Goal: Task Accomplishment & Management: Manage account settings

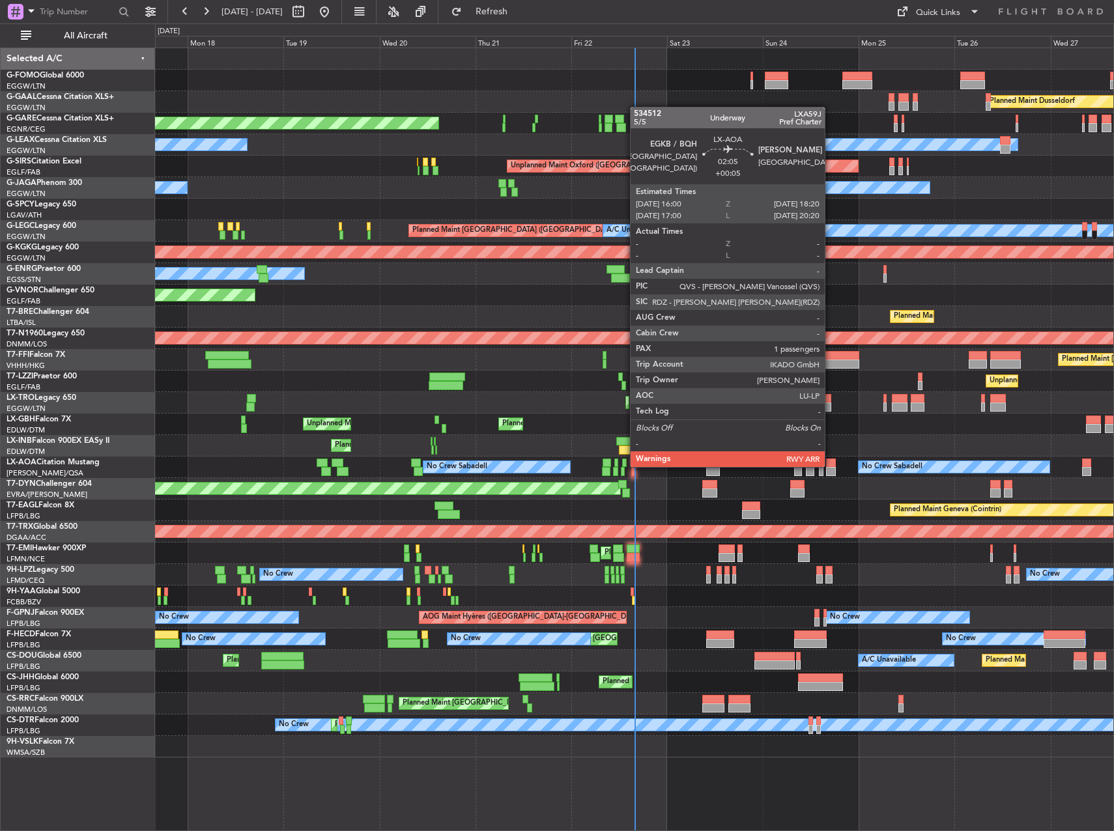
click at [831, 466] on div at bounding box center [831, 463] width 10 height 9
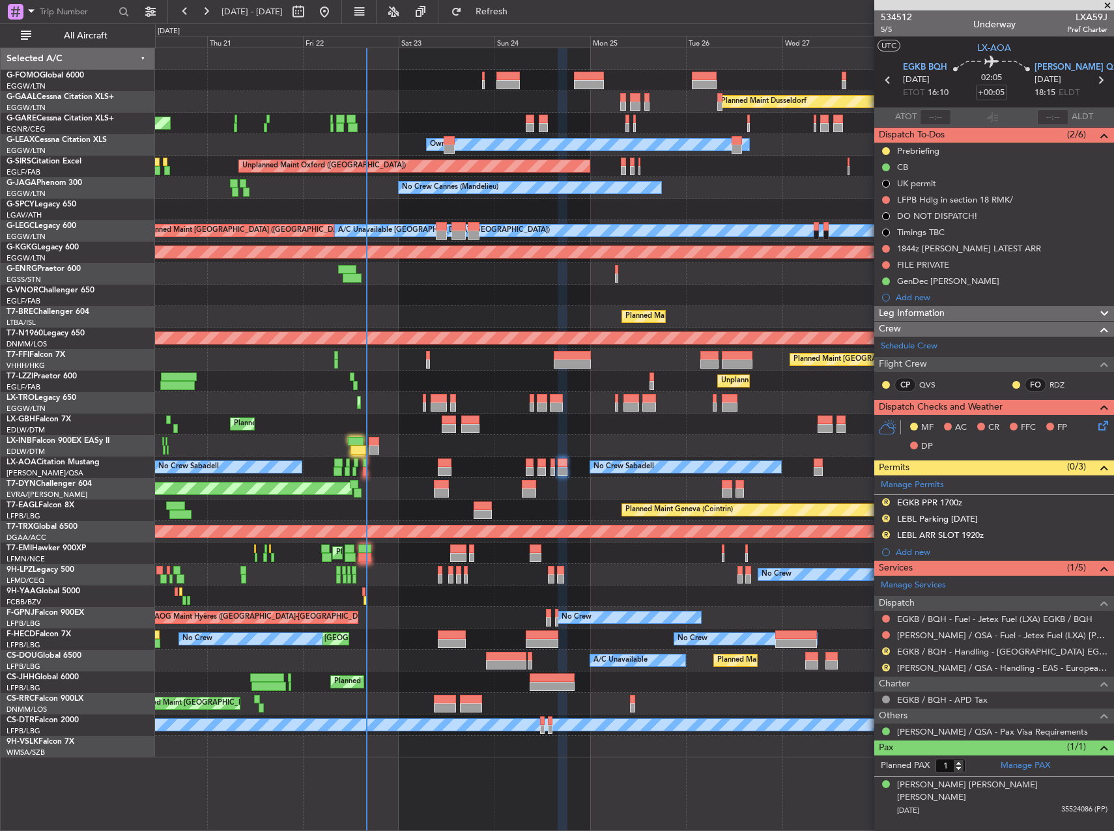
click at [489, 394] on div "Planned Maint Dusseldorf Unplanned Maint Chester Owner Owner Unplanned Maint Ox…" at bounding box center [634, 403] width 958 height 710
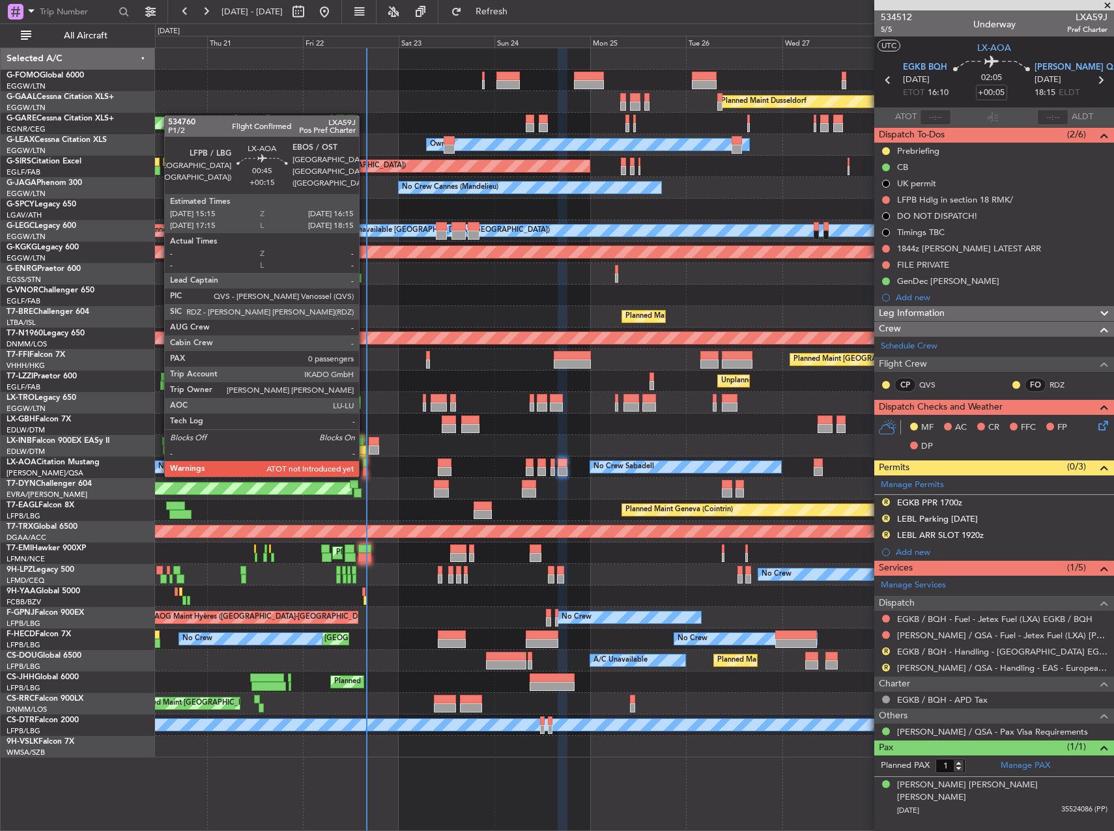
click at [365, 474] on div at bounding box center [365, 471] width 5 height 9
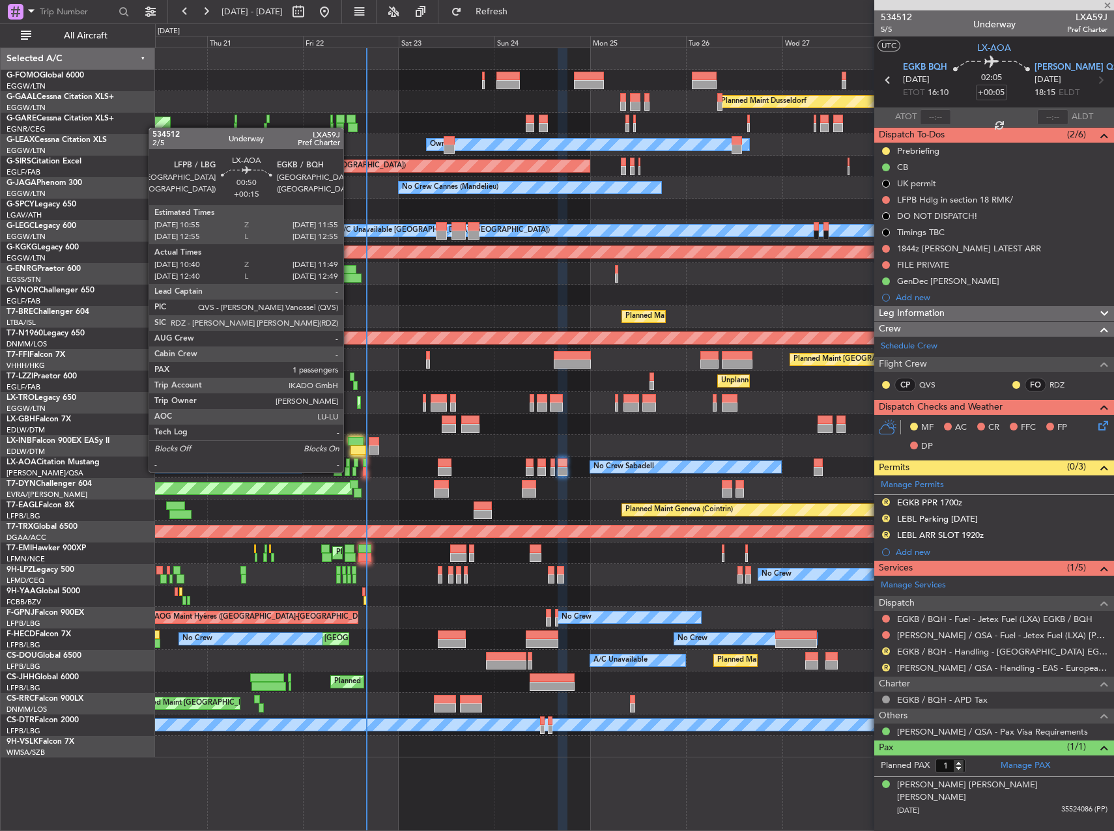
type input "+00:15"
type input "0"
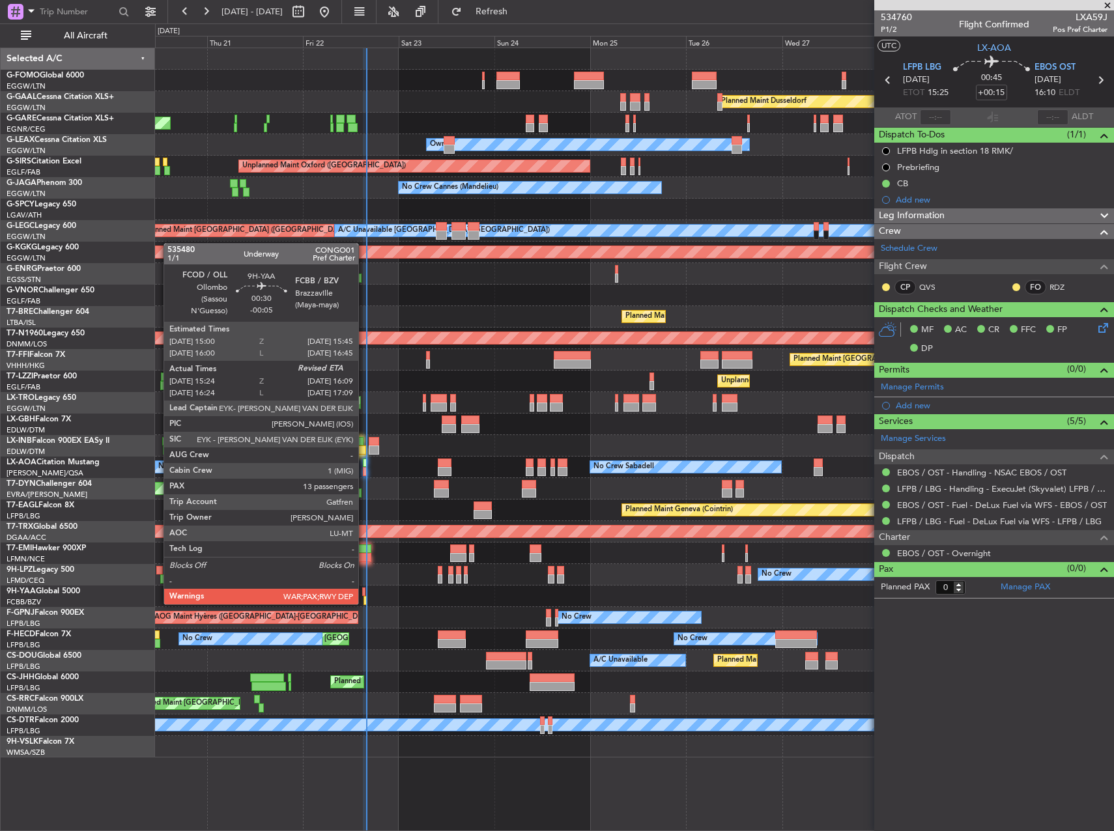
click at [364, 603] on div at bounding box center [365, 600] width 3 height 9
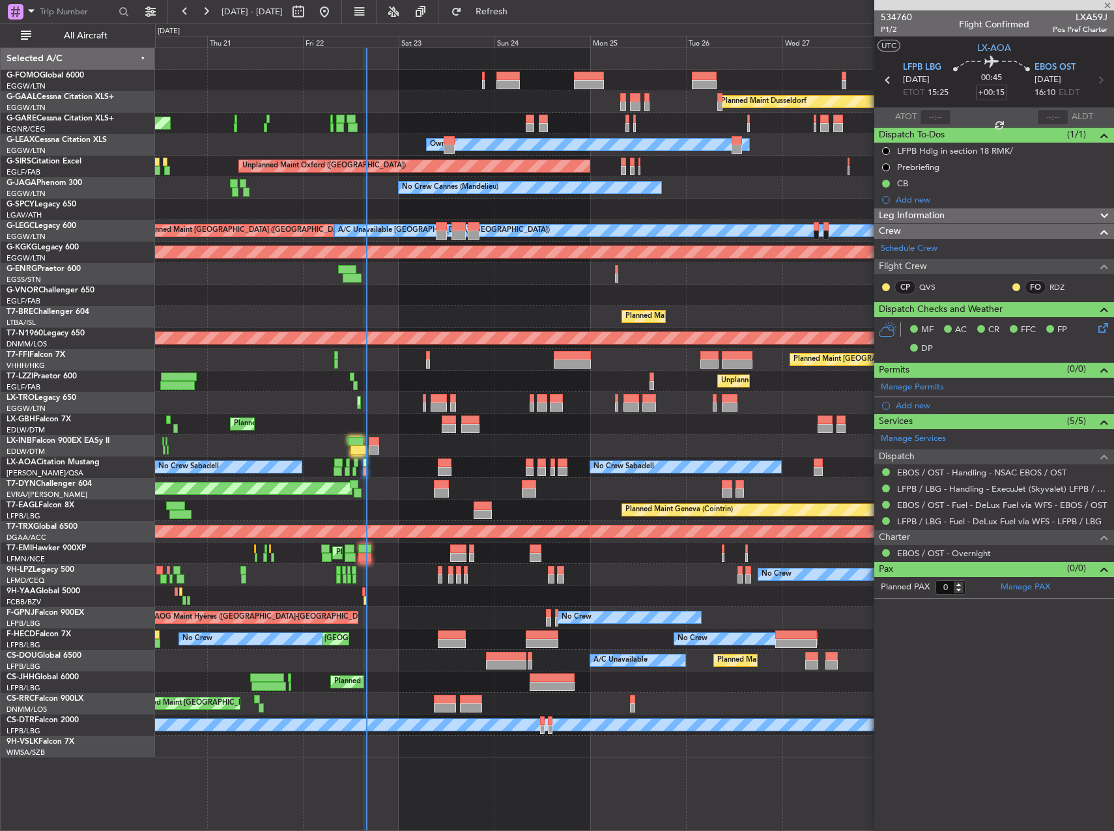
type input "-00:05"
type input "15:34"
type input "13"
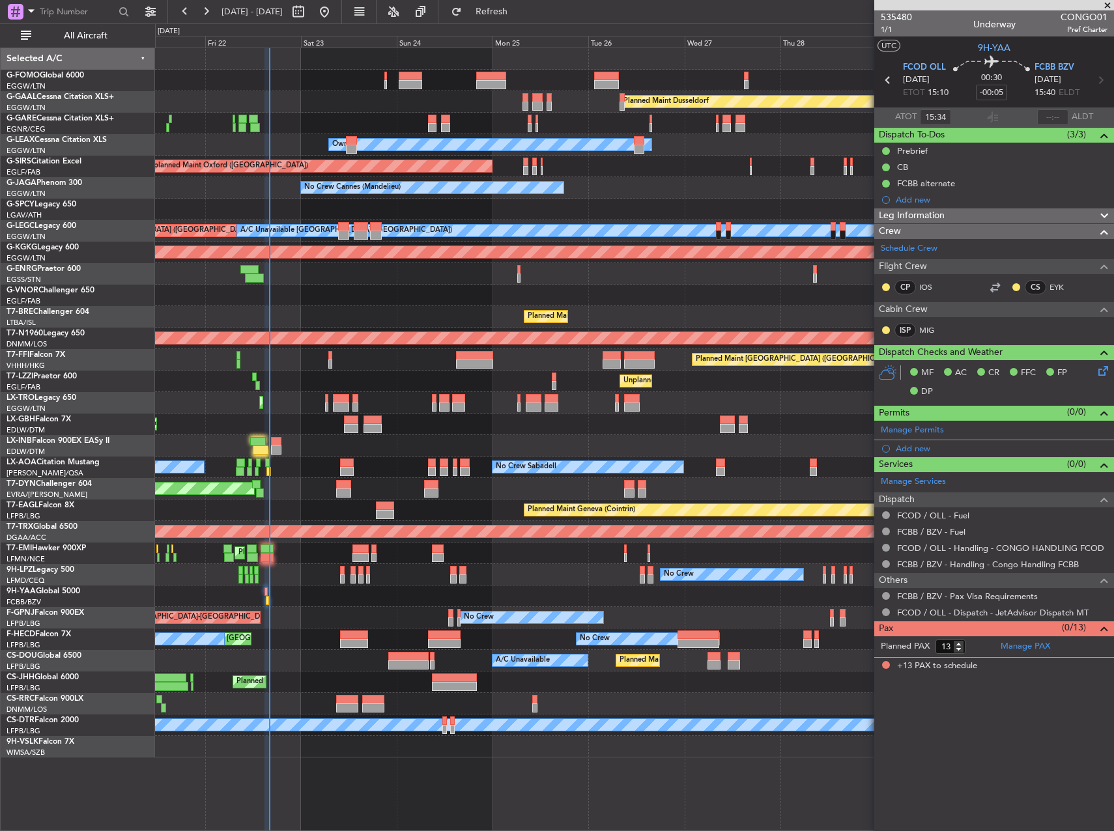
click at [727, 610] on div "No Crew AOG Maint Hyères (Toulon-Hyères) No Crew Planned Maint Paris (Le Bourge…" at bounding box center [634, 618] width 958 height 22
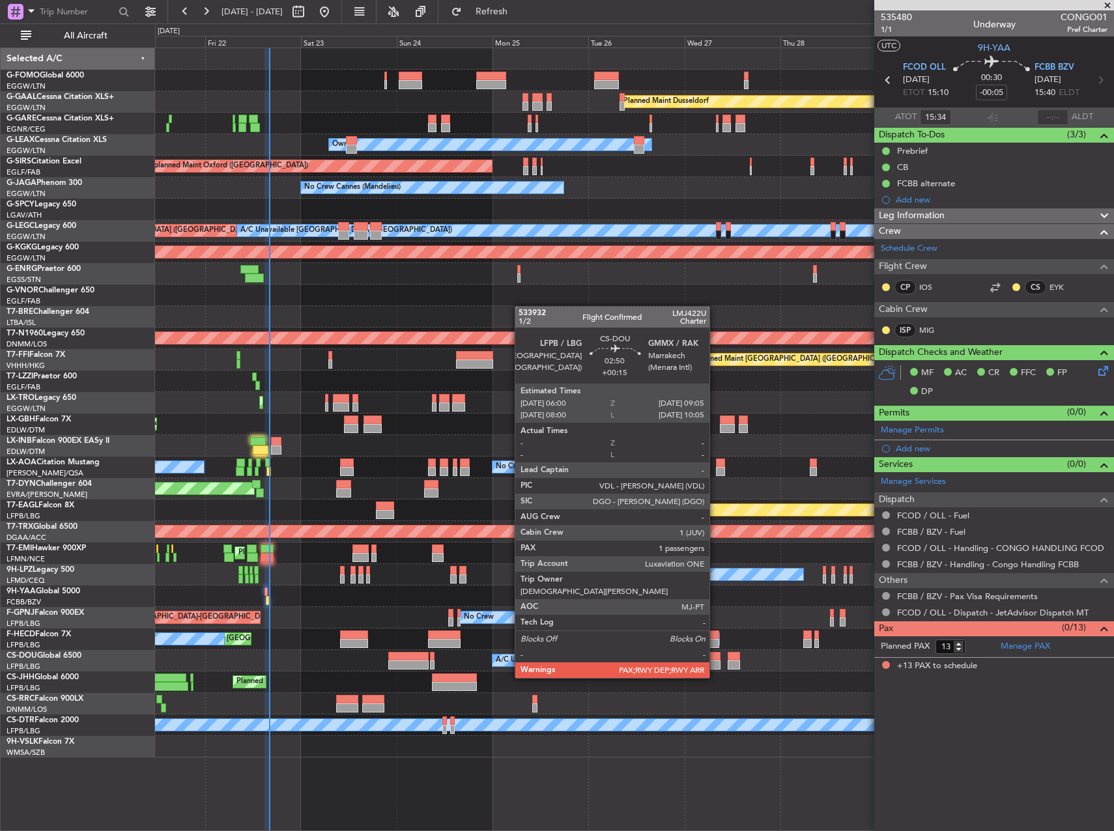
click at [715, 665] on div at bounding box center [714, 665] width 12 height 9
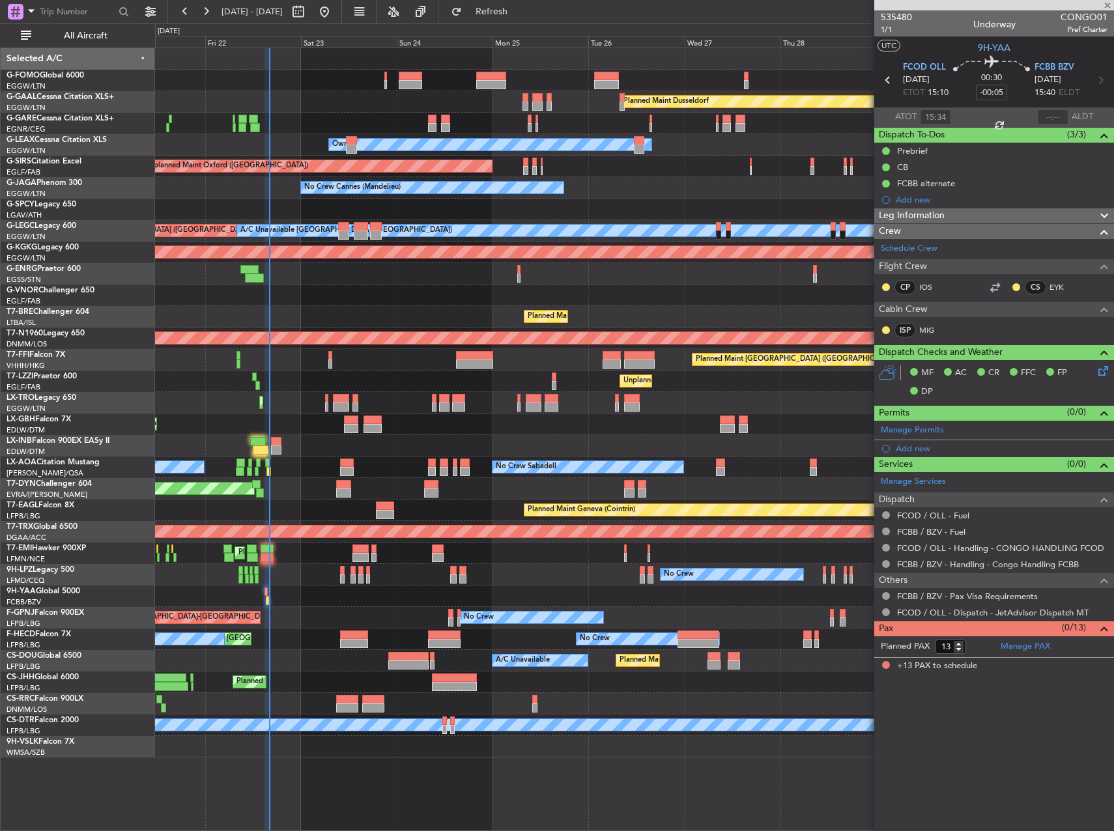
type input "+00:15"
type input "1"
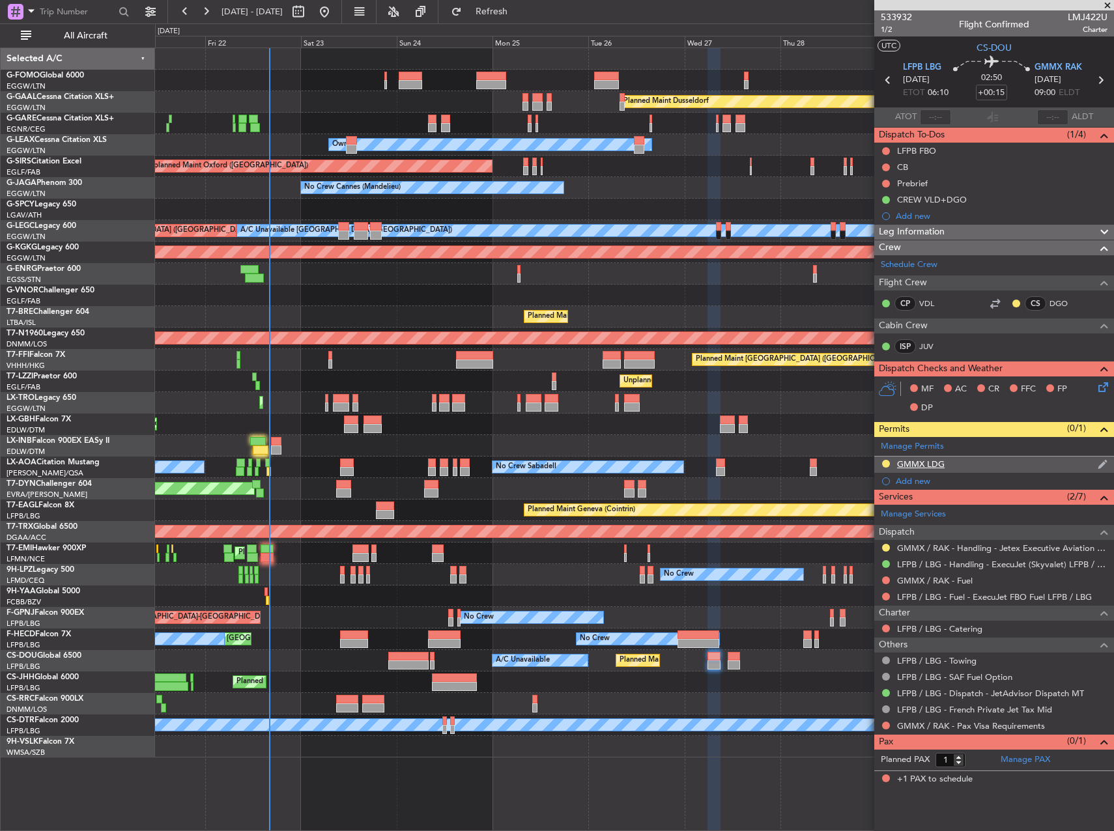
click at [915, 466] on div "GMMX LDG" at bounding box center [921, 464] width 48 height 11
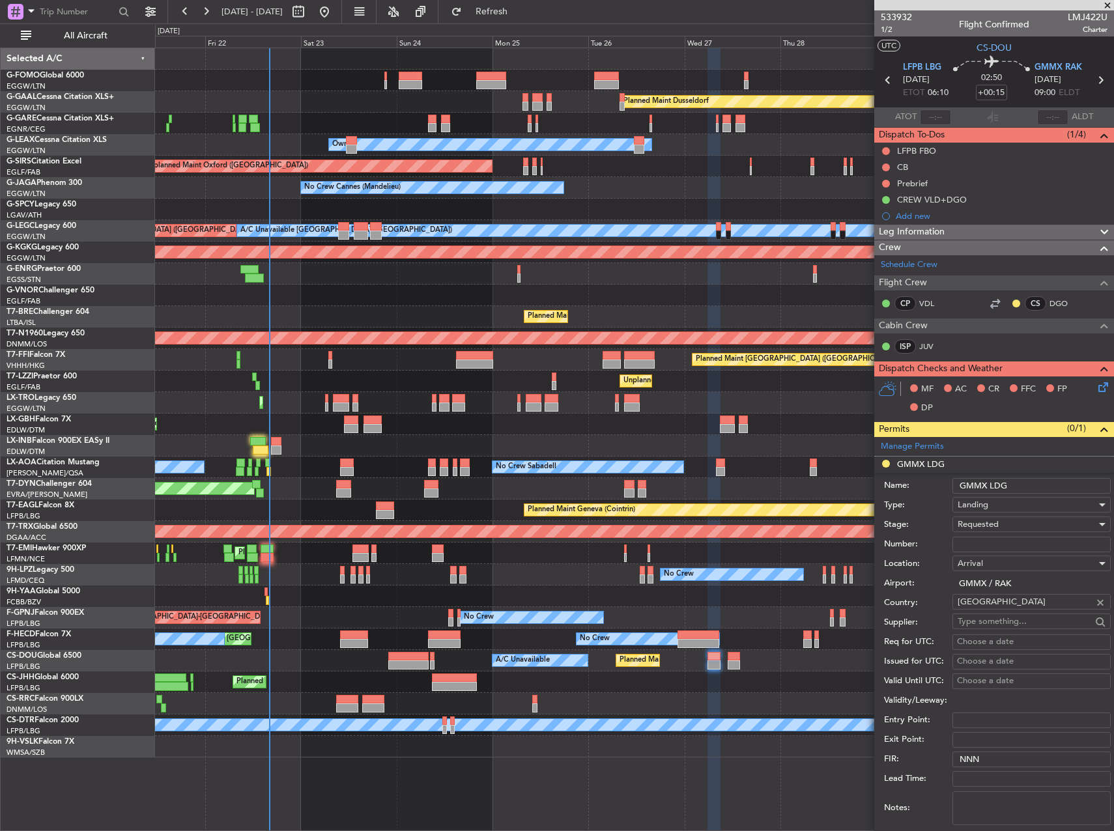
click at [1025, 538] on input "Number:" at bounding box center [1032, 545] width 158 height 16
paste input "S9333/25"
type input "S9333/25"
click at [1006, 521] on div "Requested" at bounding box center [1027, 525] width 139 height 20
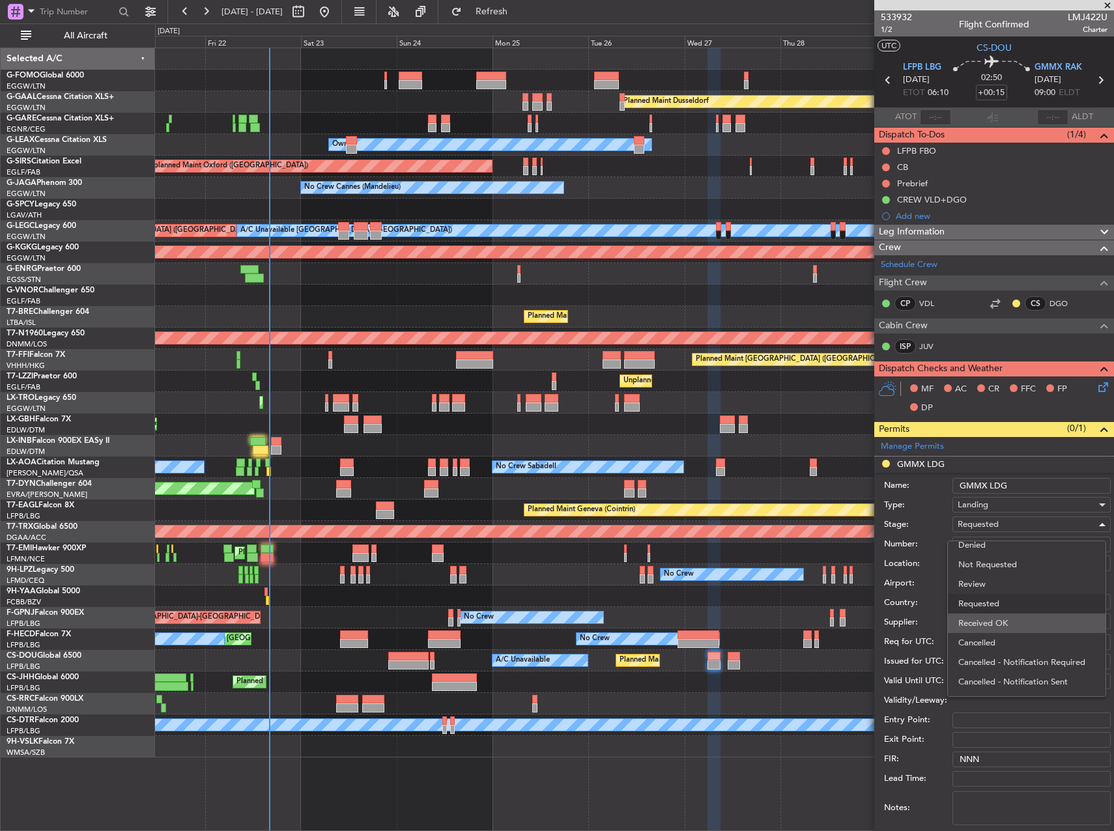
click at [1024, 617] on span "Received OK" at bounding box center [1026, 624] width 137 height 20
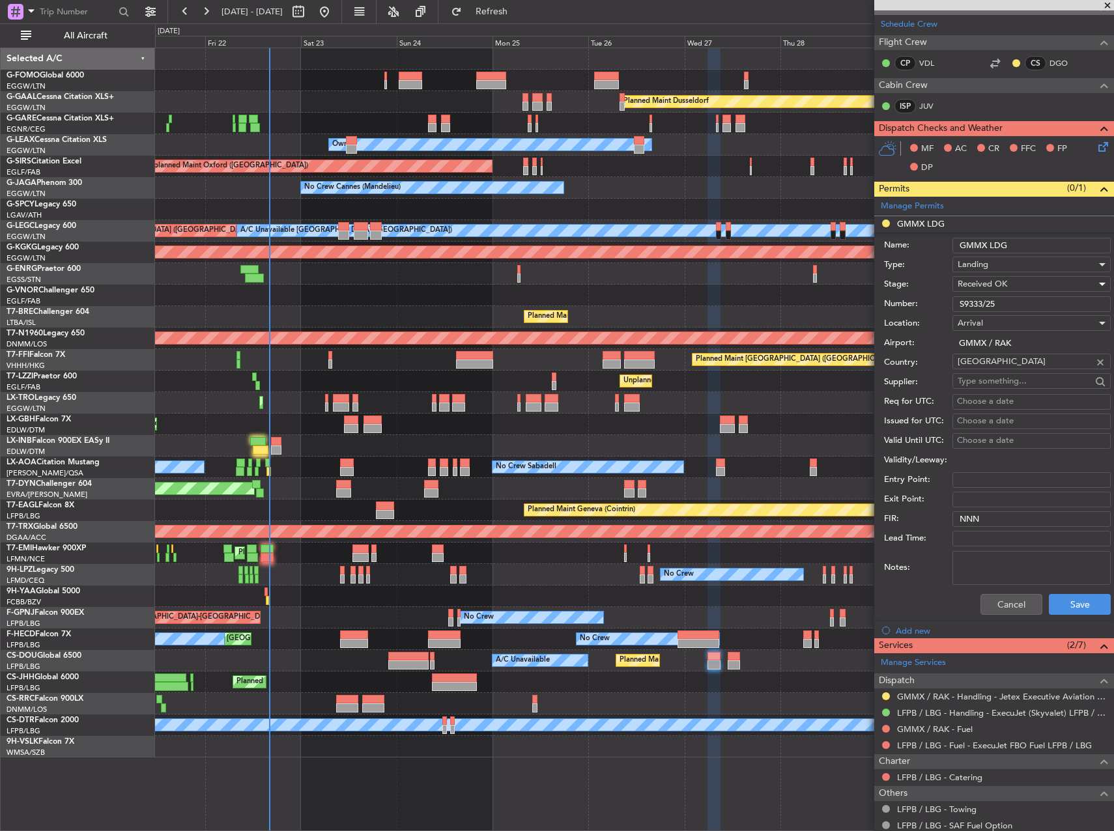
scroll to position [261, 0]
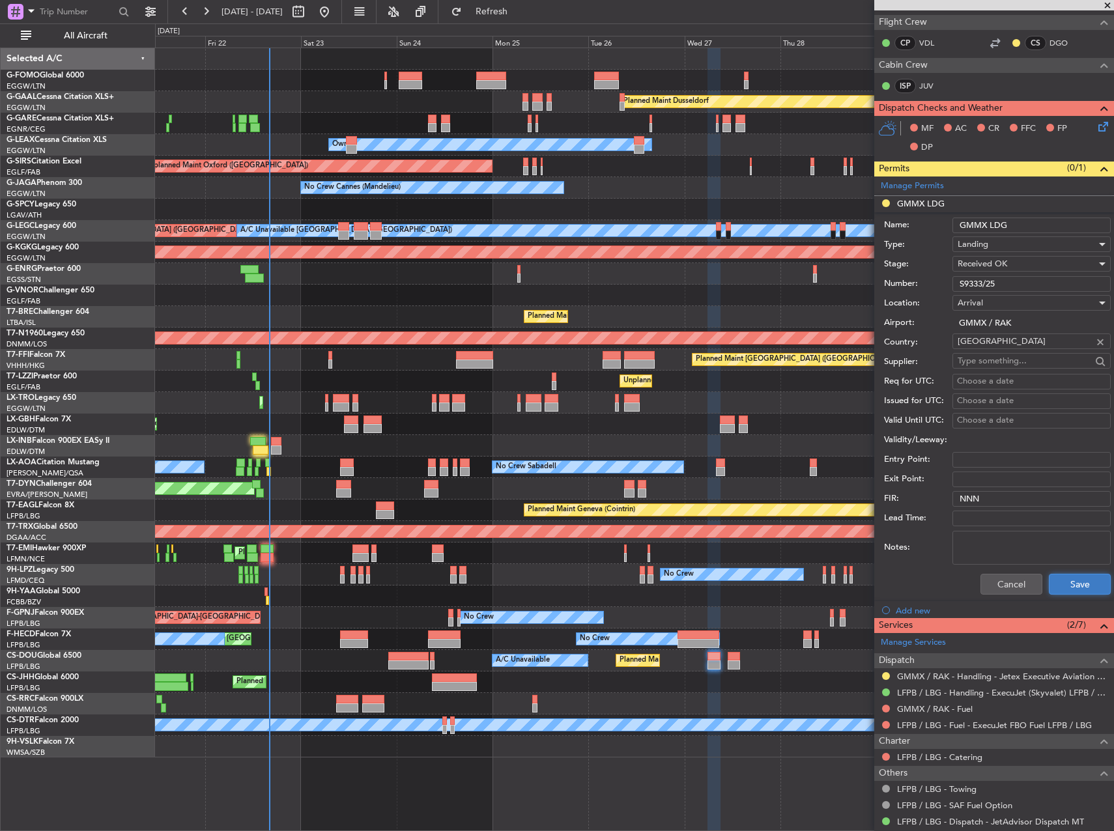
click at [1071, 584] on button "Save" at bounding box center [1080, 584] width 62 height 21
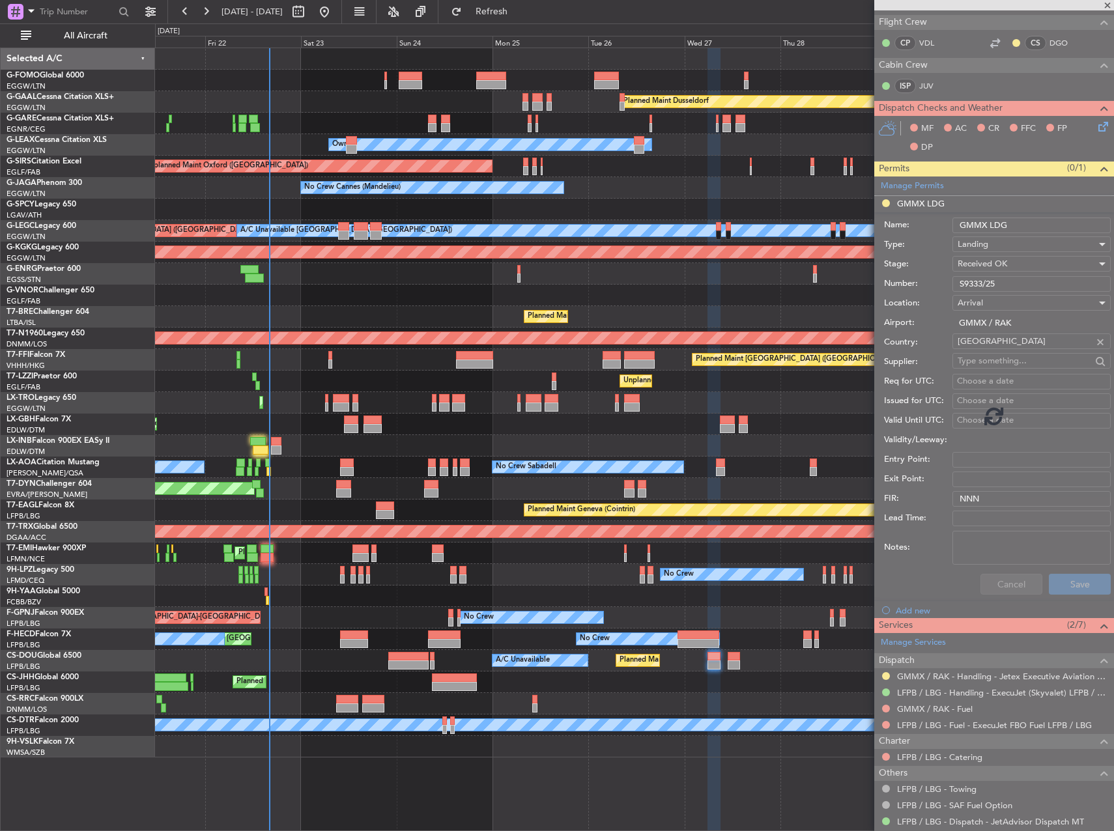
scroll to position [0, 0]
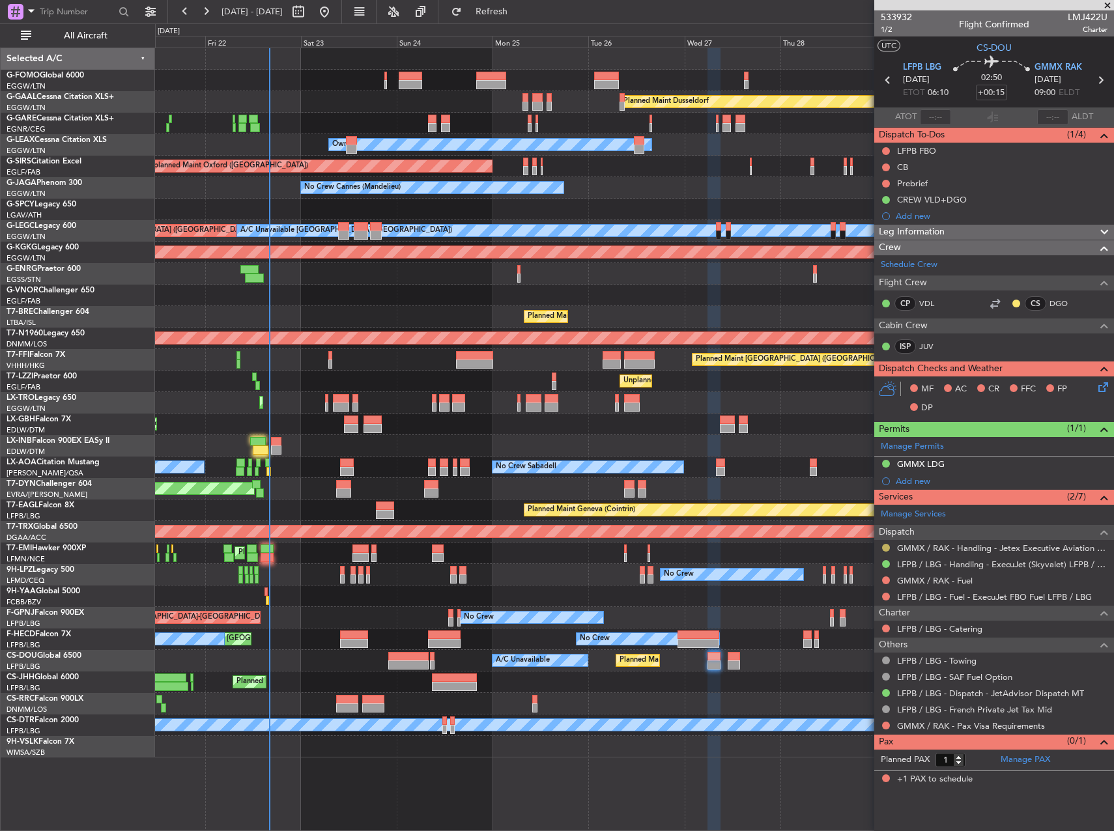
click at [889, 550] on button at bounding box center [886, 548] width 8 height 8
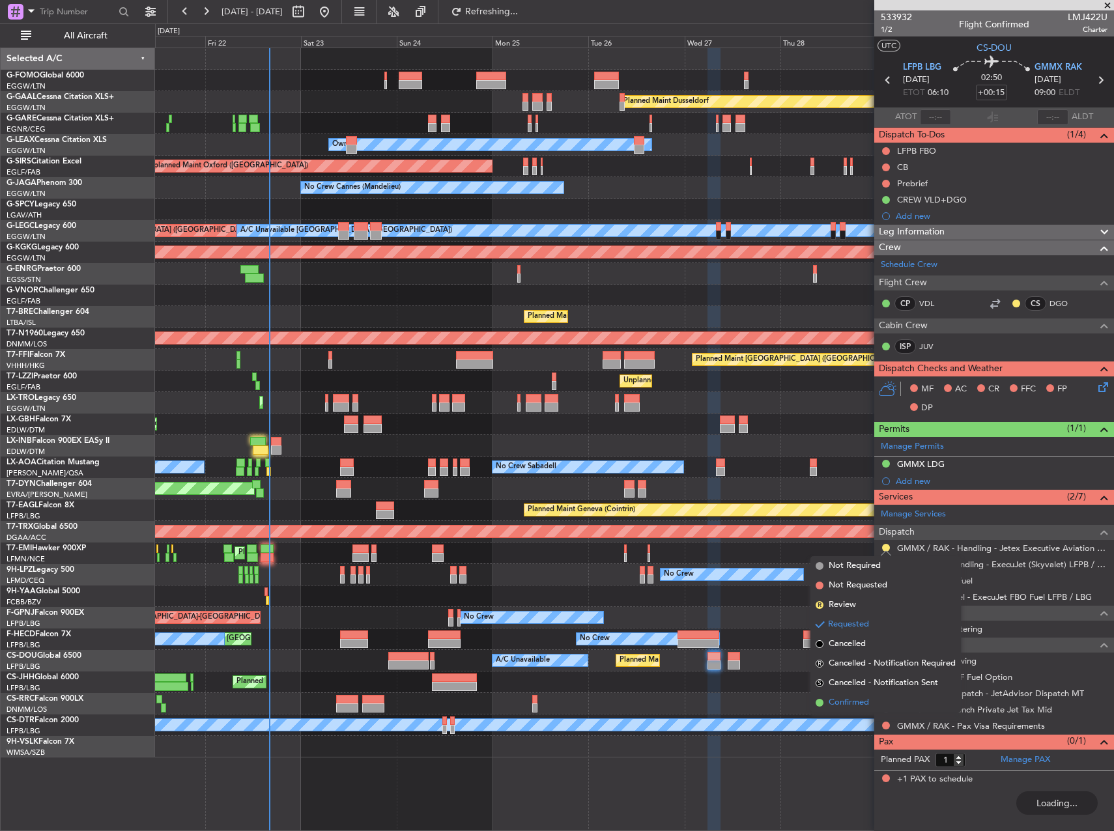
click at [869, 703] on span "Confirmed" at bounding box center [849, 702] width 40 height 13
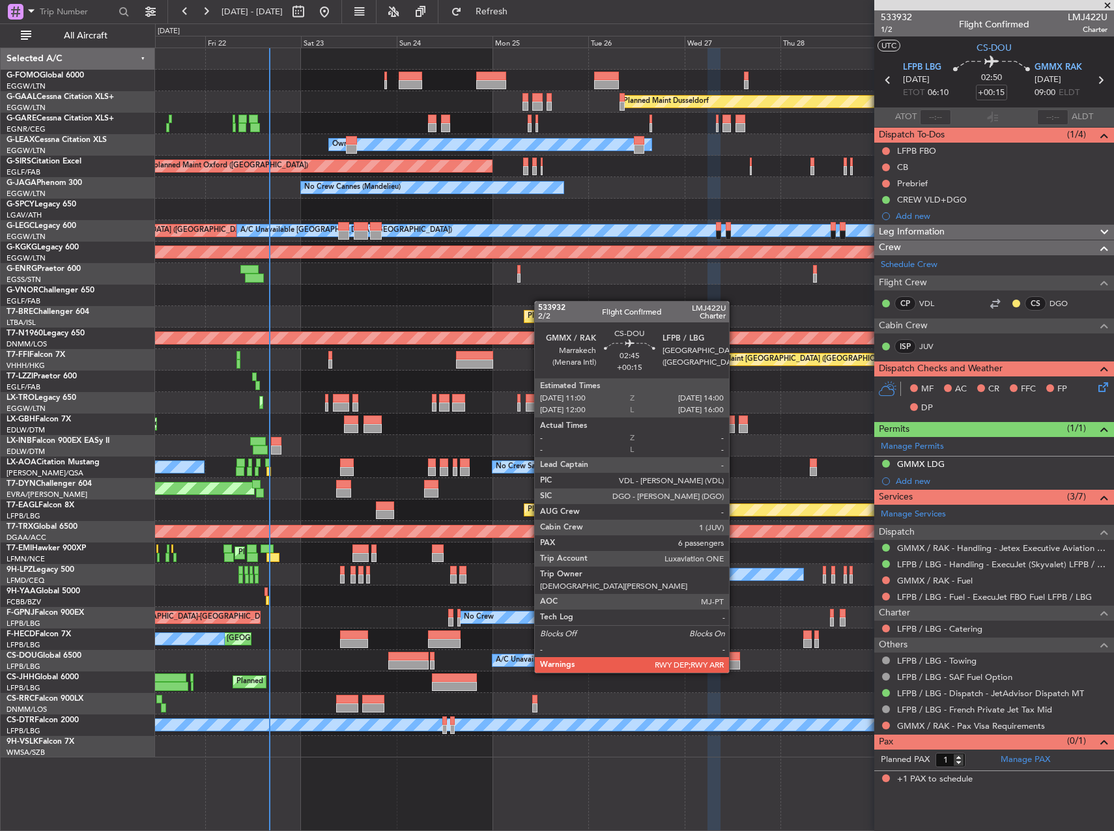
click at [735, 660] on div at bounding box center [734, 656] width 12 height 9
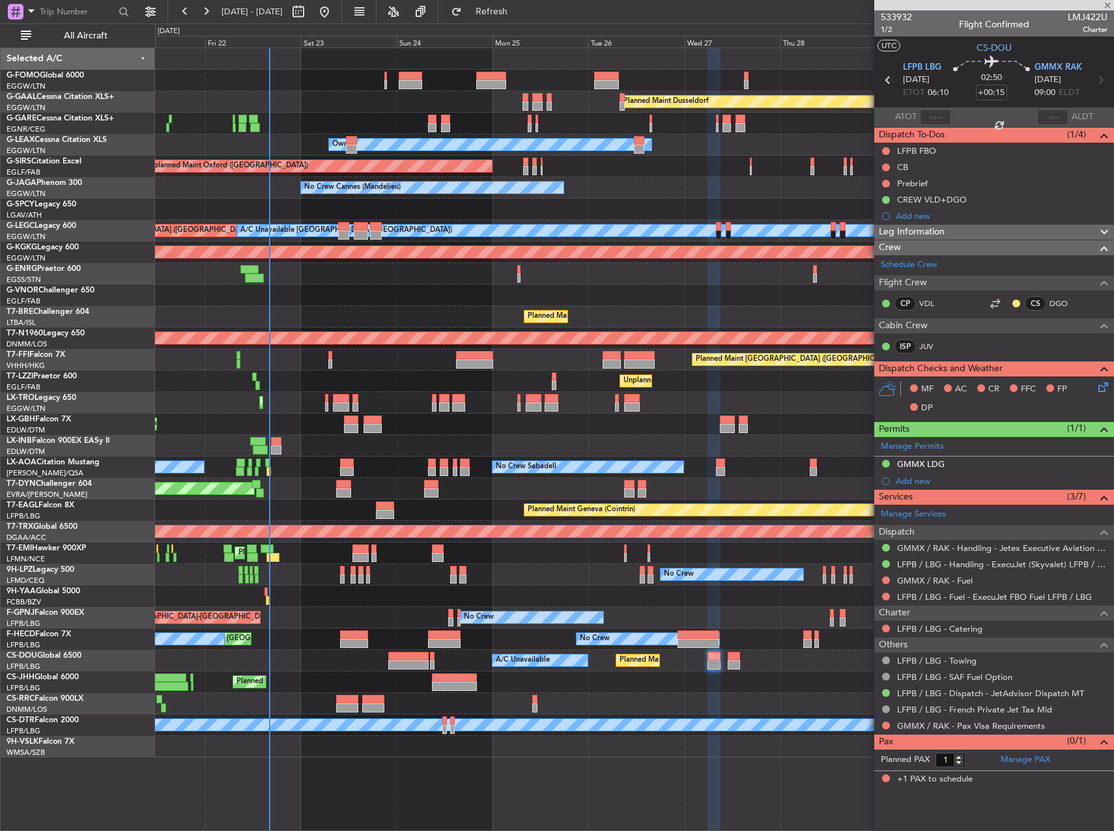
type input "6"
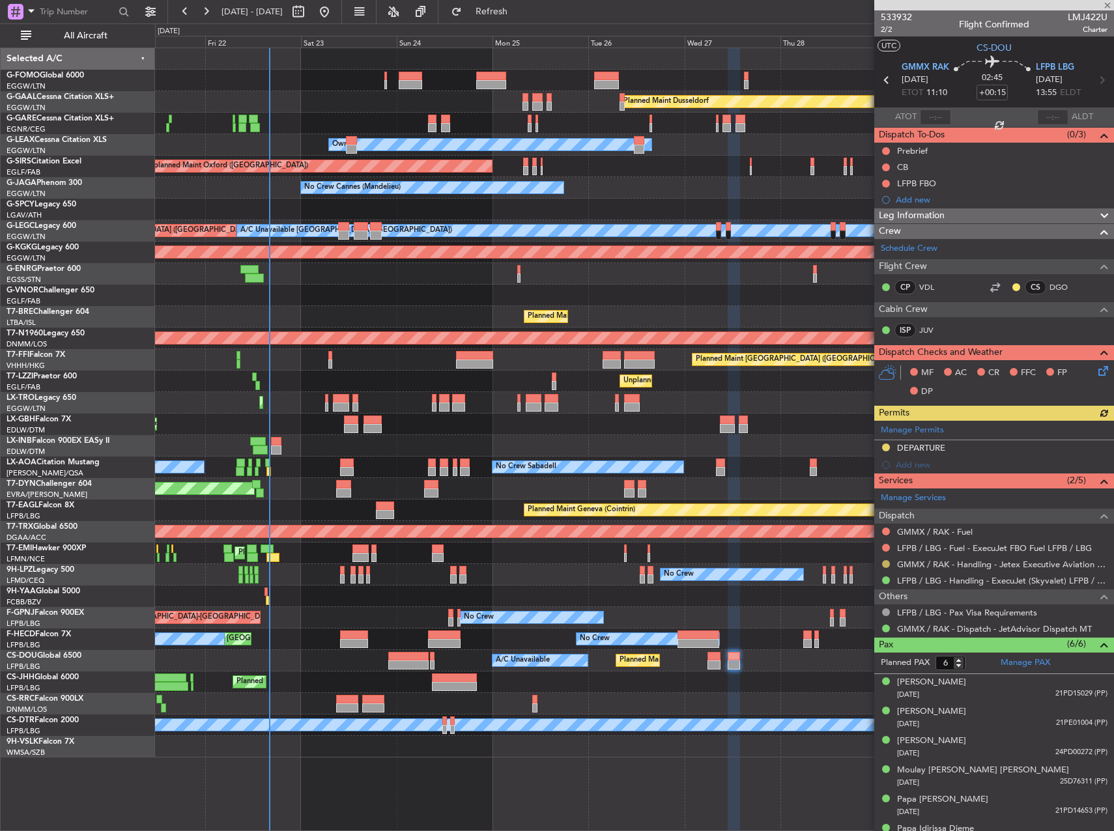
click at [885, 566] on button at bounding box center [886, 564] width 8 height 8
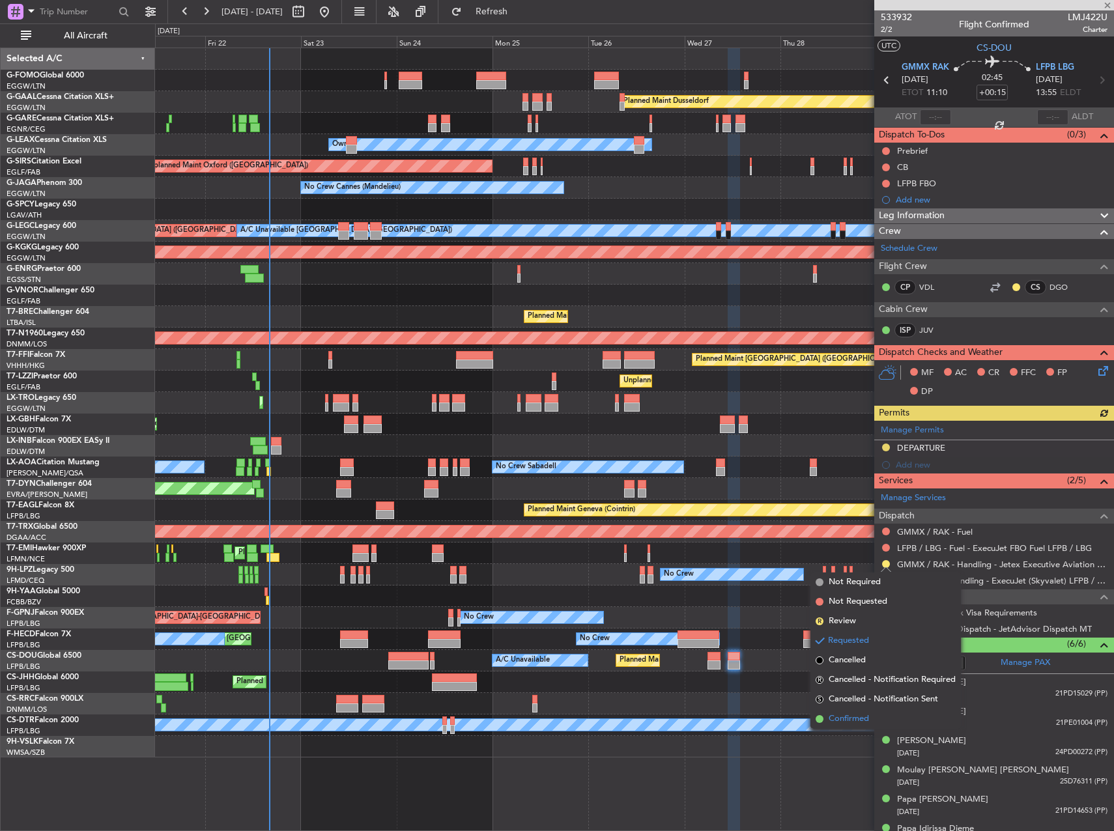
click at [868, 719] on span "Confirmed" at bounding box center [849, 719] width 40 height 13
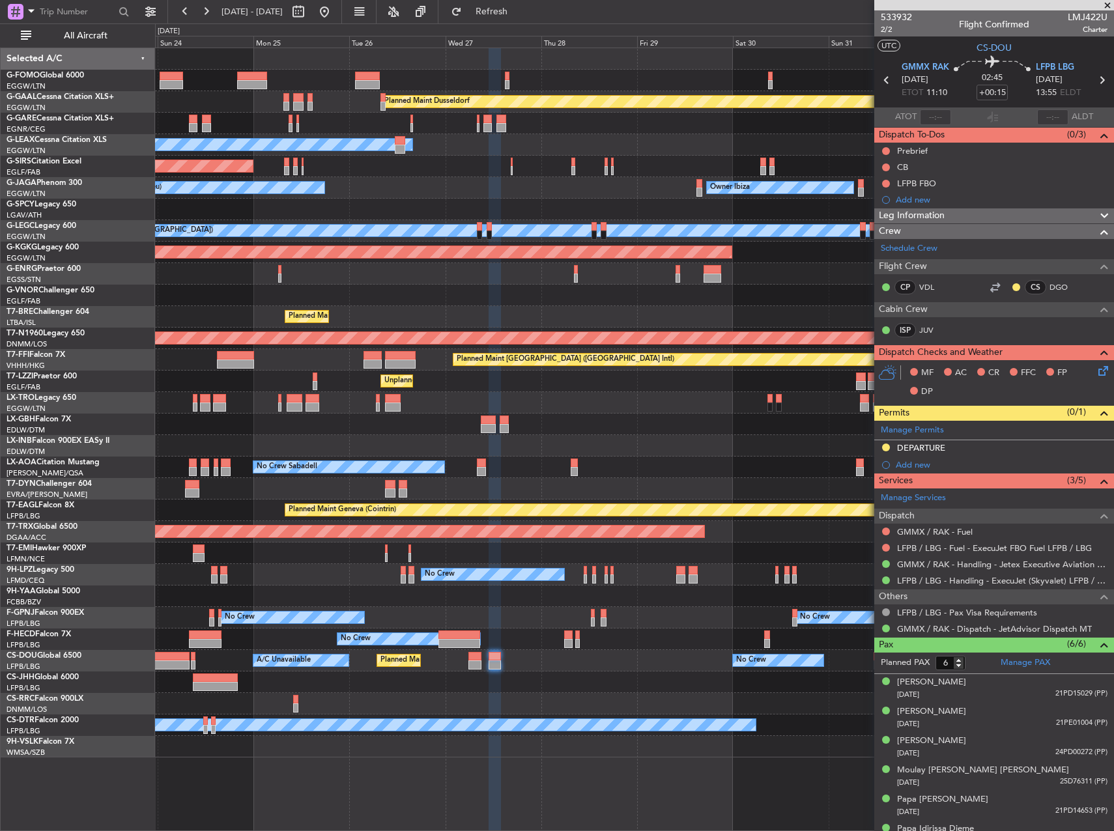
click at [278, 680] on div "Planned Maint [GEOGRAPHIC_DATA] ([GEOGRAPHIC_DATA])" at bounding box center [634, 683] width 958 height 22
click at [340, 670] on div "Planned Maint Paris (Le Bourget) A/C Unavailable No Crew" at bounding box center [634, 661] width 958 height 22
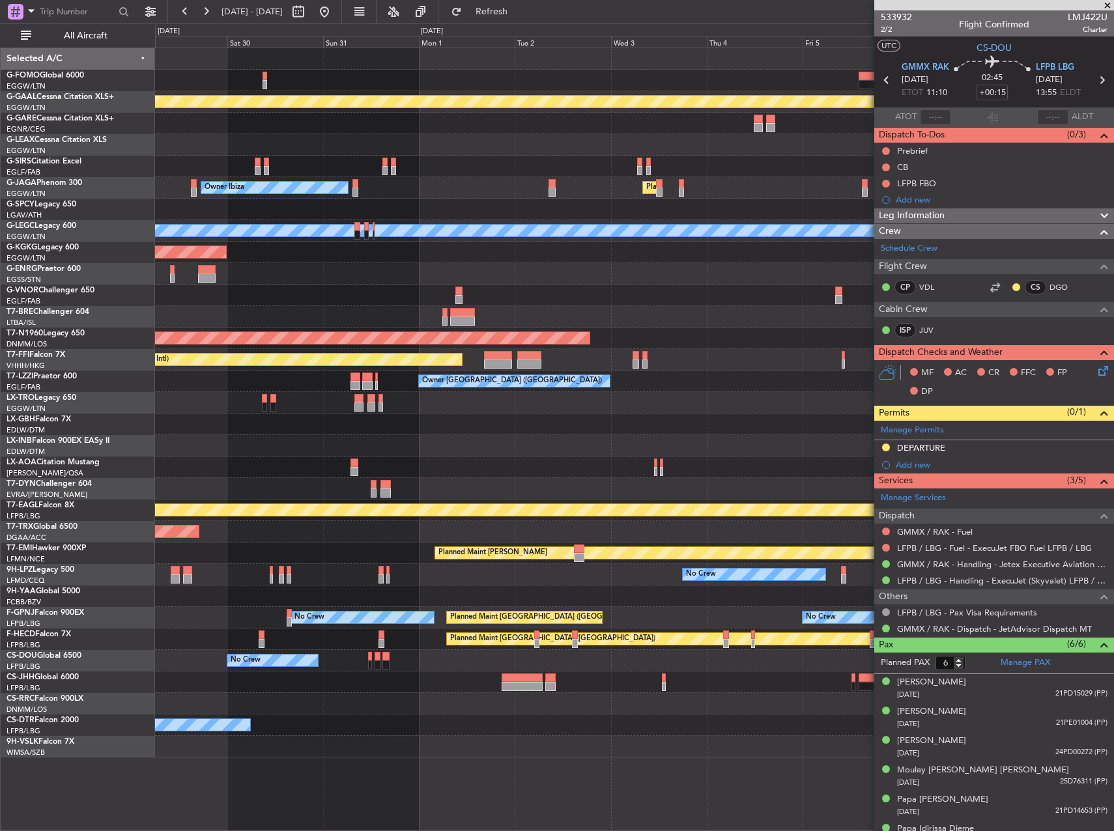
click at [432, 656] on div "No Crew" at bounding box center [634, 661] width 958 height 22
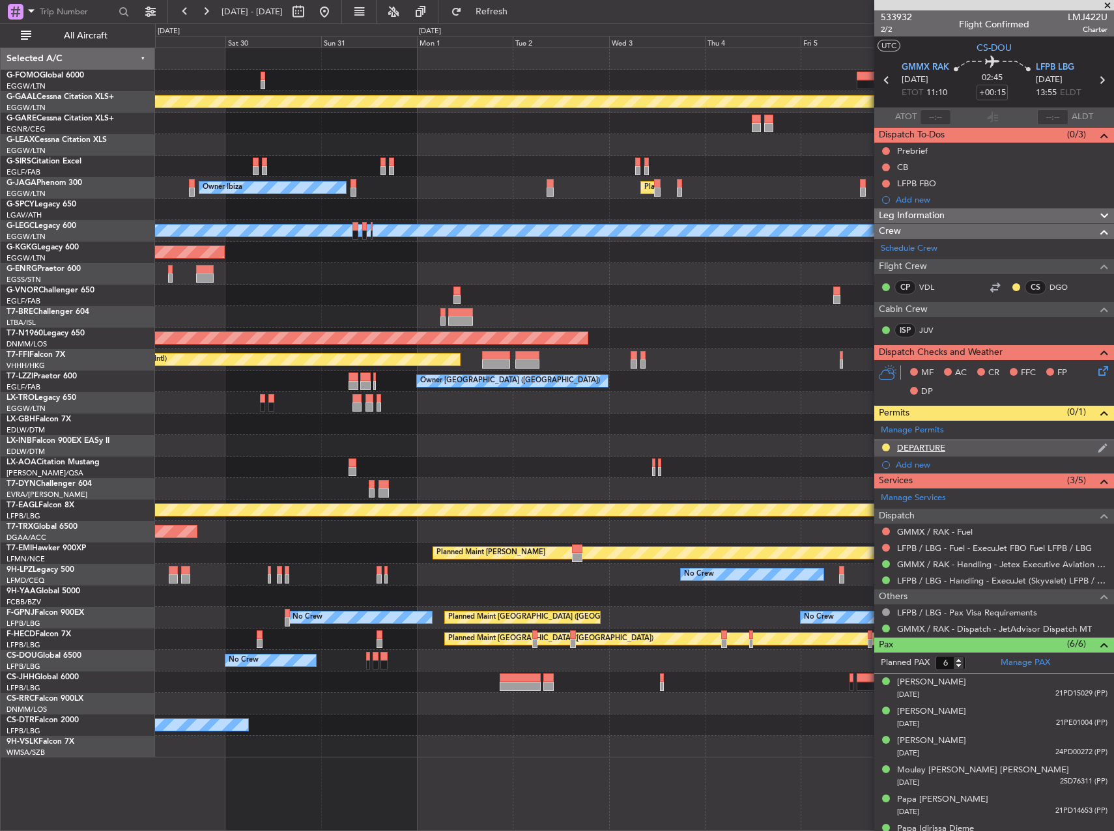
click at [919, 448] on div "DEPARTURE" at bounding box center [921, 447] width 48 height 11
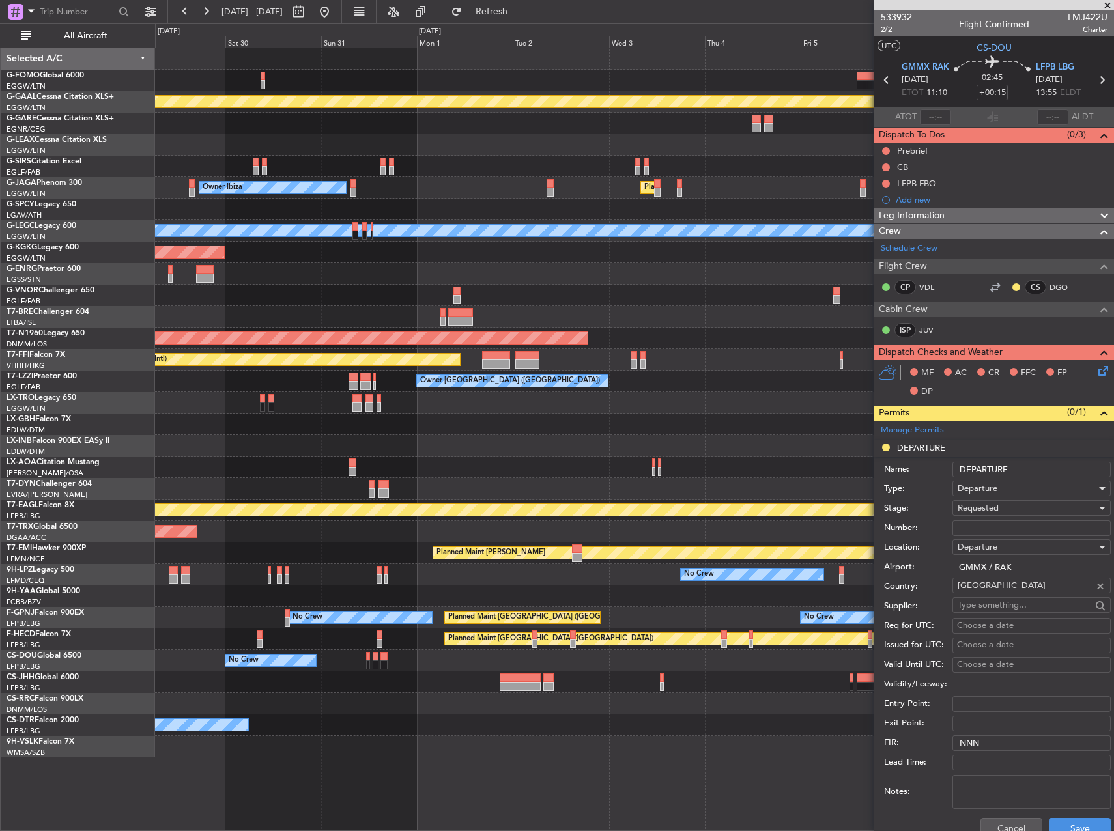
click at [981, 527] on input "Number:" at bounding box center [1032, 529] width 158 height 16
paste input "S9333/25"
type input "S9333/25"
click at [986, 502] on span "Requested" at bounding box center [978, 508] width 41 height 12
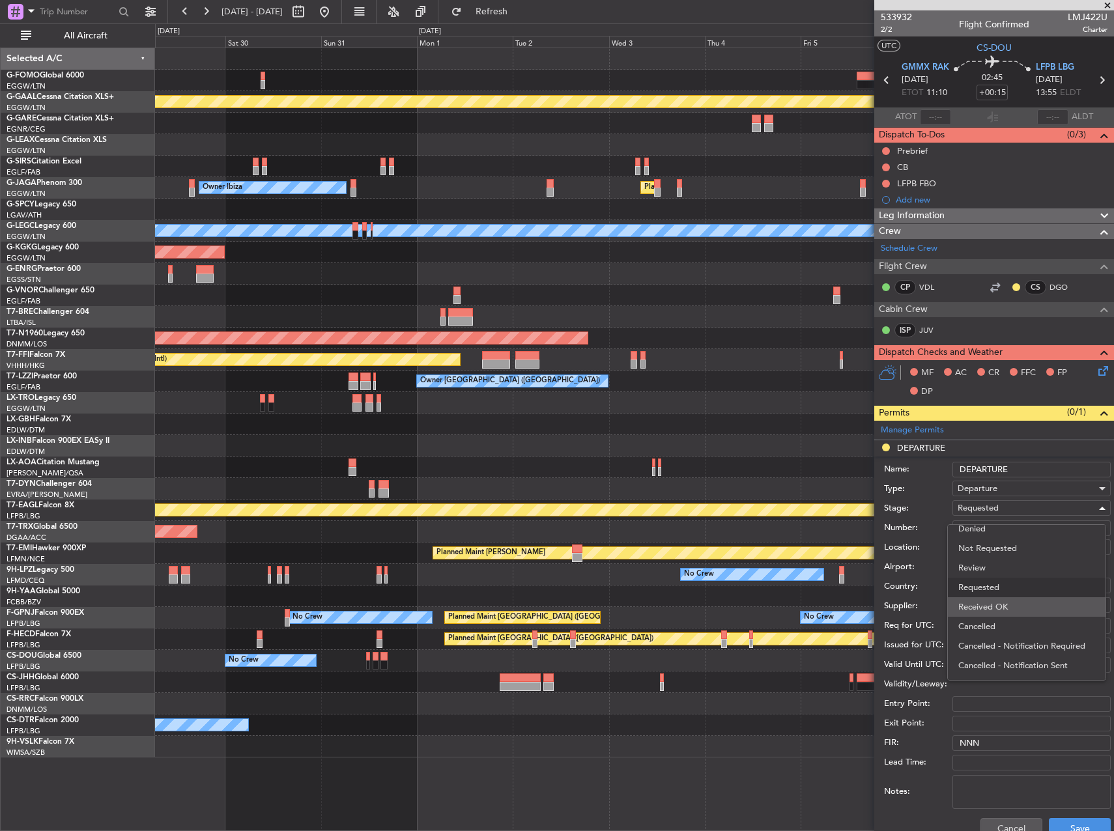
click at [999, 605] on span "Received OK" at bounding box center [1026, 607] width 137 height 20
click at [1069, 820] on button "Save" at bounding box center [1080, 828] width 62 height 21
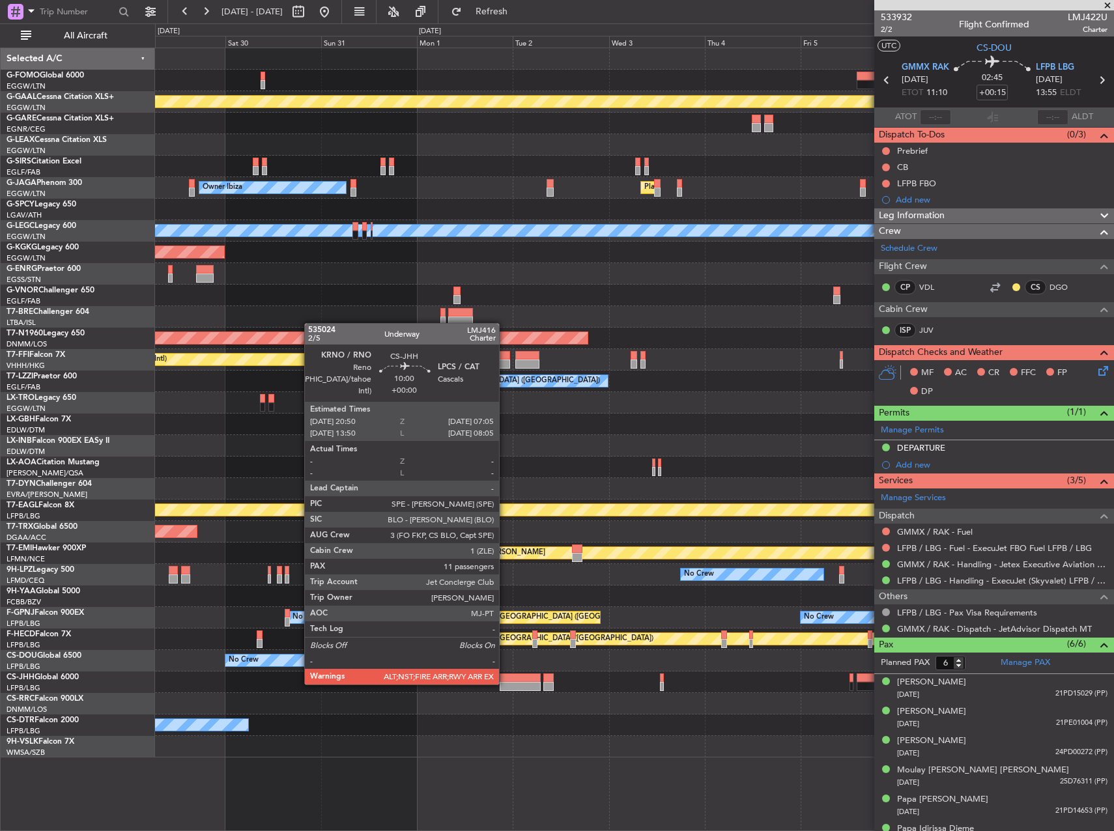
click at [505, 683] on div at bounding box center [520, 686] width 41 height 9
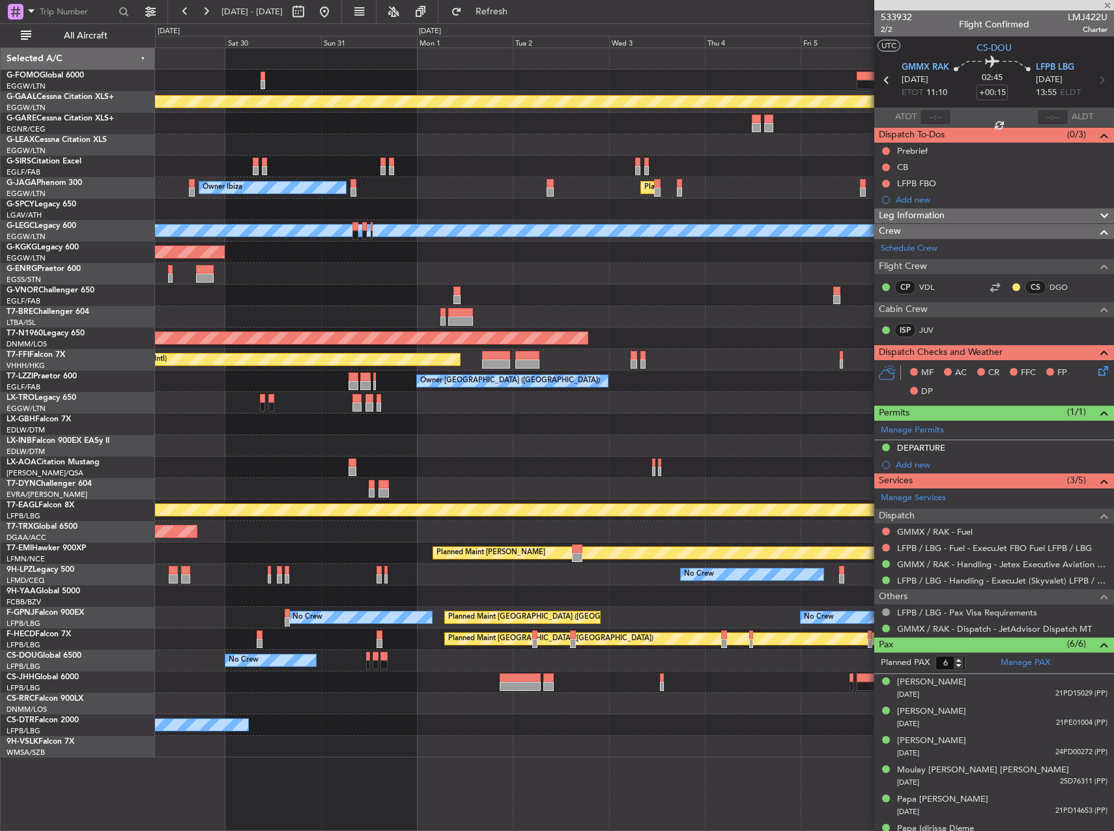
type input "11"
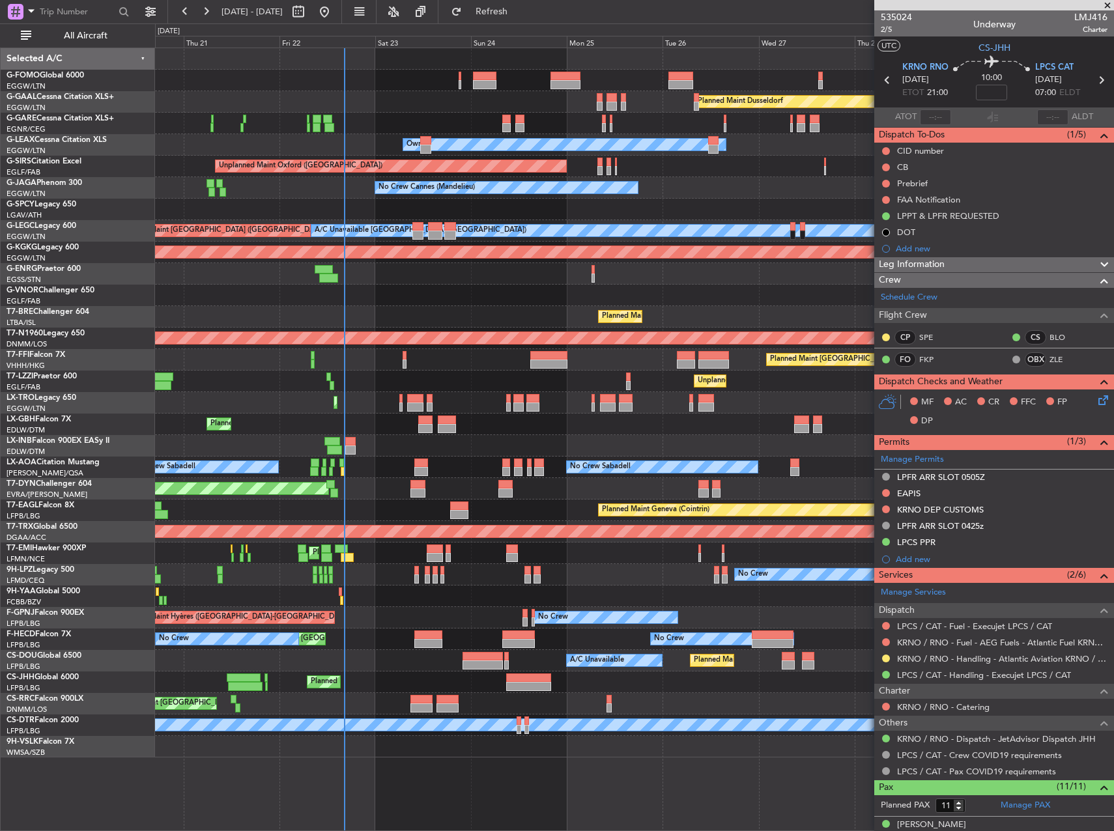
click at [1113, 225] on html "29 Aug 2025 - 08 Sep 2025 Refresh Quick Links All Aircraft Planned Maint Dussel…" at bounding box center [557, 415] width 1114 height 831
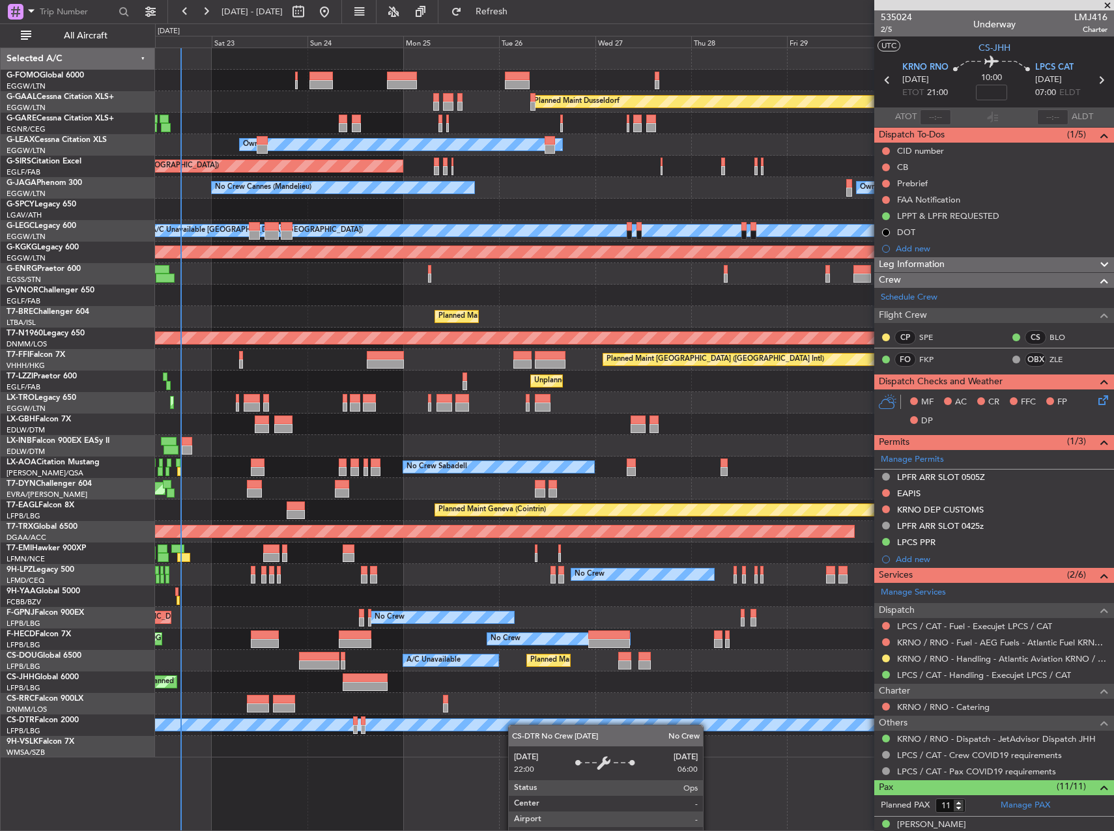
click at [498, 717] on div "Planned Maint Dusseldorf Unplanned Maint Chester Owner Unplanned Maint Oxford (…" at bounding box center [634, 440] width 959 height 784
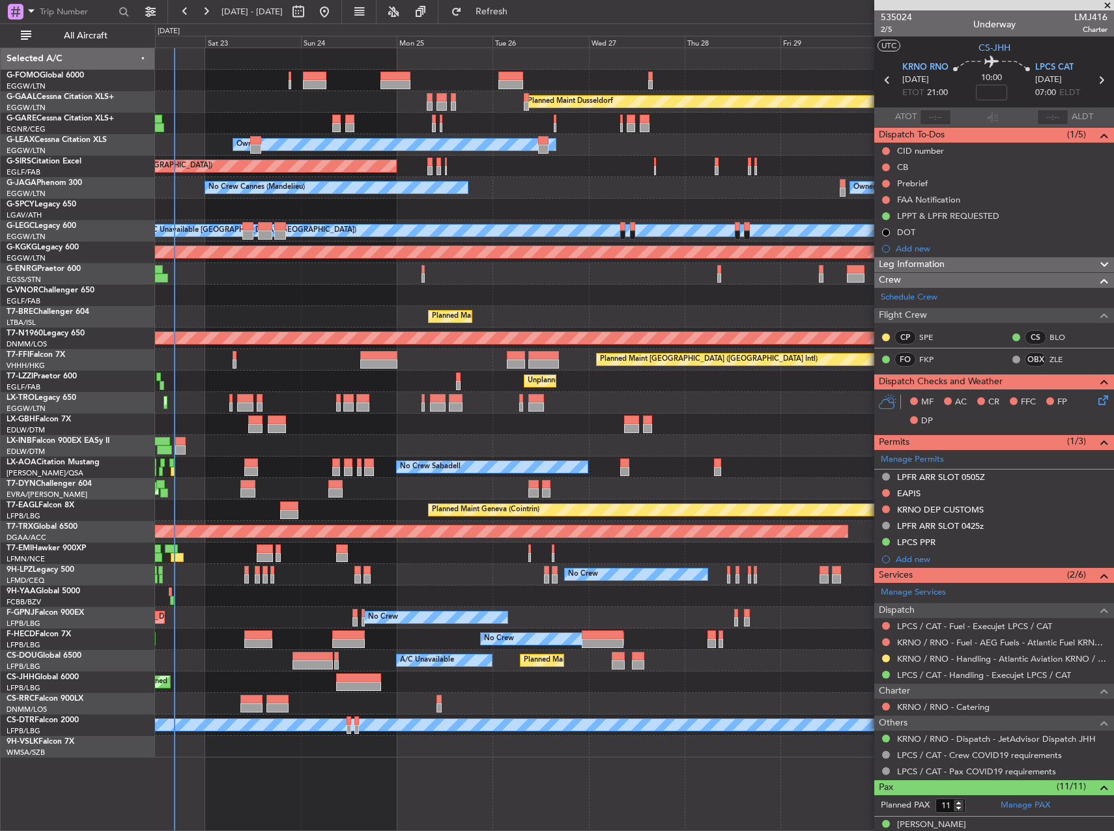
click at [26, 599] on div "Planned Maint Dusseldorf Unplanned Maint Chester Owner Unplanned Maint Oxford (…" at bounding box center [557, 427] width 1114 height 808
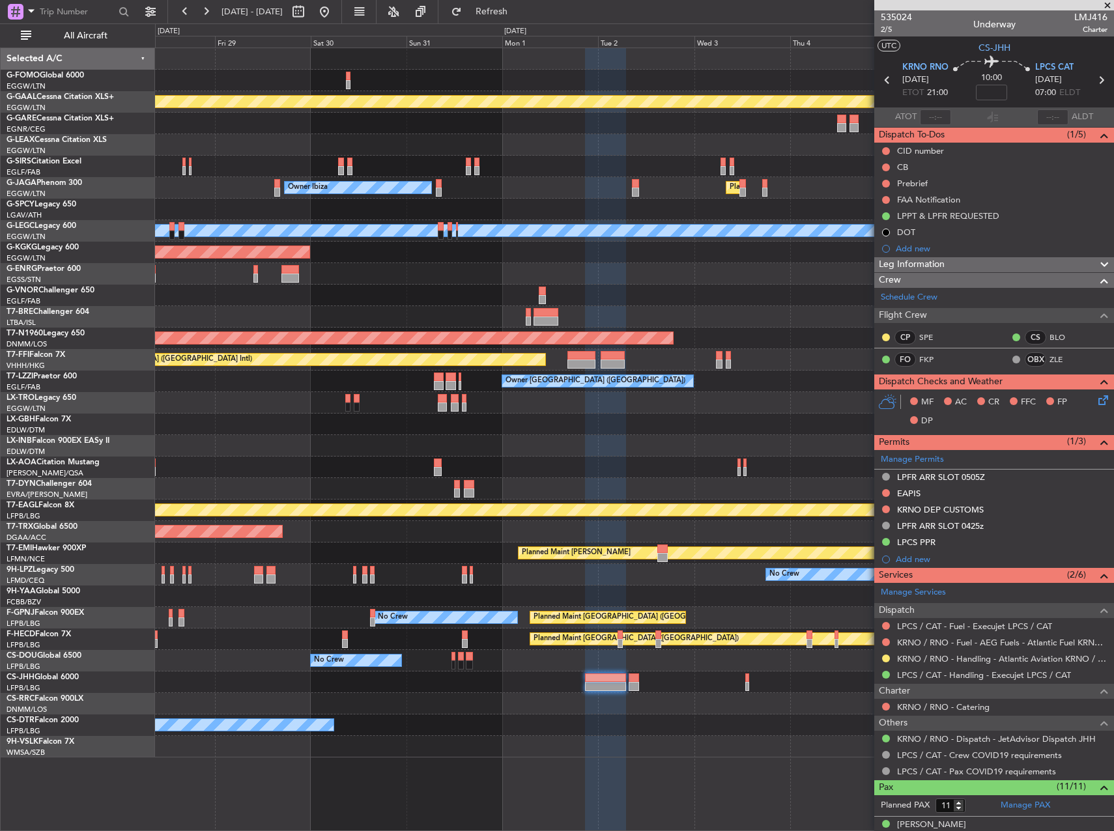
click at [127, 560] on div "Planned Maint Dusseldorf Owner Owner Ibiza Planned Maint London (Luton) A/C Una…" at bounding box center [557, 427] width 1114 height 808
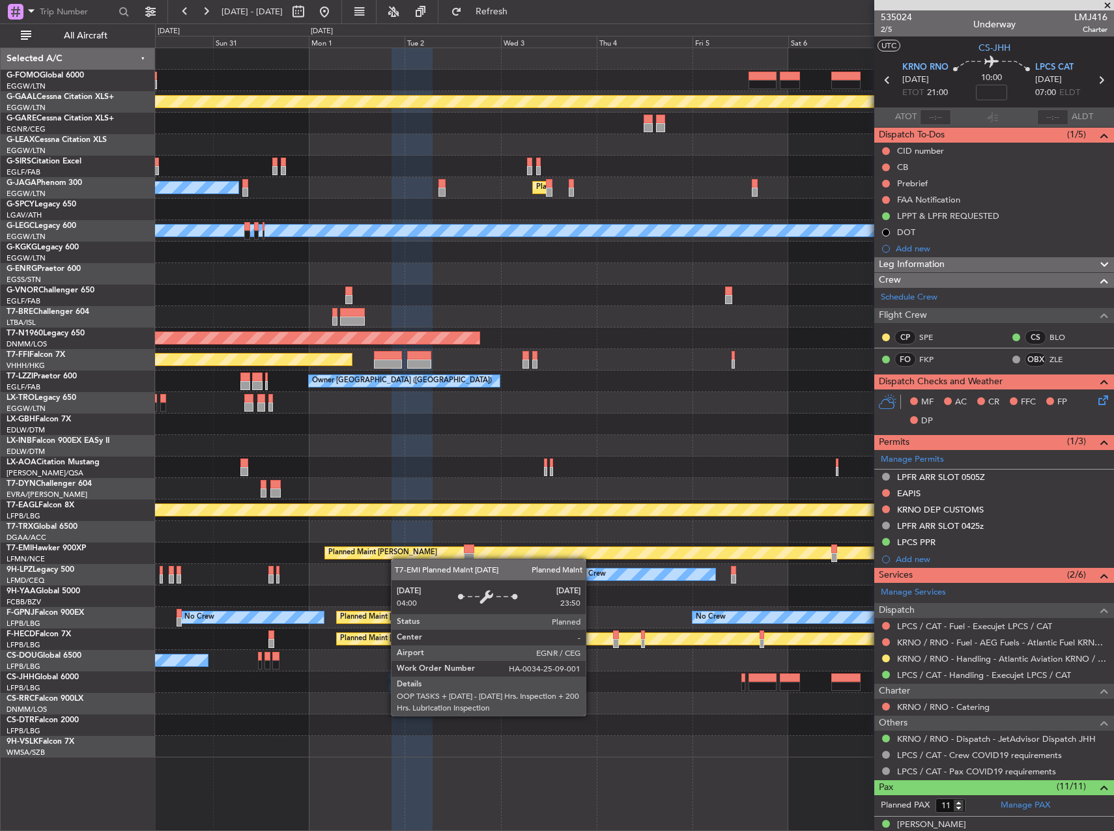
click at [422, 552] on div "Planned Maint Dusseldorf Planned Maint London (Luton) Owner Ibiza A/C Unavailab…" at bounding box center [634, 403] width 958 height 710
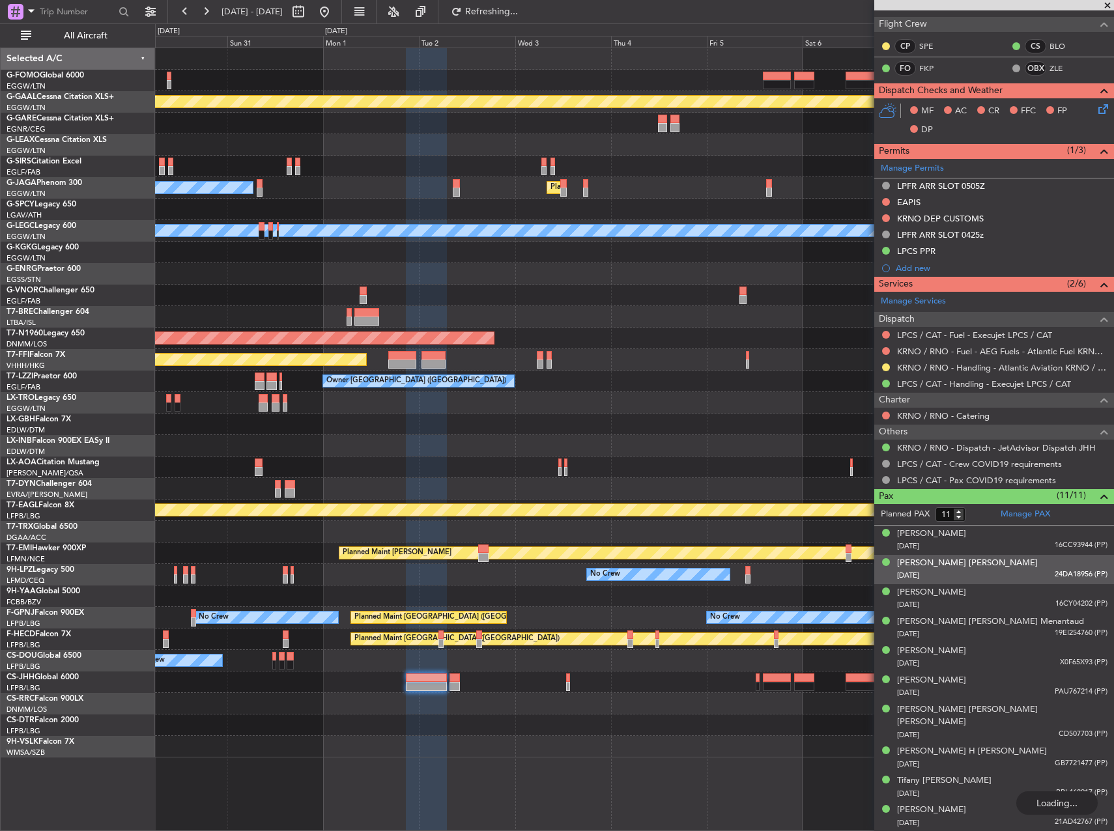
scroll to position [308, 0]
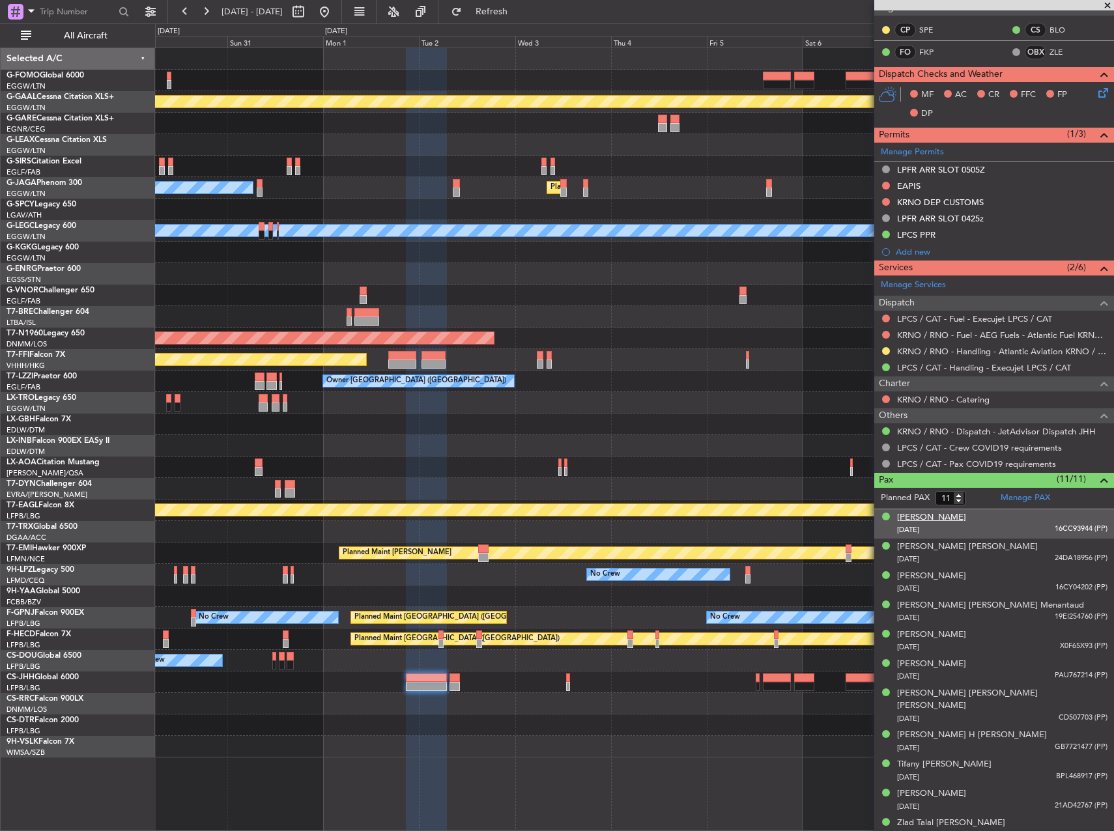
click at [948, 521] on div "Audrey Marcelle Nedjar 11/08/1979 16CC93944 (PP)" at bounding box center [1002, 523] width 210 height 25
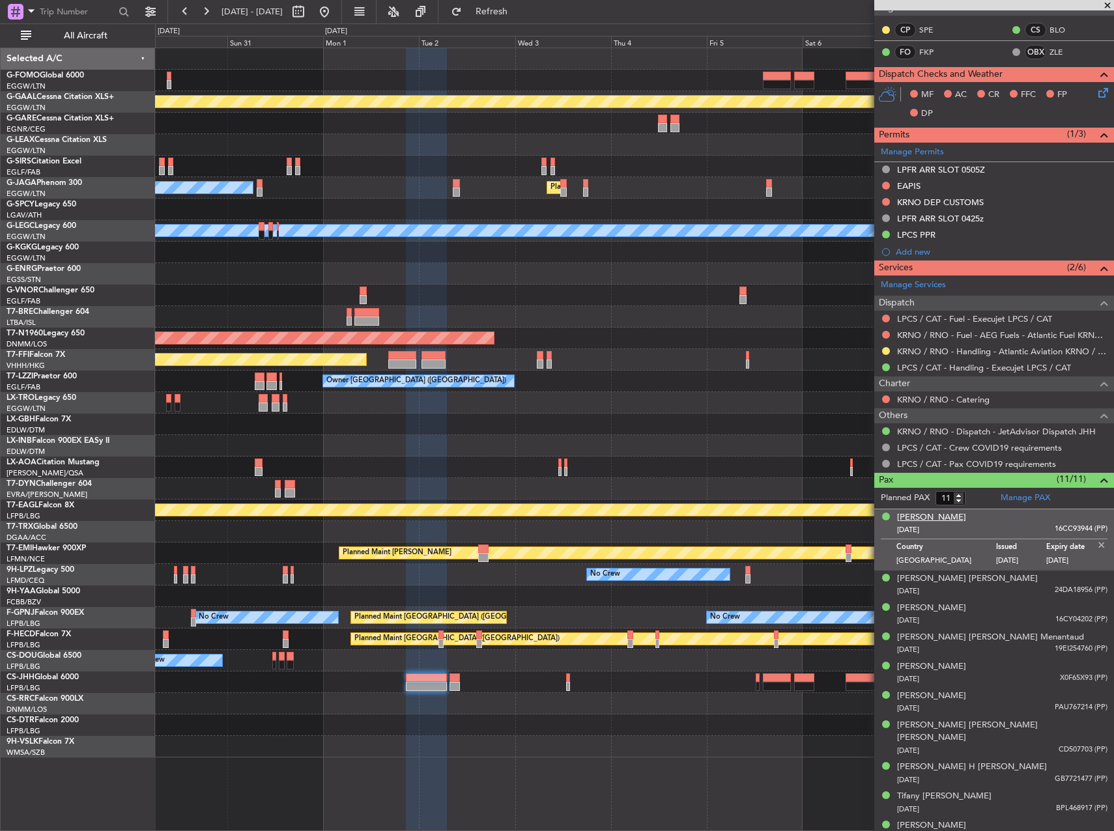
click at [948, 520] on div "[PERSON_NAME]" at bounding box center [931, 517] width 69 height 13
click at [1011, 517] on div "Audrey Marcelle Nedjar 11/08/1979 16CC93944 (PP)" at bounding box center [1002, 523] width 210 height 25
click at [992, 533] on div "11/08/1979 16CC93944 (PP)" at bounding box center [1002, 530] width 210 height 13
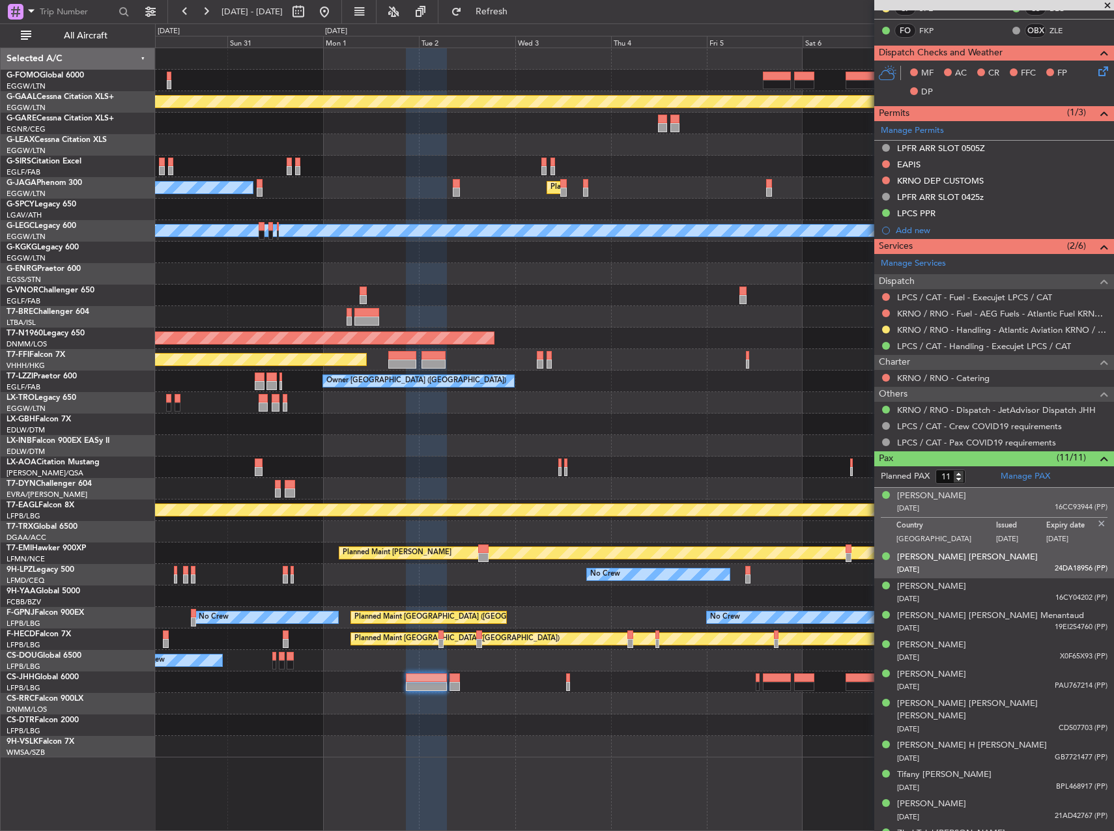
scroll to position [339, 0]
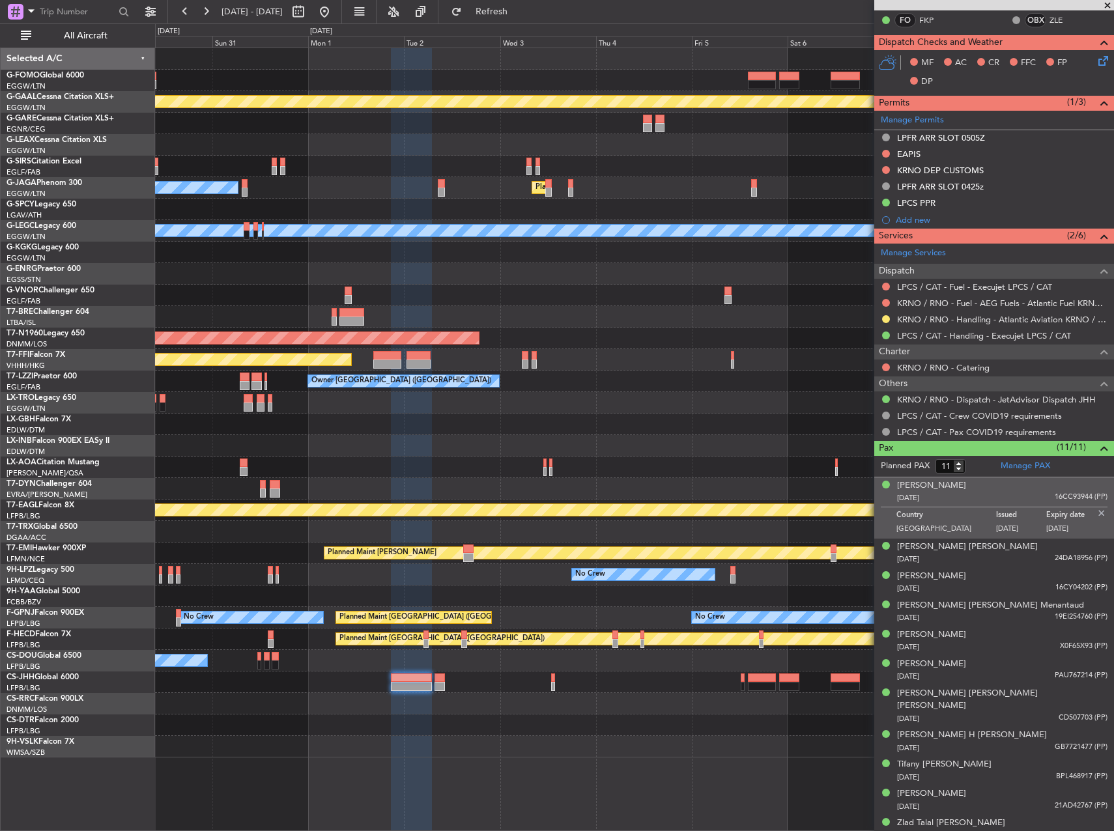
click at [585, 300] on div "Planned Maint Dusseldorf Owner Ibiza Planned Maint London (Luton) A/C Unavailab…" at bounding box center [634, 403] width 958 height 710
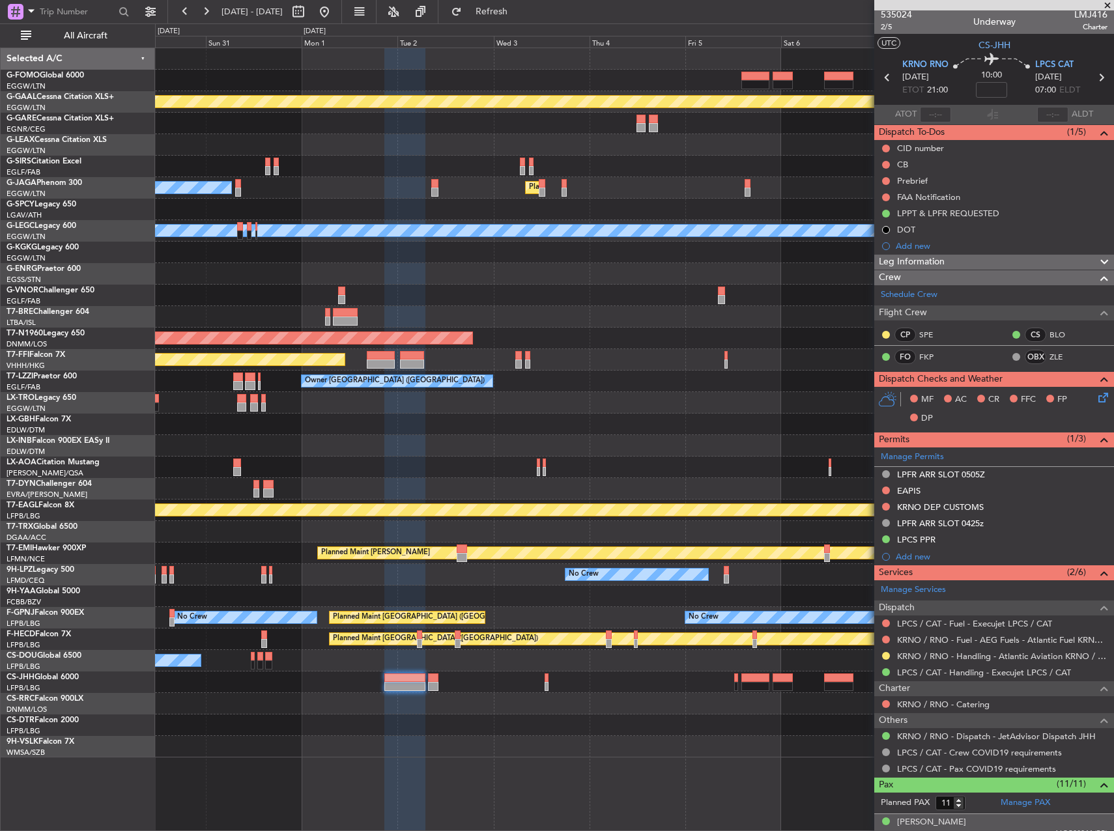
scroll to position [0, 0]
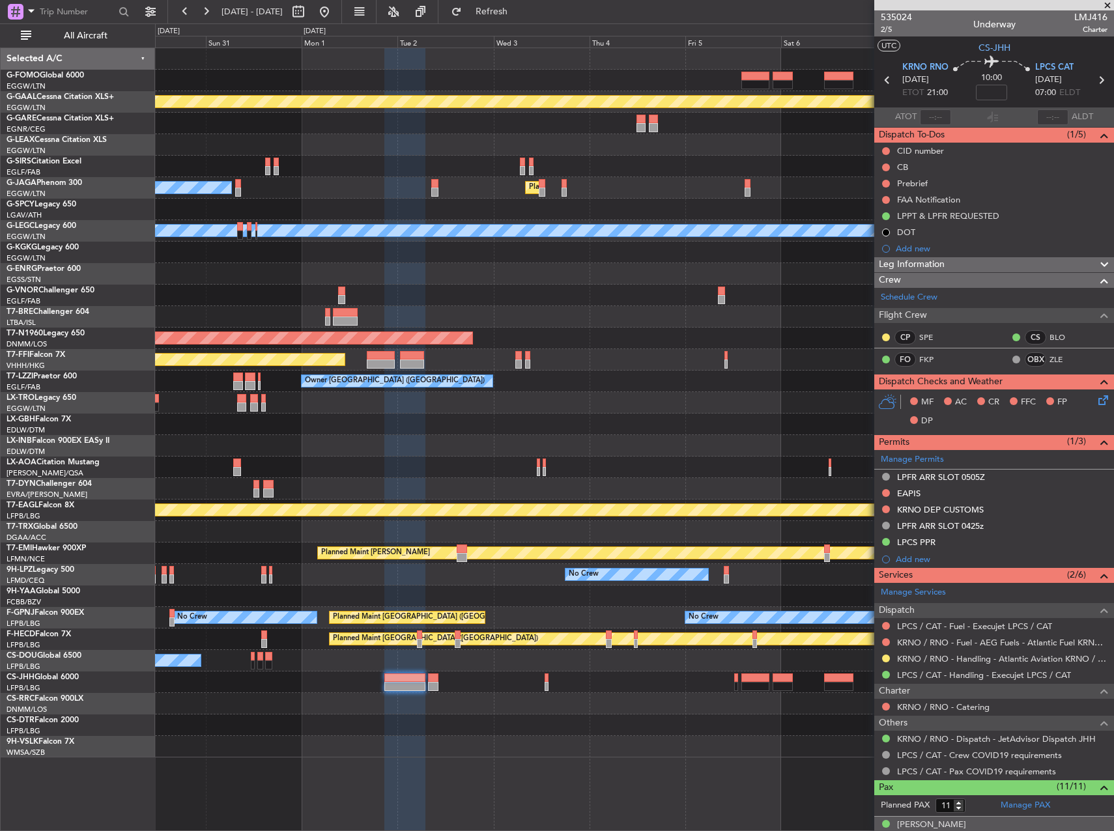
click at [412, 131] on div "Planned Maint Dusseldorf Planned Maint London (Luton) Owner Ibiza A/C Unavailab…" at bounding box center [634, 403] width 958 height 710
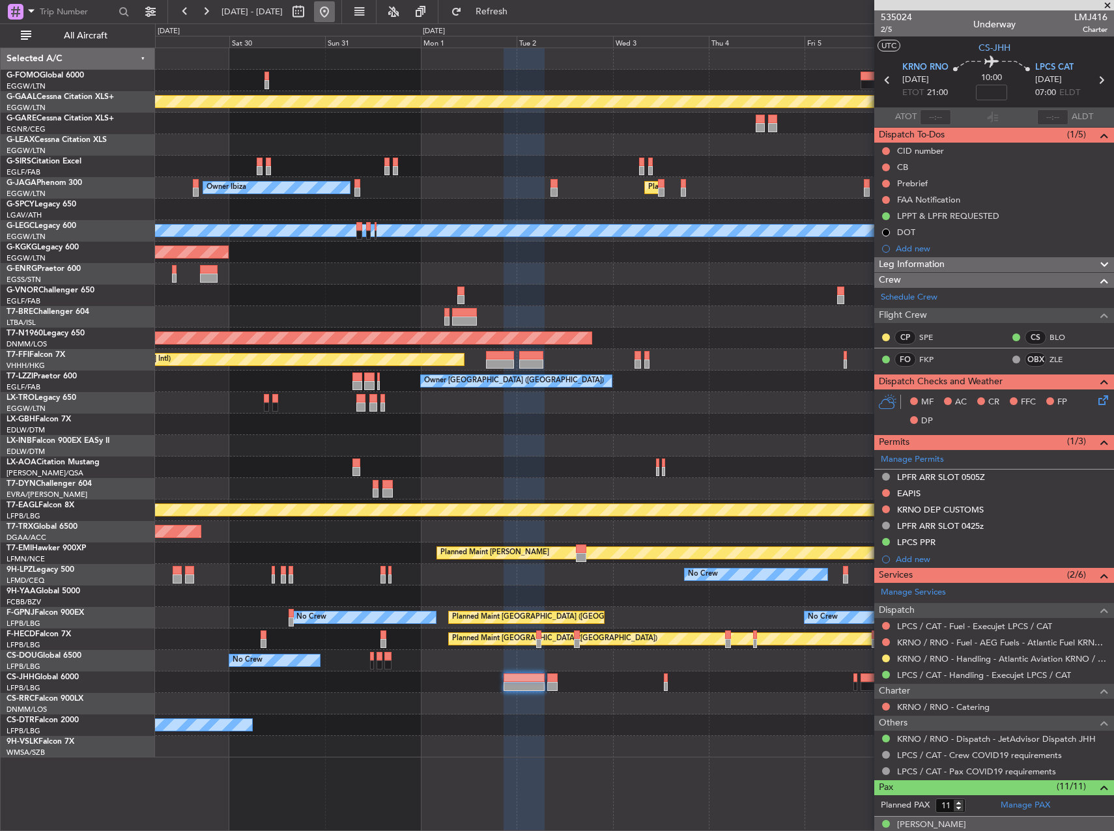
click at [335, 15] on button at bounding box center [324, 11] width 21 height 21
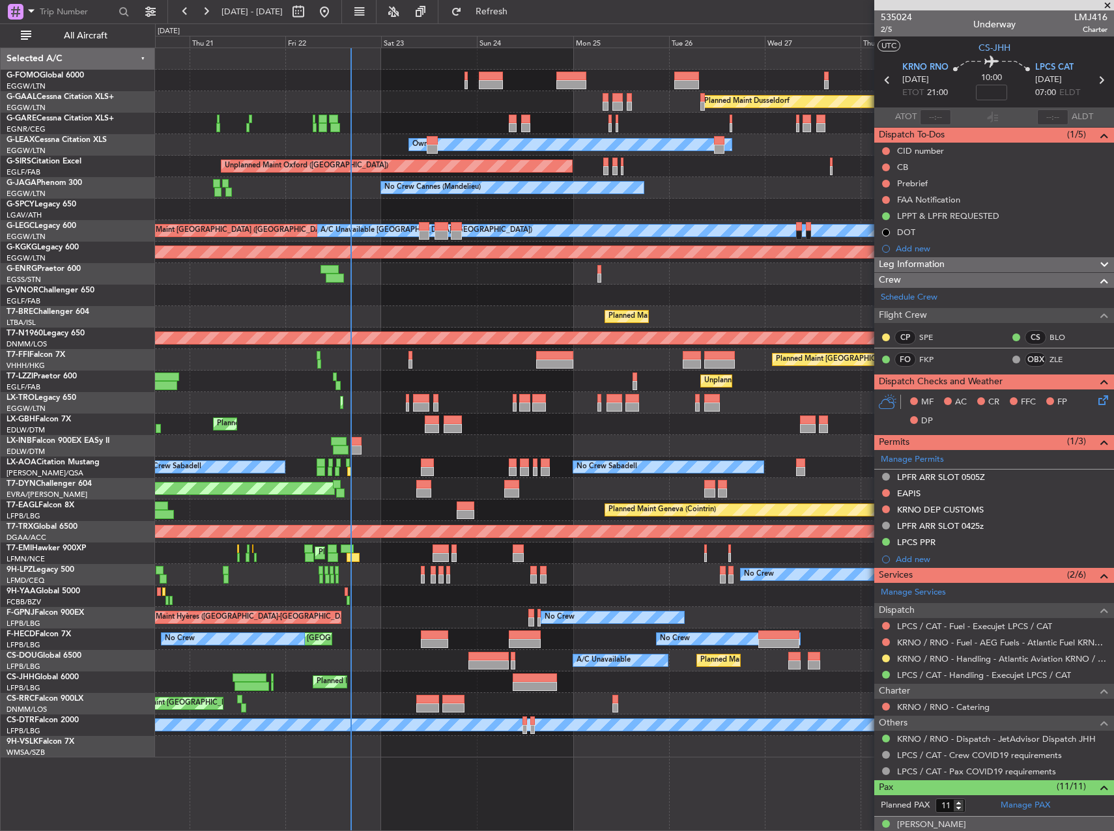
click at [175, 149] on div "Owner Owner" at bounding box center [634, 145] width 958 height 22
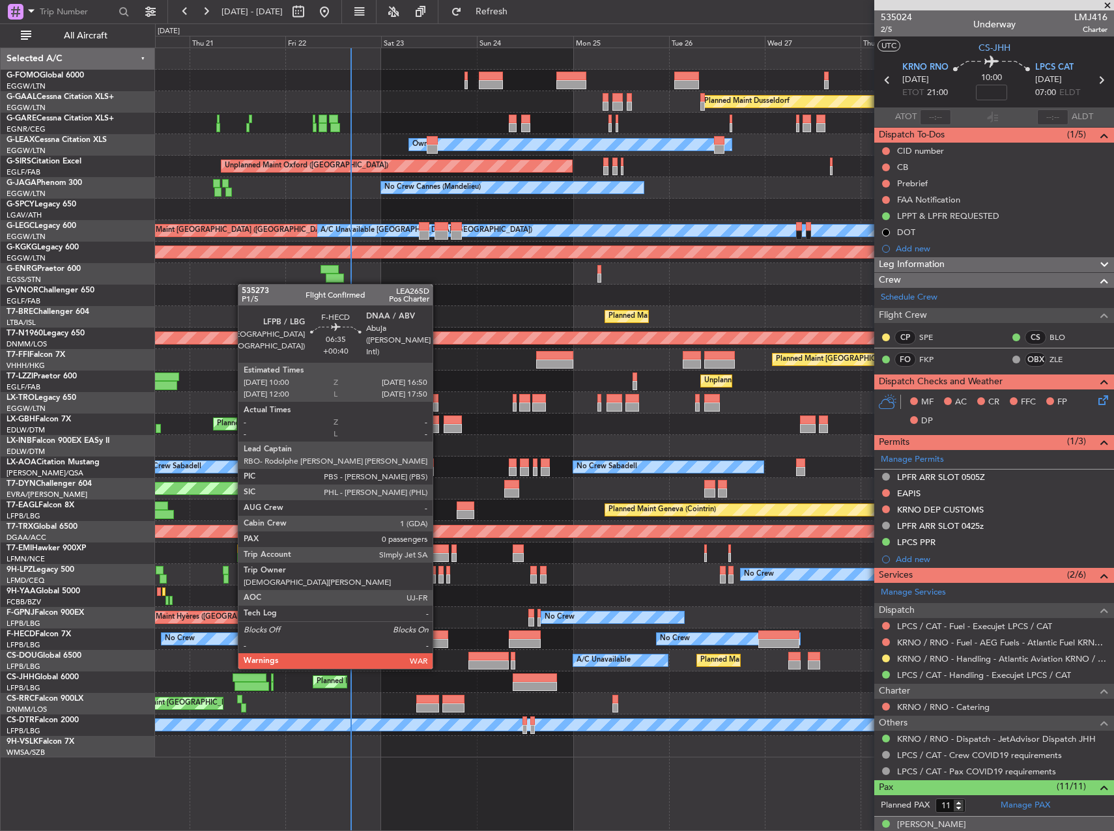
click at [438, 643] on div at bounding box center [434, 643] width 27 height 9
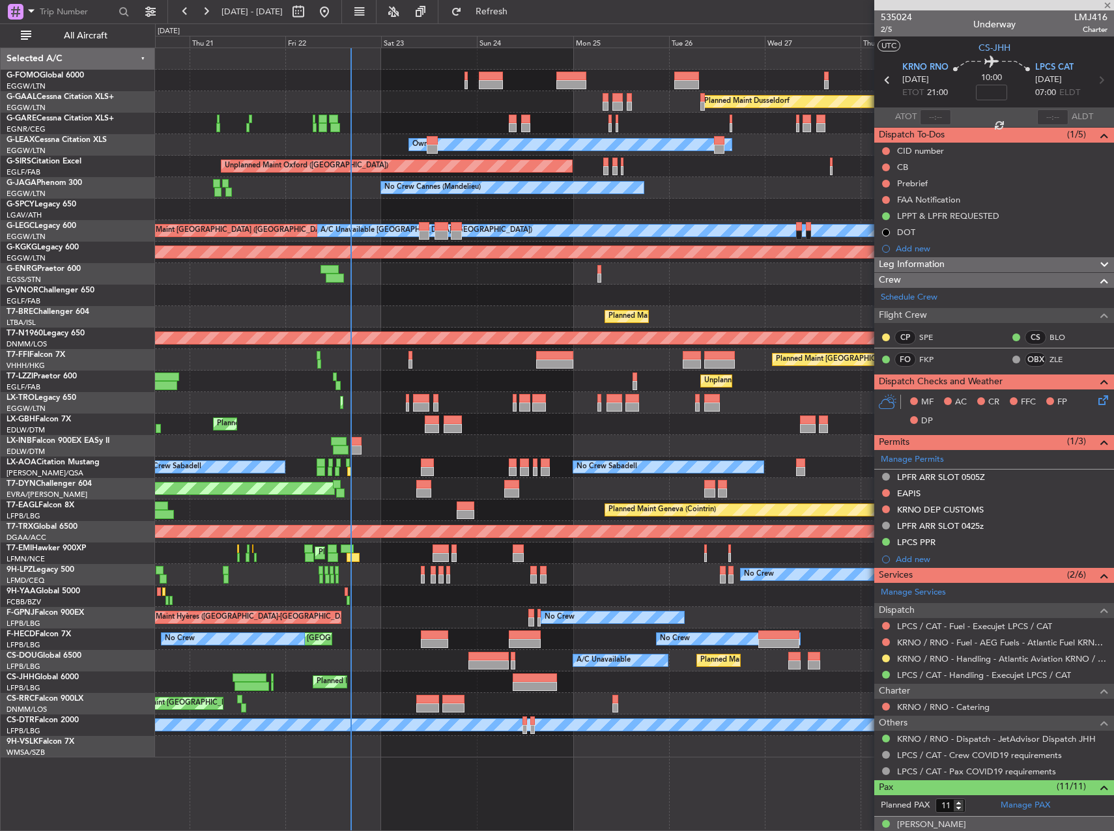
type input "+00:40"
type input "0"
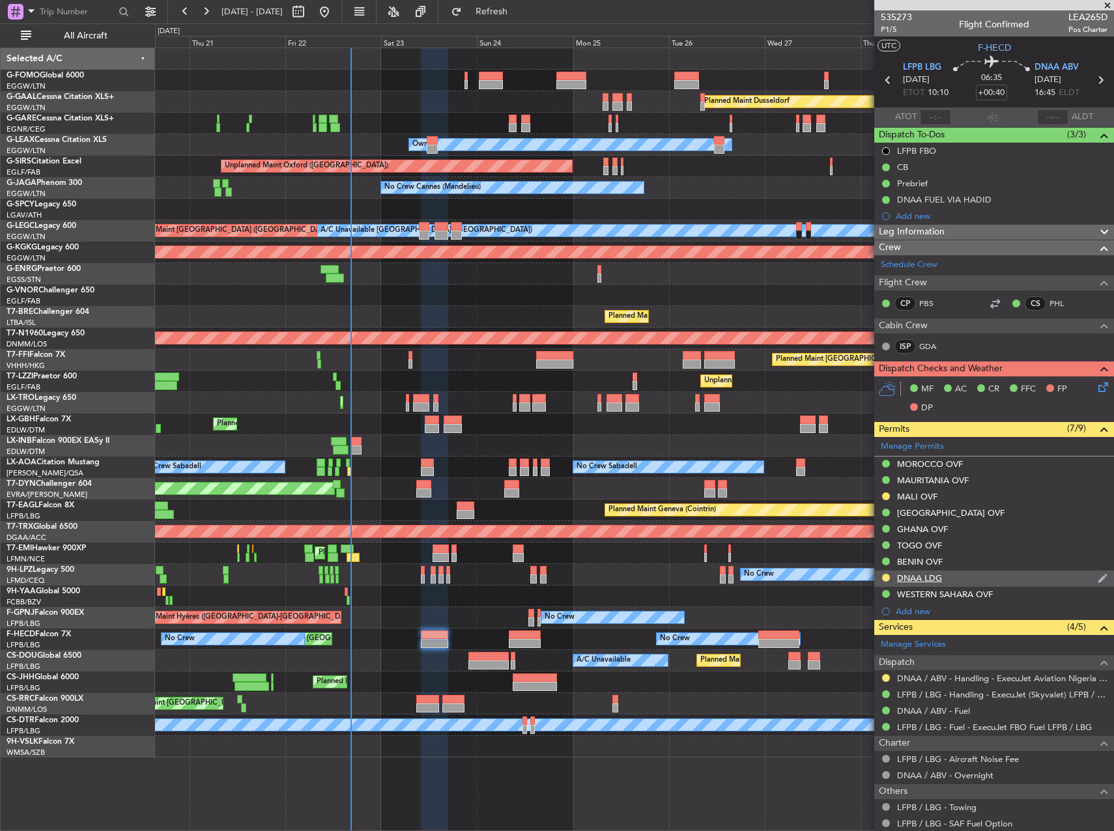
click at [911, 579] on div "DNAA LDG" at bounding box center [919, 578] width 45 height 11
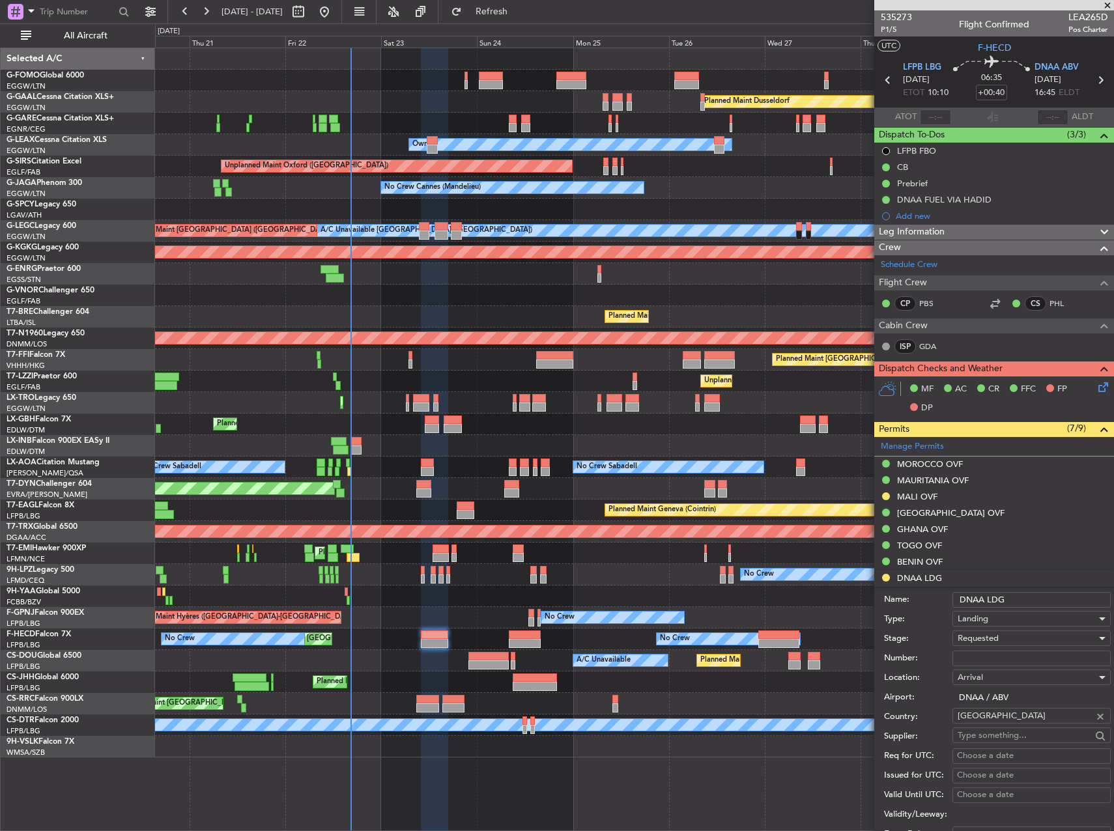
click at [1007, 653] on input "Number:" at bounding box center [1032, 659] width 158 height 16
paste input "AA0016/21081243"
type input "AA0016/21081243"
click at [990, 634] on span "Requested" at bounding box center [978, 639] width 41 height 12
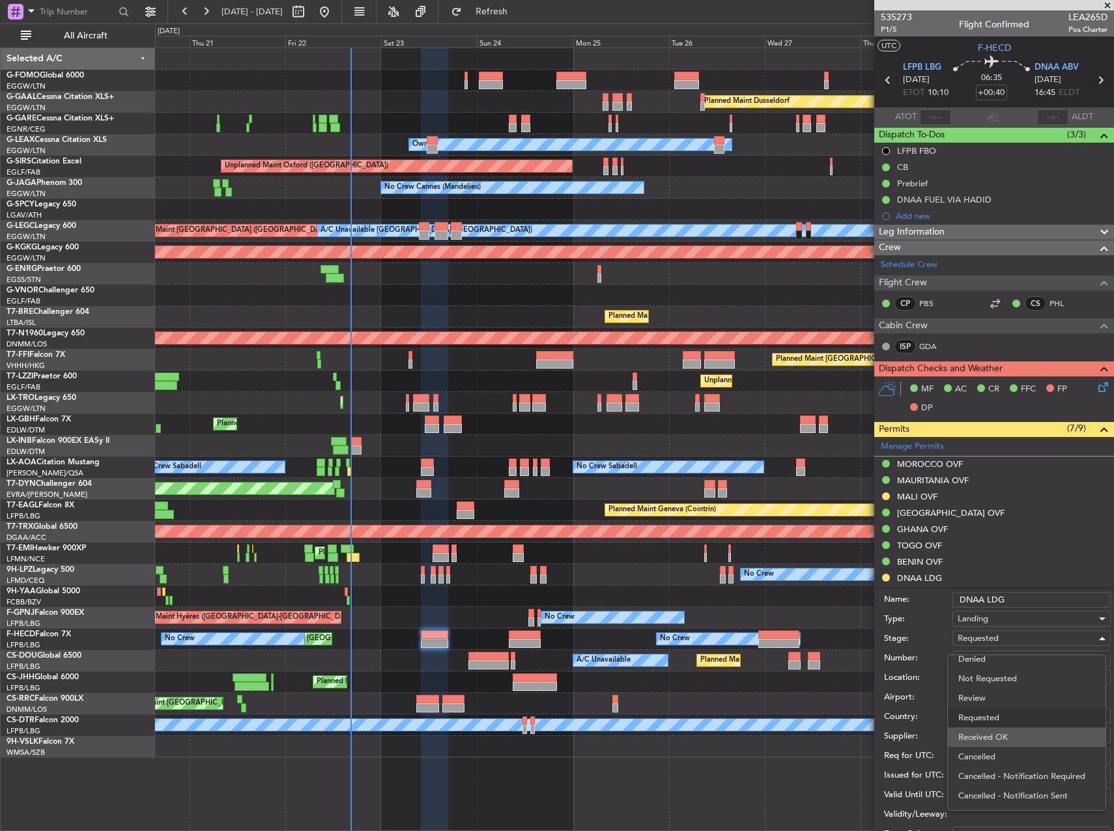
click at [1017, 737] on span "Received OK" at bounding box center [1026, 738] width 137 height 20
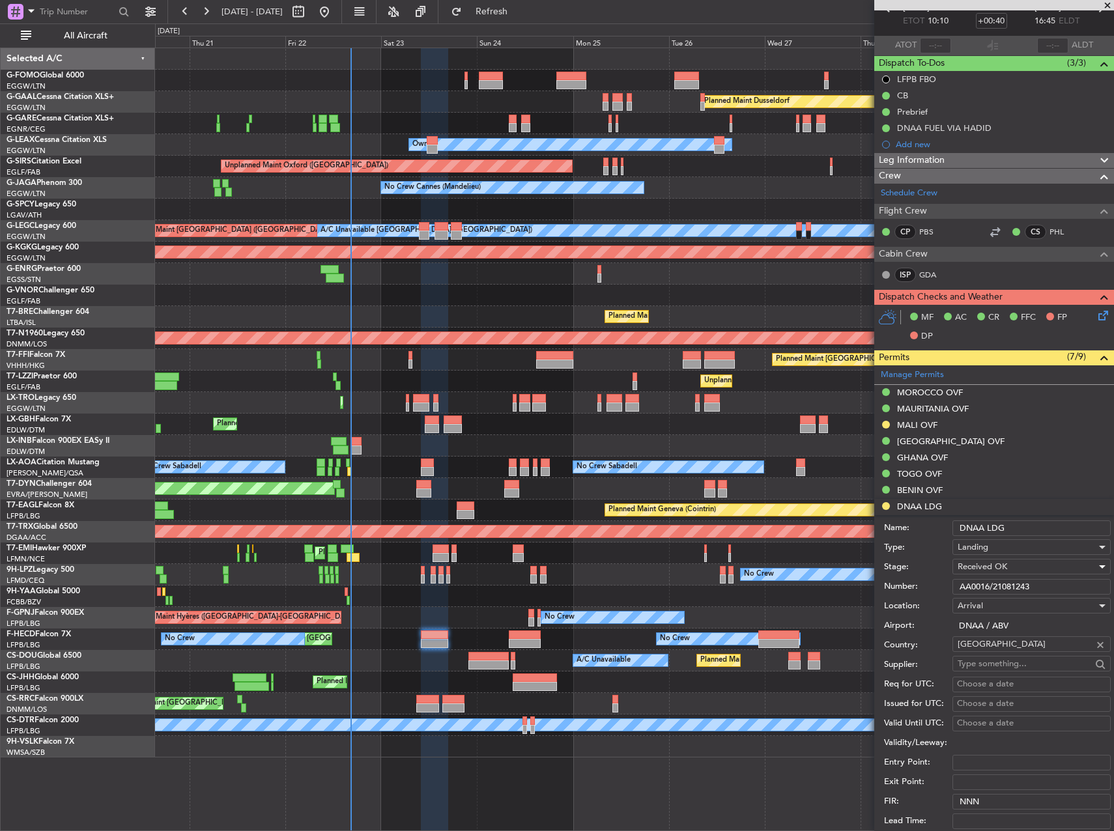
scroll to position [195, 0]
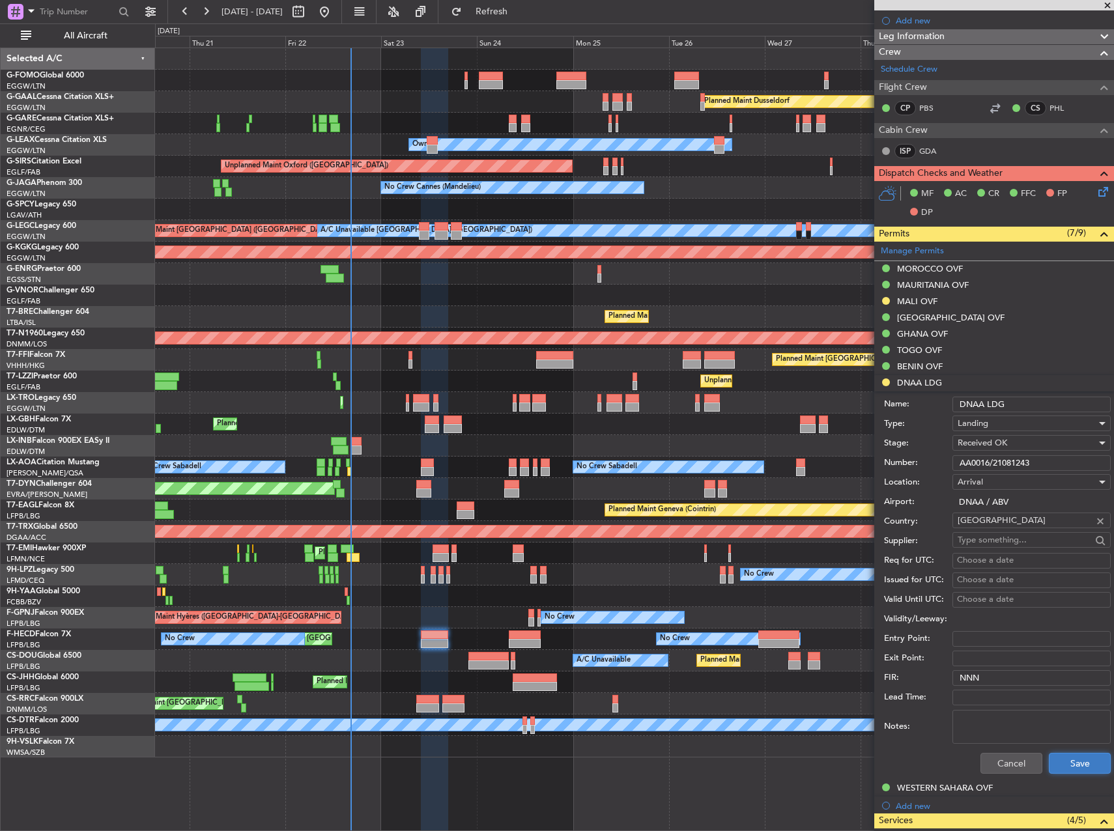
click at [1081, 772] on button "Save" at bounding box center [1080, 763] width 62 height 21
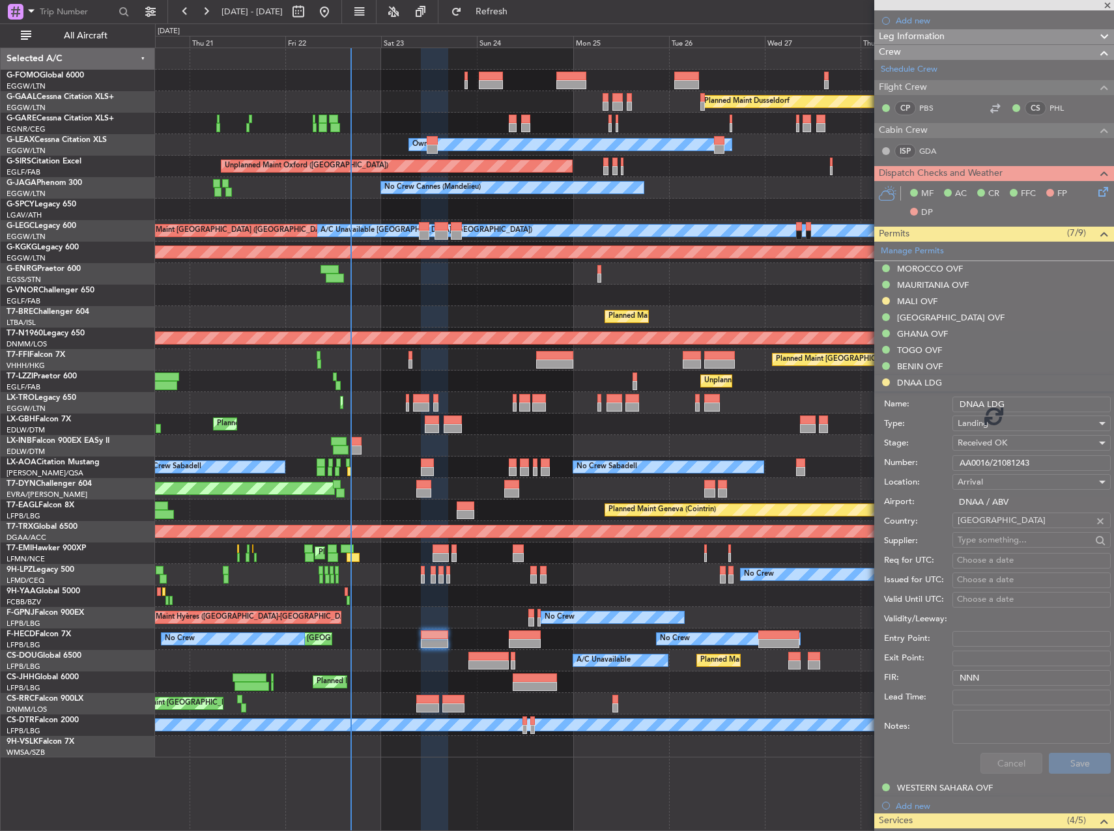
scroll to position [53, 0]
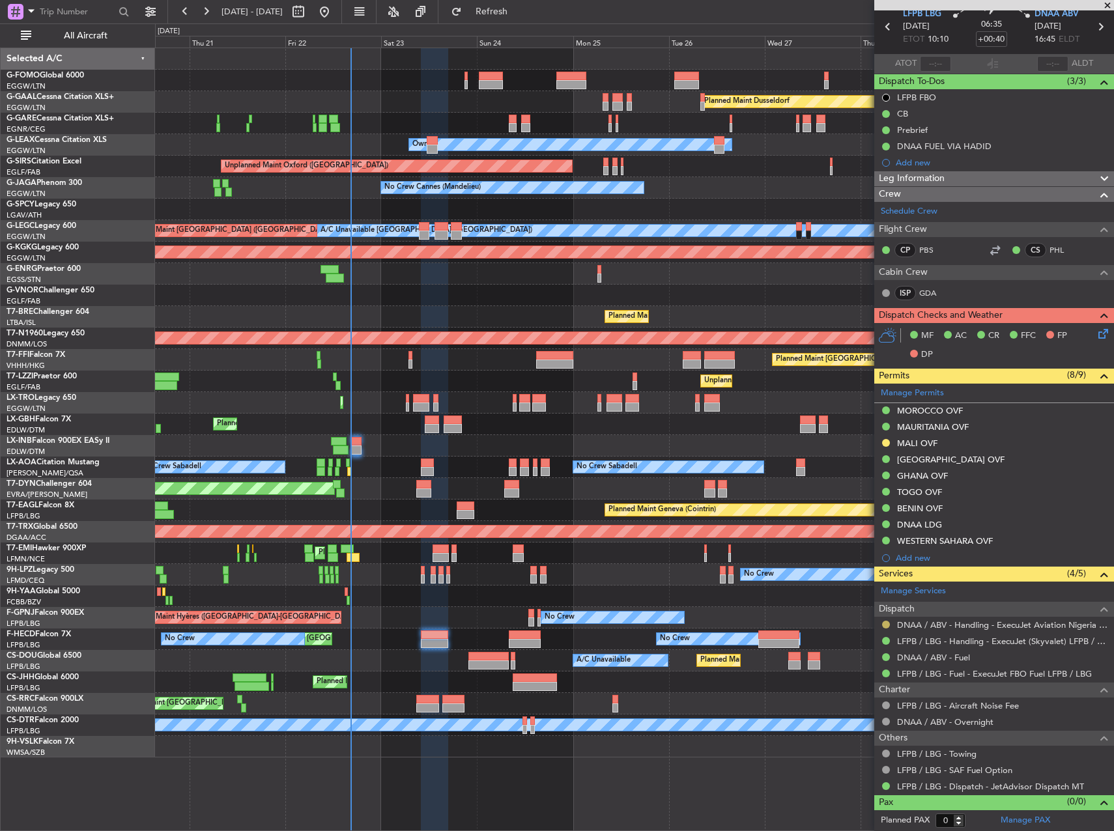
click at [888, 625] on button at bounding box center [886, 625] width 8 height 8
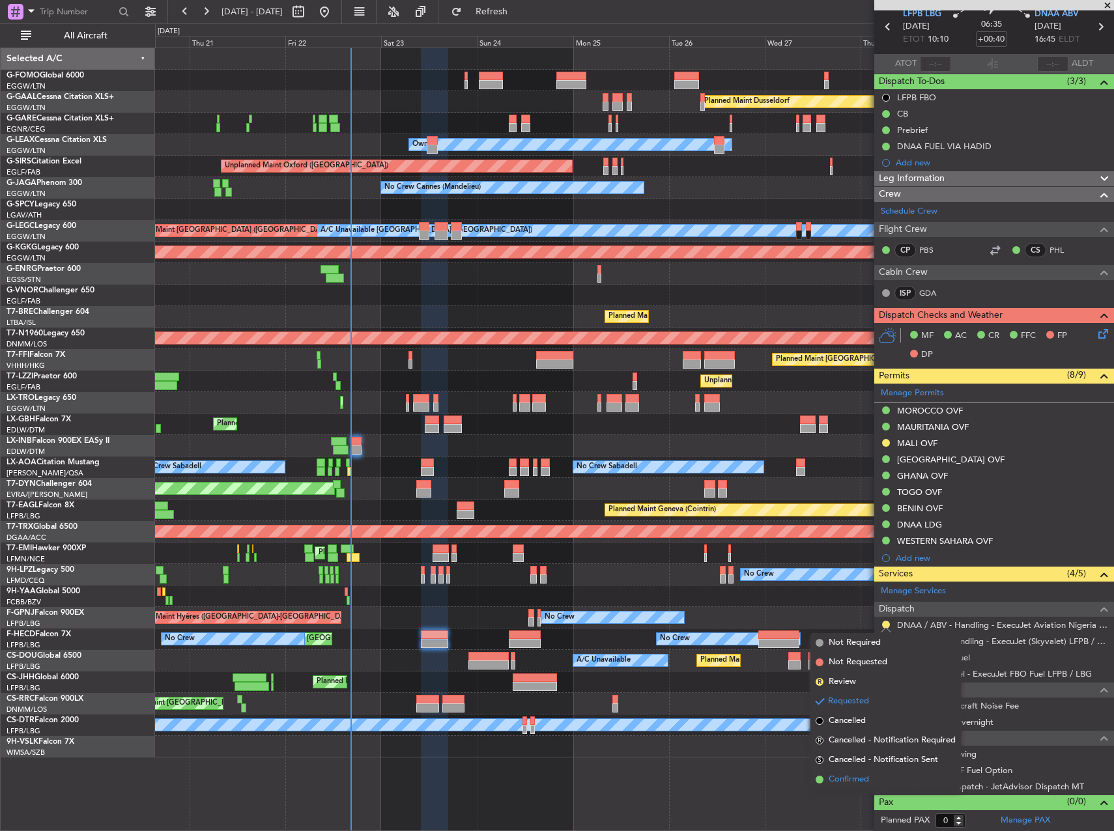
click at [873, 775] on li "Confirmed" at bounding box center [885, 780] width 151 height 20
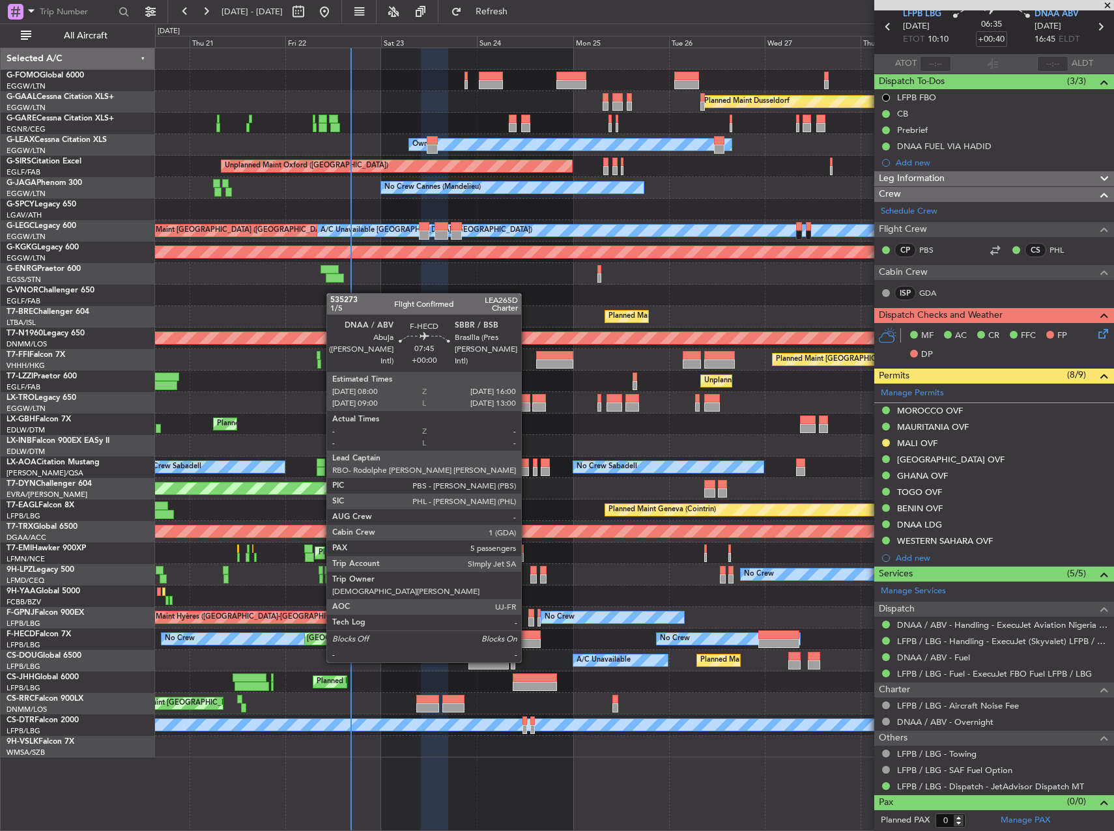
click at [527, 638] on div at bounding box center [525, 635] width 33 height 9
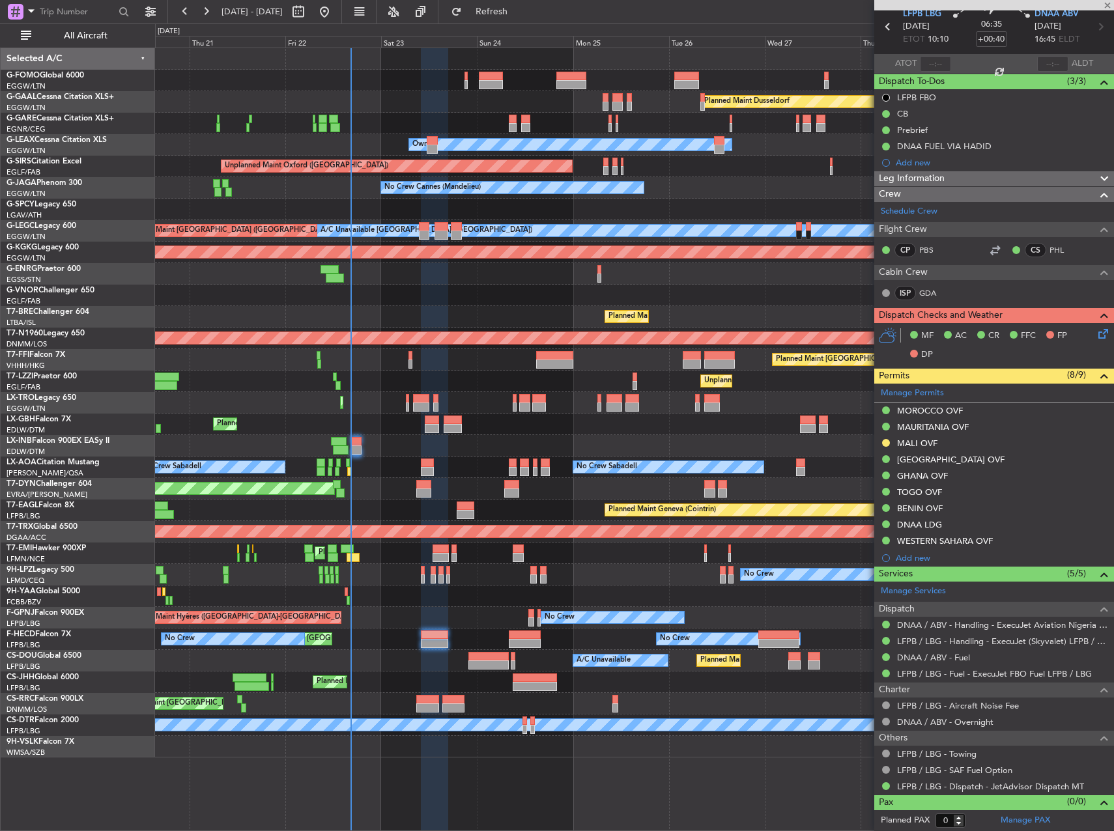
type input "5"
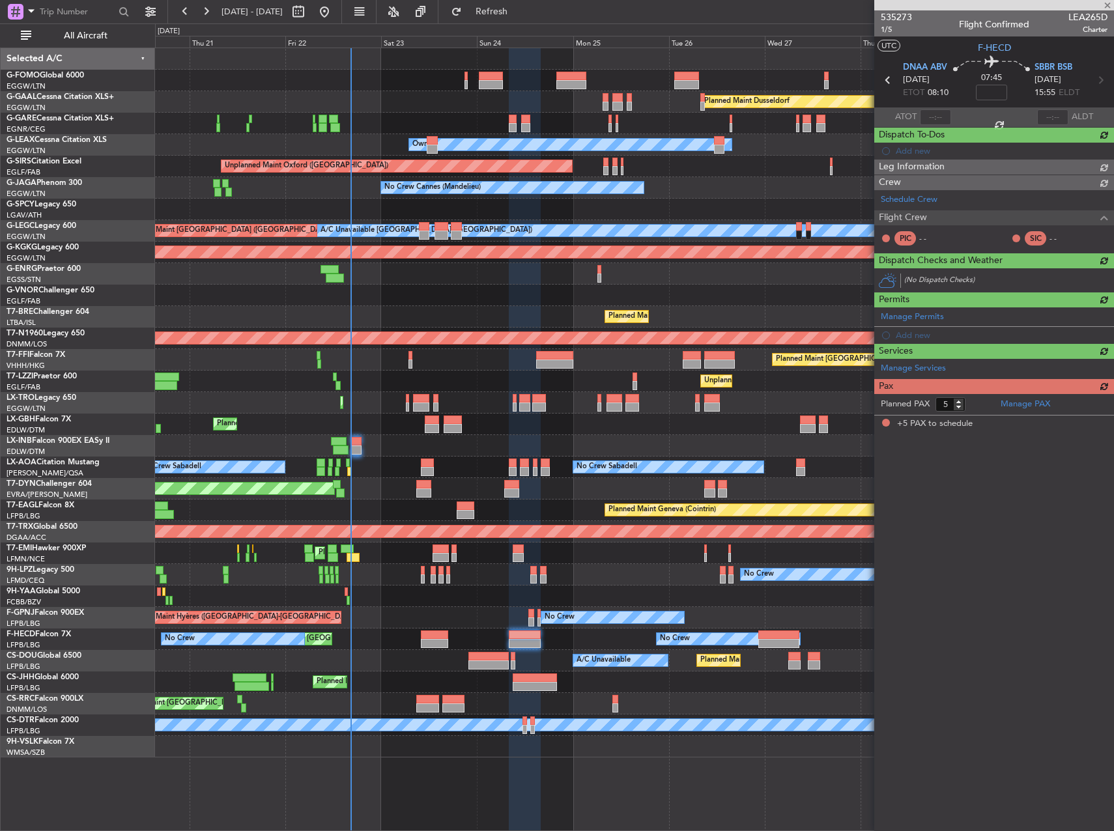
scroll to position [0, 0]
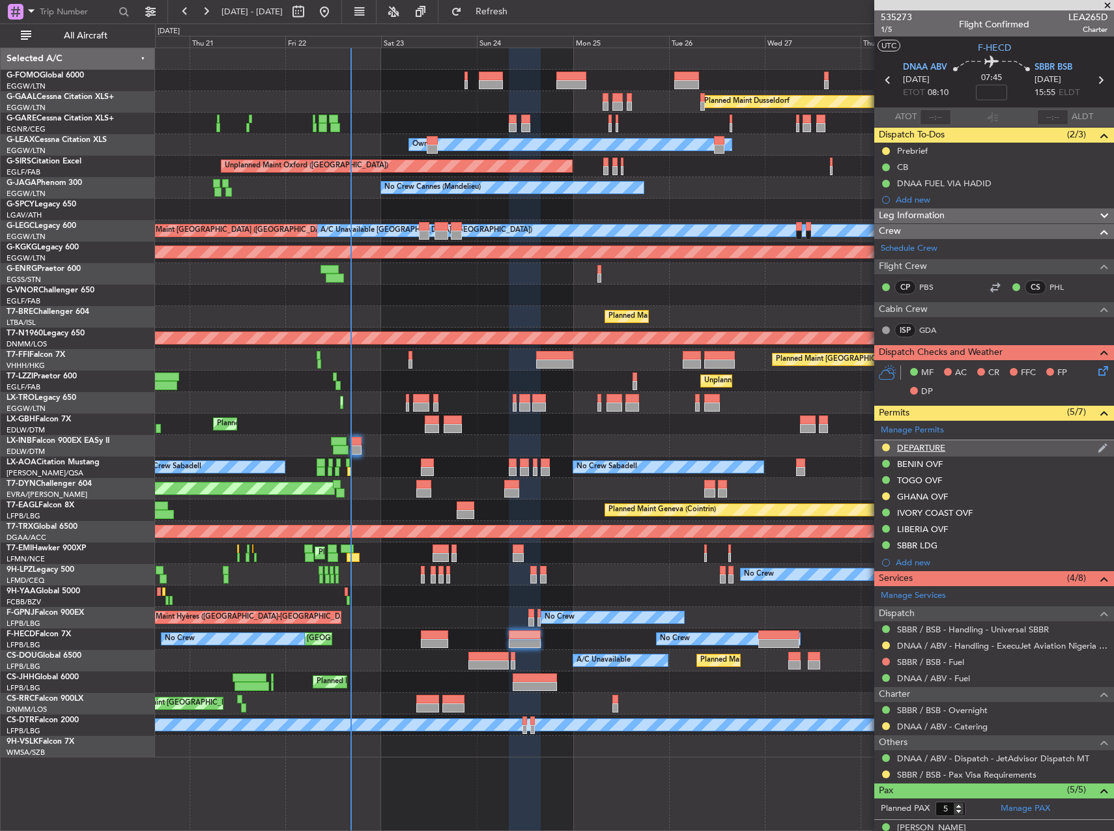
click at [926, 446] on div "DEPARTURE" at bounding box center [921, 447] width 48 height 11
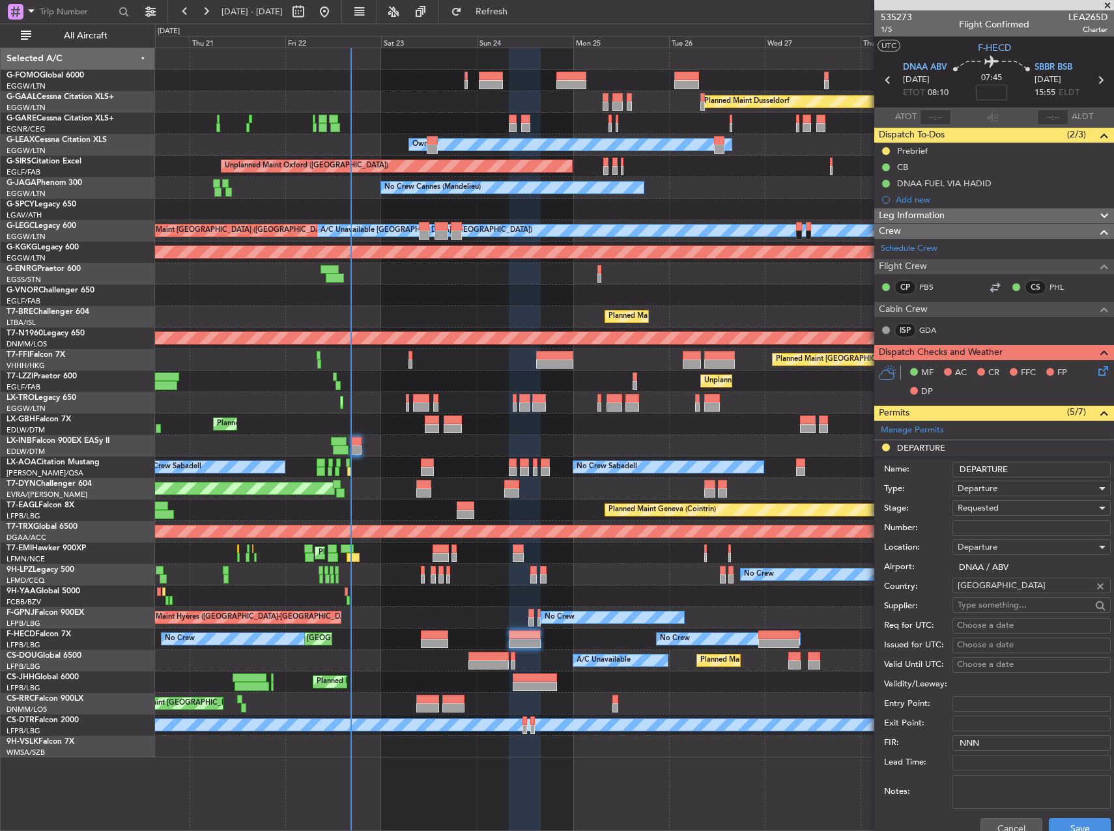
click at [990, 524] on input "Number:" at bounding box center [1032, 529] width 158 height 16
paste input "AA0016/21081243"
type input "AA0016/21081243"
click at [1001, 506] on div "Requested" at bounding box center [1027, 508] width 139 height 20
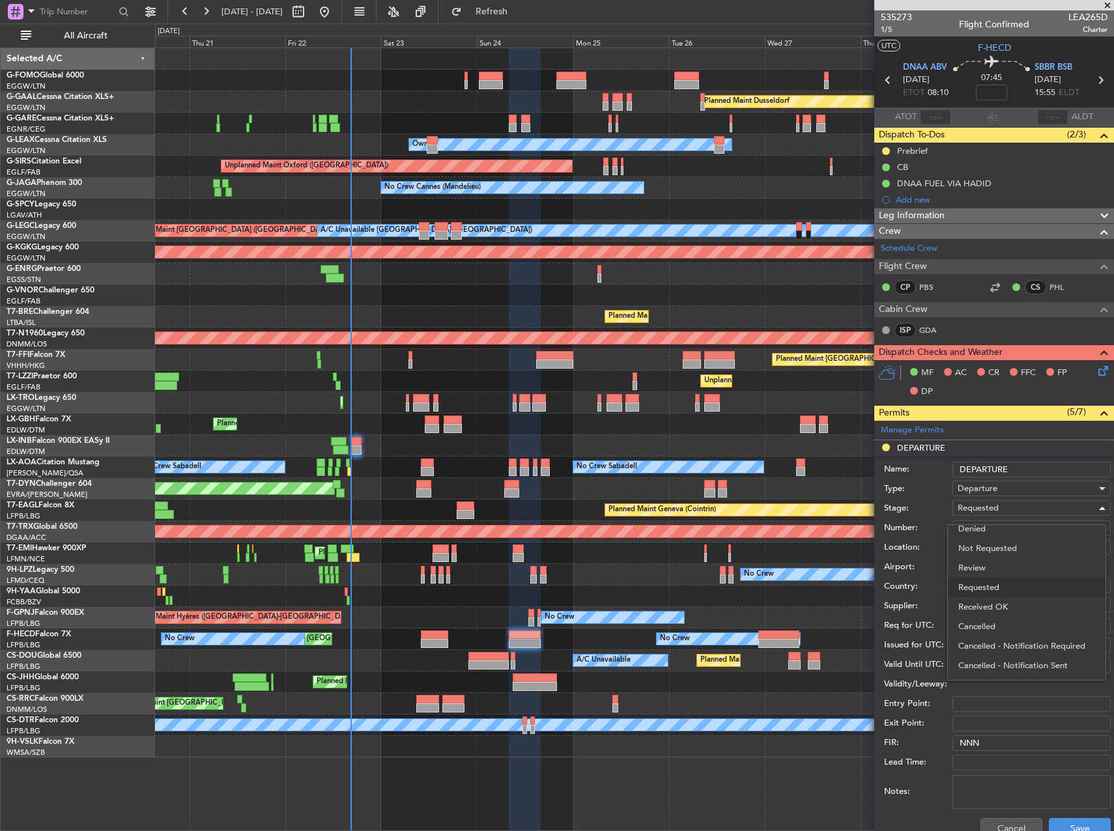
click at [1020, 607] on span "Received OK" at bounding box center [1026, 607] width 137 height 20
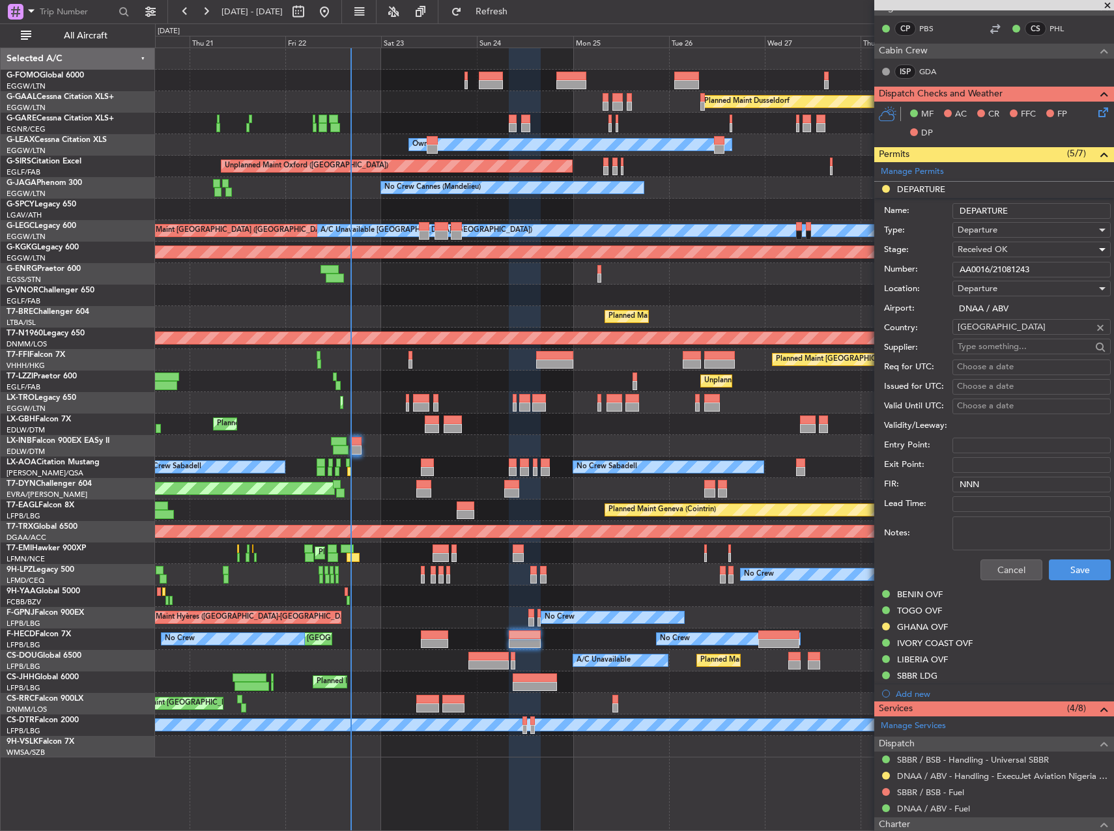
scroll to position [261, 0]
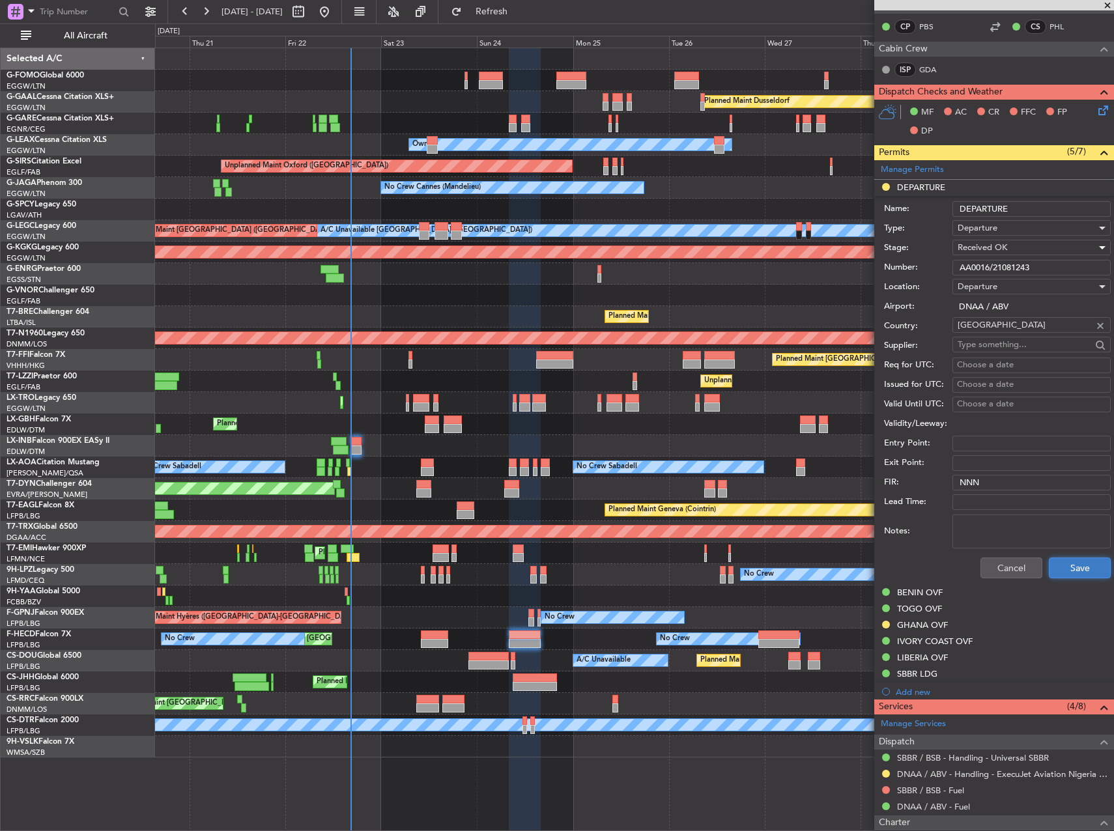
click at [1071, 570] on button "Save" at bounding box center [1080, 568] width 62 height 21
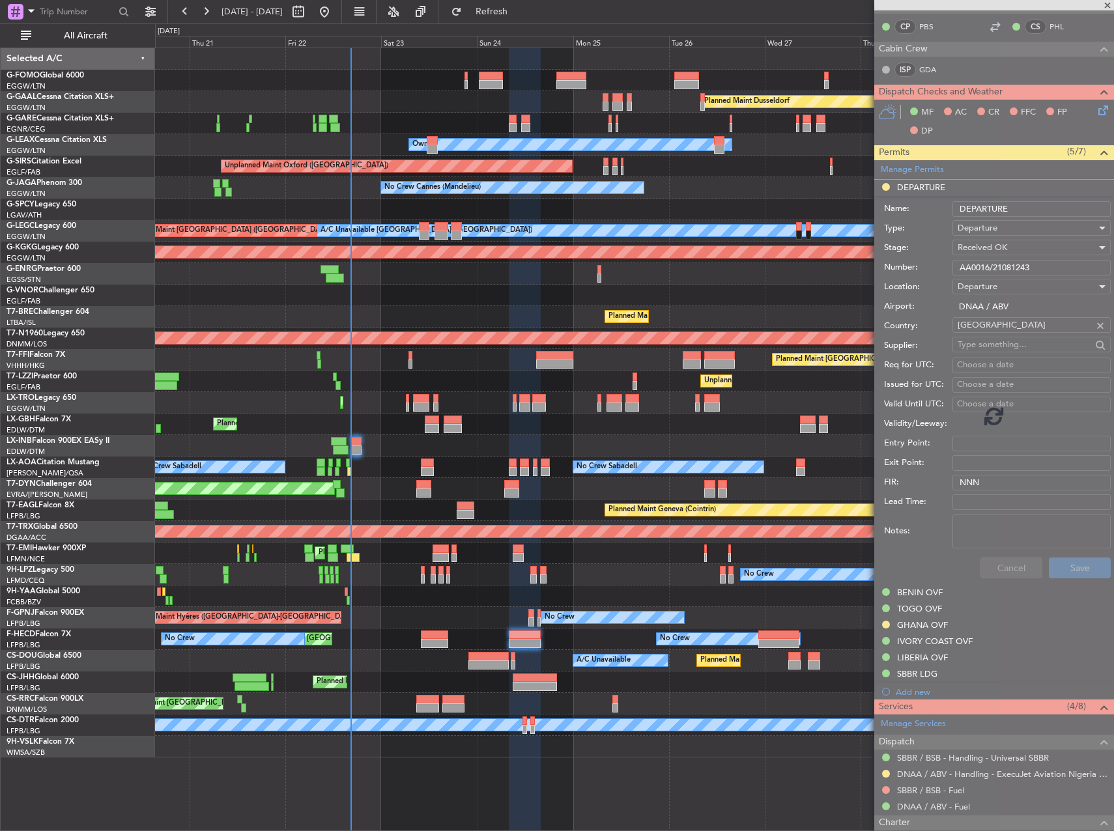
scroll to position [135, 0]
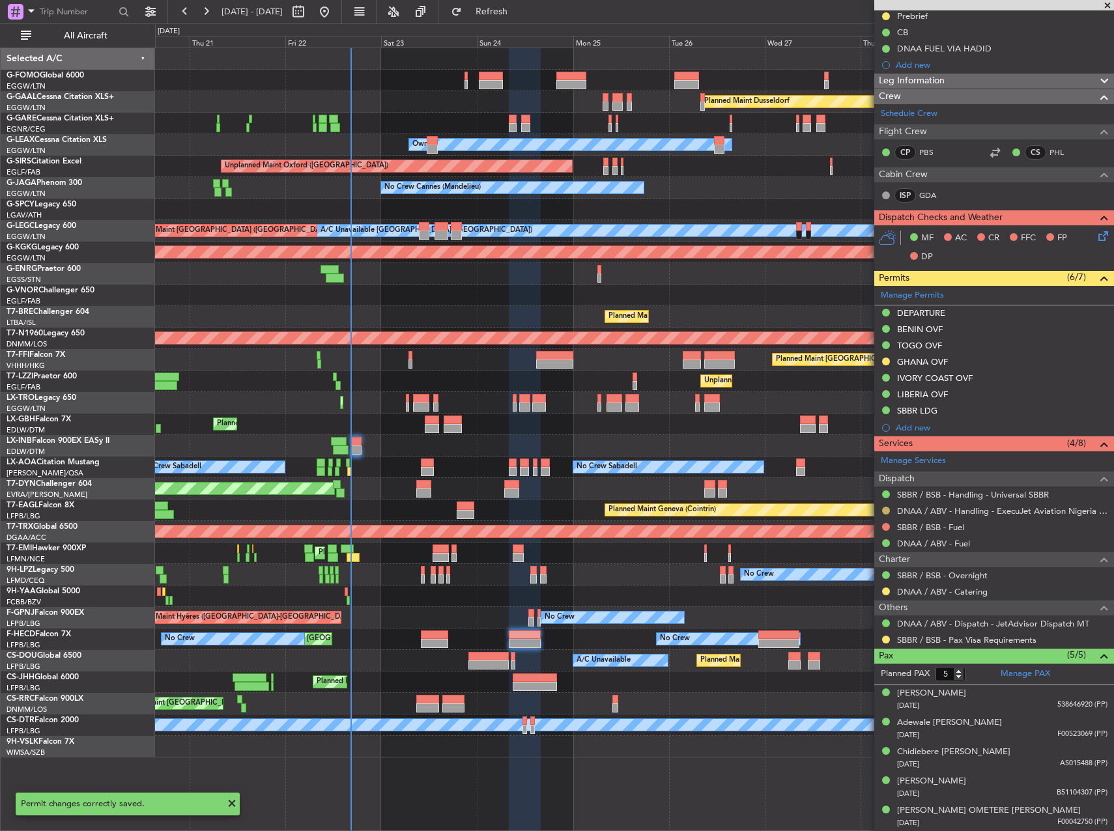
click at [883, 509] on button at bounding box center [886, 511] width 8 height 8
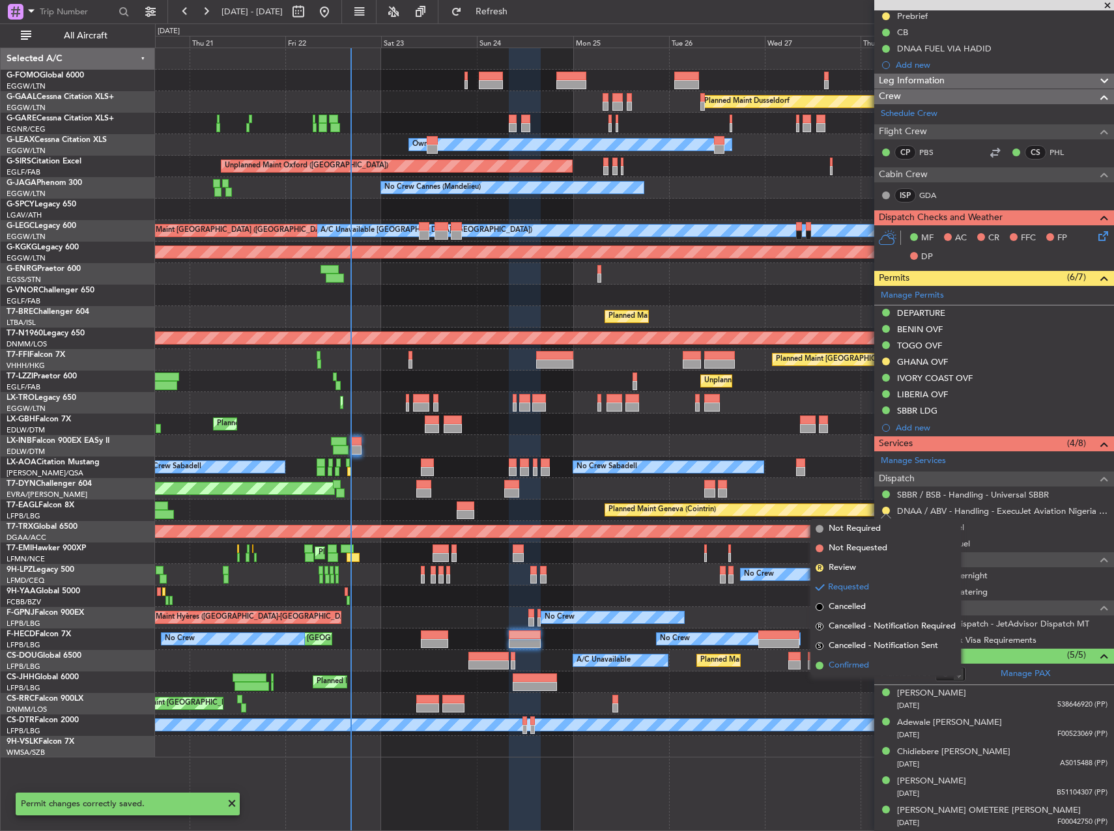
click at [872, 667] on li "Confirmed" at bounding box center [885, 666] width 151 height 20
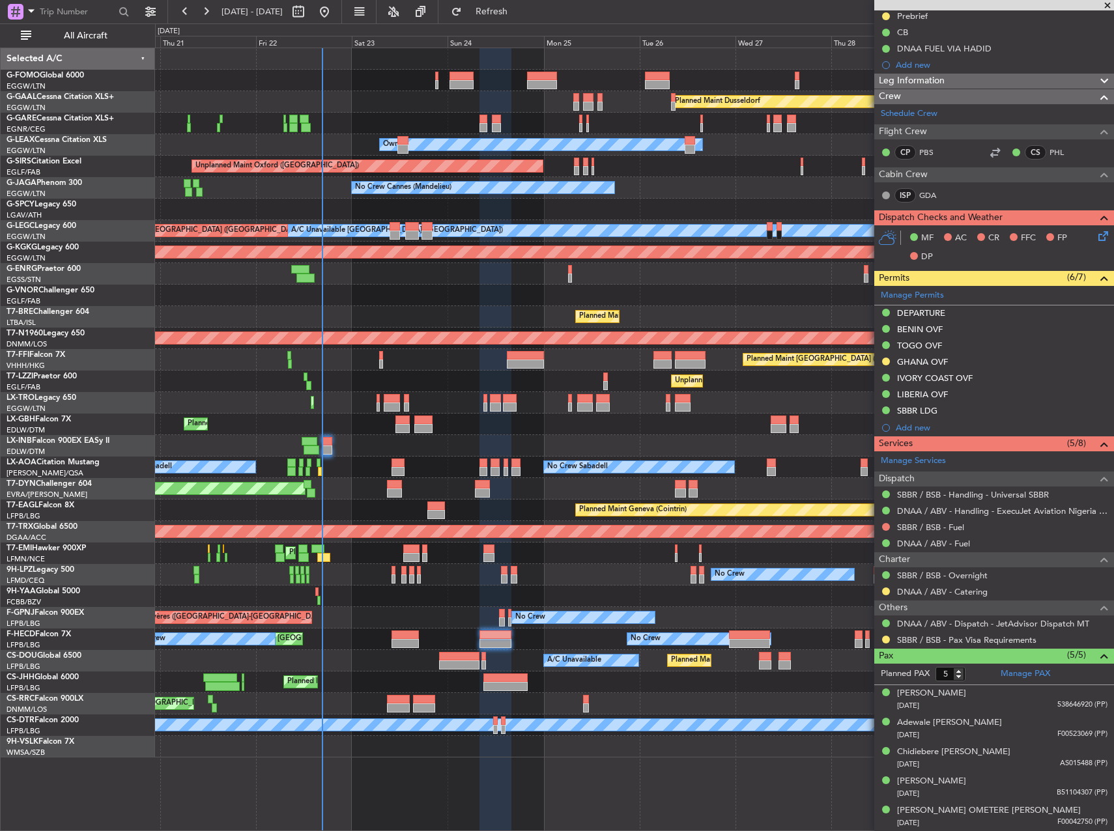
click at [673, 588] on div at bounding box center [634, 597] width 958 height 22
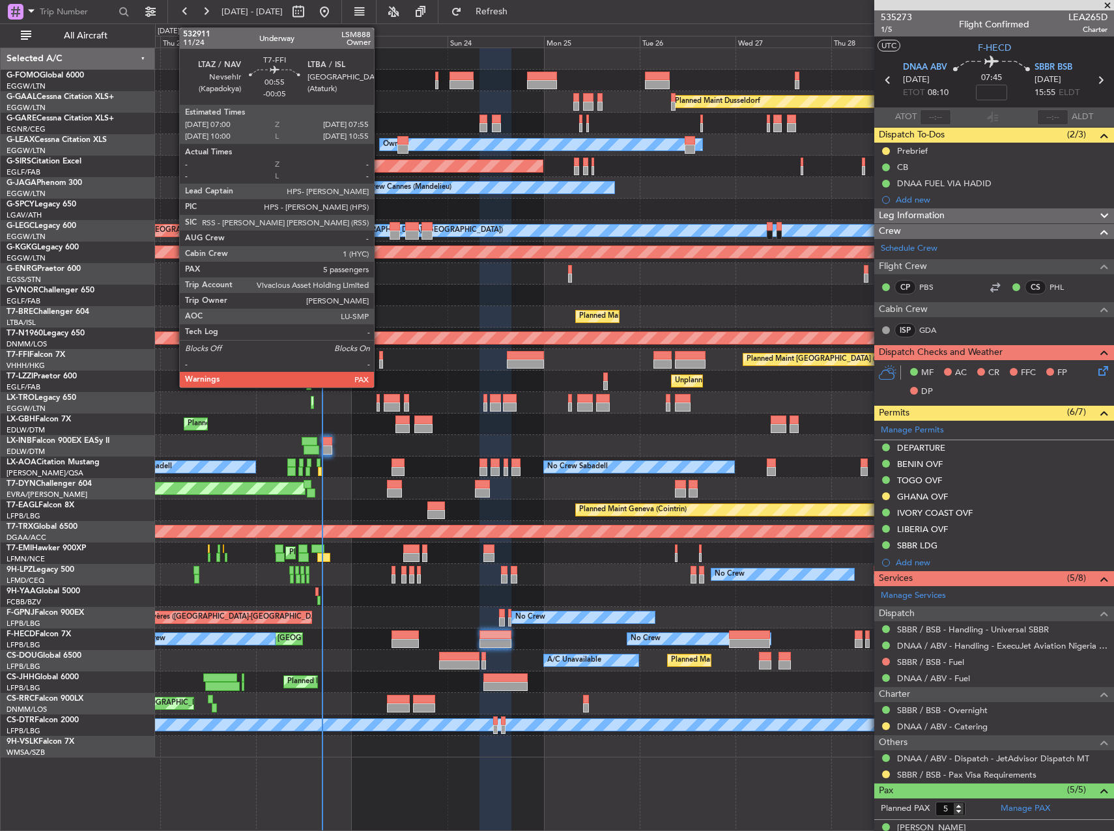
click at [380, 366] on div at bounding box center [381, 364] width 4 height 9
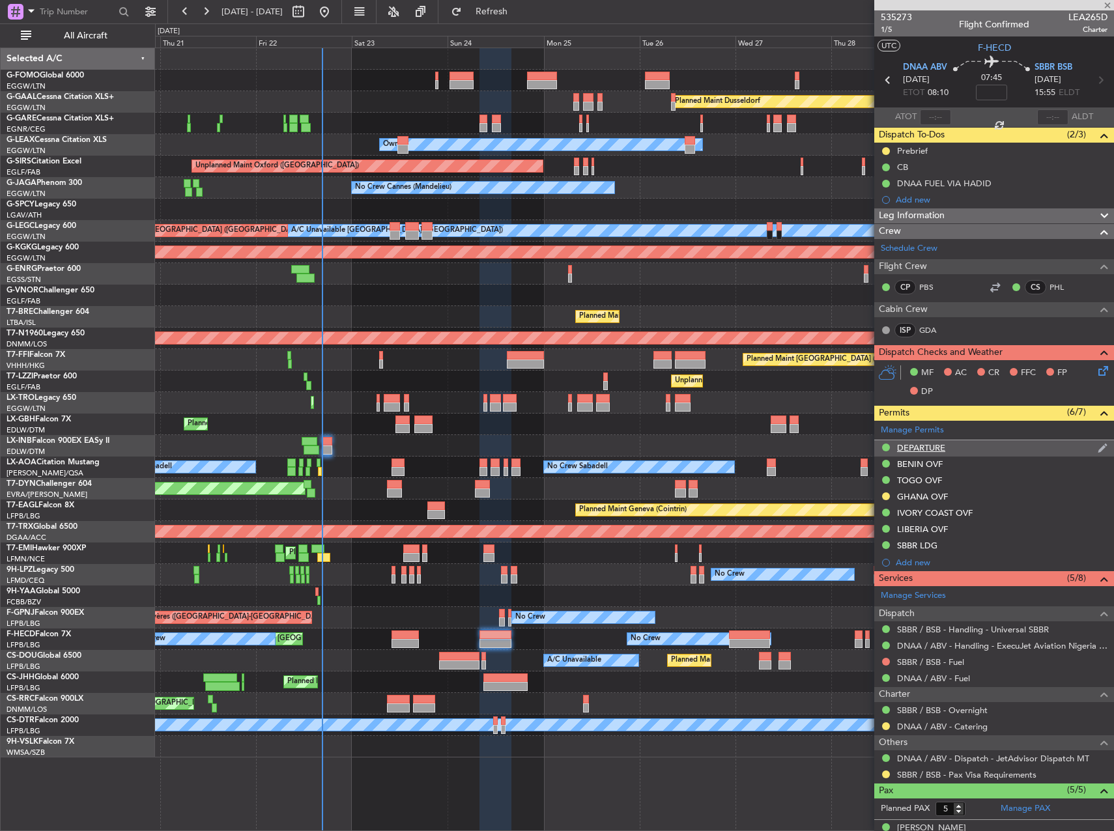
type input "-00:05"
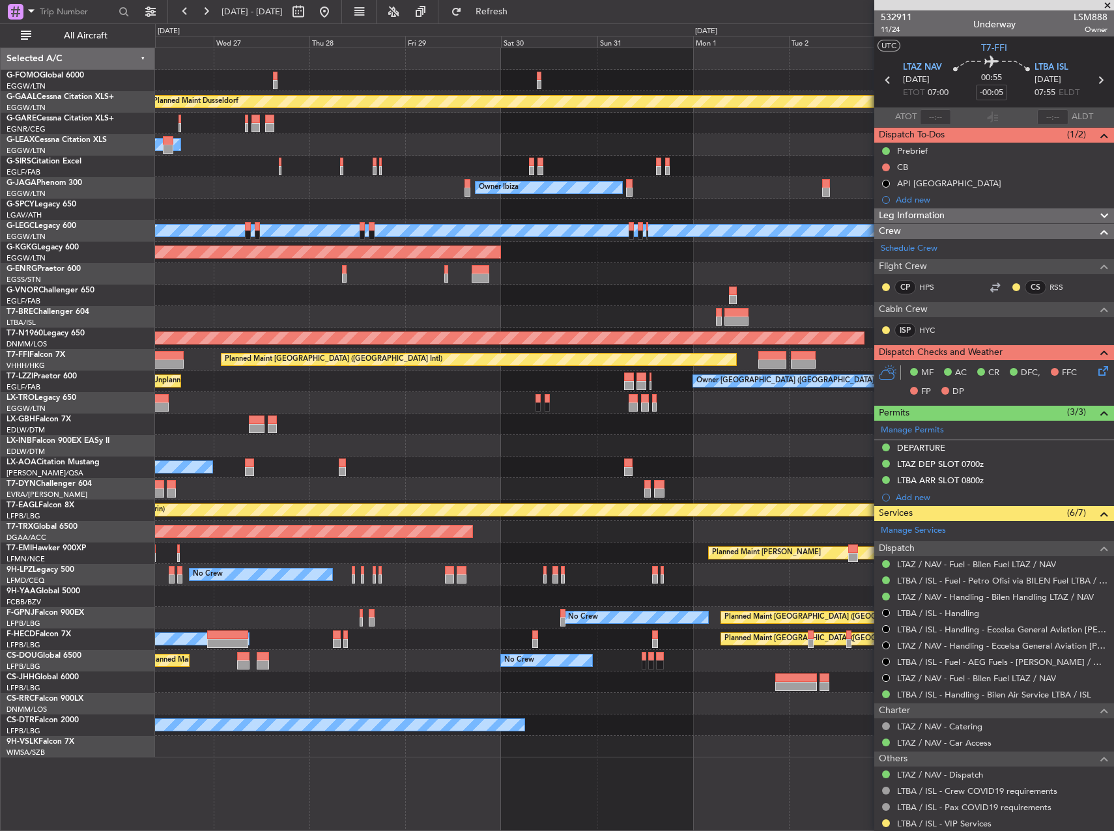
click at [94, 610] on div "Planned Maint Dusseldorf Owner Unplanned Maint [GEOGRAPHIC_DATA] ([GEOGRAPHIC_D…" at bounding box center [557, 427] width 1114 height 808
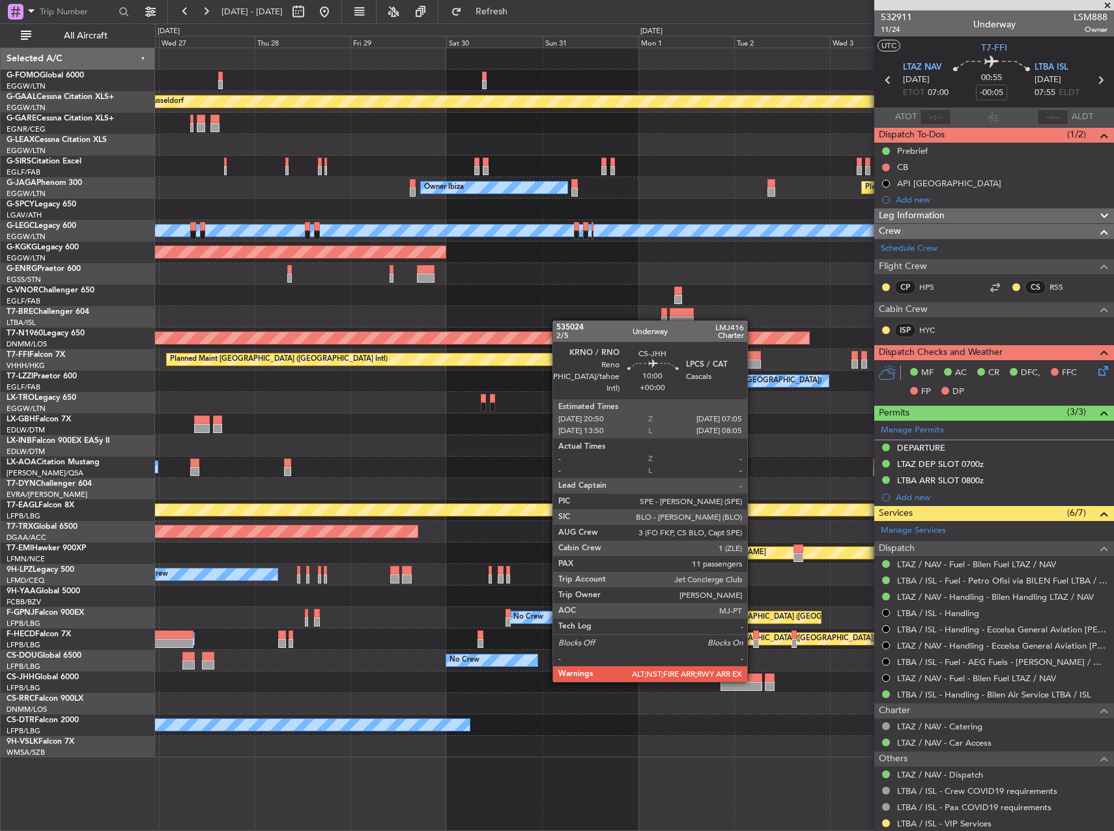
click at [753, 681] on div at bounding box center [741, 678] width 41 height 9
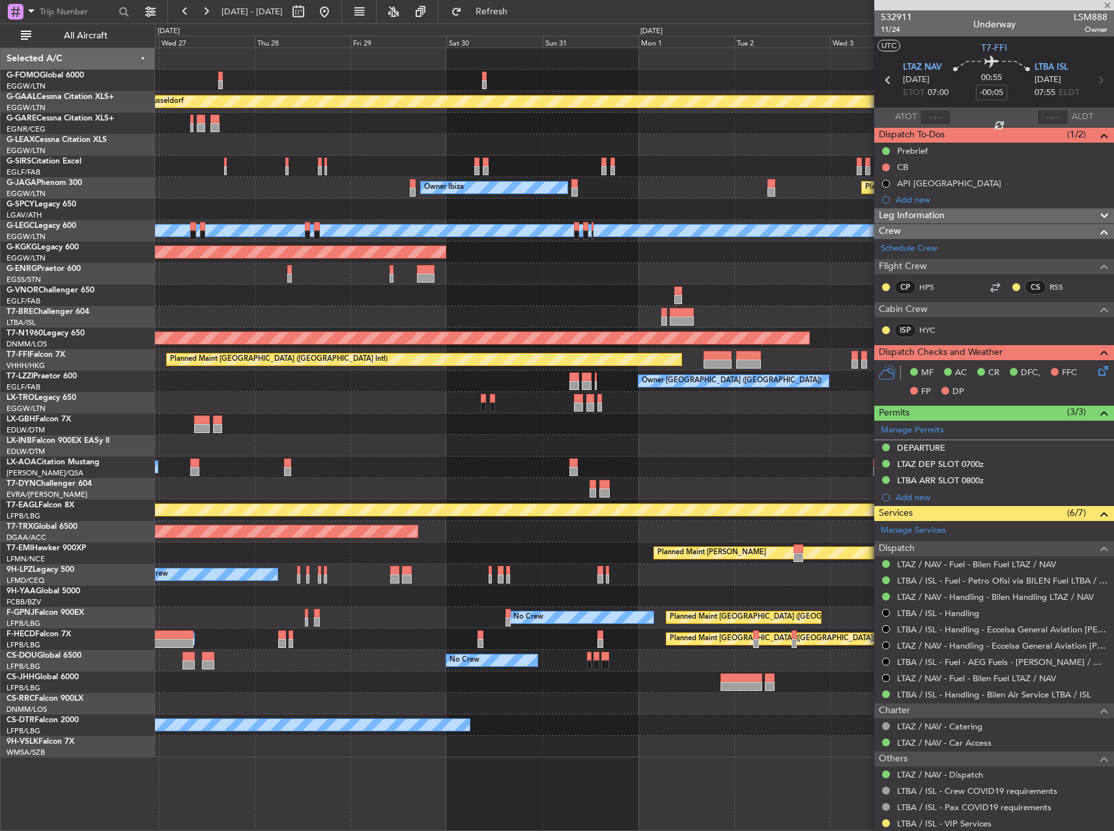
type input "11"
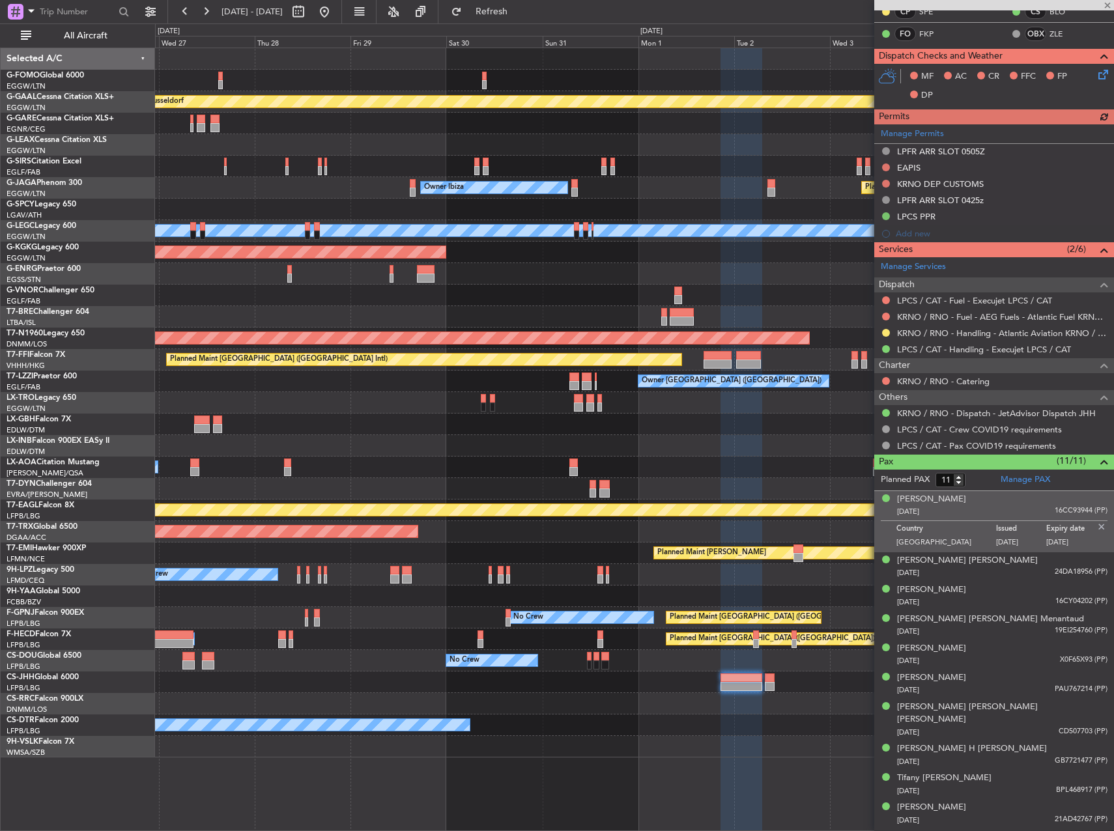
scroll to position [339, 0]
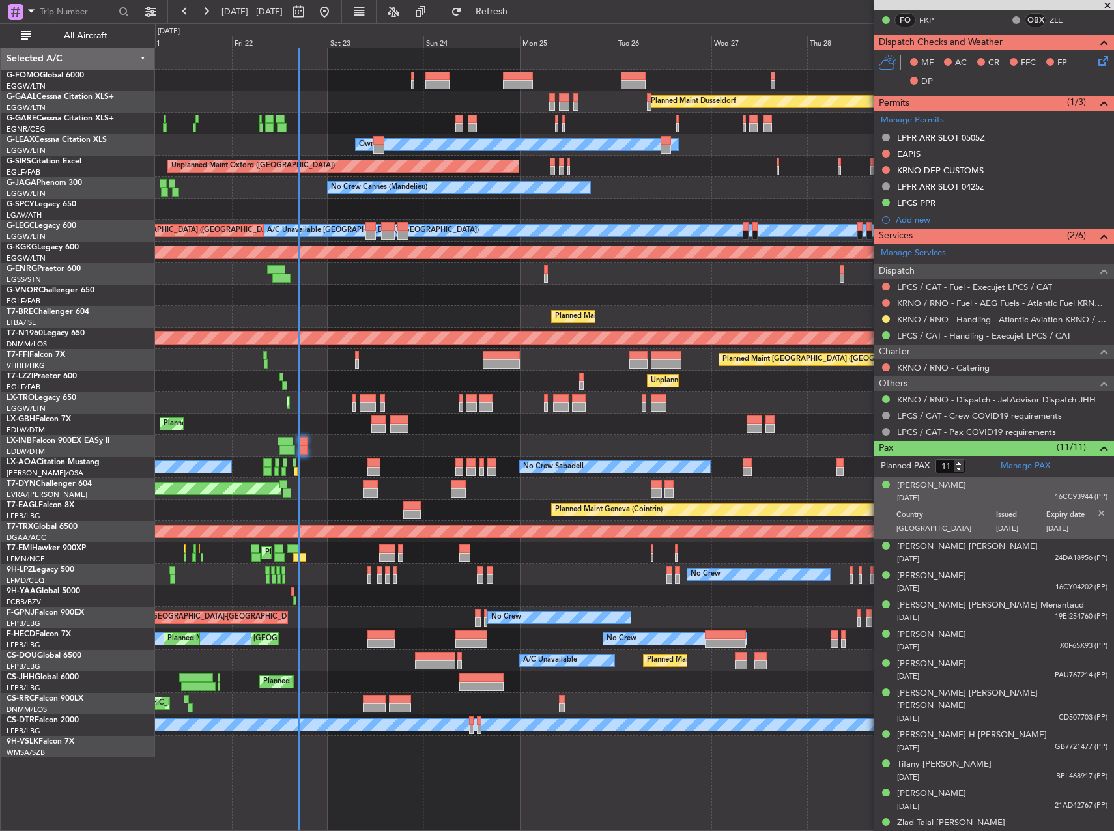
click at [951, 272] on fb-app "[DATE] - [DATE] Refresh Quick Links All Aircraft Planned [GEOGRAPHIC_DATA] Unpl…" at bounding box center [557, 421] width 1114 height 822
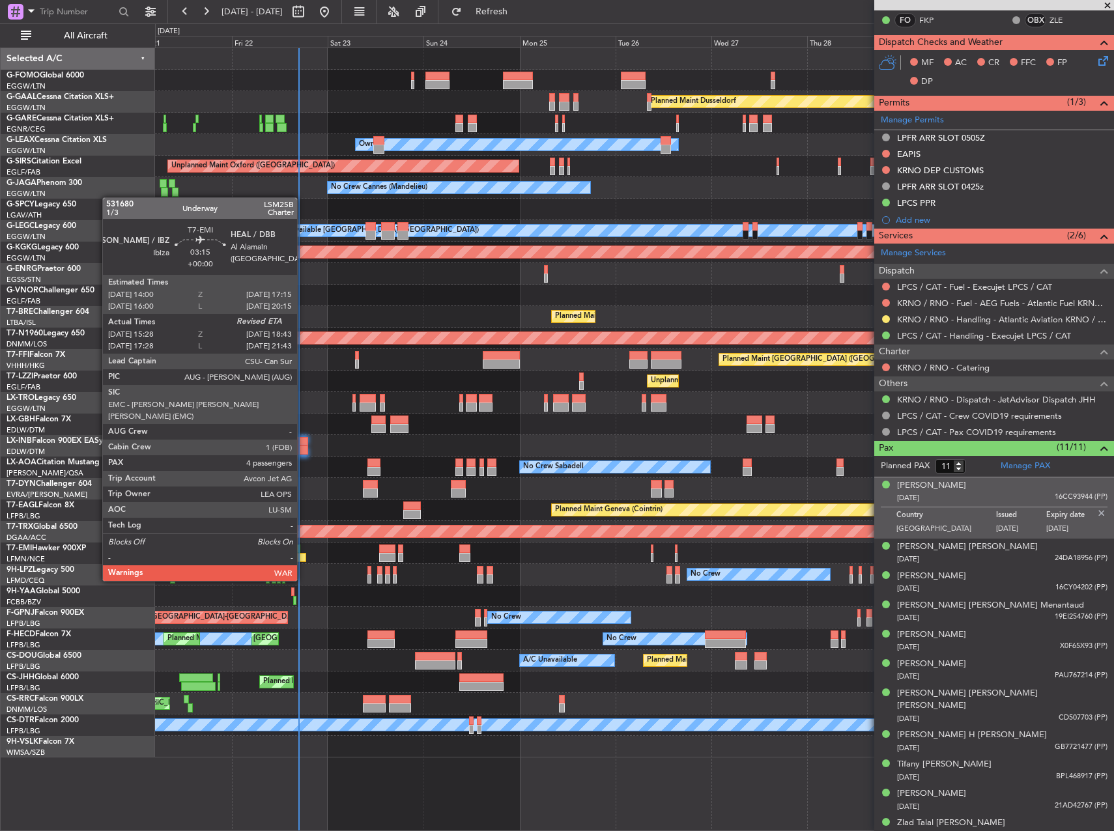
click at [303, 556] on div at bounding box center [299, 557] width 13 height 9
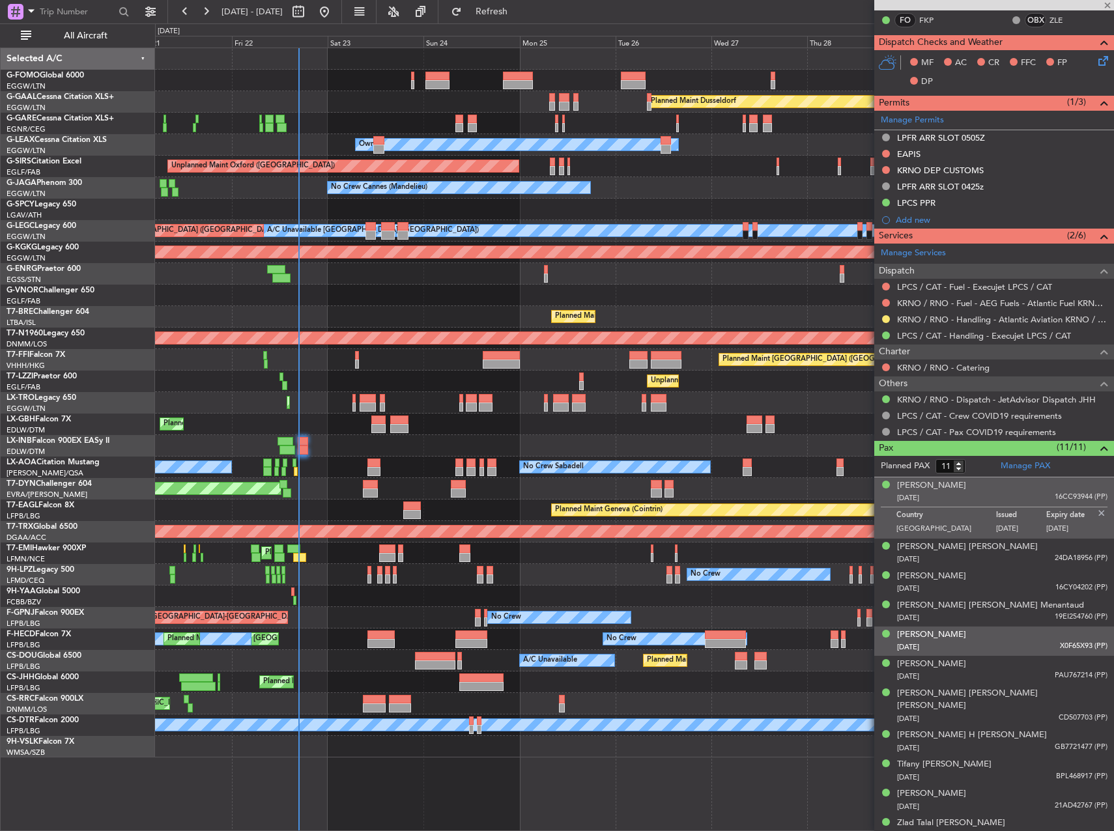
type input "15:28"
type input "4"
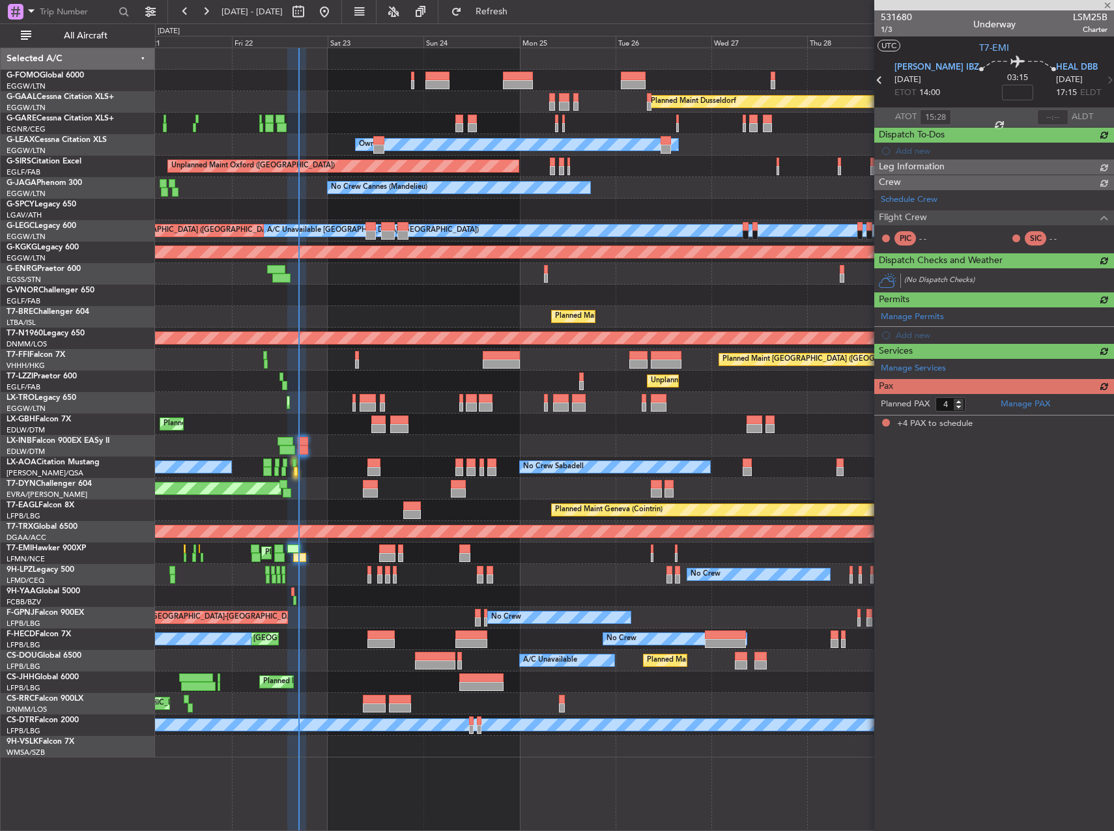
scroll to position [0, 0]
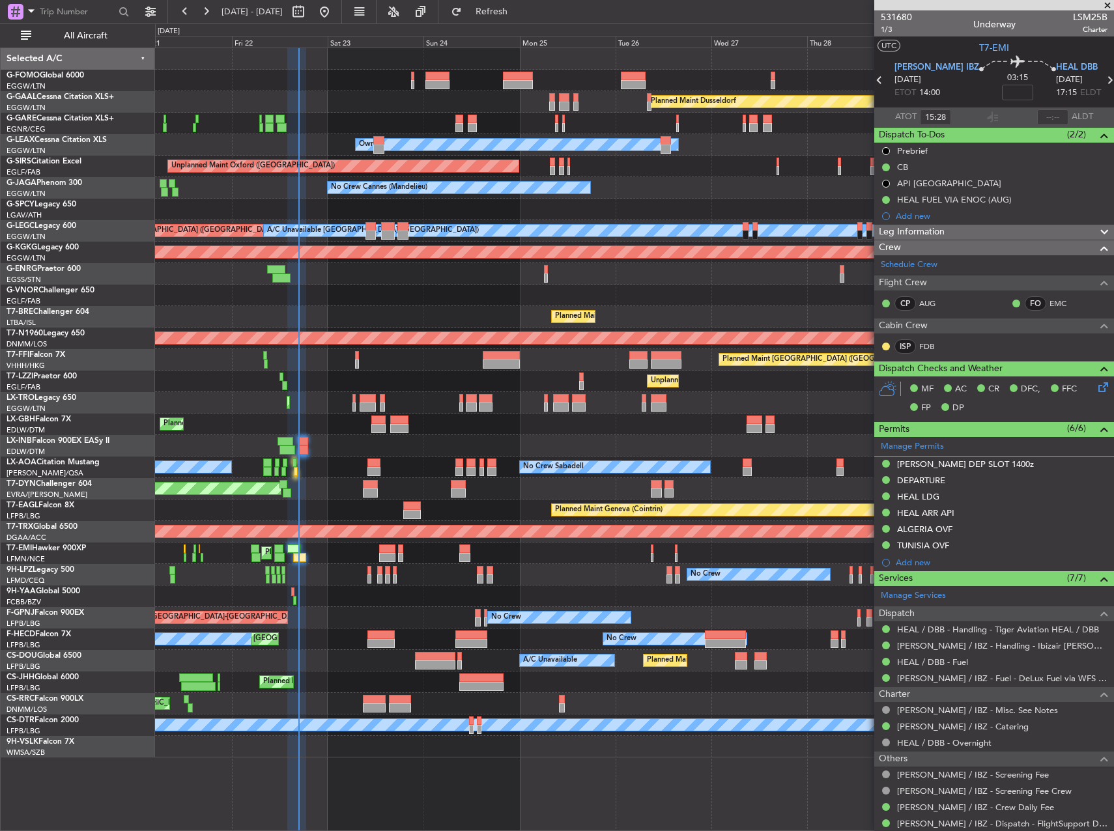
click at [351, 498] on div "Planned Maint [GEOGRAPHIC_DATA]-[GEOGRAPHIC_DATA]" at bounding box center [634, 489] width 958 height 22
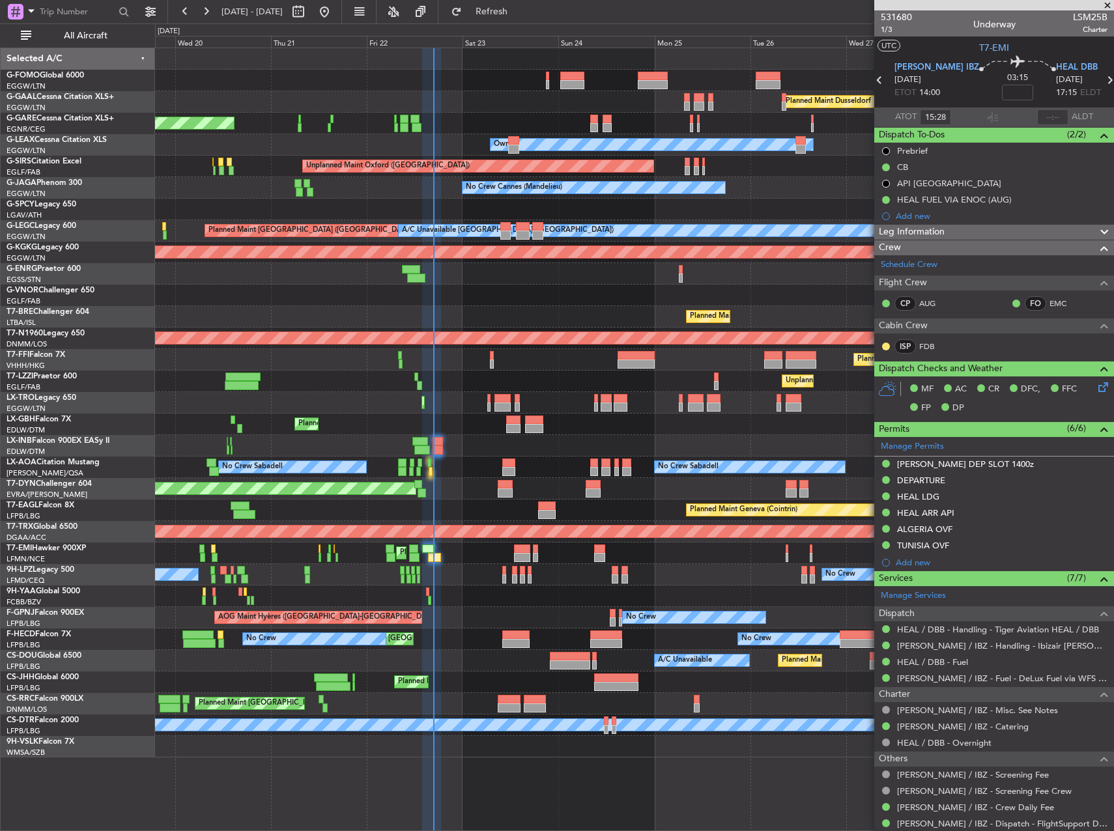
click at [388, 471] on div "No Crew Sabadell No Crew Sabadell No Crew Luxembourg (Findel)" at bounding box center [634, 468] width 958 height 22
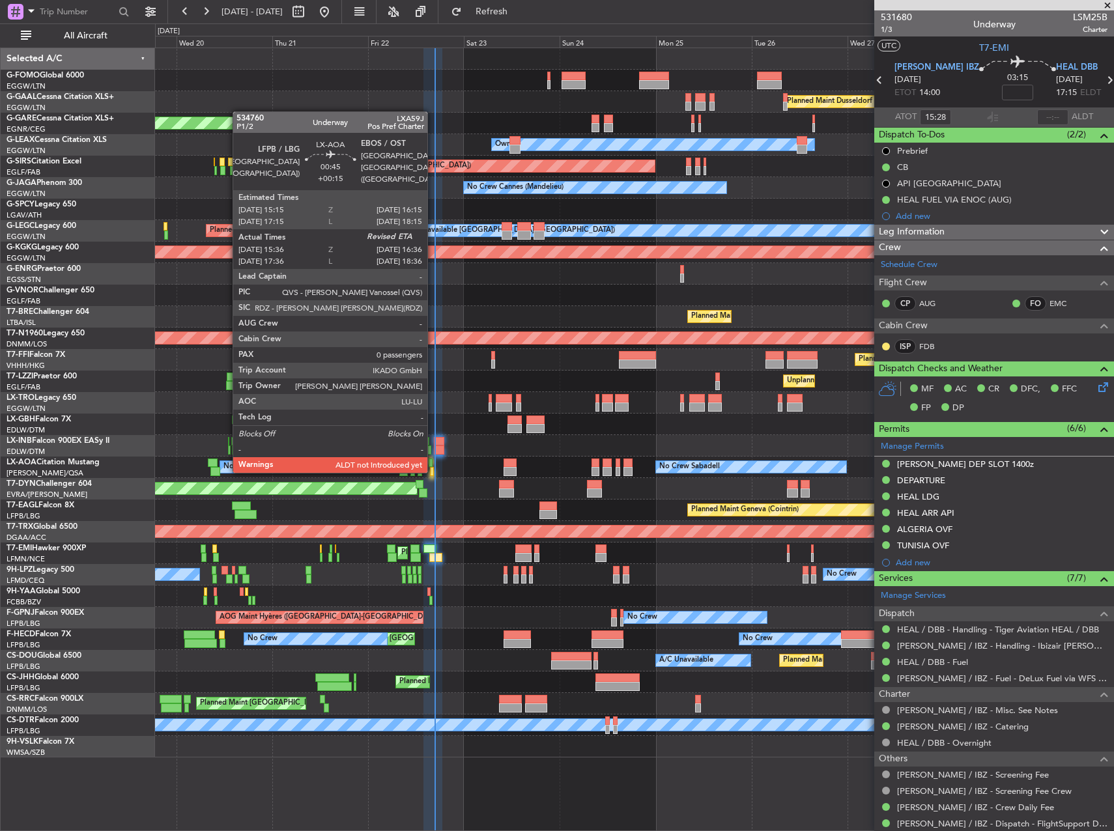
click at [433, 470] on div at bounding box center [432, 471] width 5 height 9
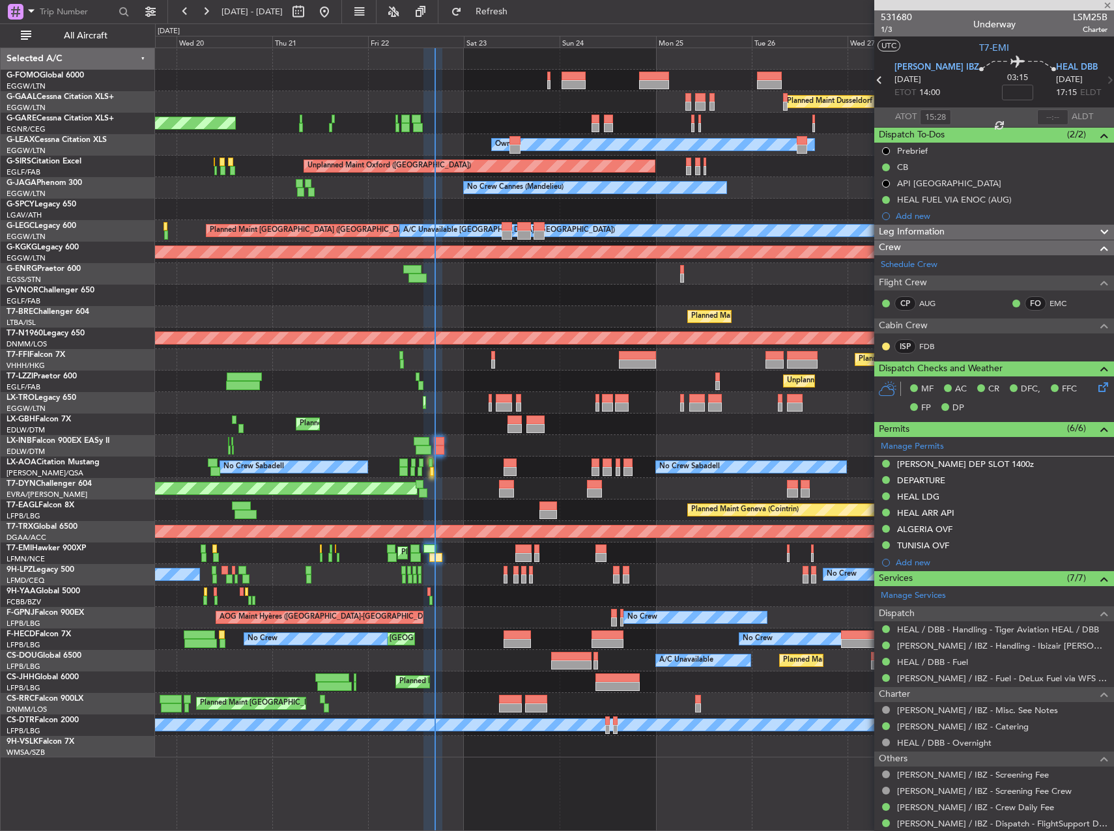
type input "+00:15"
type input "15:46"
type input "0"
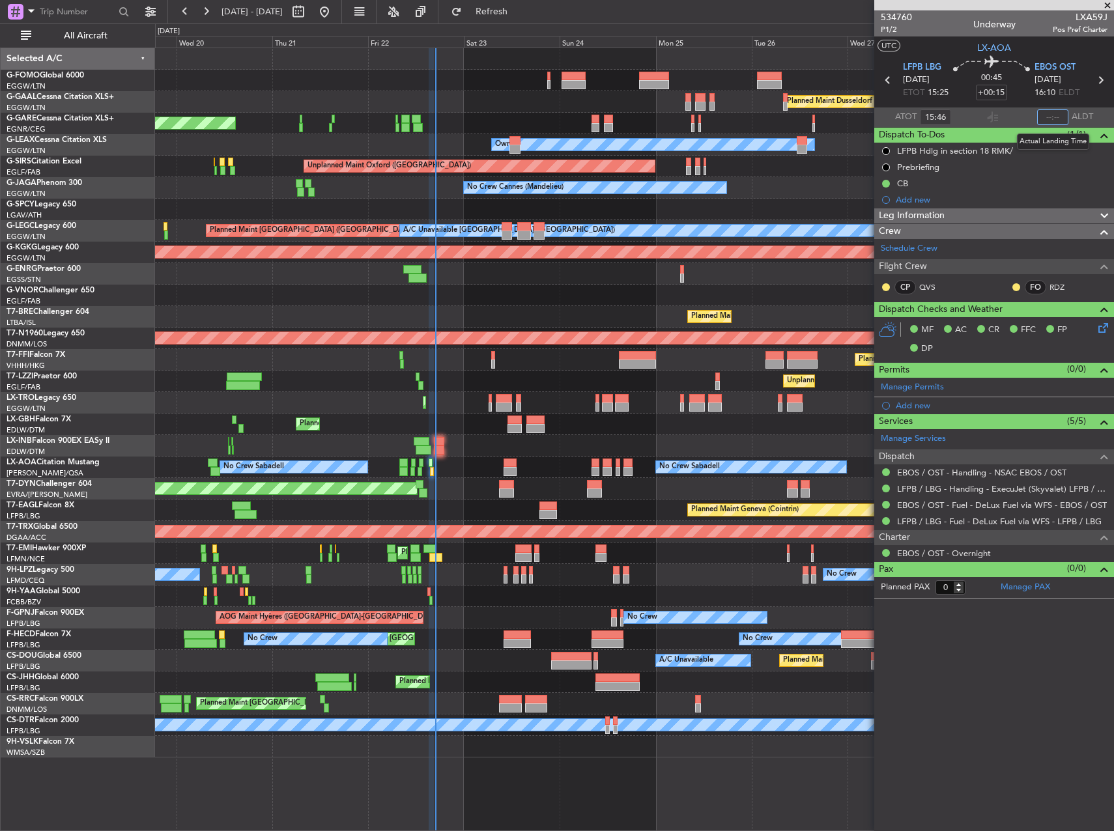
click at [1054, 117] on input "text" at bounding box center [1052, 117] width 31 height 16
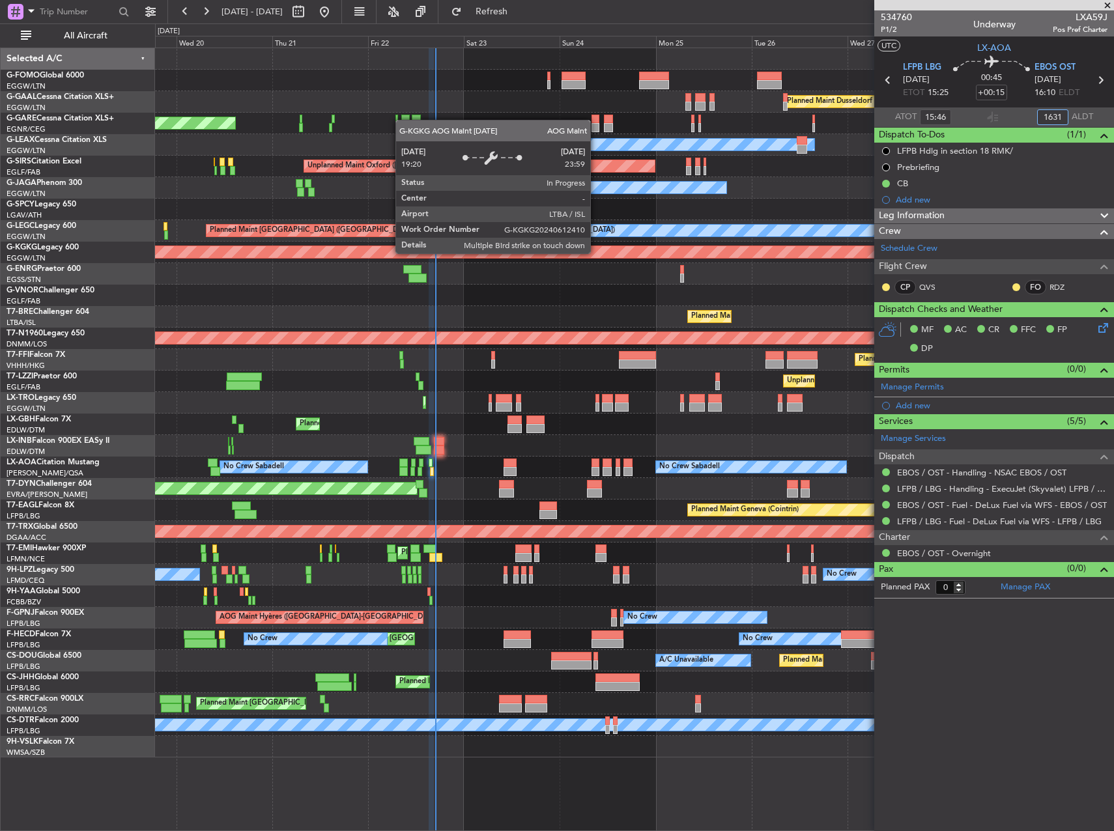
click at [596, 253] on div "AOG Maint [GEOGRAPHIC_DATA] (Ataturk)" at bounding box center [165, 252] width 1937 height 12
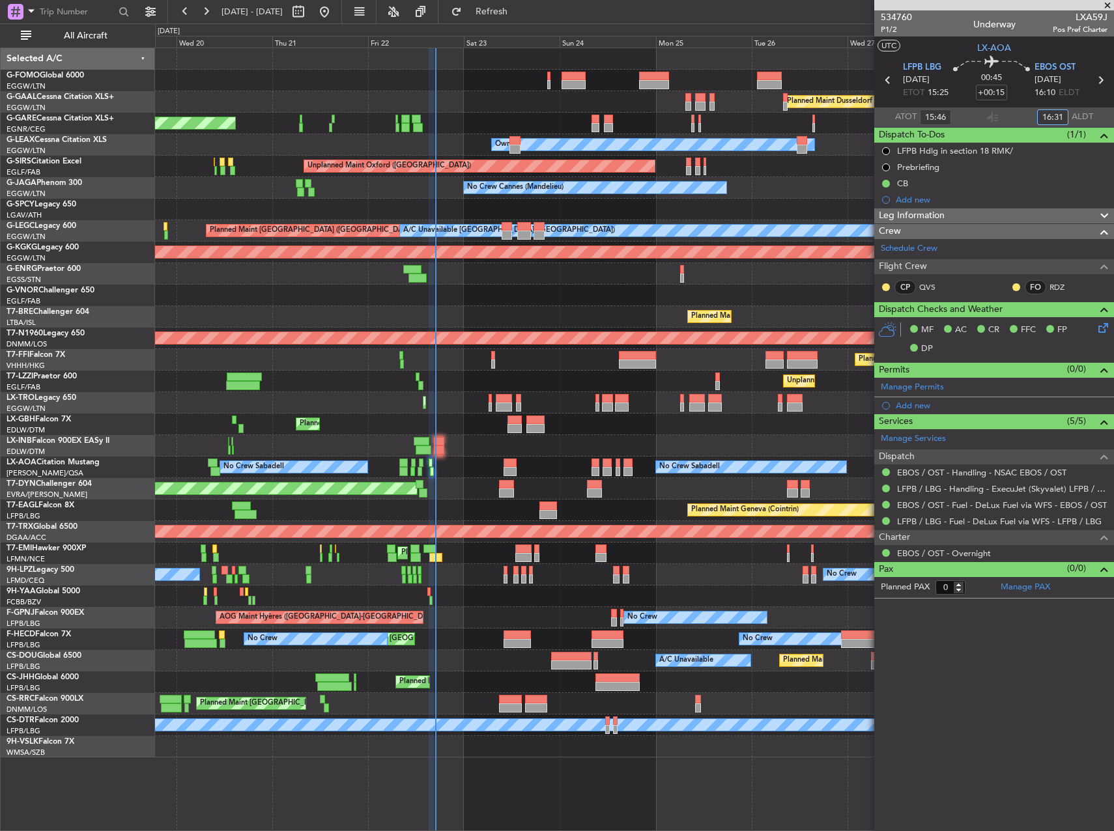
click at [616, 310] on div "Planned Maint Warsaw ([GEOGRAPHIC_DATA])" at bounding box center [634, 317] width 958 height 22
type input "16:31"
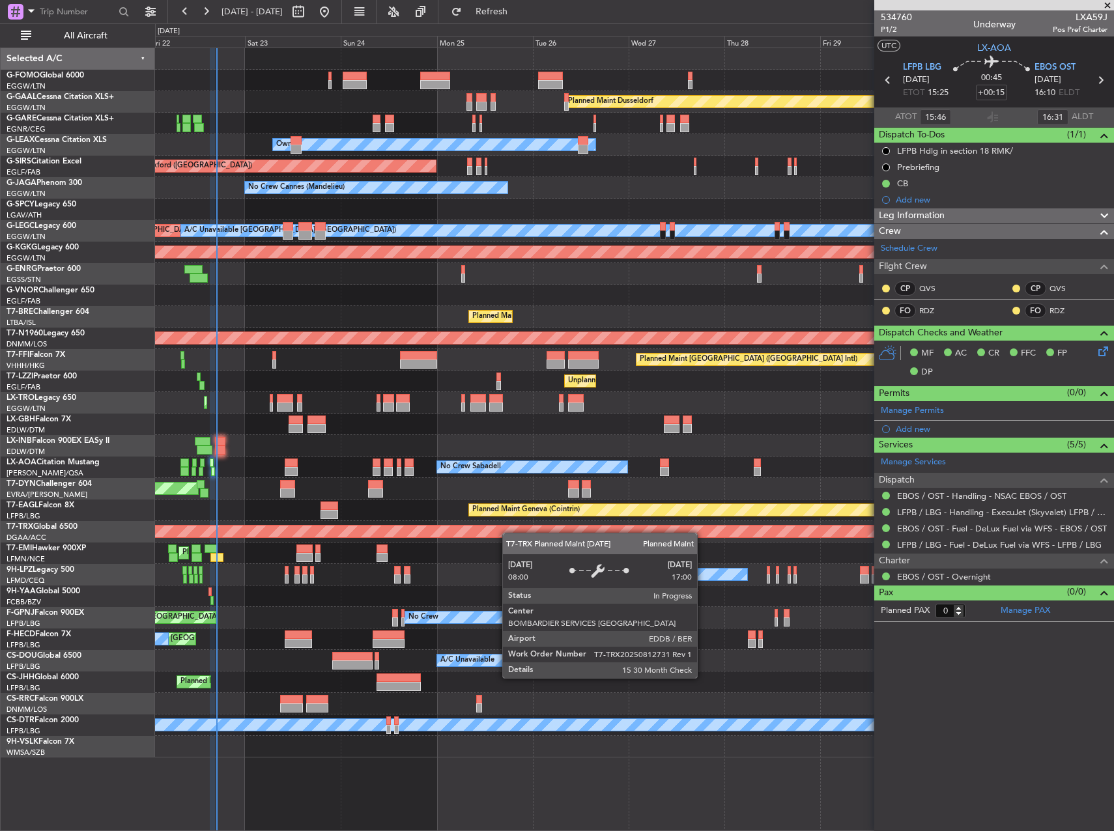
click at [487, 536] on div "Planned Maint Dusseldorf Unplanned Maint Chester Owner Unplanned Maint Oxford (…" at bounding box center [634, 403] width 958 height 710
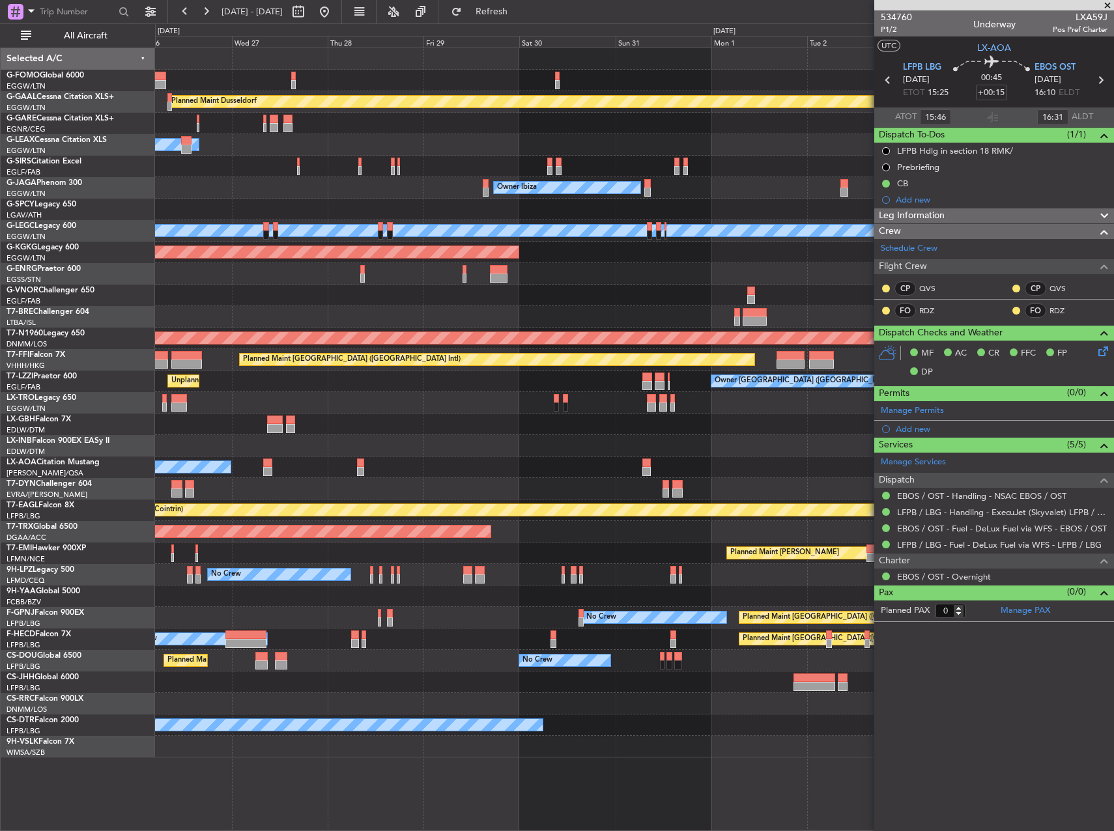
click at [358, 583] on div "Planned Maint Dusseldorf Owner Unplanned Maint Oxford (Kidlington) Owner Ibiza …" at bounding box center [634, 403] width 958 height 710
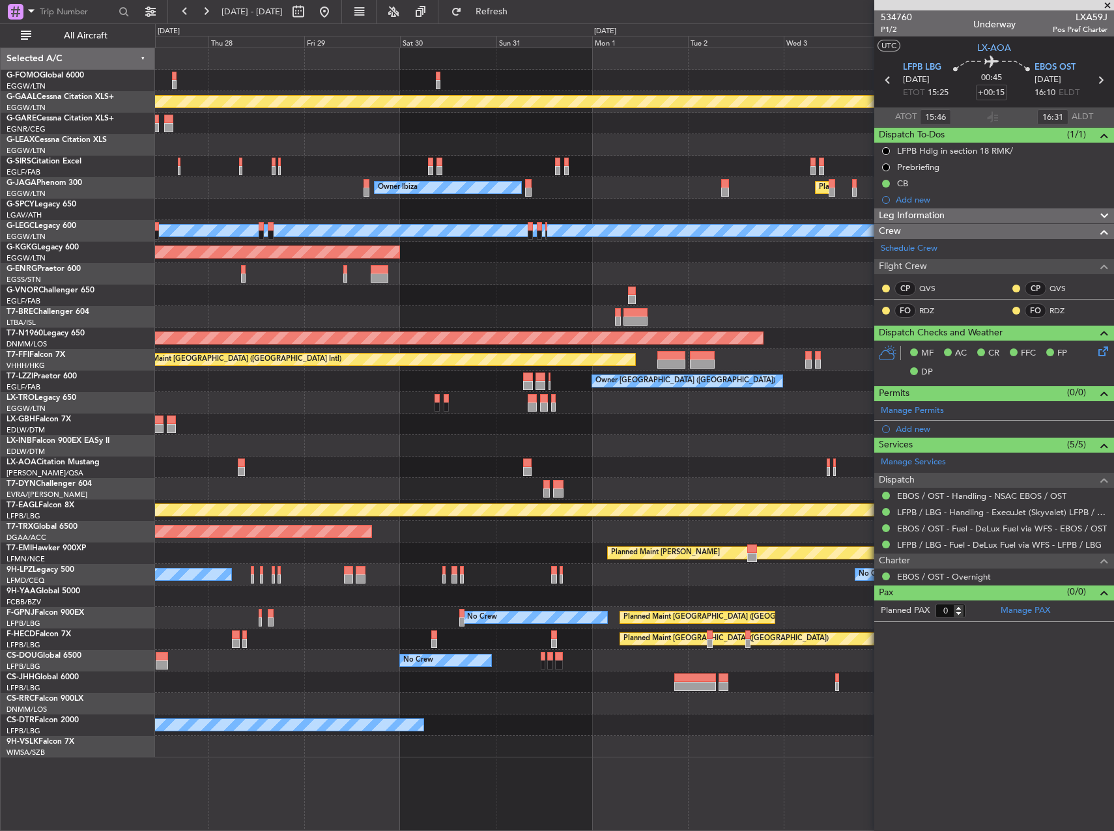
click at [385, 584] on div "Planned Maint Dusseldorf Owner Unplanned Maint Oxford (Kidlington) Owner Ibiza …" at bounding box center [634, 403] width 958 height 710
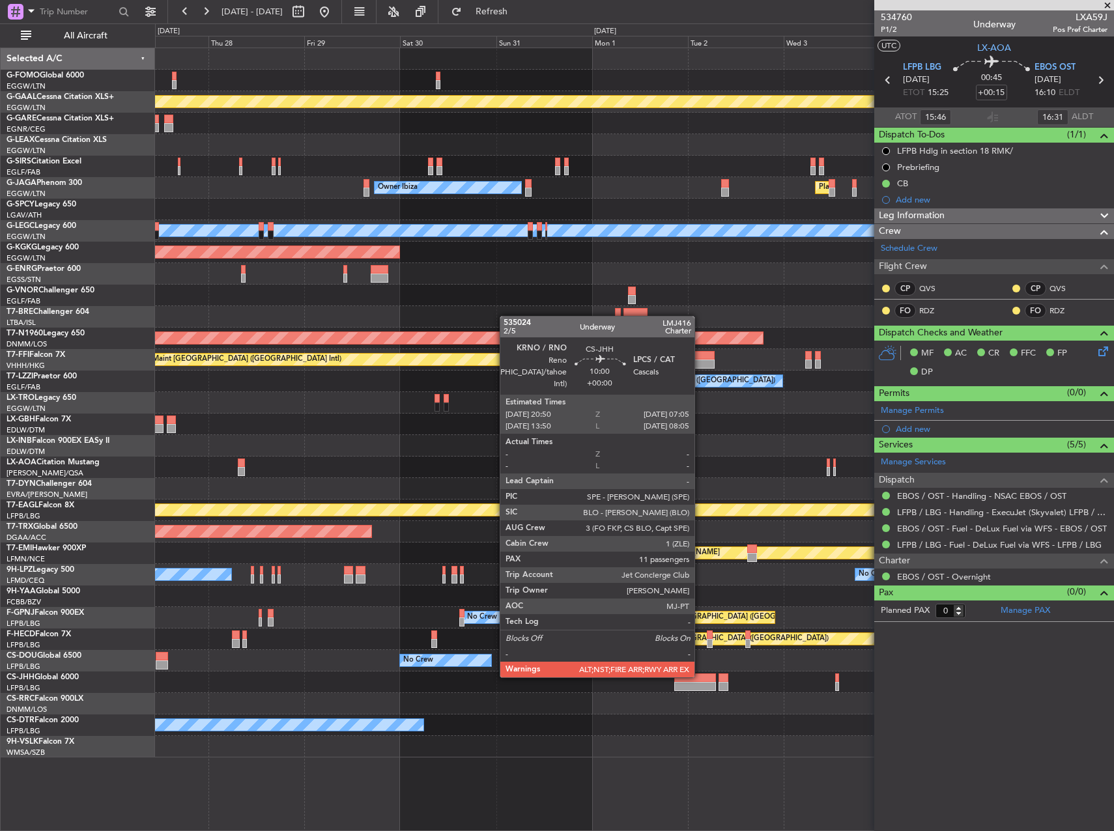
click at [700, 676] on div at bounding box center [694, 678] width 41 height 9
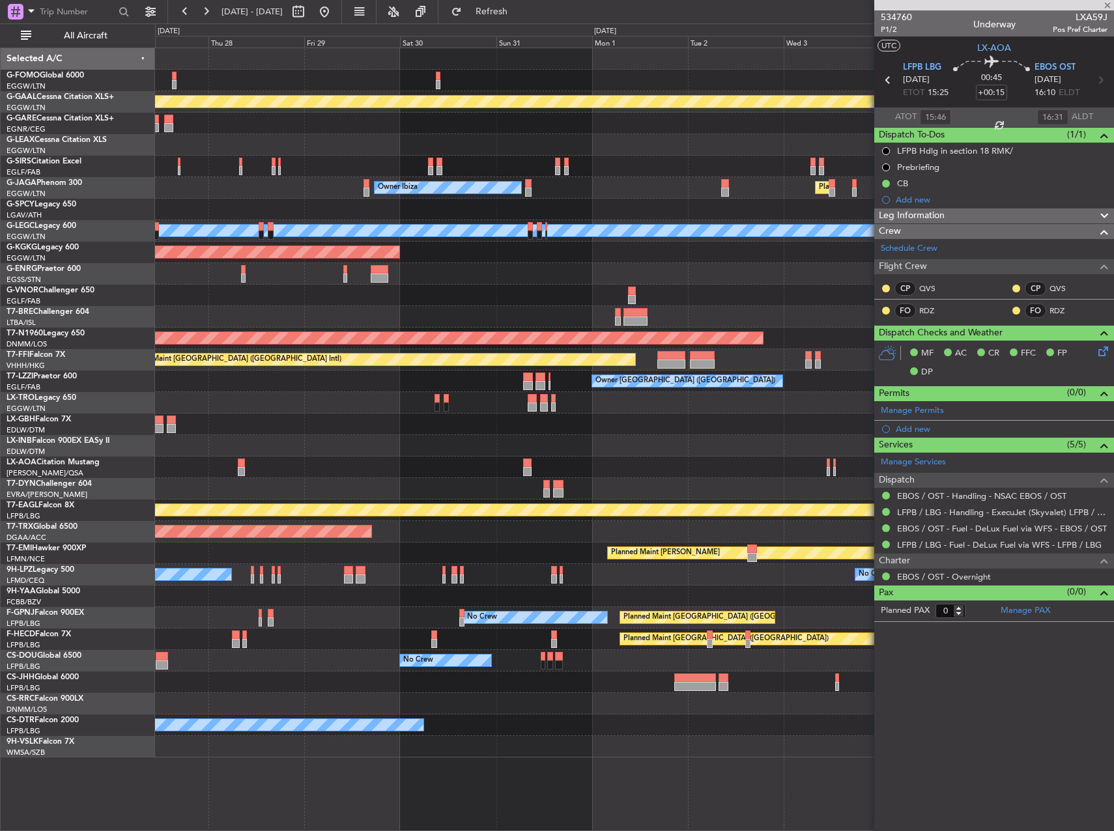
type input "11"
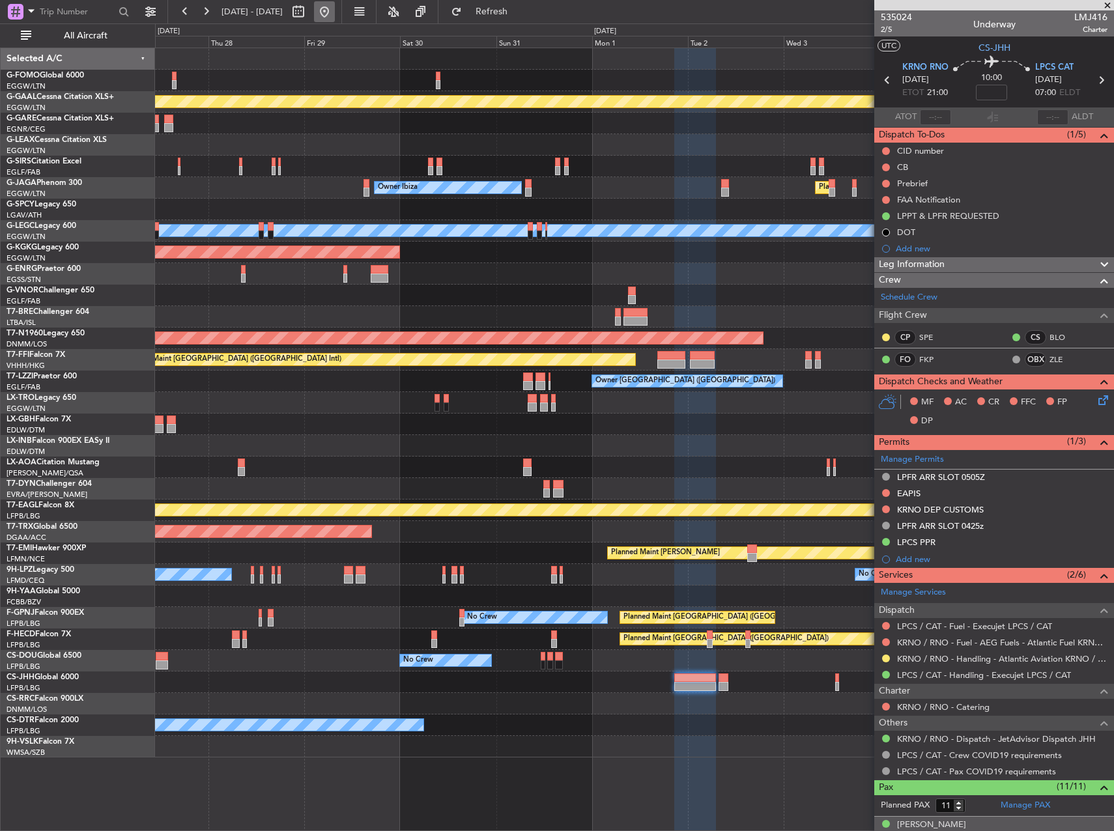
click at [335, 9] on button at bounding box center [324, 11] width 21 height 21
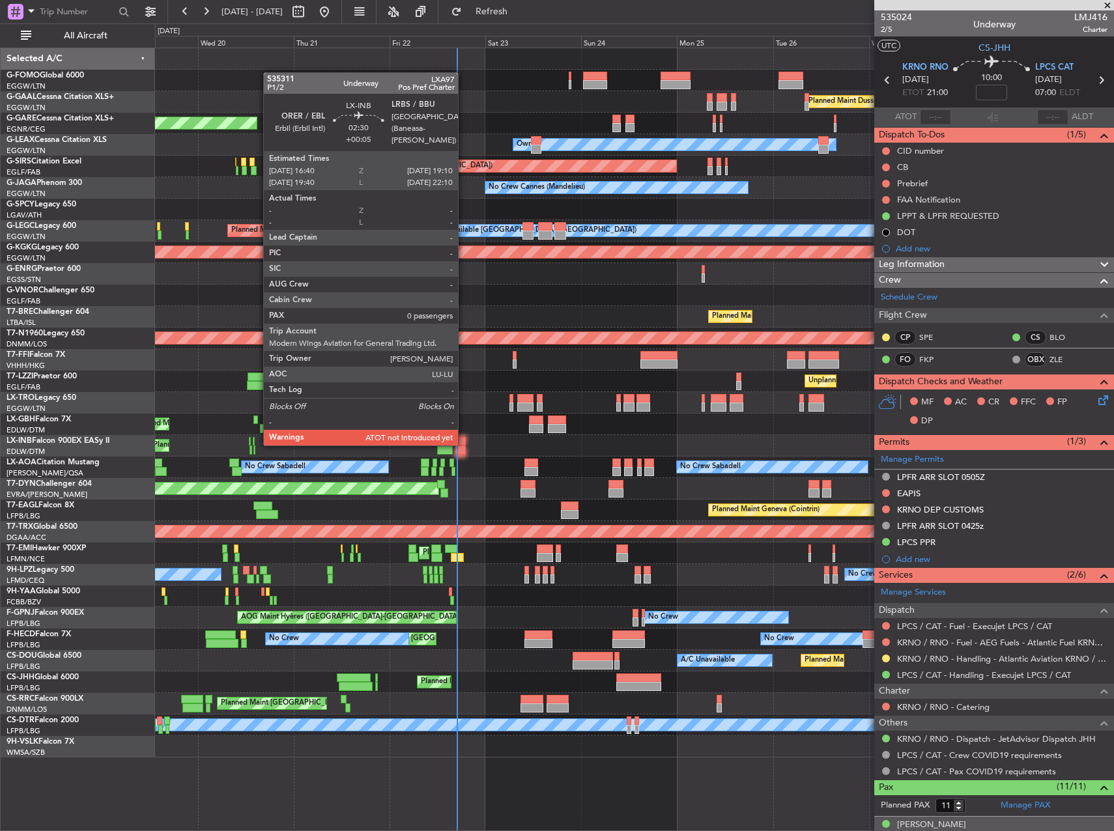
click at [463, 444] on div at bounding box center [460, 441] width 10 height 9
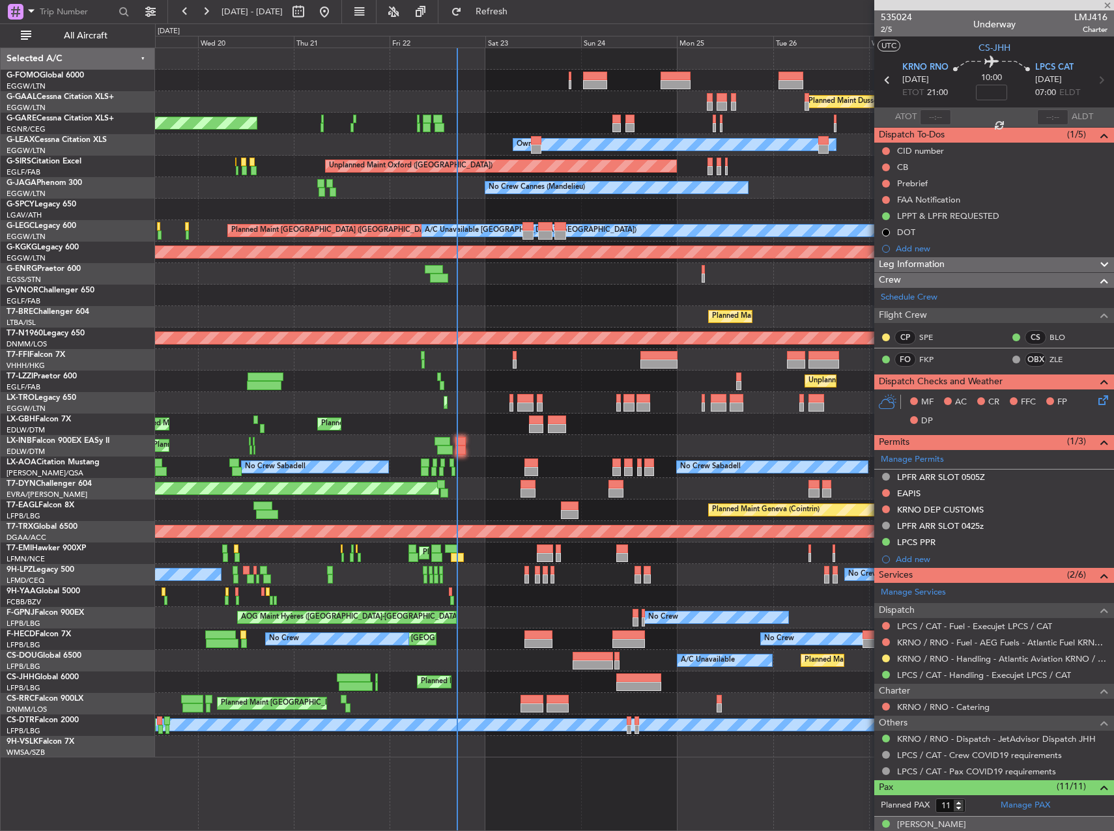
type input "+00:05"
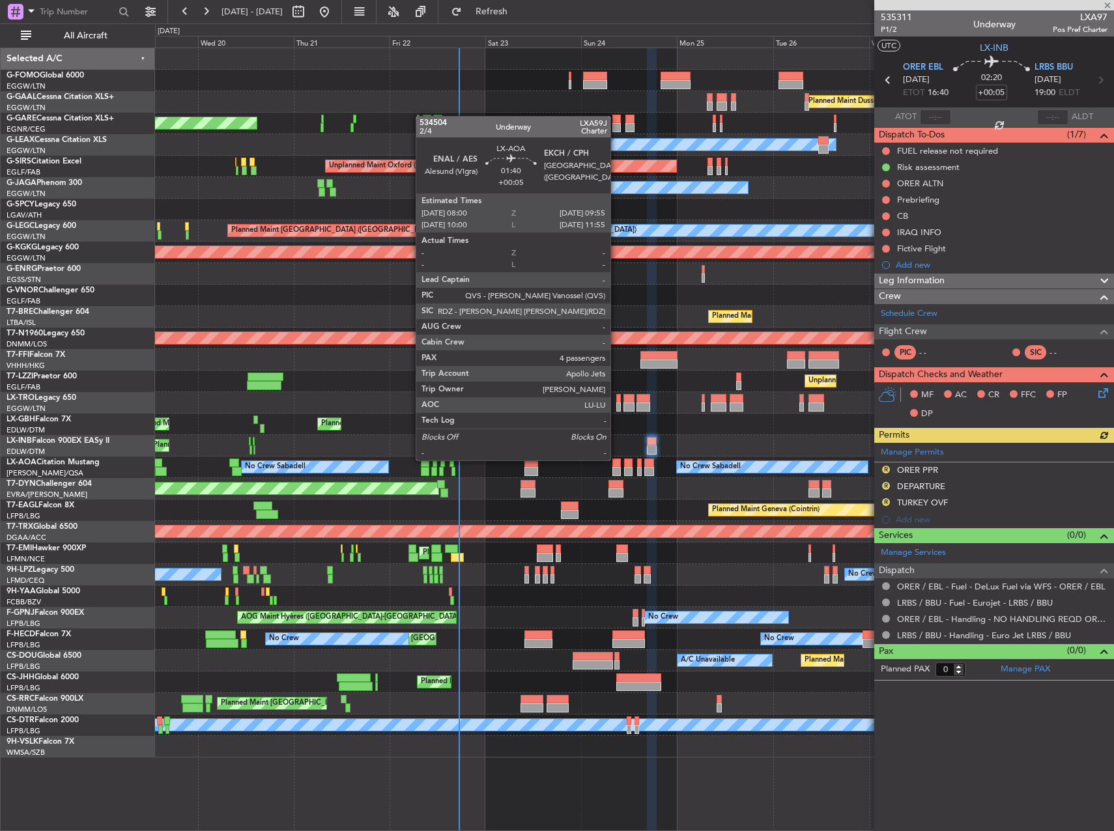
click at [616, 460] on div at bounding box center [616, 463] width 8 height 9
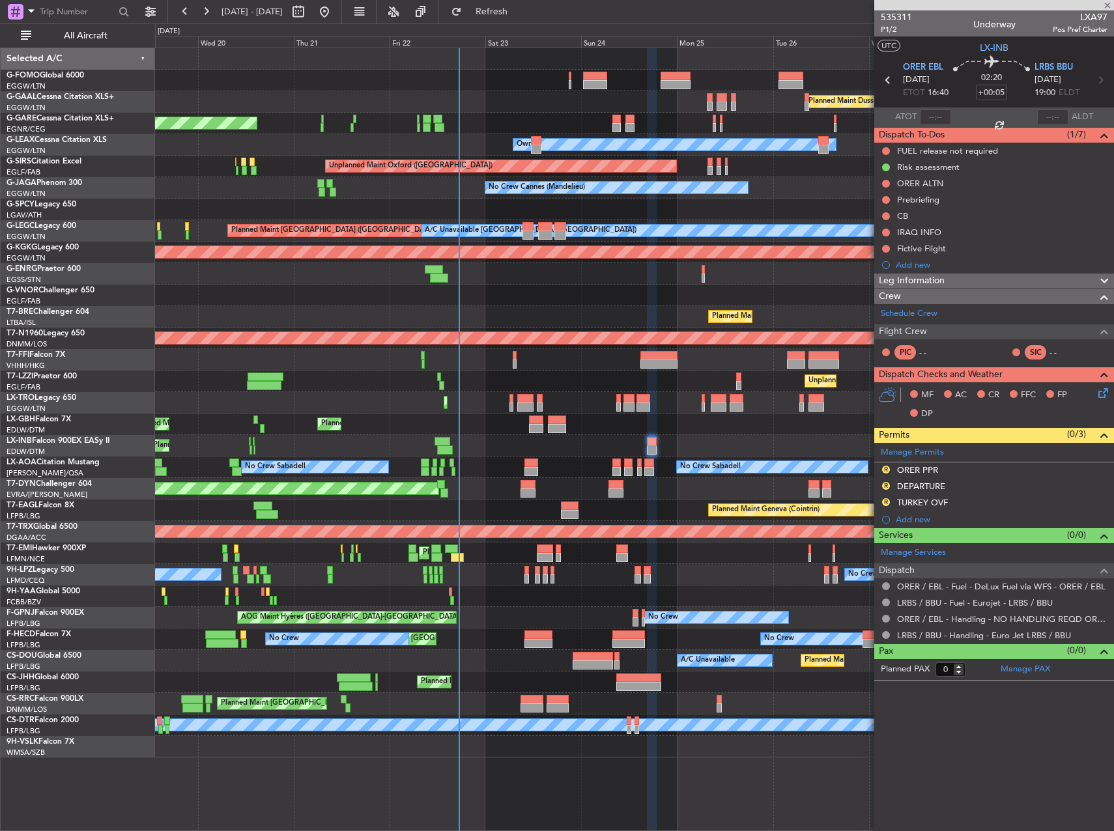
type input "4"
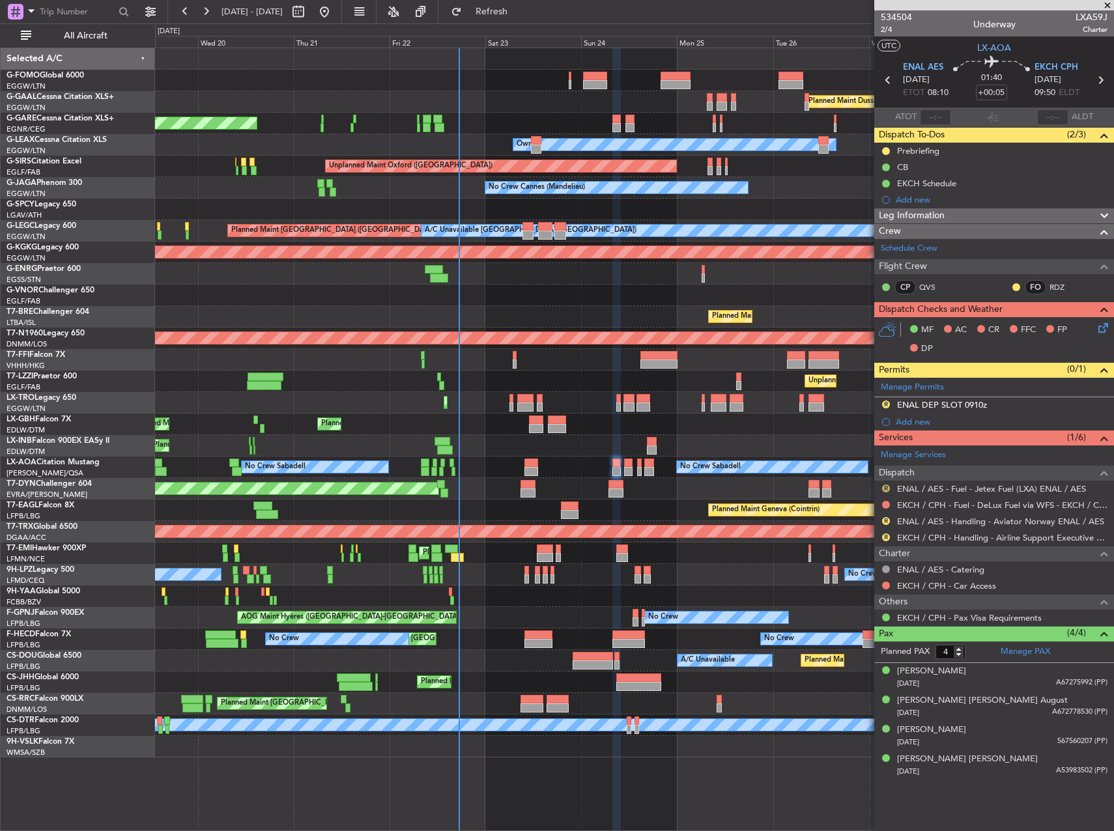
click at [887, 485] on button "R" at bounding box center [886, 489] width 8 height 8
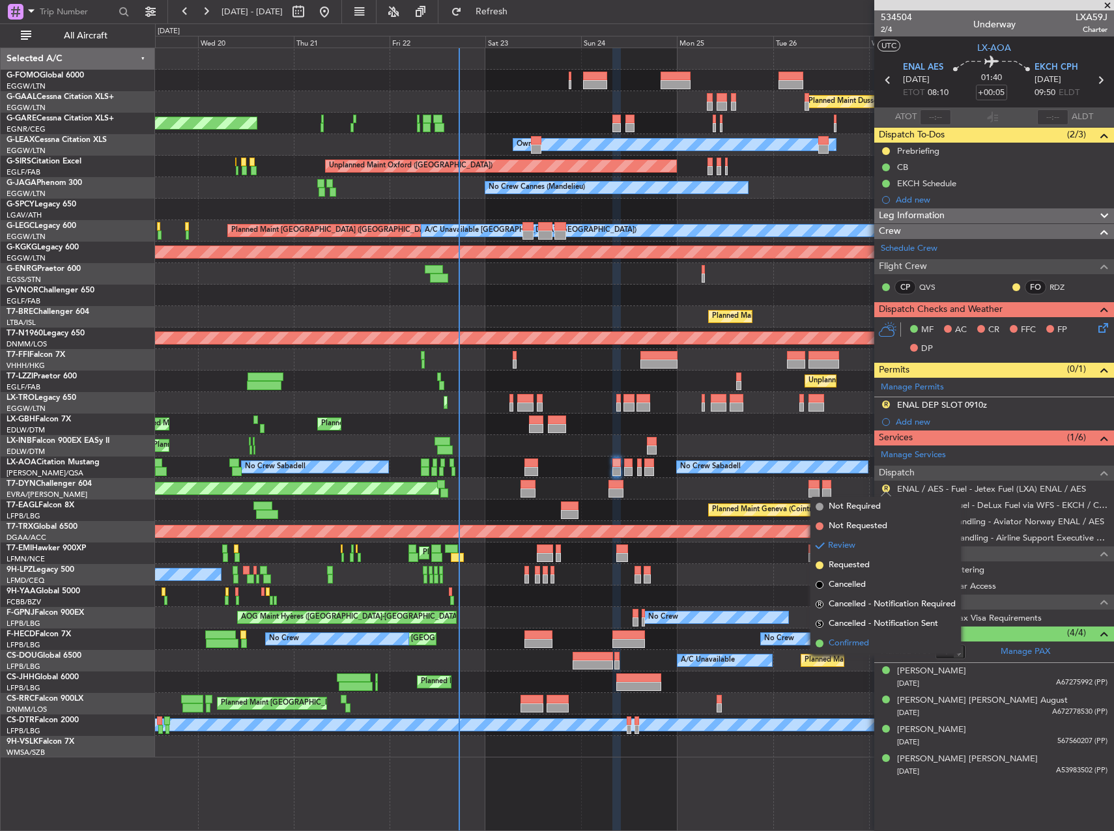
click at [861, 643] on span "Confirmed" at bounding box center [849, 643] width 40 height 13
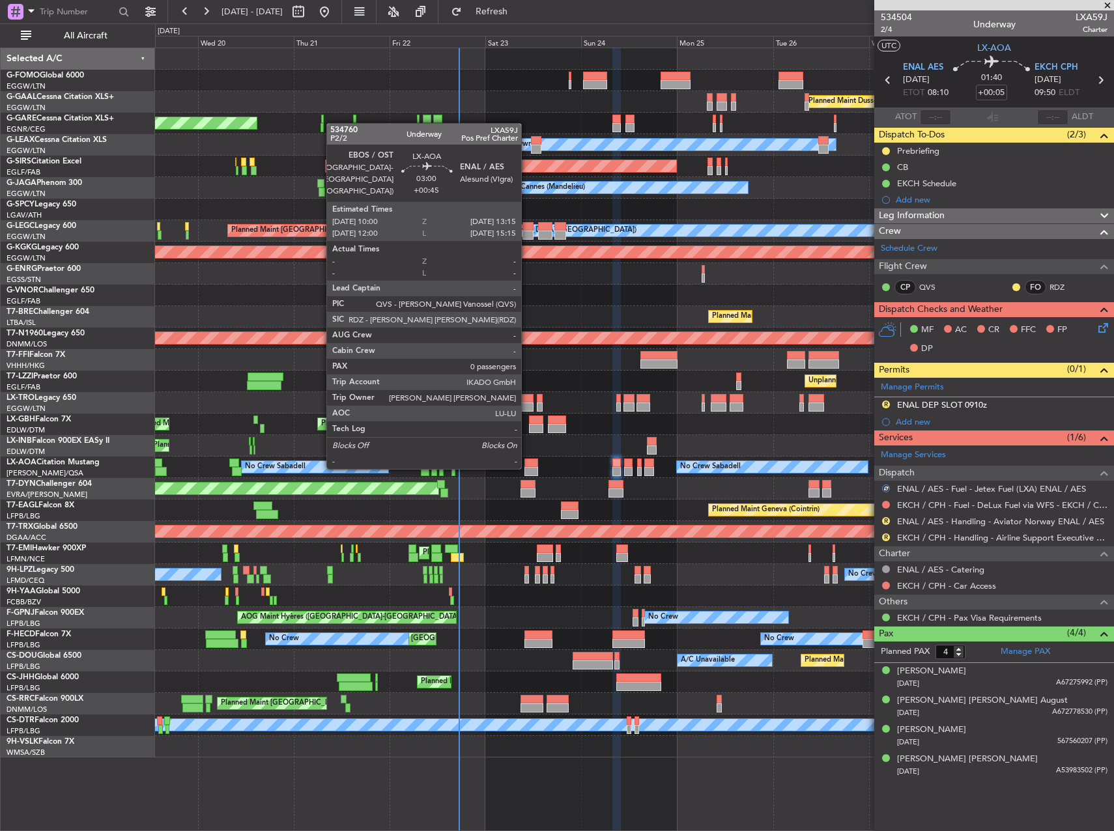
click at [527, 466] on div at bounding box center [530, 463] width 13 height 9
type input "+00:45"
type input "0"
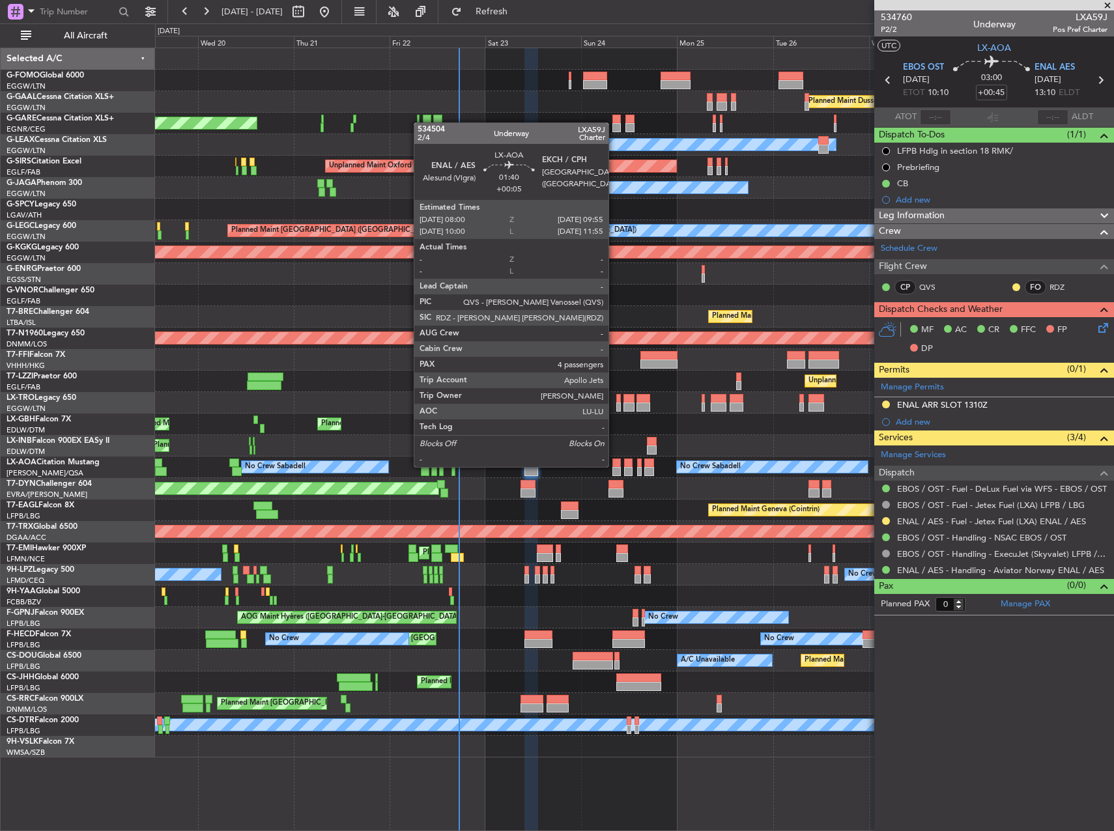
click at [614, 466] on div at bounding box center [616, 463] width 8 height 9
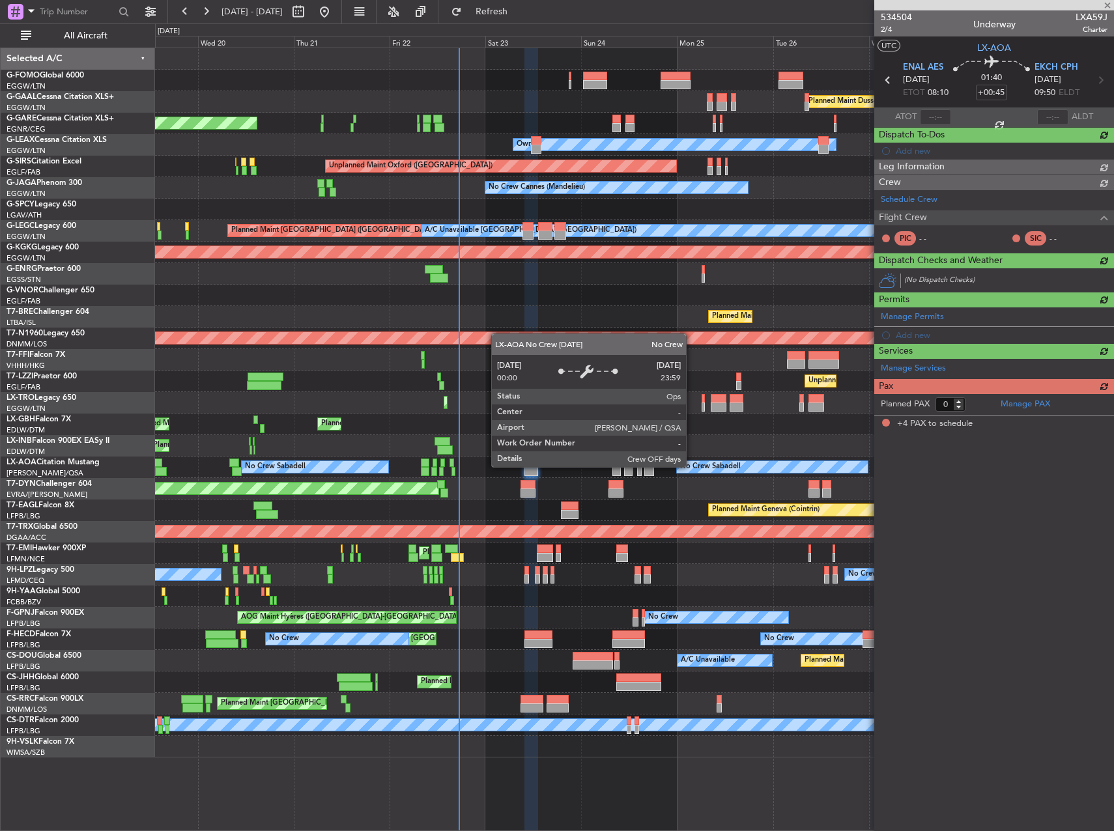
type input "+00:05"
type input "4"
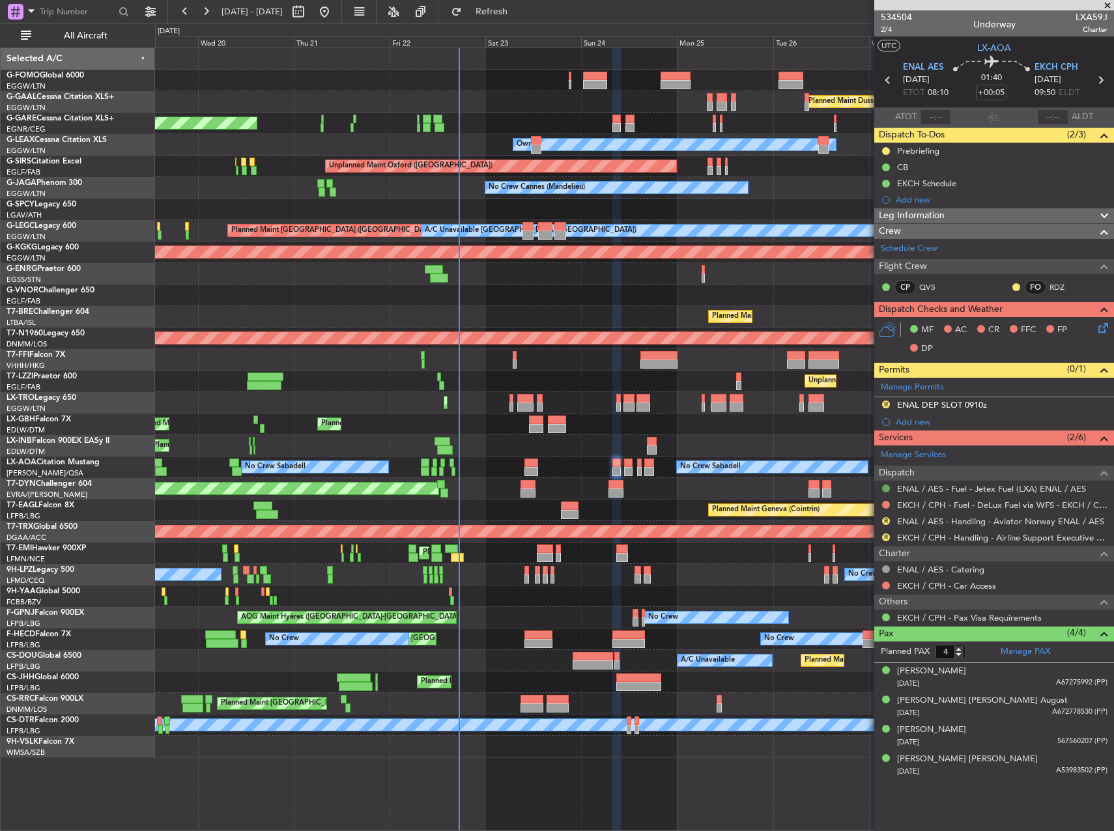
click at [889, 489] on button at bounding box center [886, 489] width 8 height 8
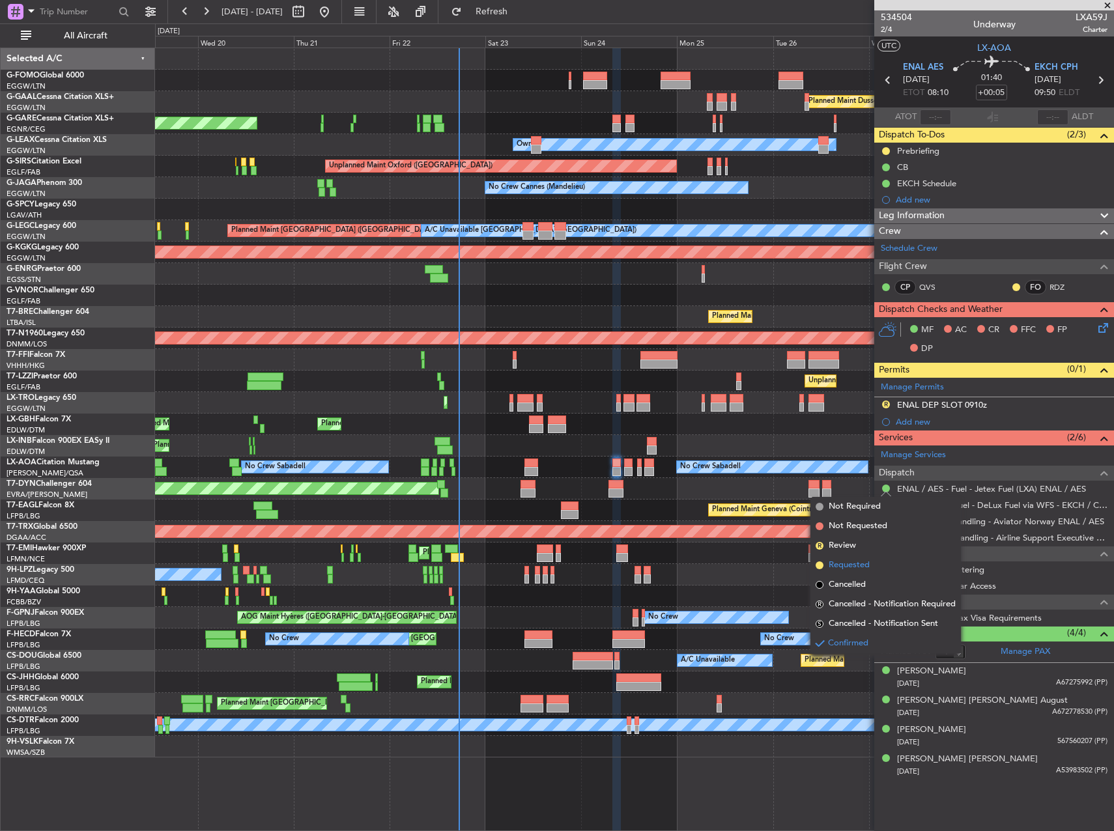
click at [865, 567] on span "Requested" at bounding box center [849, 565] width 41 height 13
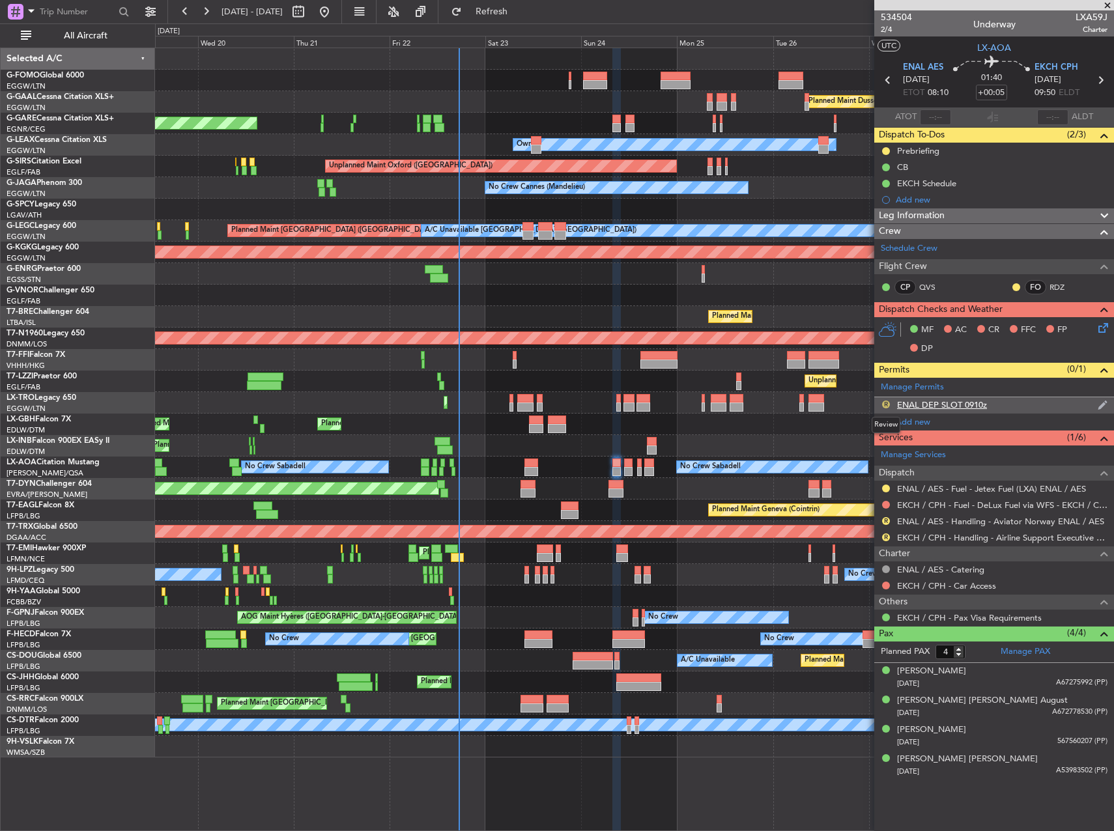
click at [887, 403] on button "R" at bounding box center [886, 405] width 8 height 8
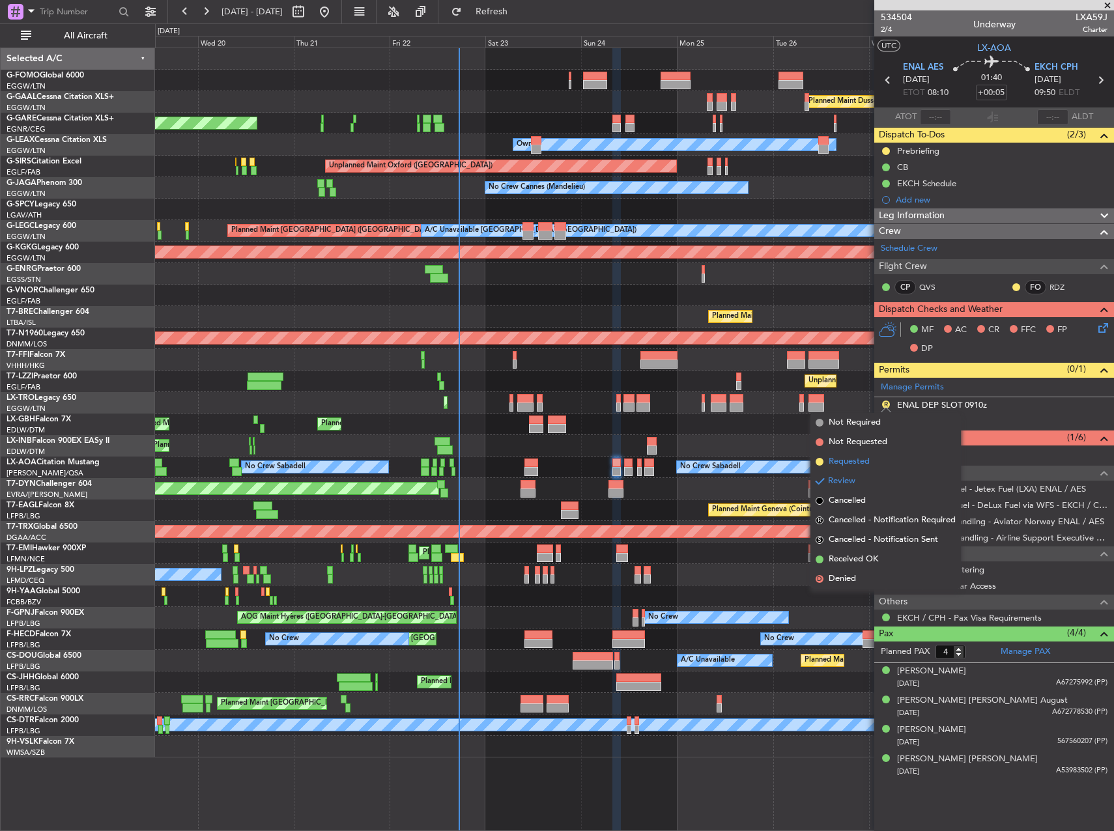
click at [865, 457] on span "Requested" at bounding box center [849, 461] width 41 height 13
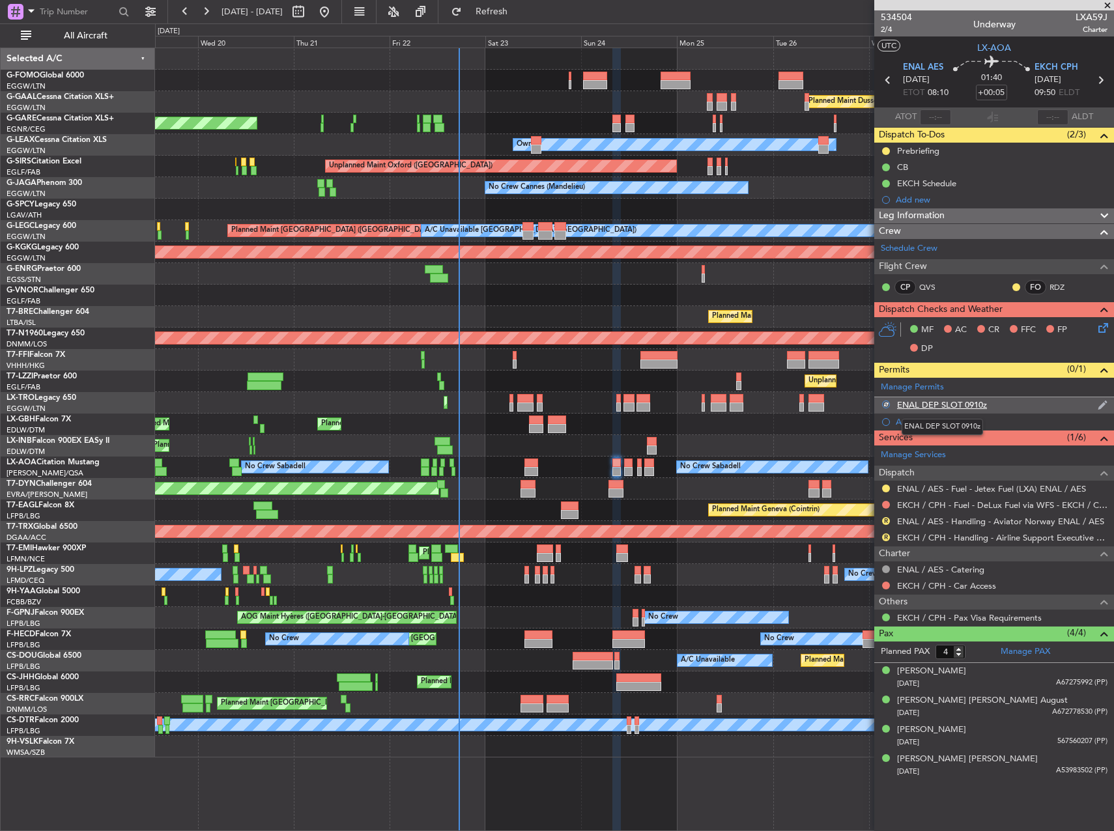
click at [966, 406] on div "ENAL DEP SLOT 0910z" at bounding box center [942, 404] width 90 height 11
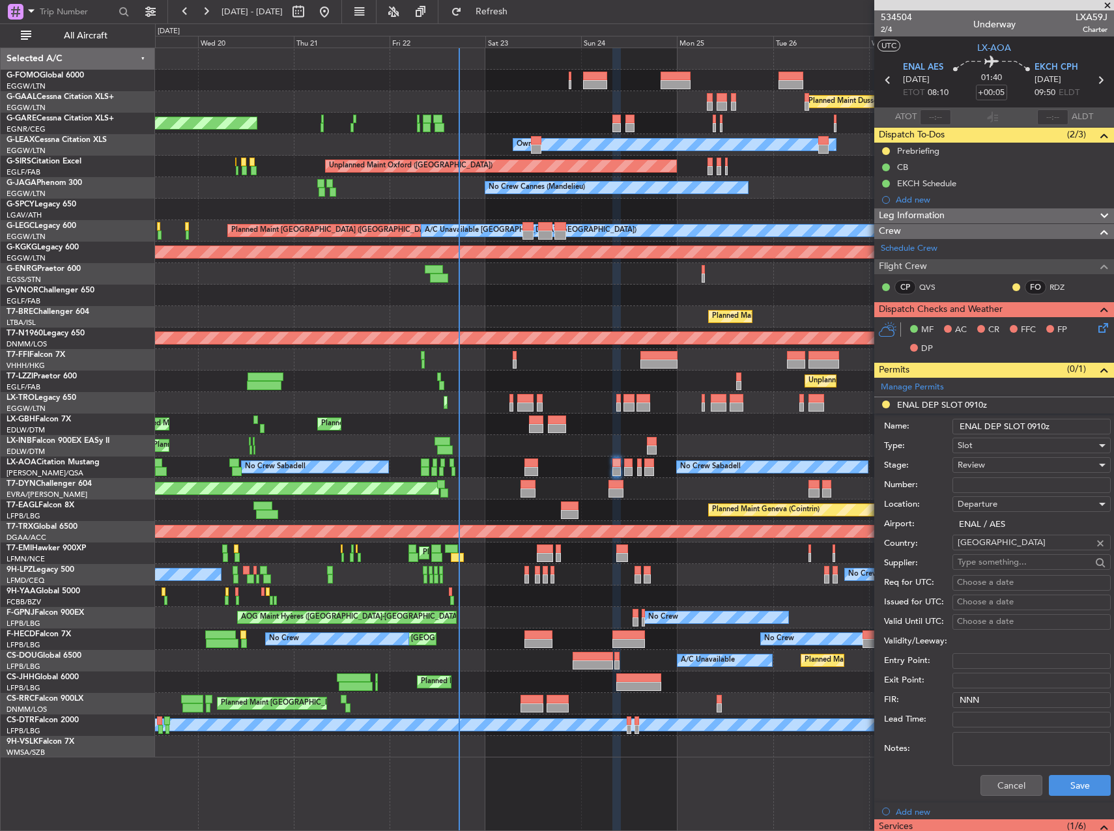
click at [1038, 425] on input "ENAL DEP SLOT 0910z" at bounding box center [1032, 427] width 158 height 16
type input "ENAL DEP SLOT 0810z"
click at [1025, 460] on div "Review" at bounding box center [1027, 465] width 139 height 20
click at [994, 548] on span "Requested" at bounding box center [1026, 551] width 137 height 20
click at [1076, 782] on button "Save" at bounding box center [1080, 785] width 62 height 21
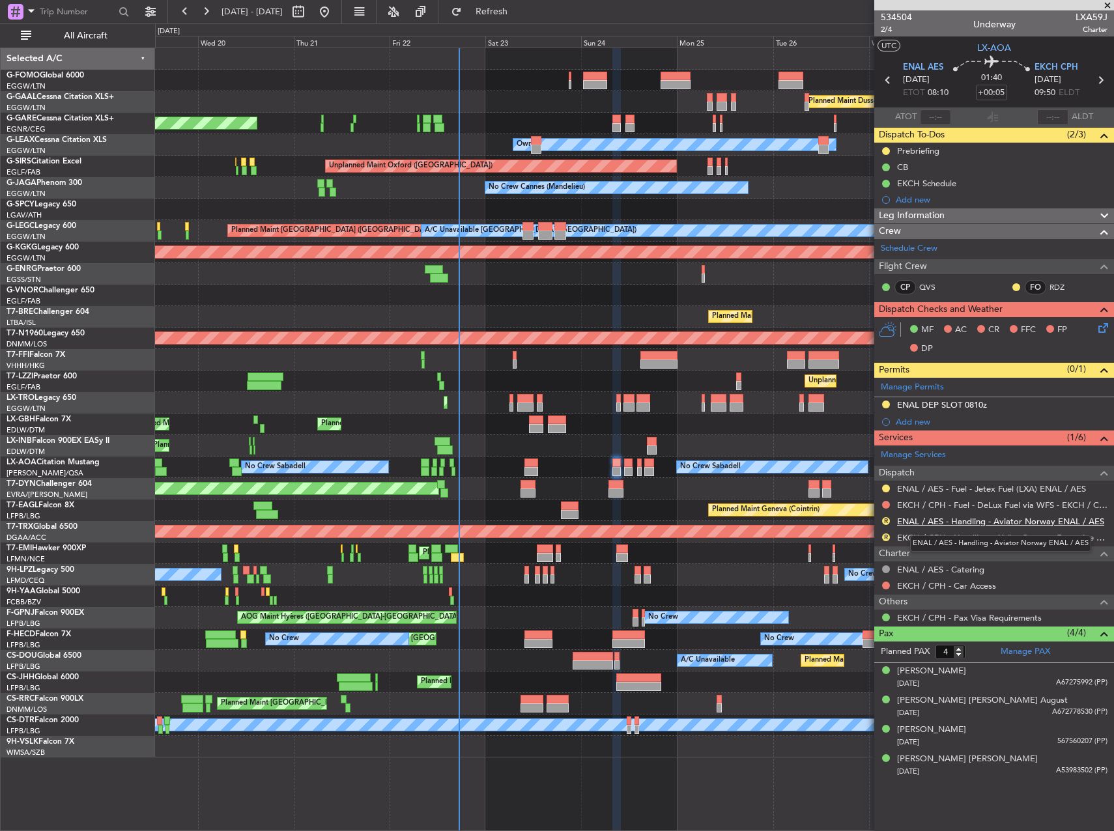
click at [968, 522] on link "ENAL / AES - Handling - Aviator Norway ENAL / AES" at bounding box center [1000, 521] width 207 height 11
click at [1038, 534] on link "EKCH / CPH - Handling - Airline Support Executive EKCH / CPH" at bounding box center [1002, 537] width 210 height 11
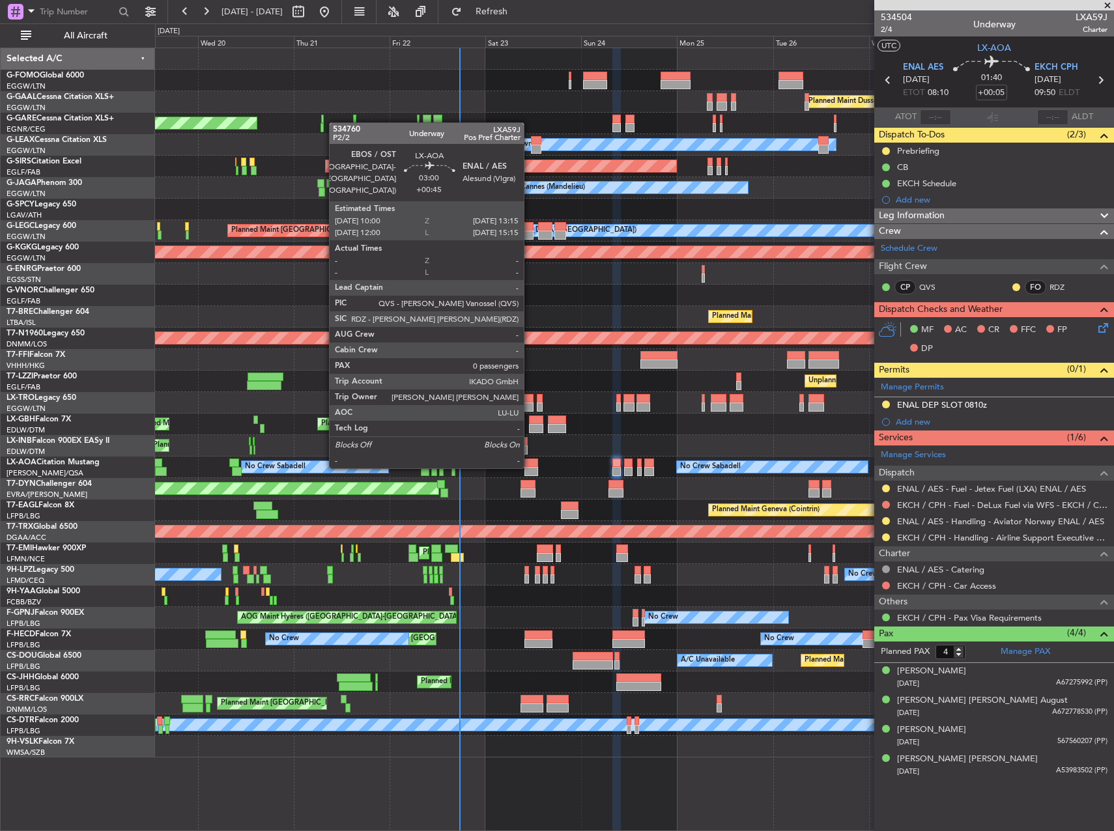
click at [530, 466] on div at bounding box center [530, 463] width 13 height 9
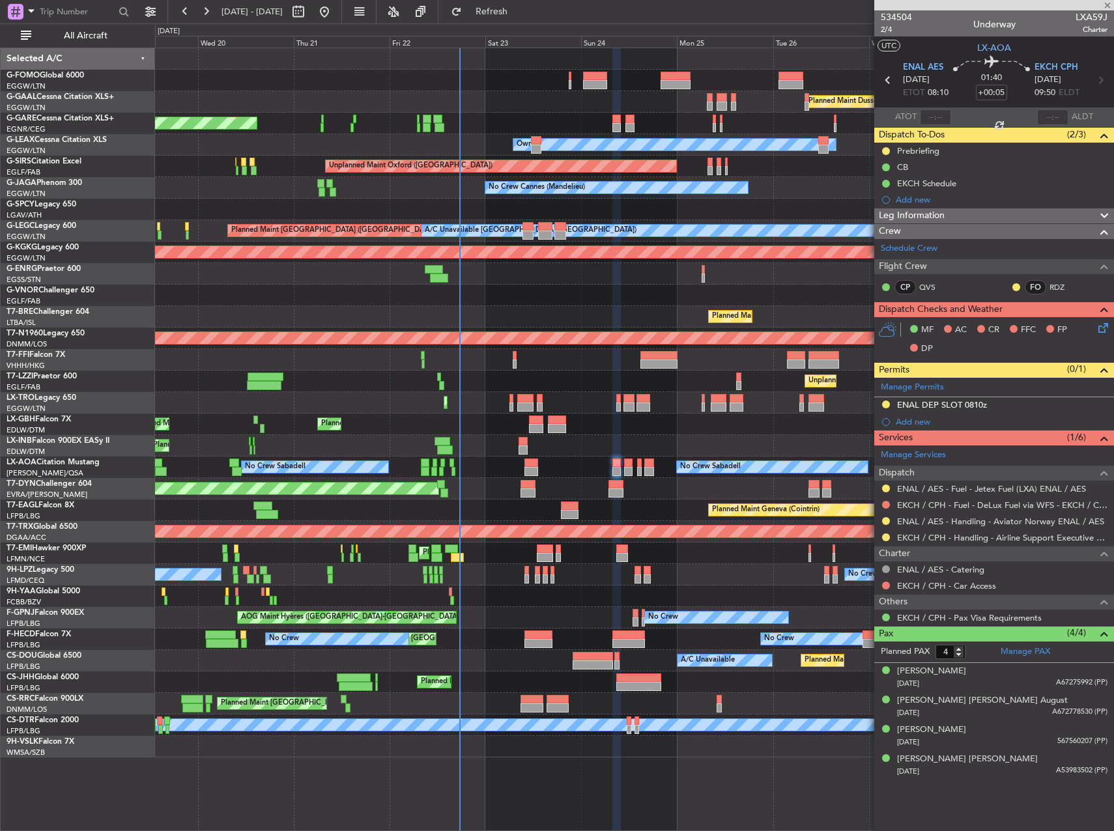
type input "+00:45"
type input "0"
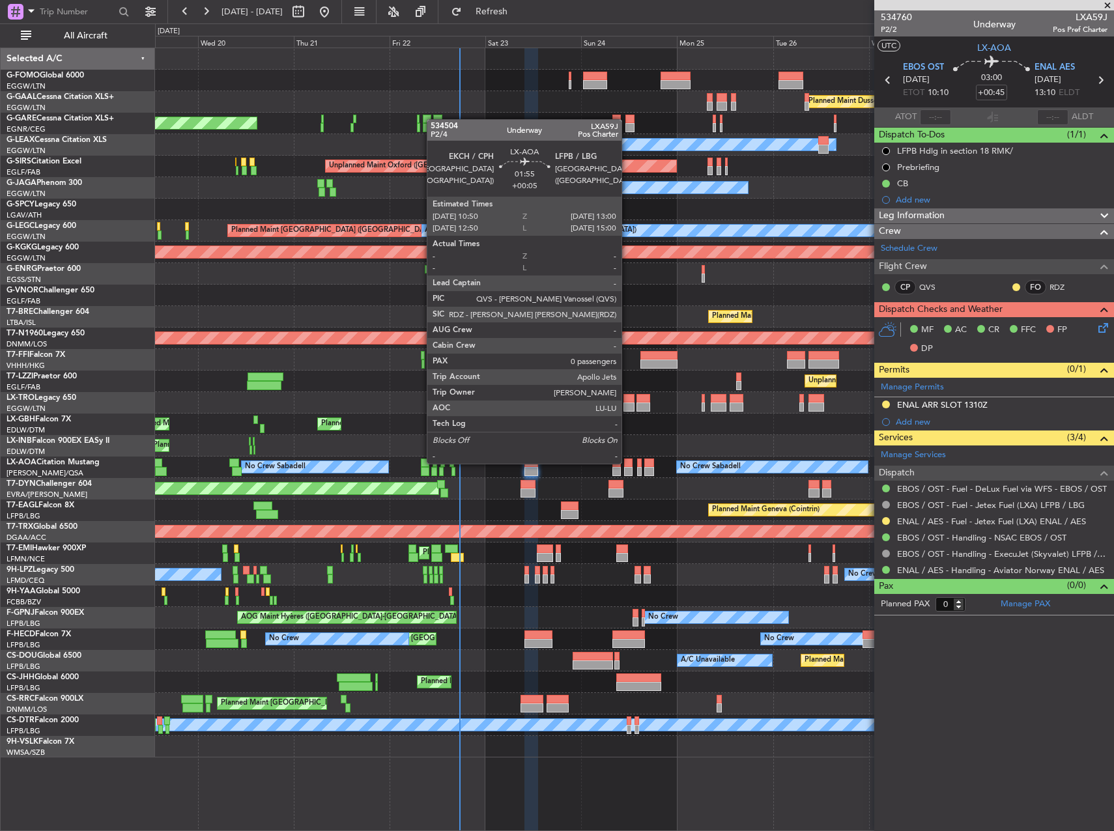
click at [627, 463] on div at bounding box center [628, 463] width 9 height 9
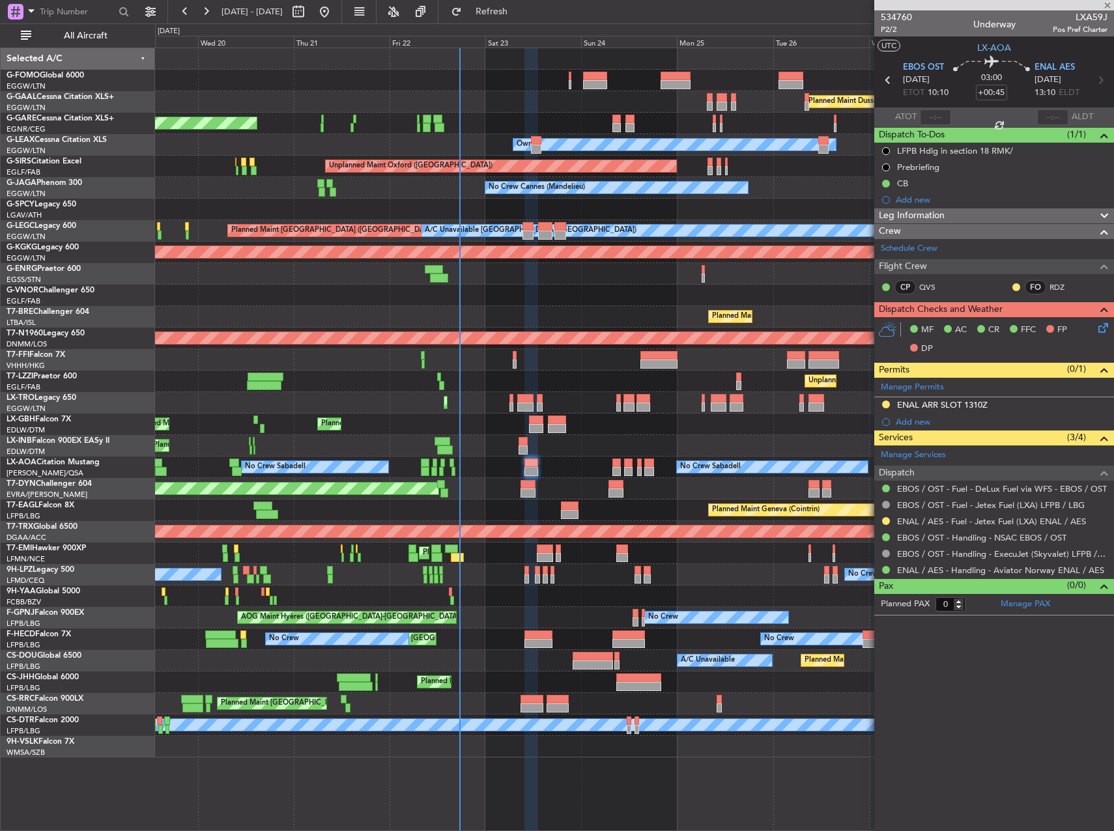
type input "+00:05"
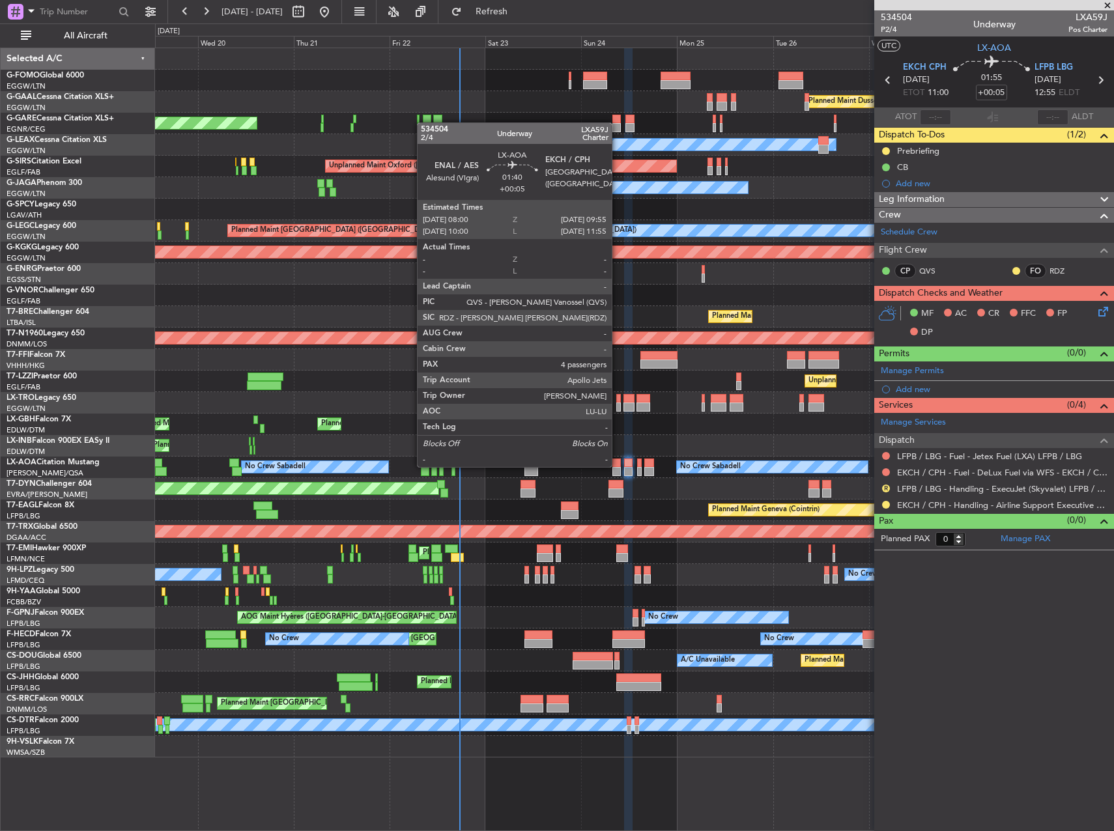
click at [617, 466] on div at bounding box center [616, 463] width 8 height 9
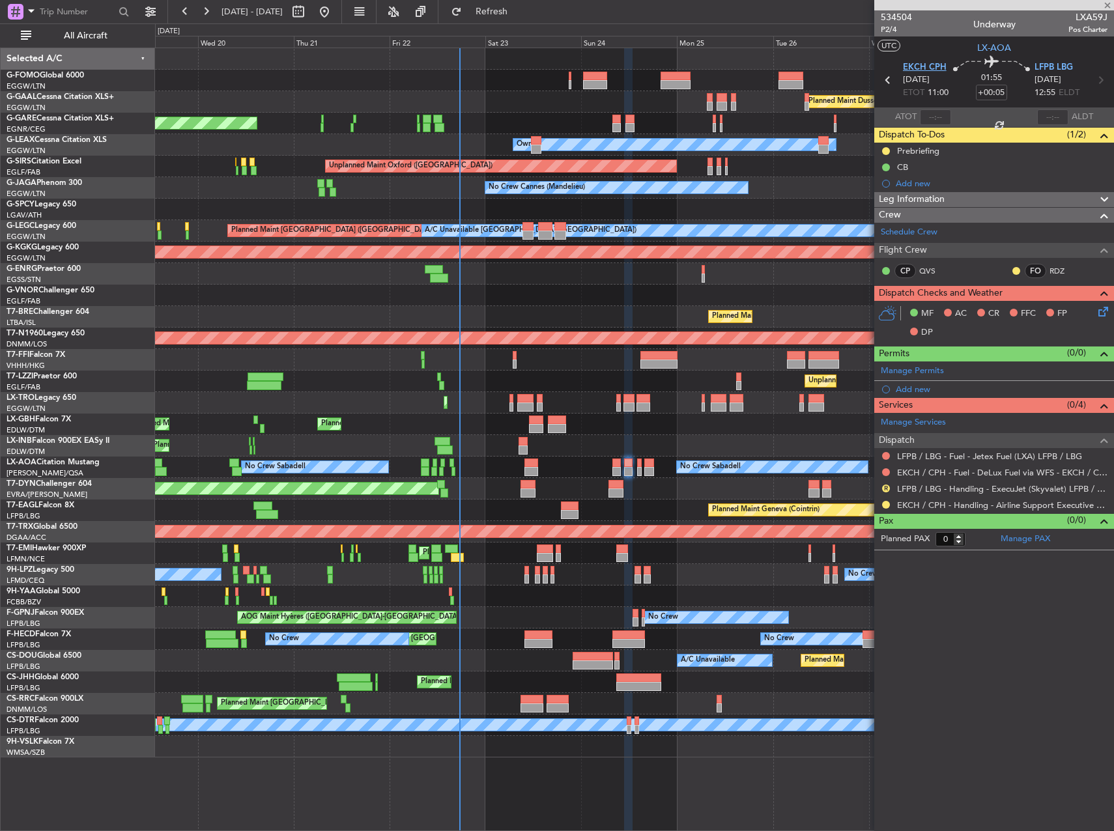
click at [927, 65] on span "EKCH CPH" at bounding box center [925, 67] width 44 height 13
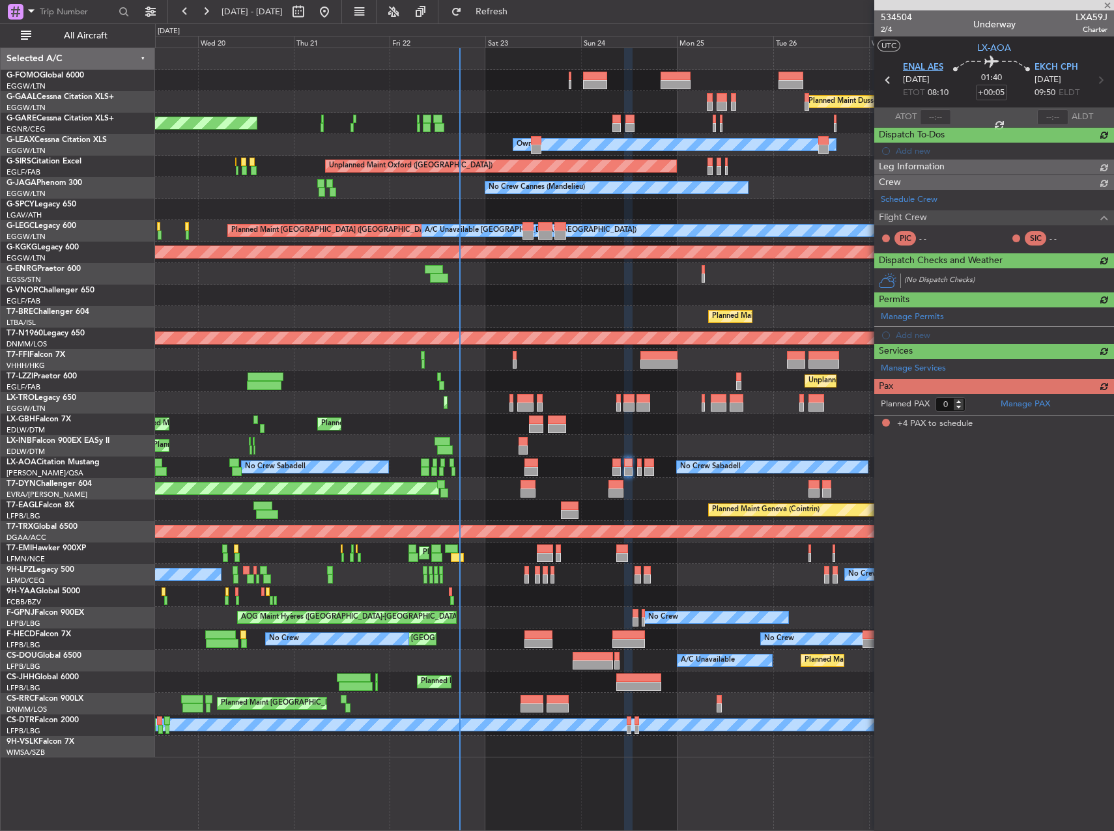
type input "4"
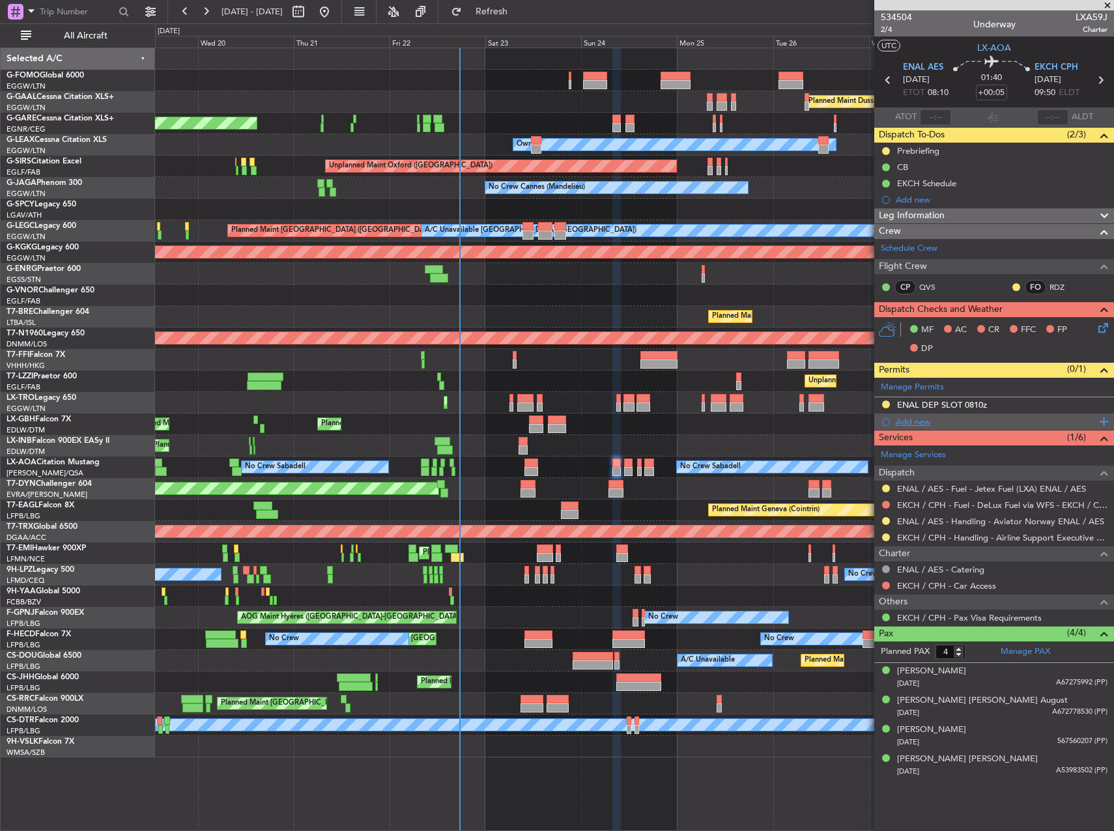
click at [904, 418] on div "Add new" at bounding box center [996, 421] width 200 height 11
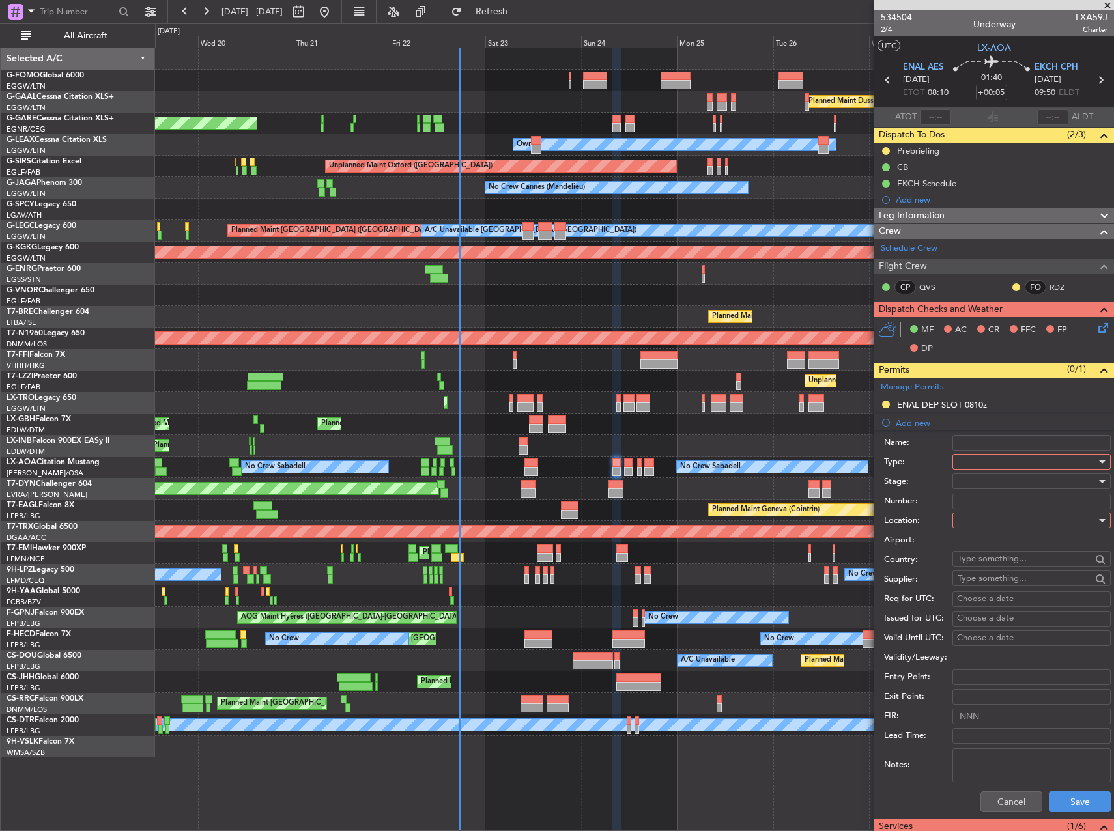
click at [984, 459] on div at bounding box center [1027, 462] width 139 height 20
click at [975, 586] on span "Slot" at bounding box center [1026, 585] width 137 height 20
click at [993, 480] on div at bounding box center [1027, 482] width 139 height 20
click at [997, 572] on span "Requested" at bounding box center [1026, 567] width 137 height 20
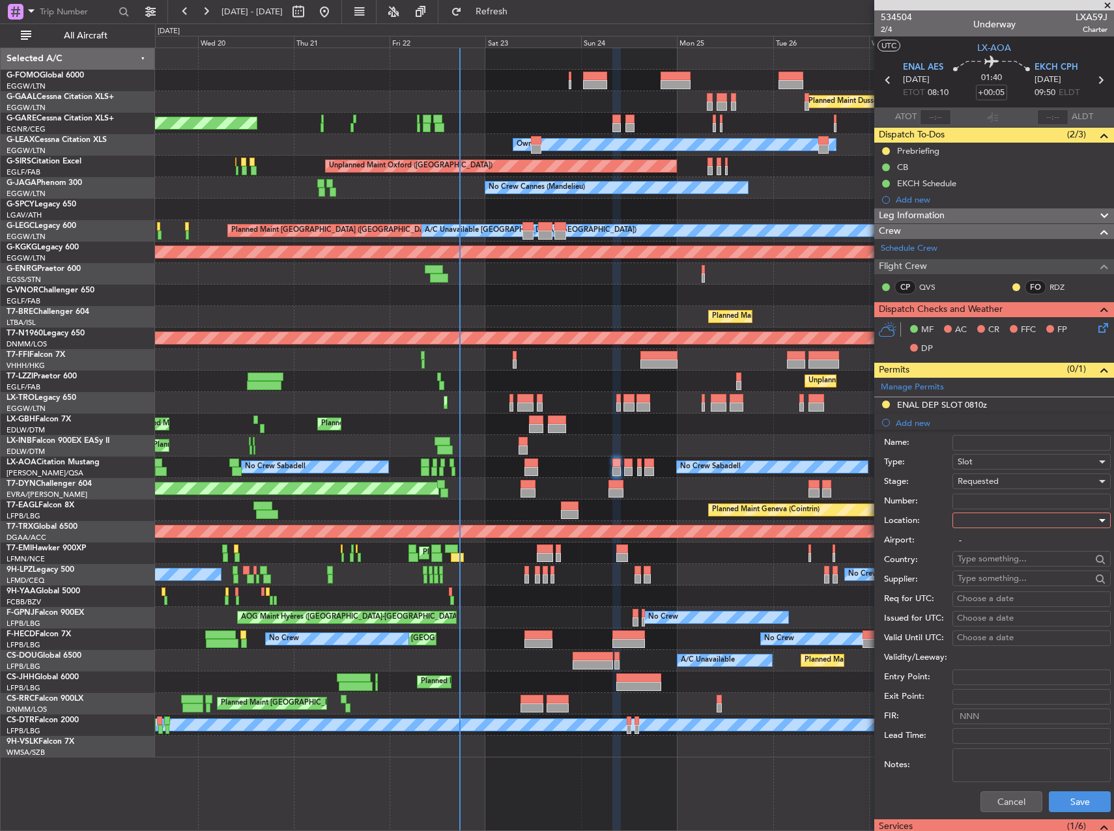
click at [982, 523] on div at bounding box center [1027, 521] width 139 height 20
click at [990, 582] on span "Arrival" at bounding box center [1026, 587] width 137 height 20
type input "EKCH / CPH"
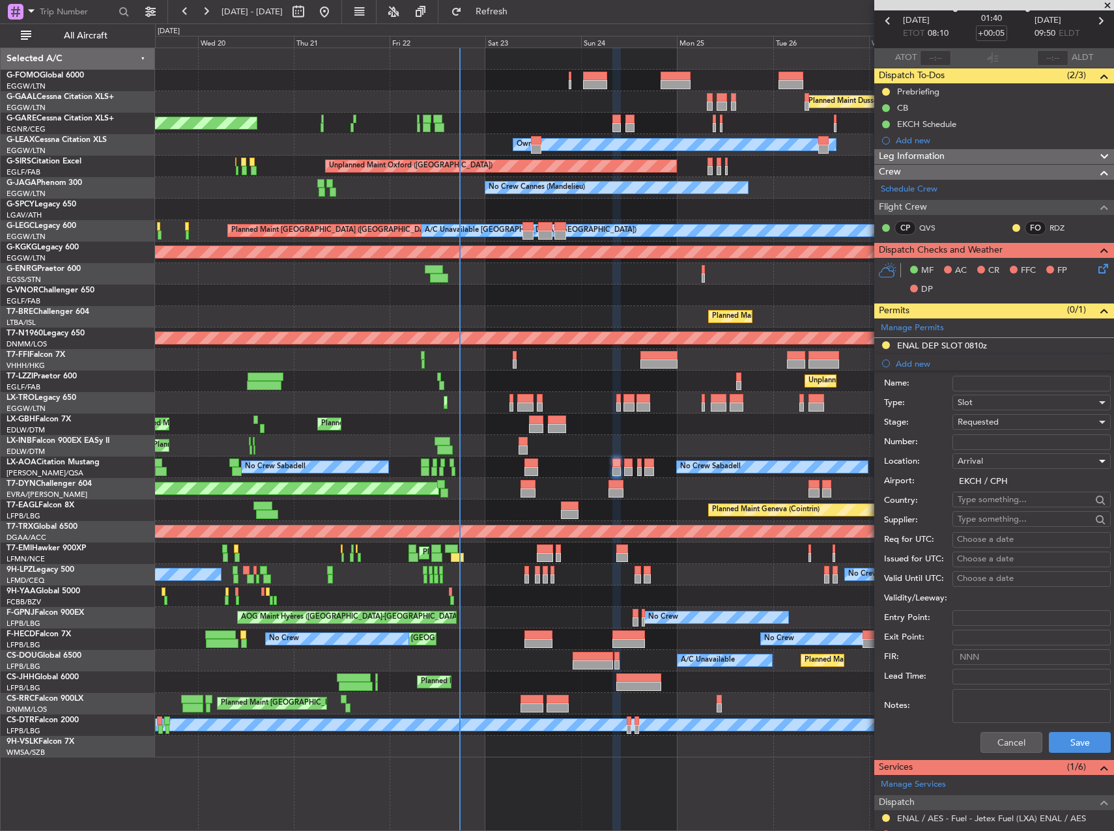
scroll to position [130, 0]
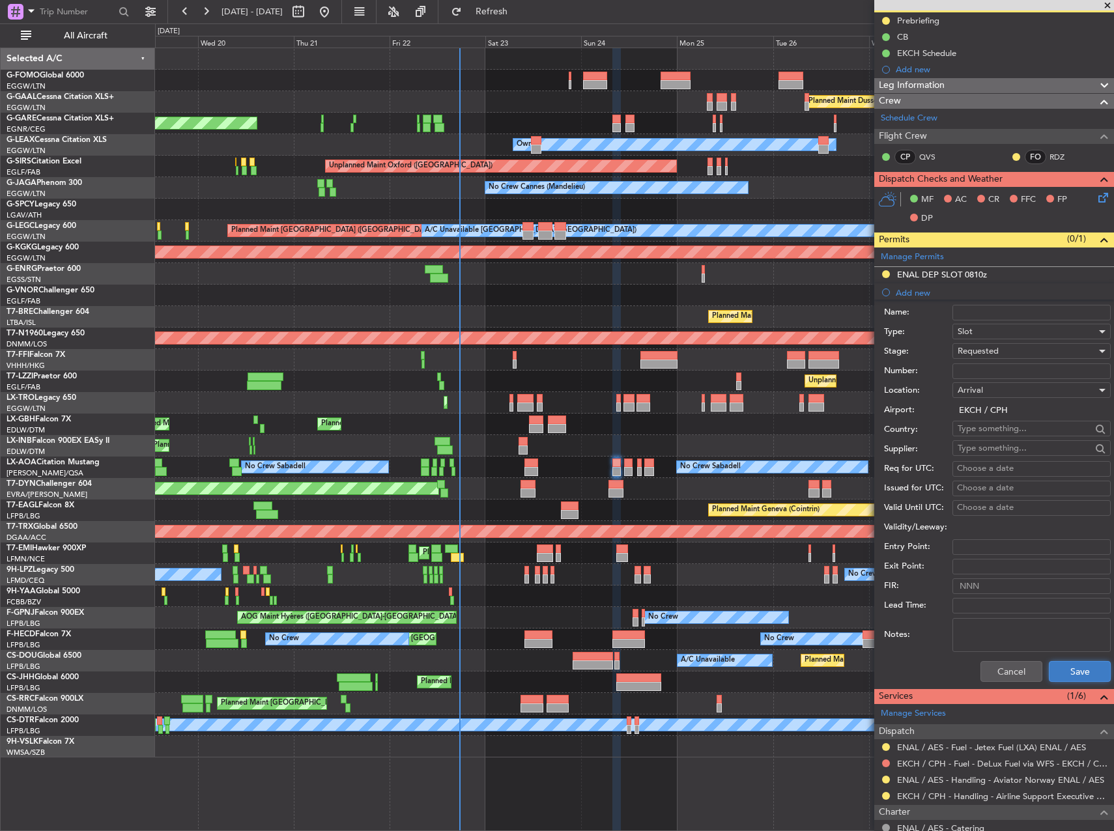
click at [1067, 667] on button "Save" at bounding box center [1080, 671] width 62 height 21
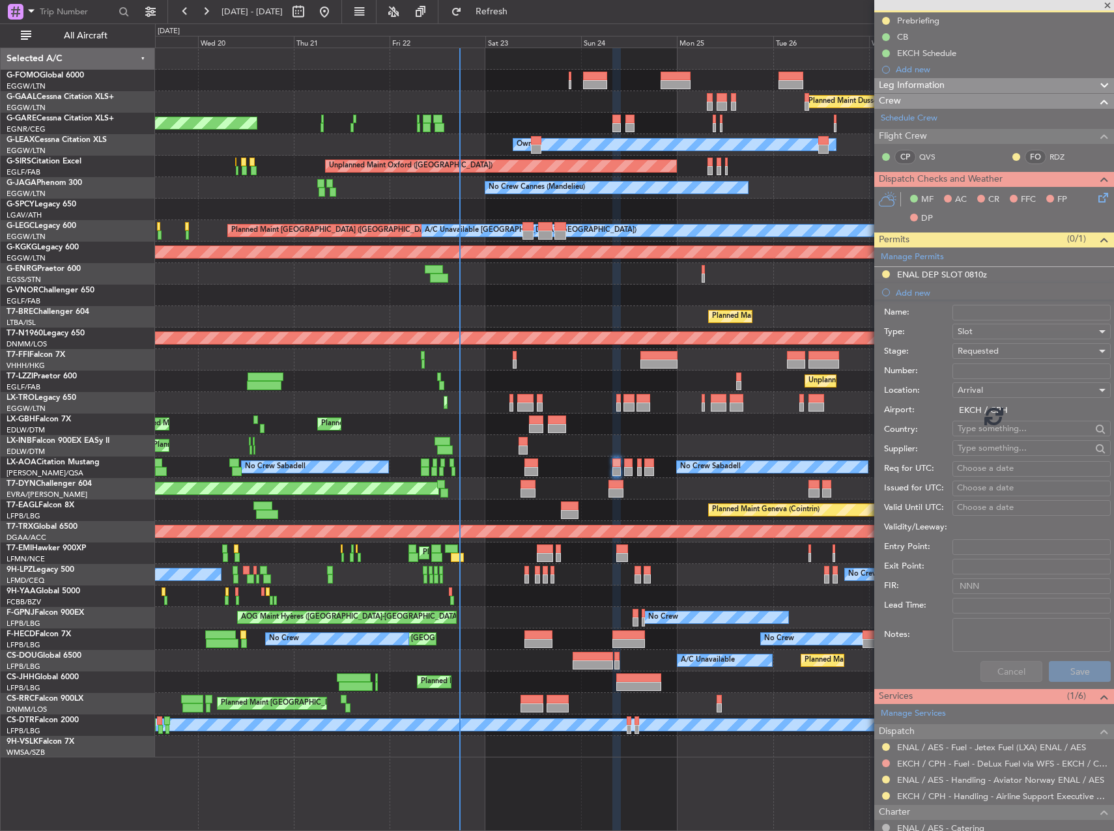
scroll to position [0, 0]
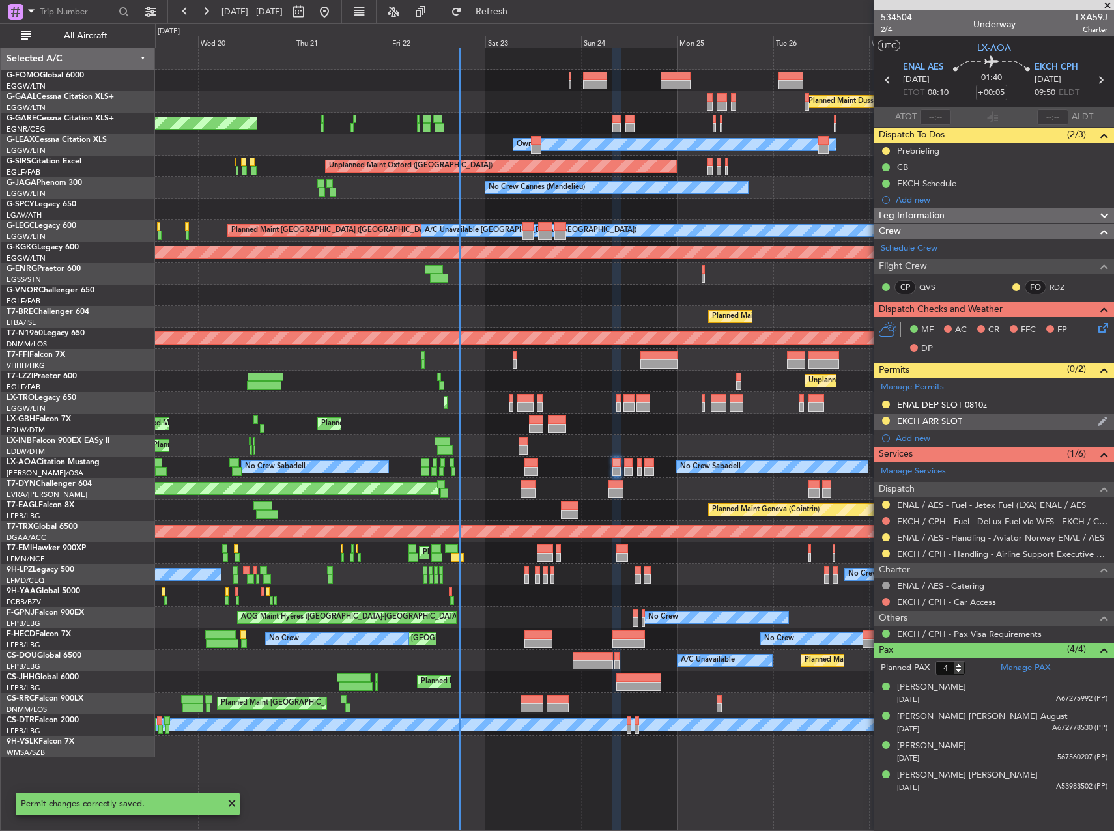
click at [905, 424] on div "EKCH ARR SLOT" at bounding box center [929, 421] width 65 height 11
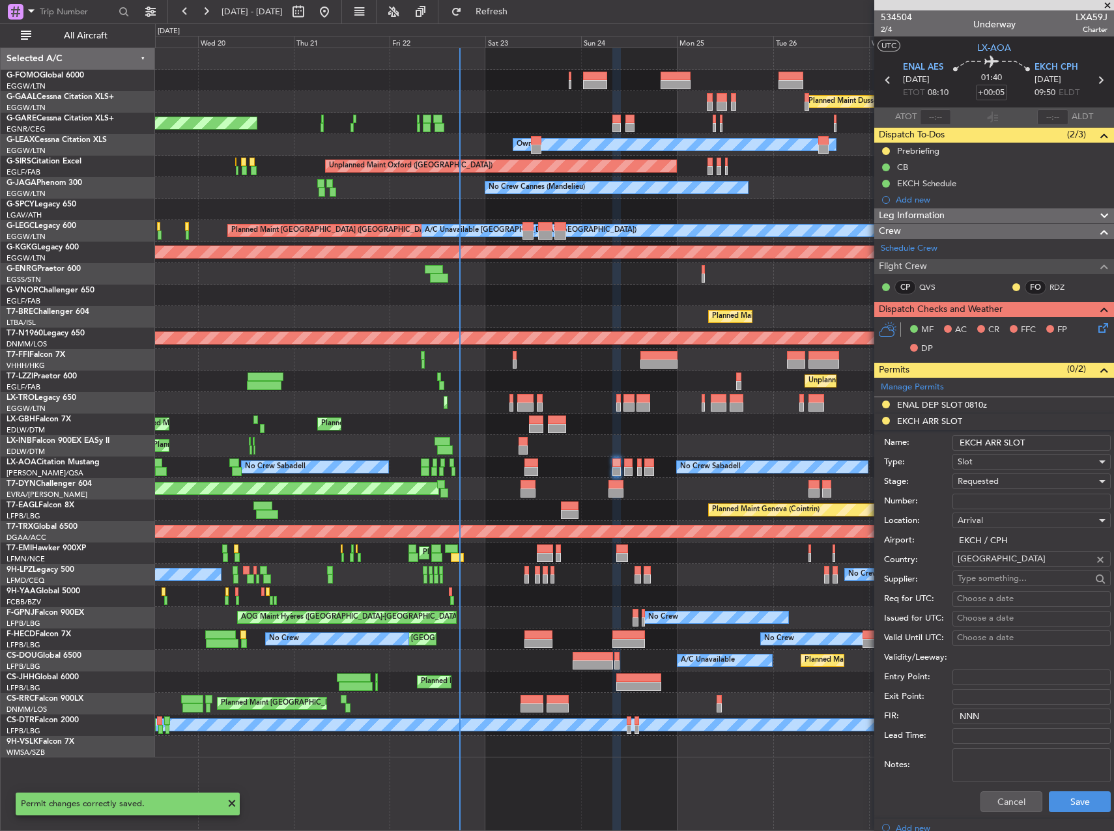
click at [1050, 444] on input "EKCH ARR SLOT" at bounding box center [1032, 443] width 158 height 16
type input "EKCH ARR SLOT 0950z"
click at [1077, 804] on button "Save" at bounding box center [1080, 802] width 62 height 21
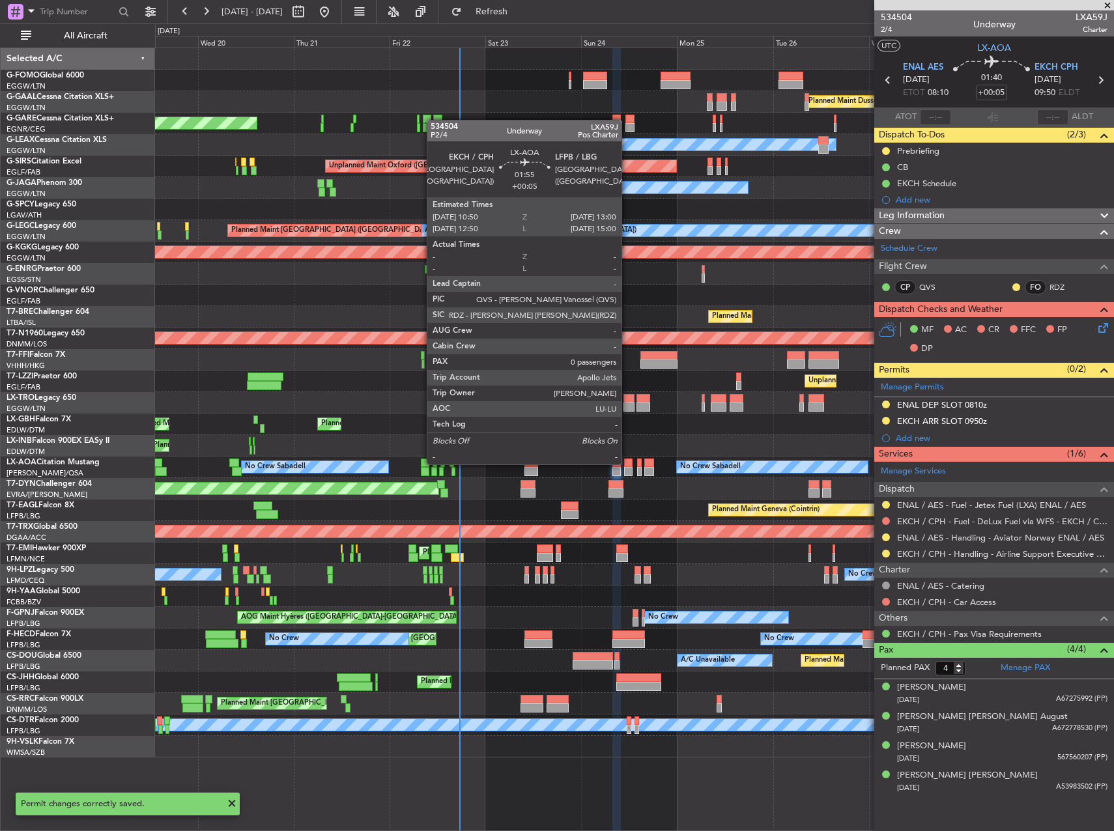
click at [627, 463] on div at bounding box center [628, 463] width 9 height 9
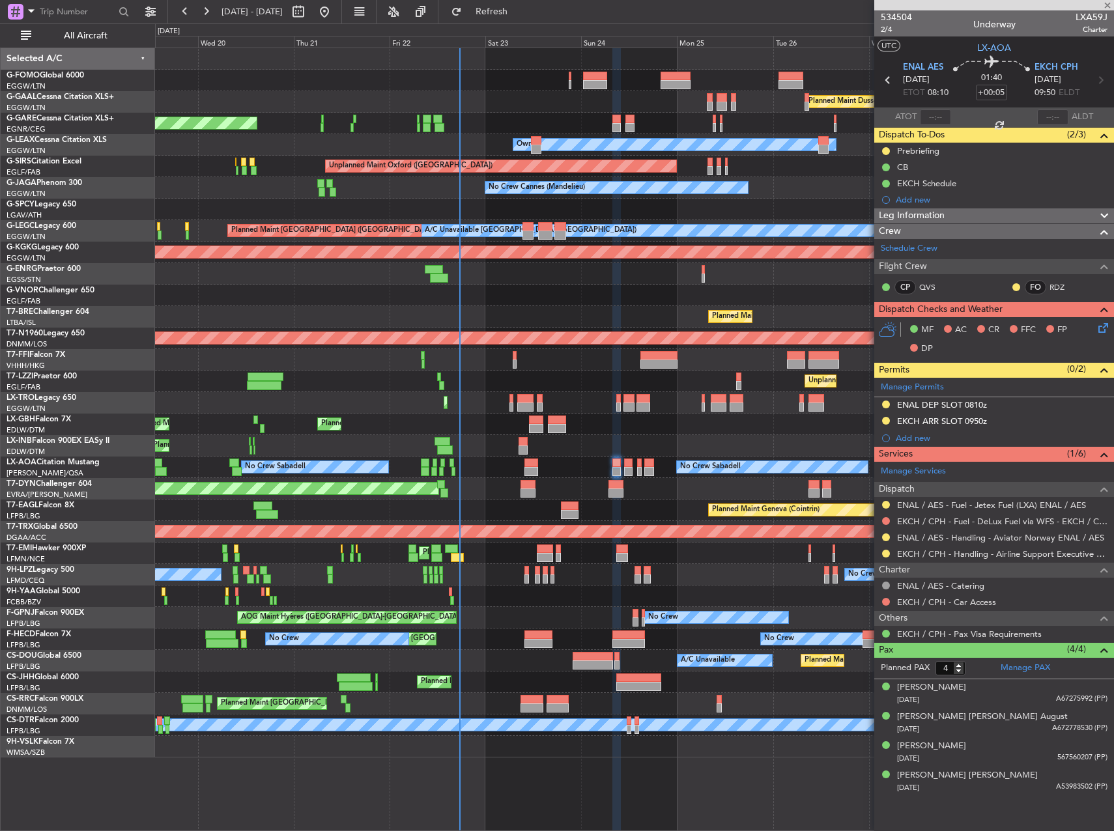
type input "0"
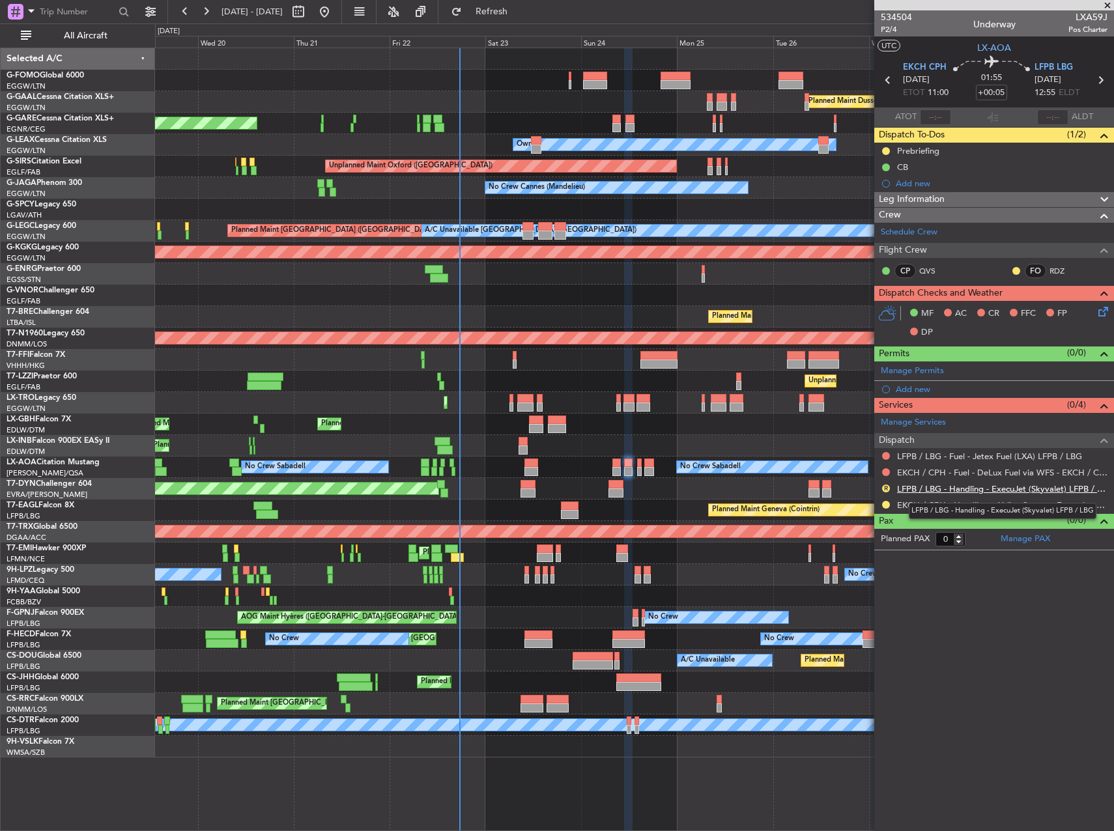
click at [981, 490] on link "LFPB / LBG - Handling - ExecuJet (Skyvalet) LFPB / LBG" at bounding box center [1002, 488] width 210 height 11
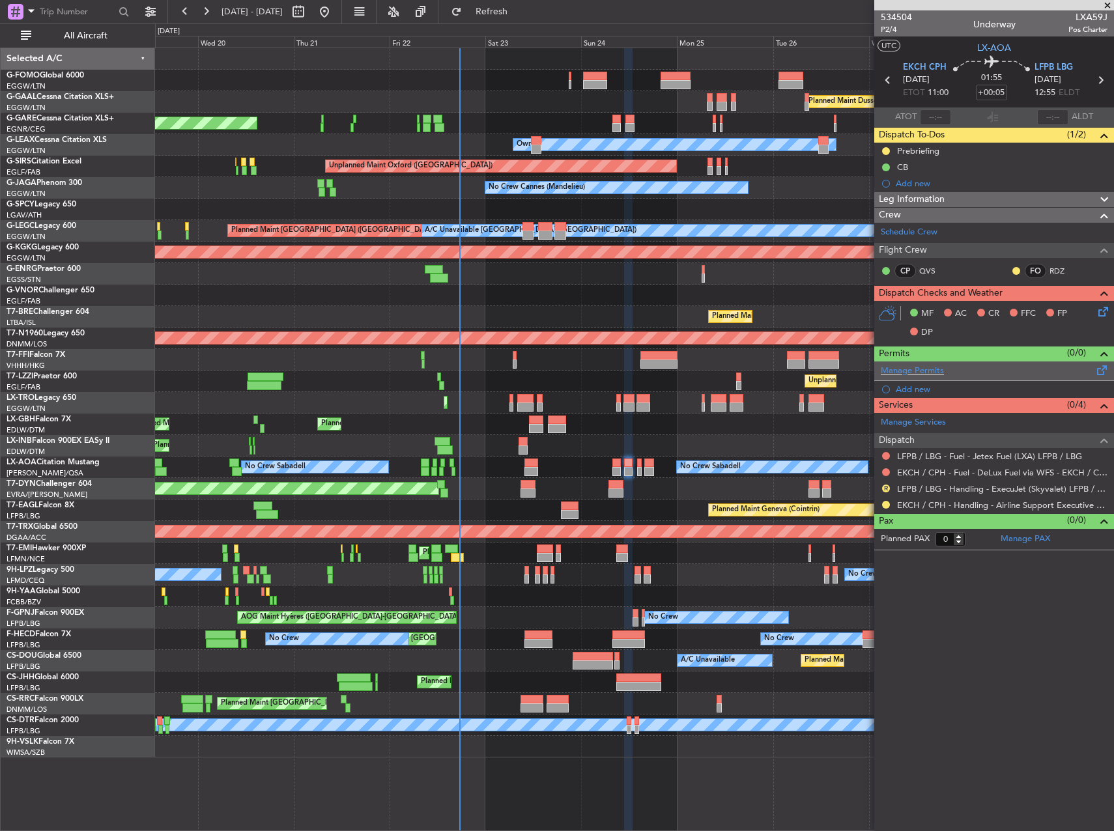
click at [1102, 371] on span at bounding box center [1103, 368] width 16 height 10
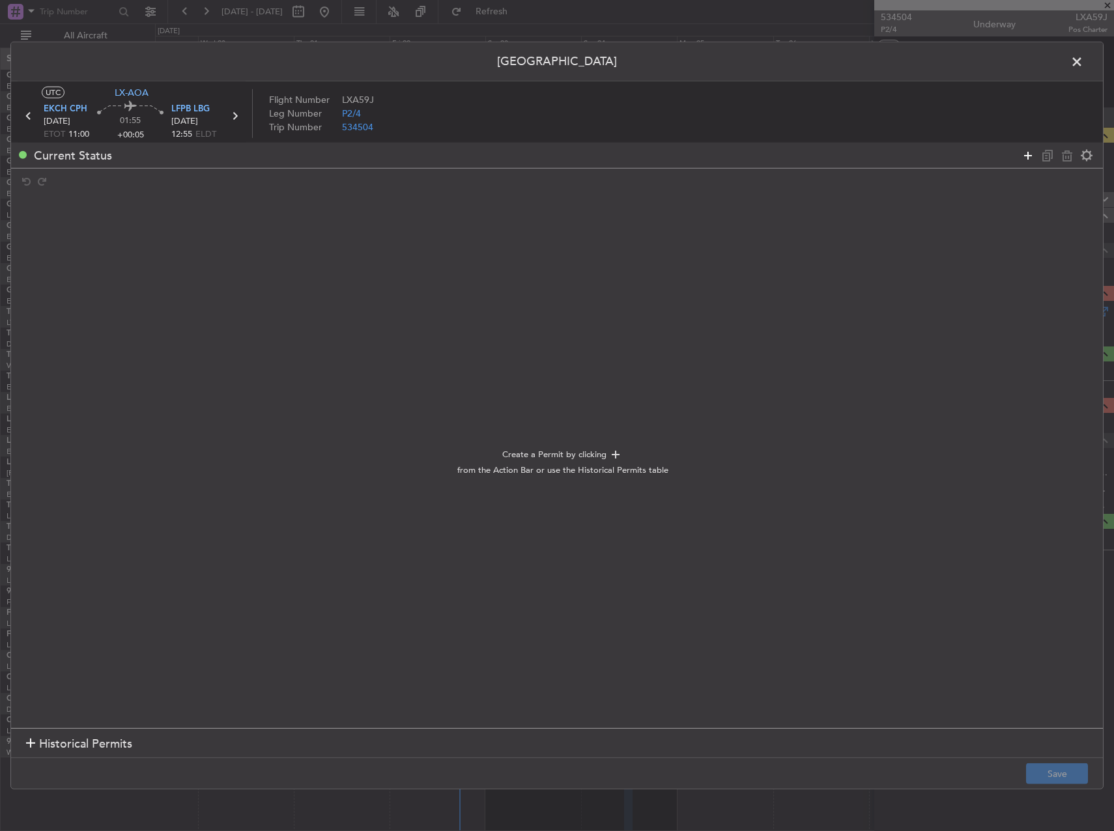
click at [1029, 154] on icon at bounding box center [1028, 155] width 16 height 16
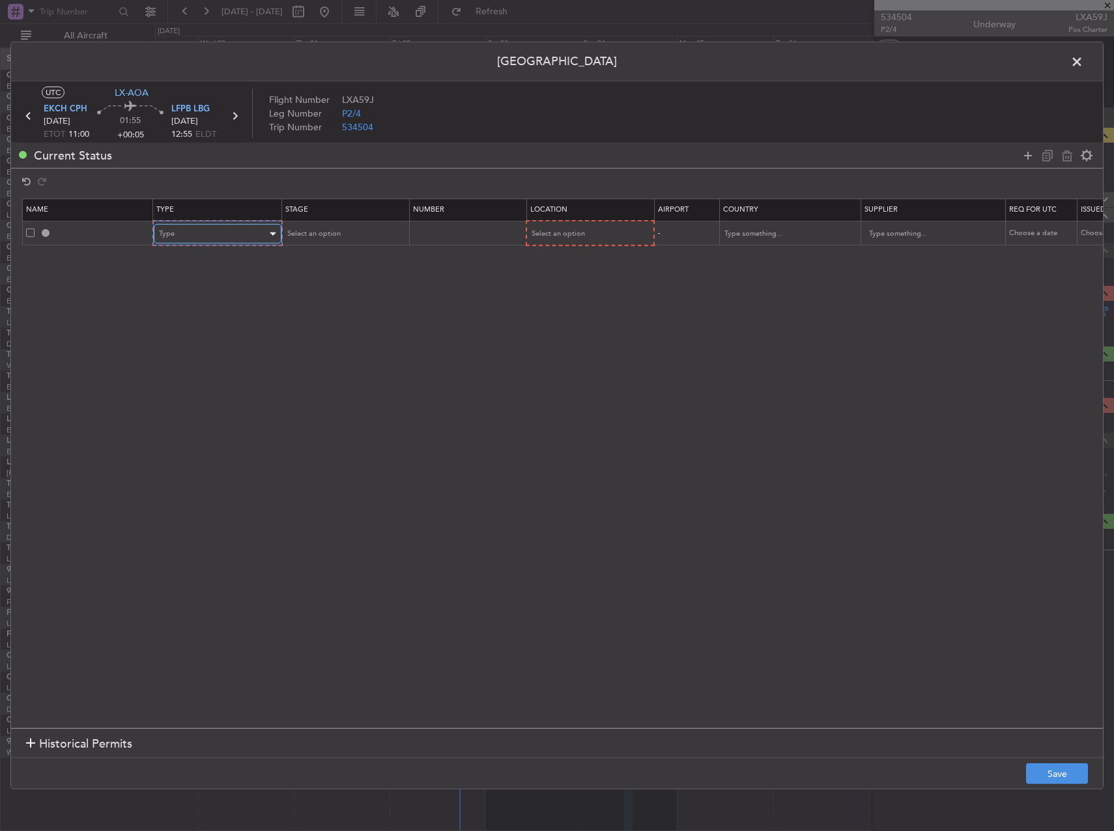
click at [200, 225] on div "Type" at bounding box center [213, 234] width 108 height 20
click at [193, 352] on span "Slot" at bounding box center [218, 358] width 116 height 20
click at [346, 234] on div "Select an option" at bounding box center [339, 234] width 108 height 20
drag, startPoint x: 332, startPoint y: 313, endPoint x: 441, endPoint y: 278, distance: 114.2
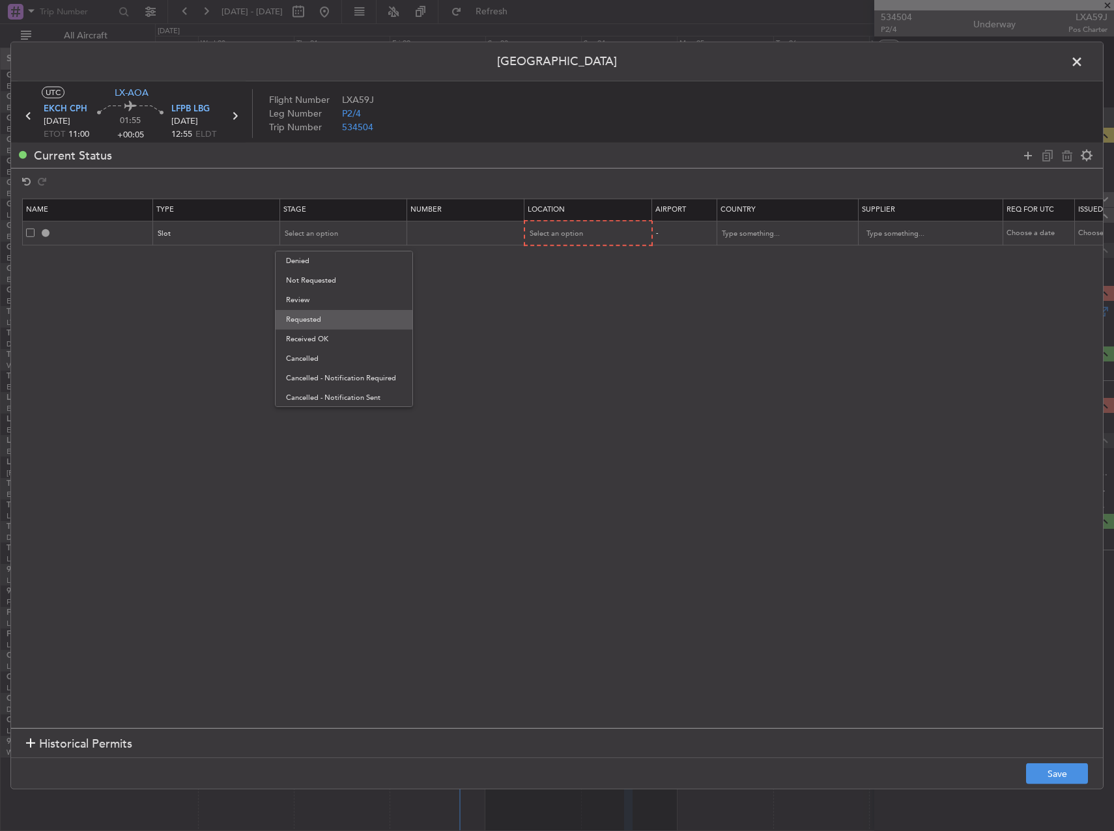
click at [333, 313] on span "Requested" at bounding box center [344, 320] width 116 height 20
click at [547, 231] on span "Select an option" at bounding box center [556, 234] width 53 height 10
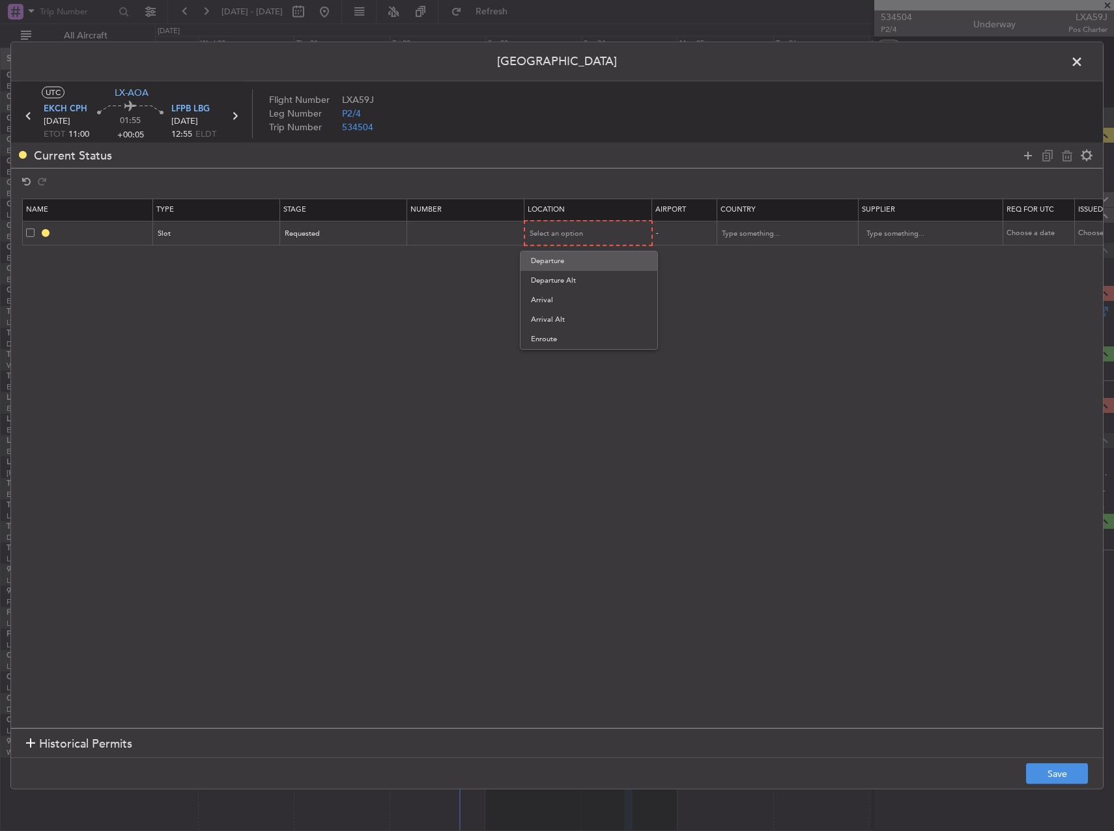
click at [546, 259] on span "Departure" at bounding box center [589, 261] width 116 height 20
click at [1052, 771] on button "Save" at bounding box center [1057, 774] width 62 height 21
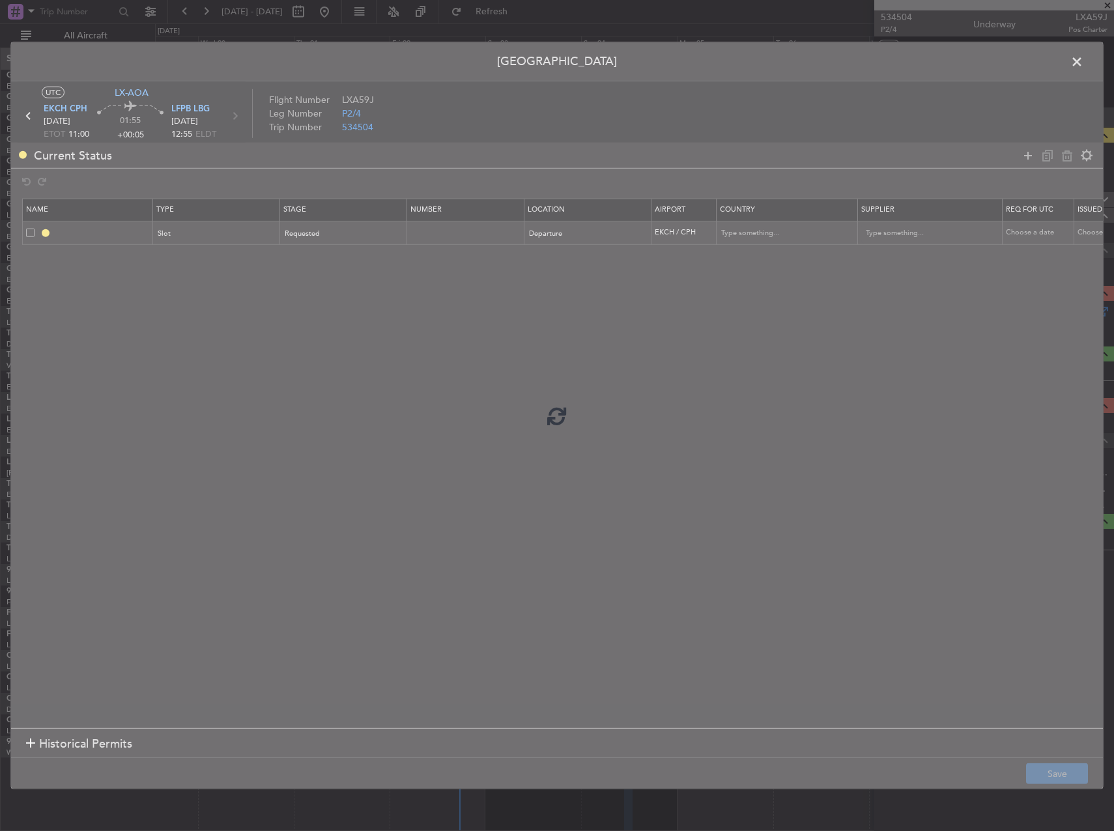
type input "EKCH DEP SLOT"
type input "Denmark"
type input "NNN"
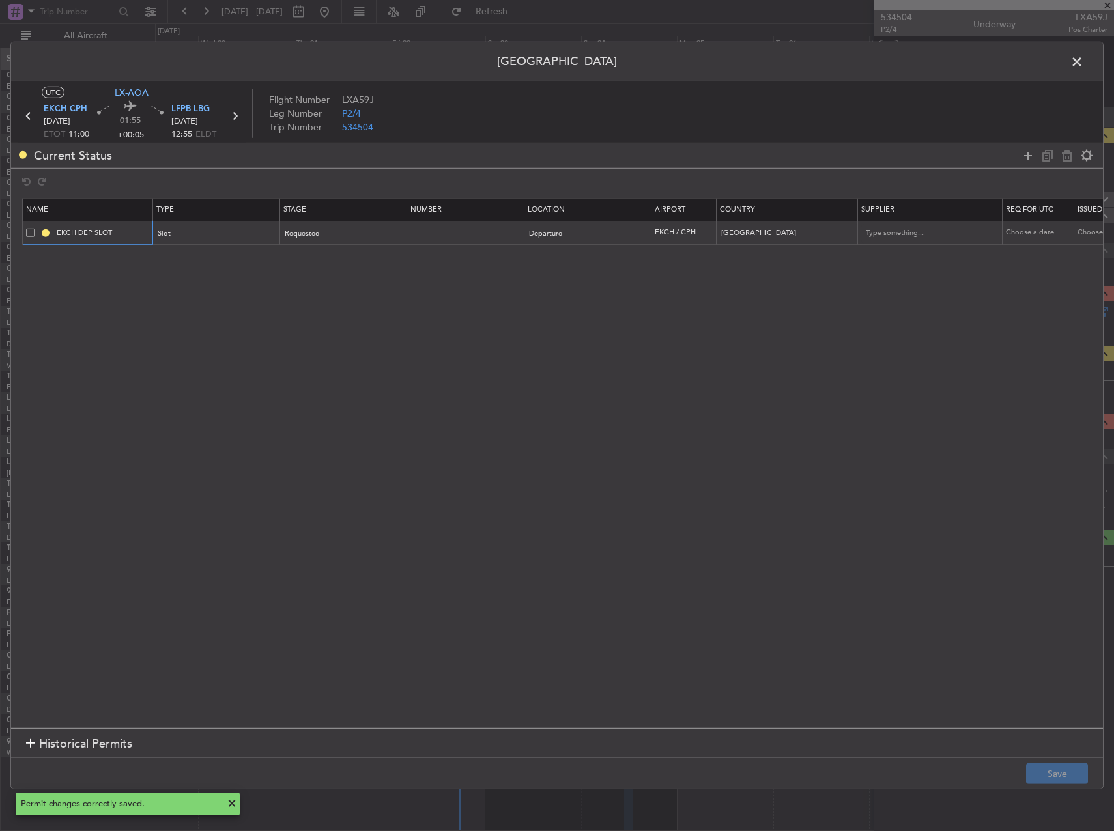
click at [128, 231] on input "EKCH DEP SLOT" at bounding box center [103, 232] width 98 height 11
type input "EKCH DEP SLOT 1100z"
click at [1067, 771] on button "Save" at bounding box center [1057, 774] width 62 height 21
click at [1083, 63] on span at bounding box center [1083, 65] width 0 height 26
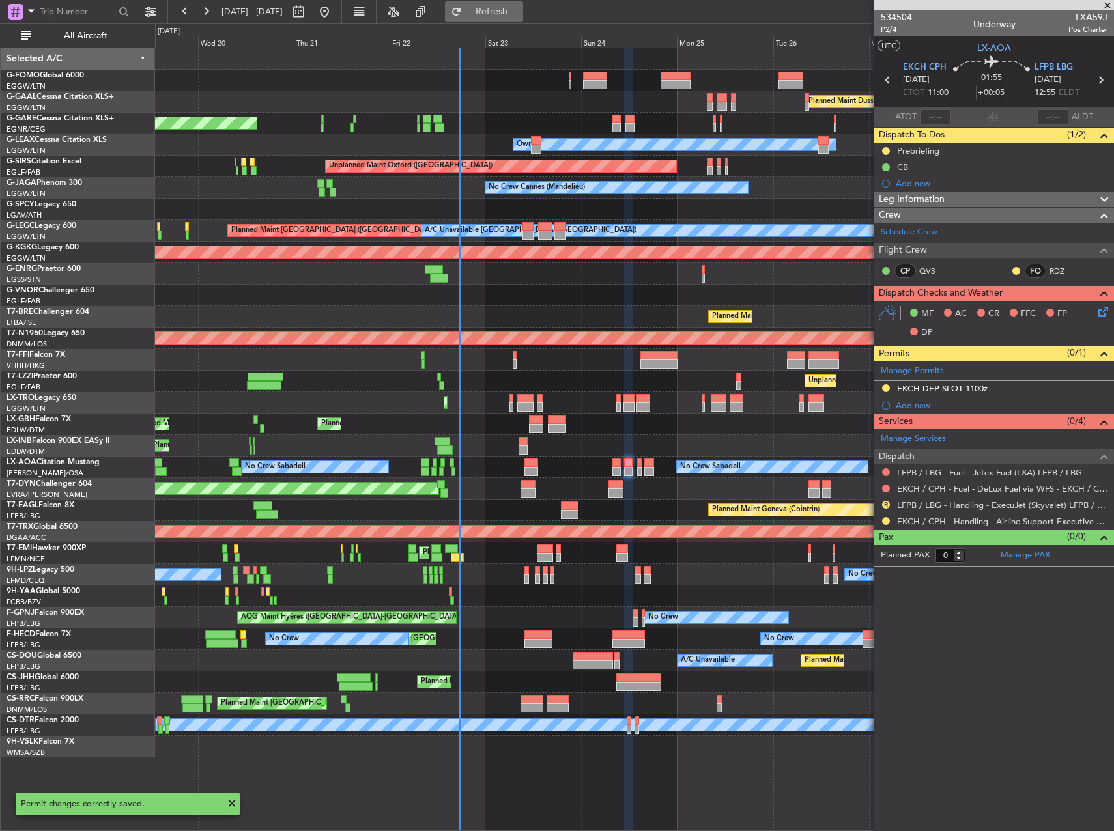
click at [519, 16] on span "Refresh" at bounding box center [492, 11] width 55 height 9
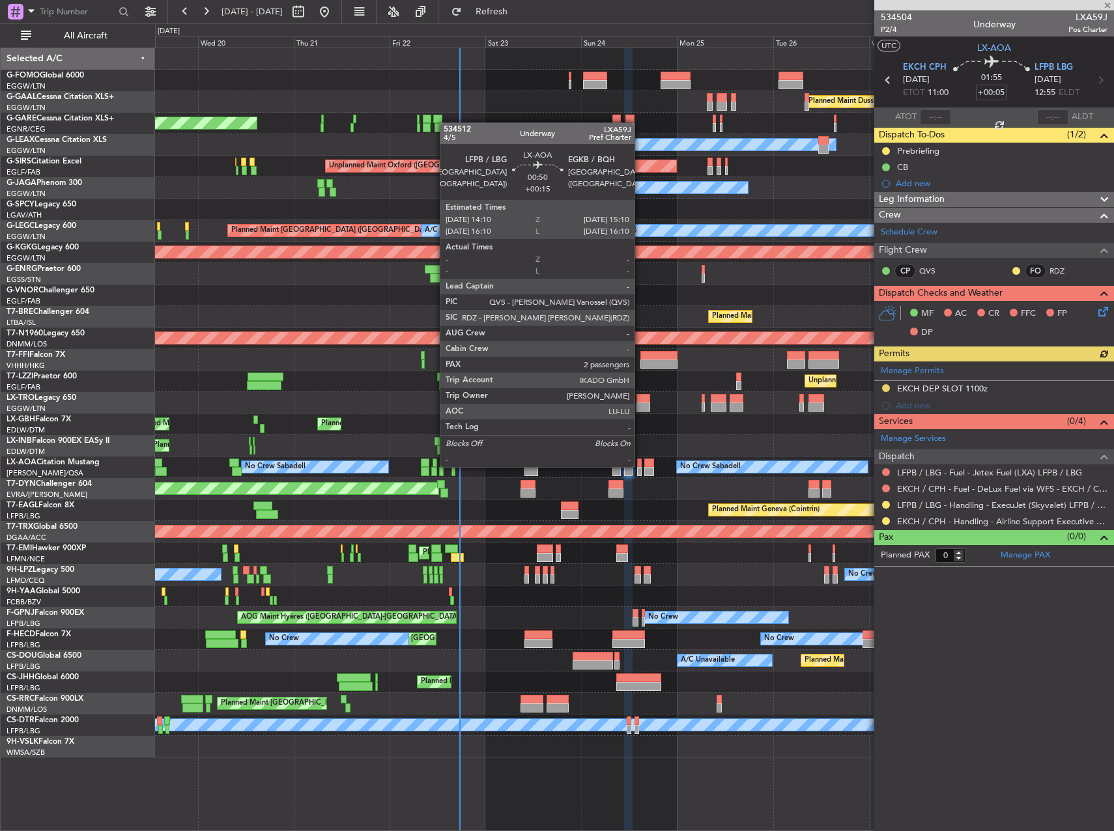
click at [640, 466] on div at bounding box center [639, 463] width 5 height 9
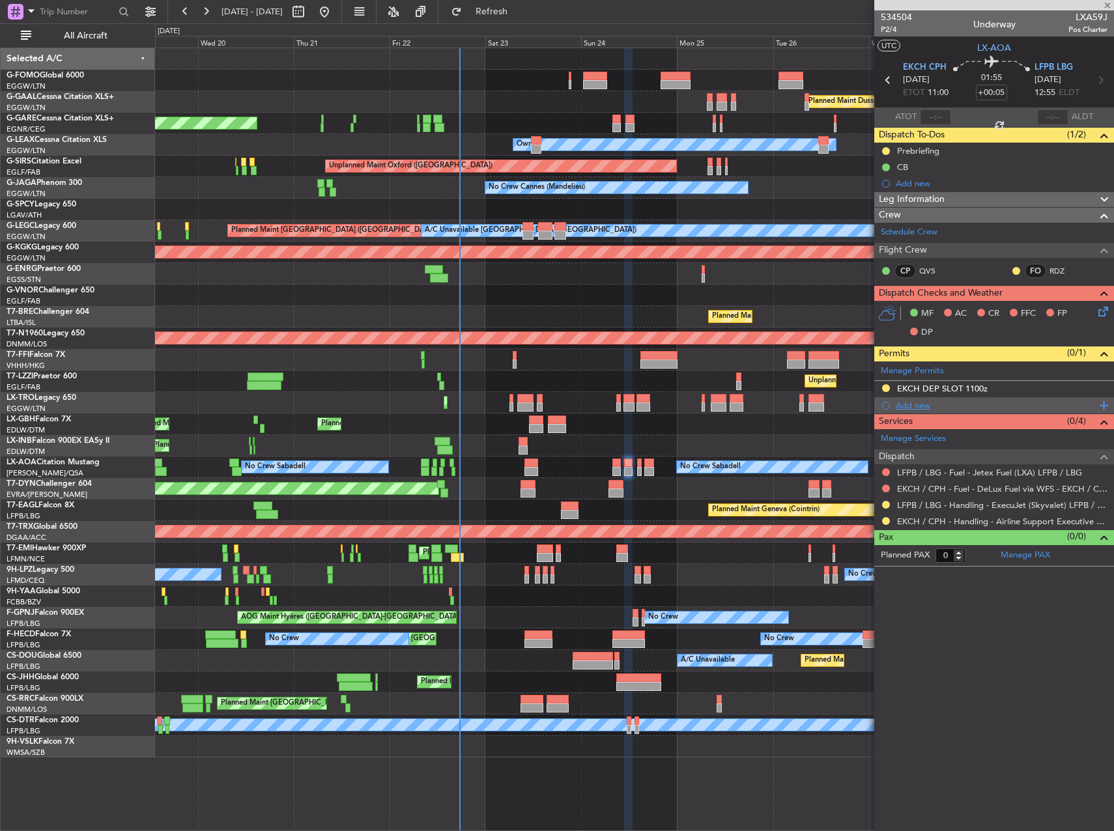
type input "+00:15"
type input "2"
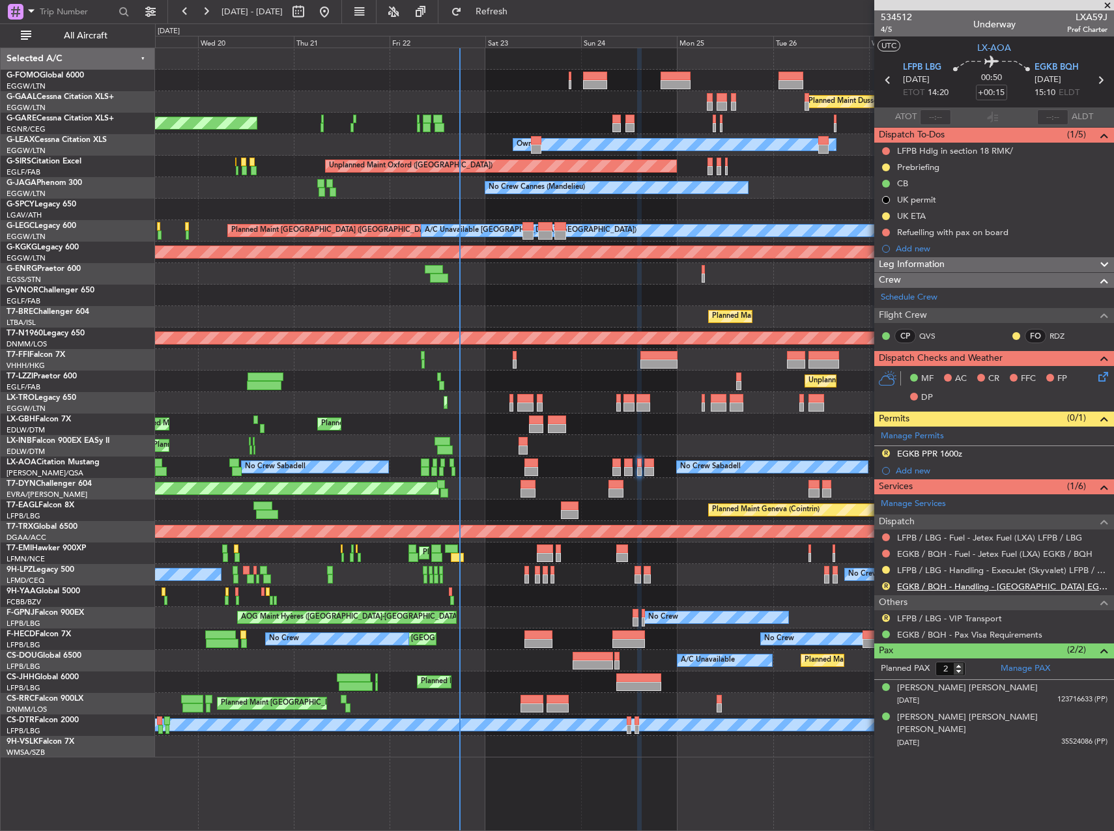
click at [931, 586] on link "EGKB / BQH - Handling - Biggin Hill Airport EGKB / BQH" at bounding box center [1002, 586] width 210 height 11
click at [880, 451] on div "R EGKB PPR 1600z" at bounding box center [994, 454] width 240 height 16
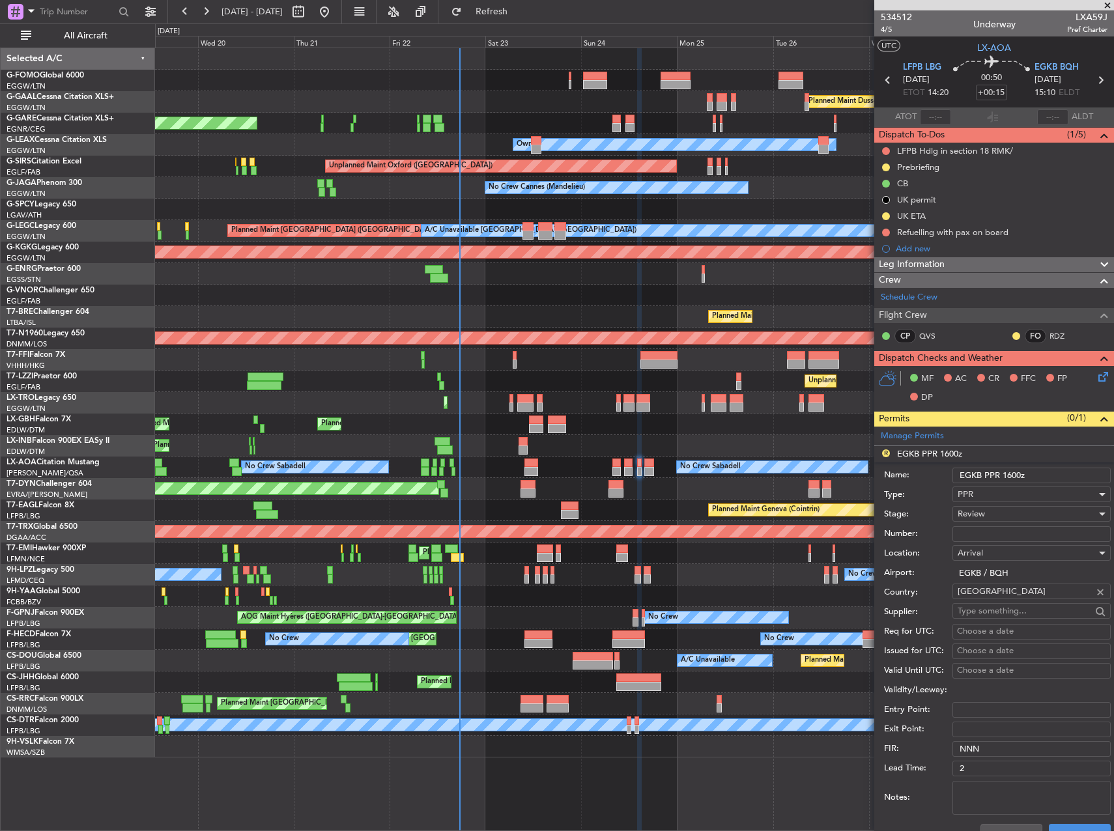
click at [978, 509] on span "Review" at bounding box center [971, 514] width 27 height 12
click at [1011, 596] on span "Requested" at bounding box center [1026, 600] width 137 height 20
click at [1011, 474] on input "EGKB PPR 1600z" at bounding box center [1032, 476] width 158 height 16
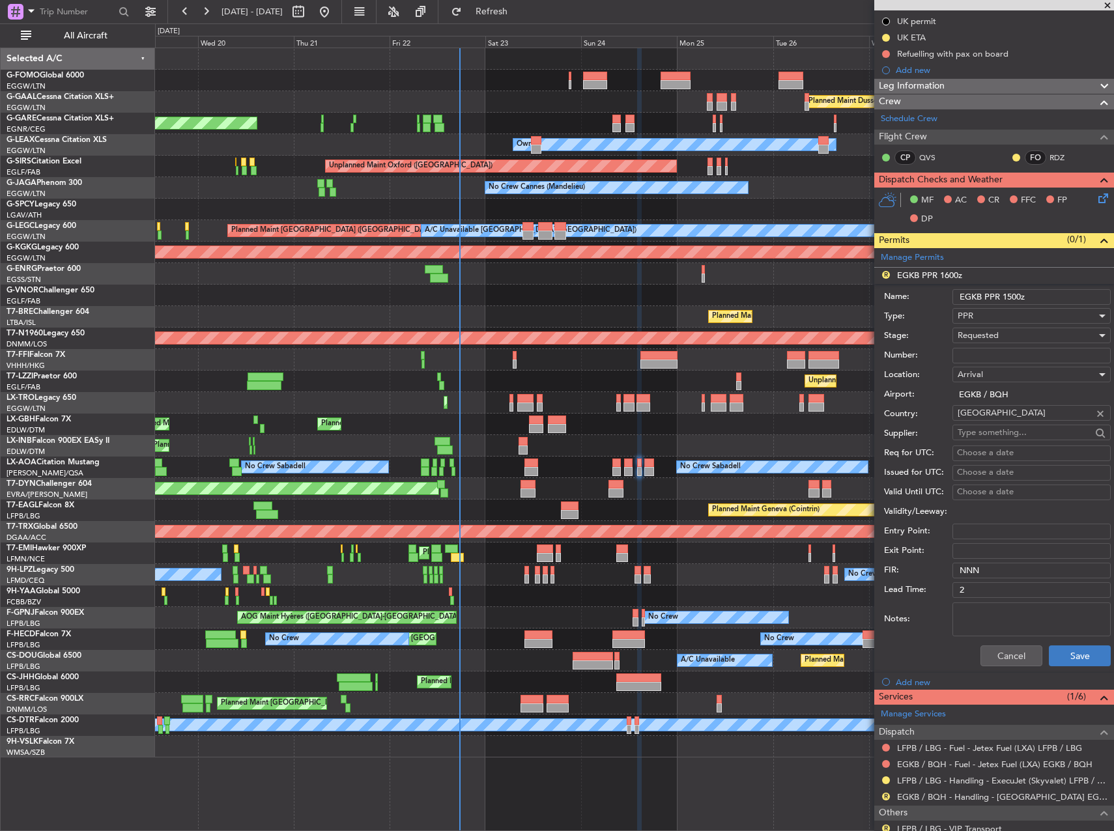
scroll to position [195, 0]
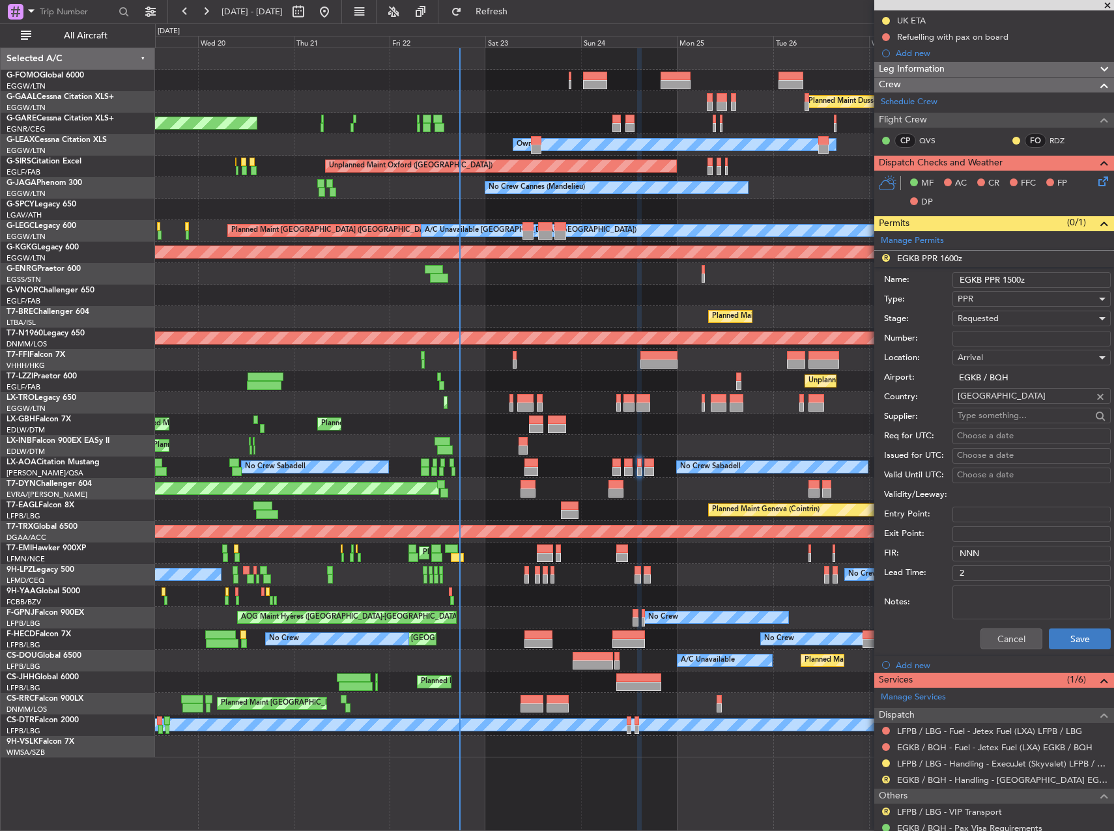
type input "EGKB PPR 1500z"
click at [1058, 641] on button "Save" at bounding box center [1080, 639] width 62 height 21
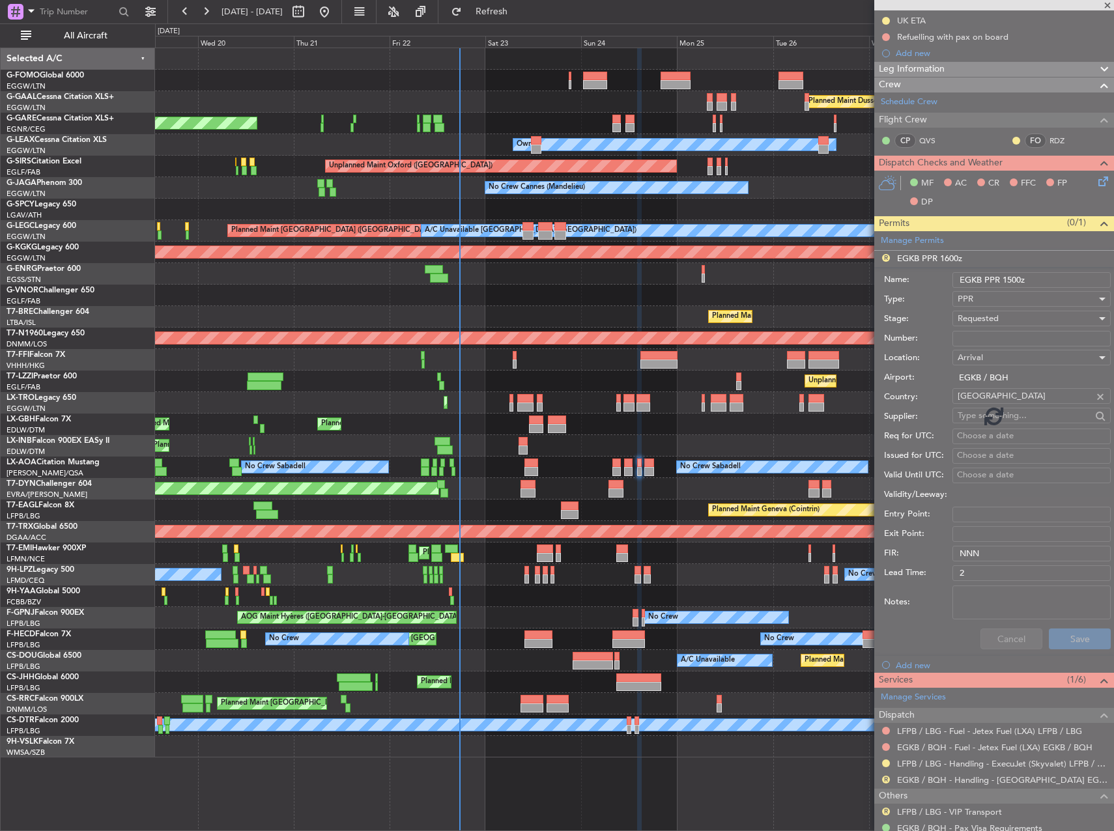
scroll to position [0, 0]
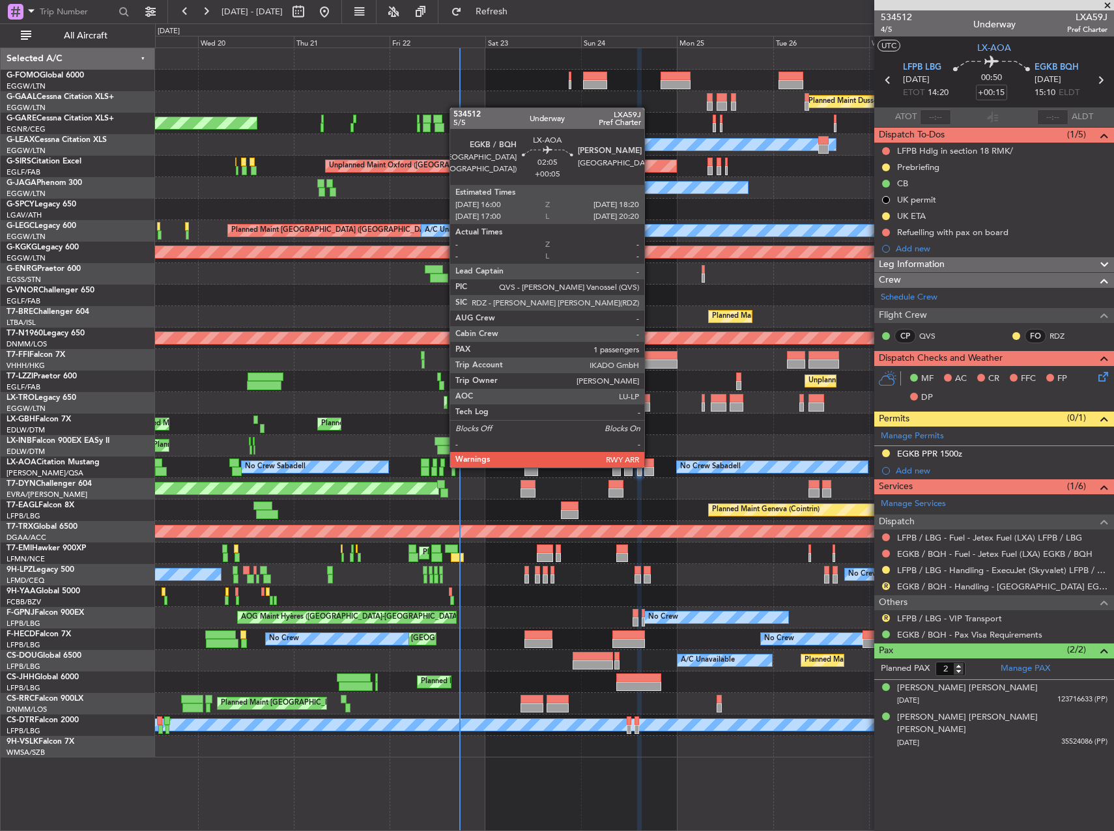
click at [650, 466] on div at bounding box center [649, 463] width 10 height 9
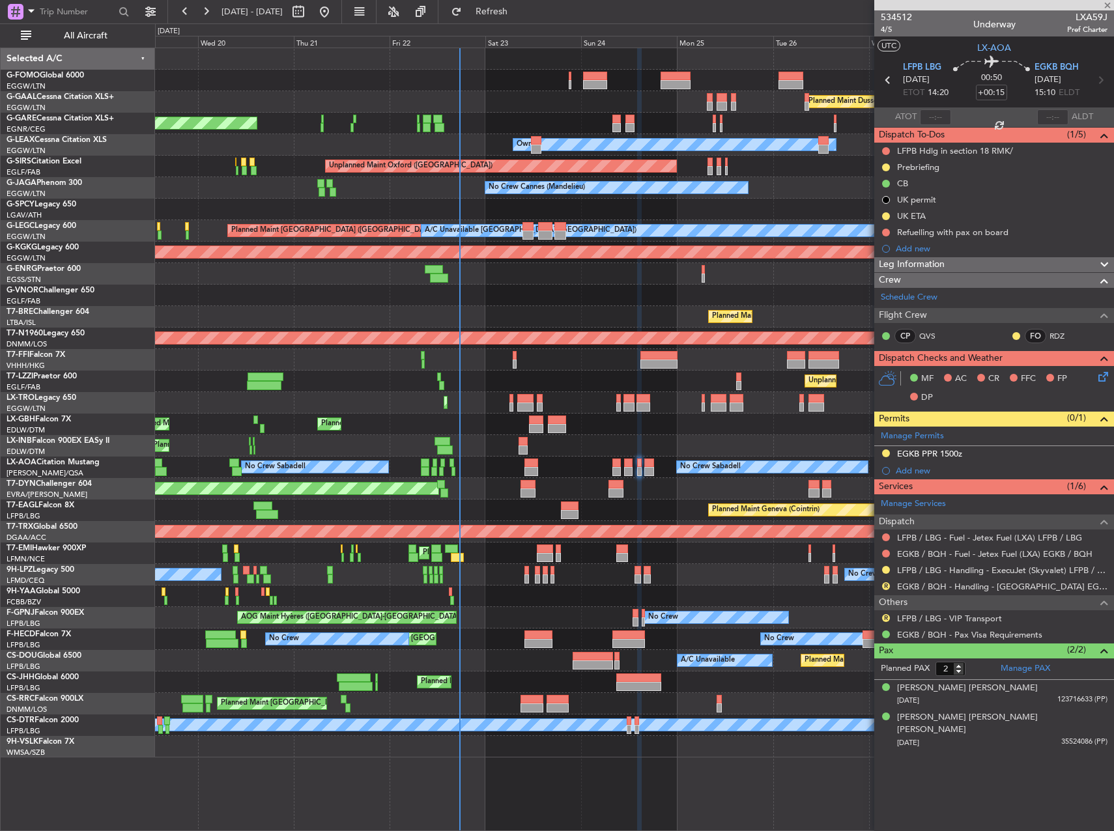
type input "+00:05"
type input "1"
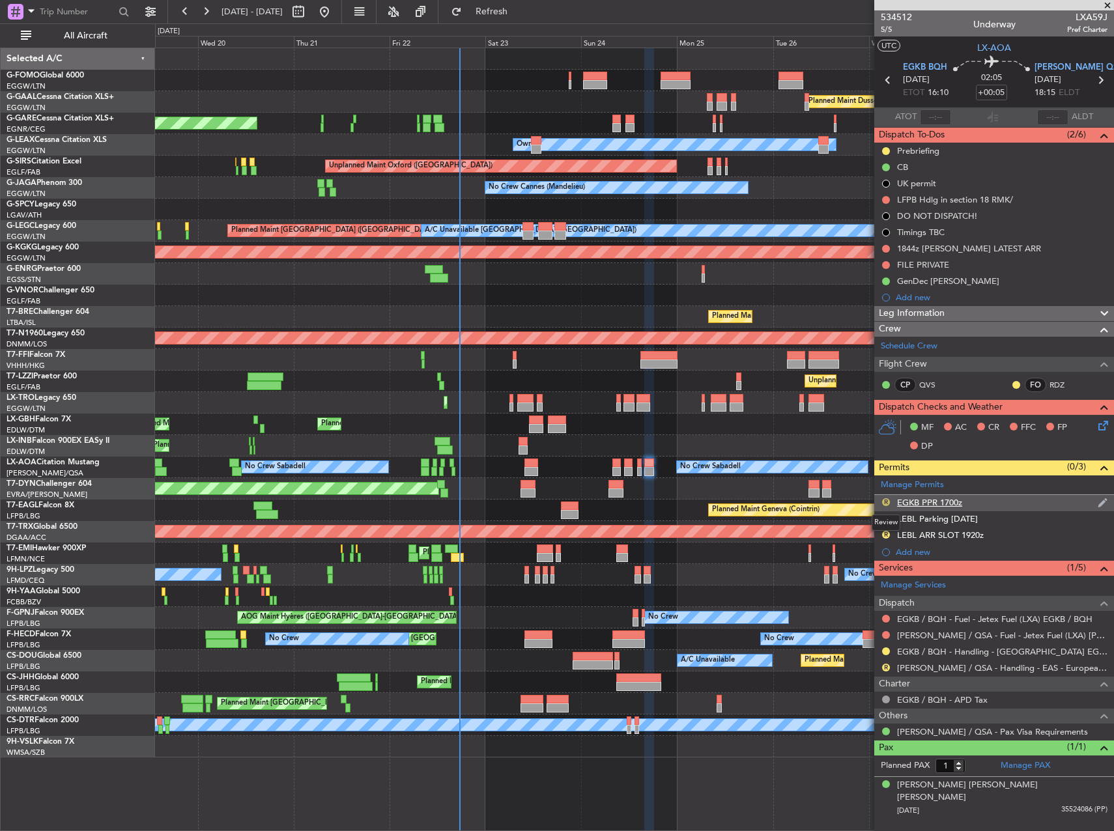
click at [886, 502] on button "R" at bounding box center [886, 502] width 8 height 8
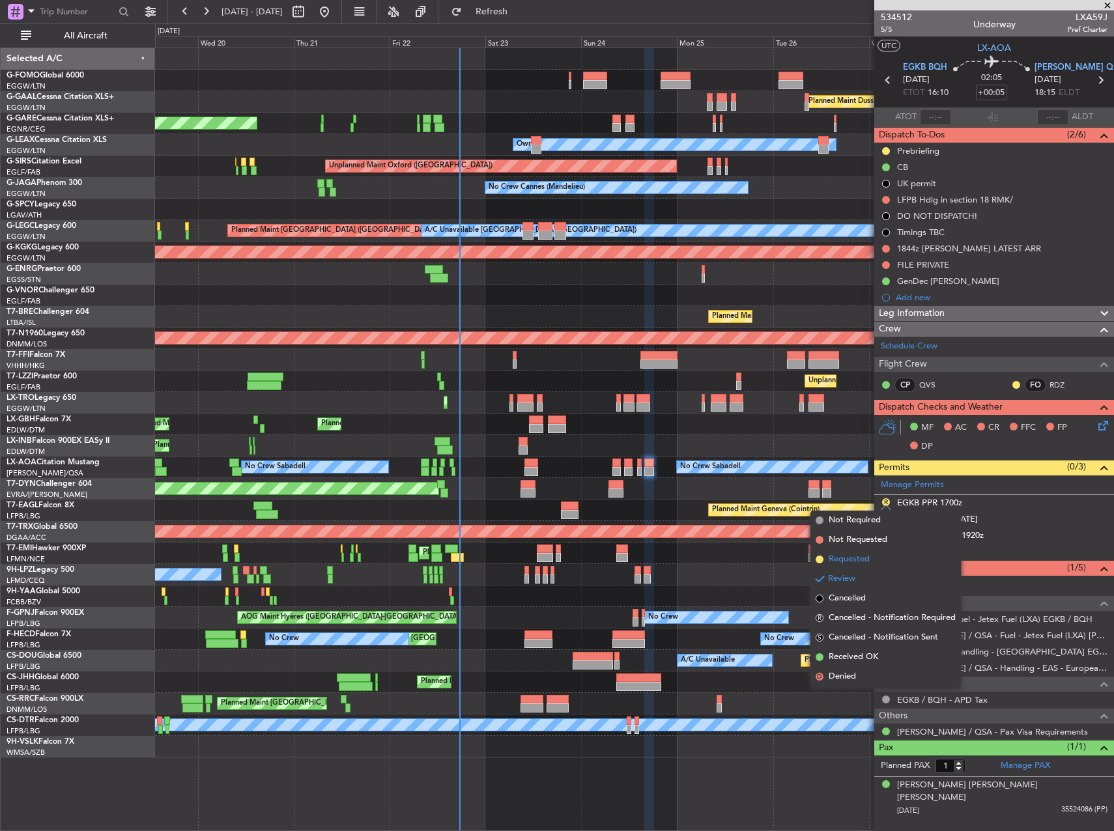
click at [847, 561] on span "Requested" at bounding box center [849, 559] width 41 height 13
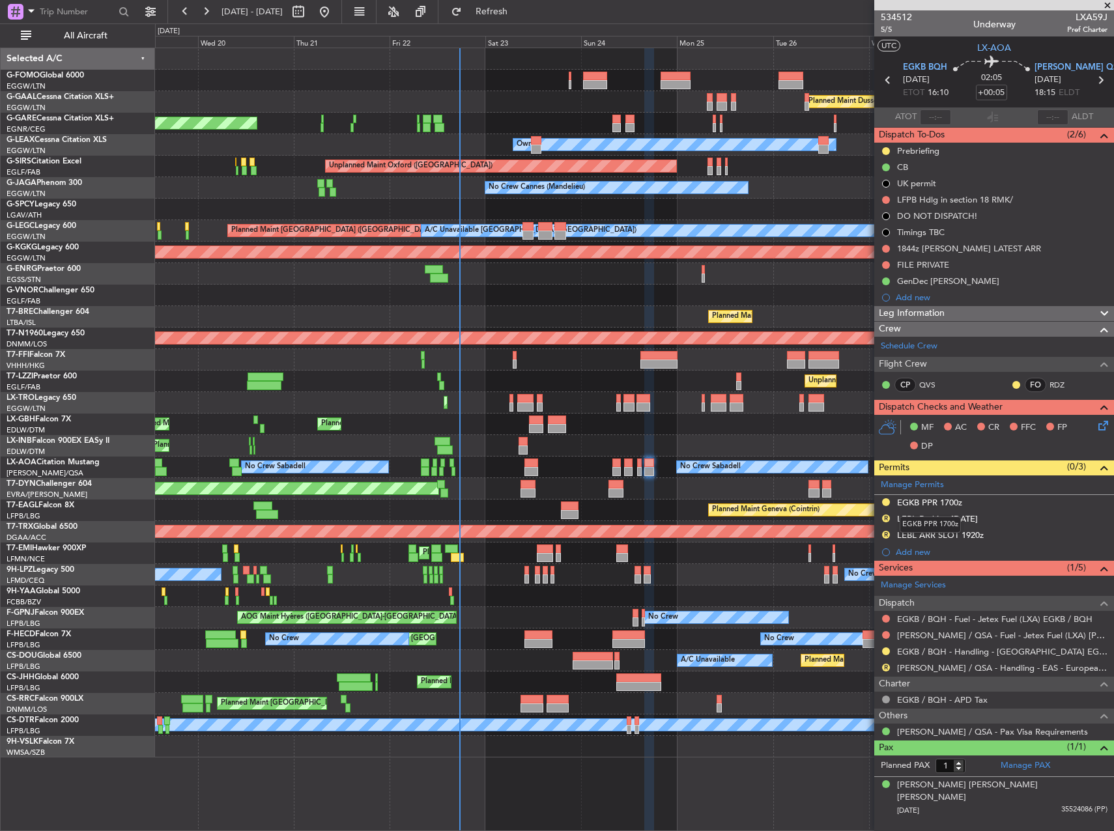
click at [951, 503] on div "EGKB PPR 1700z" at bounding box center [929, 502] width 65 height 11
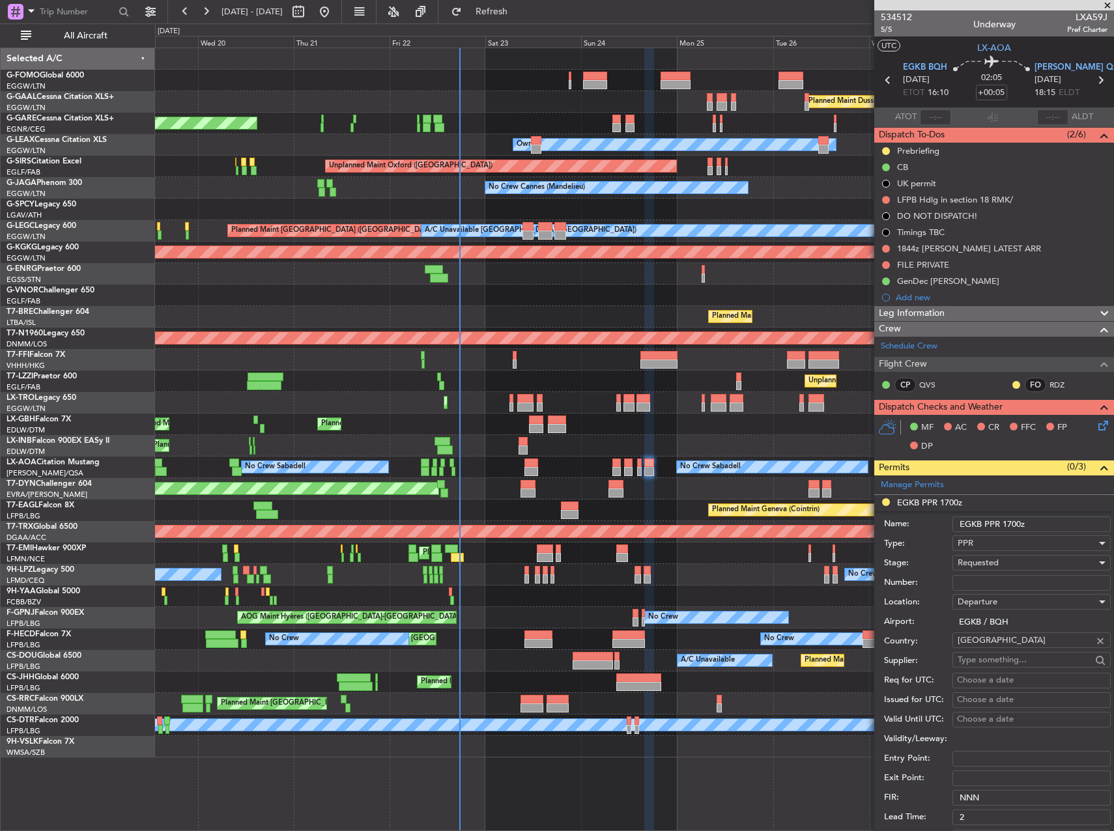
click at [1014, 524] on input "EGKB PPR 1700z" at bounding box center [1032, 525] width 158 height 16
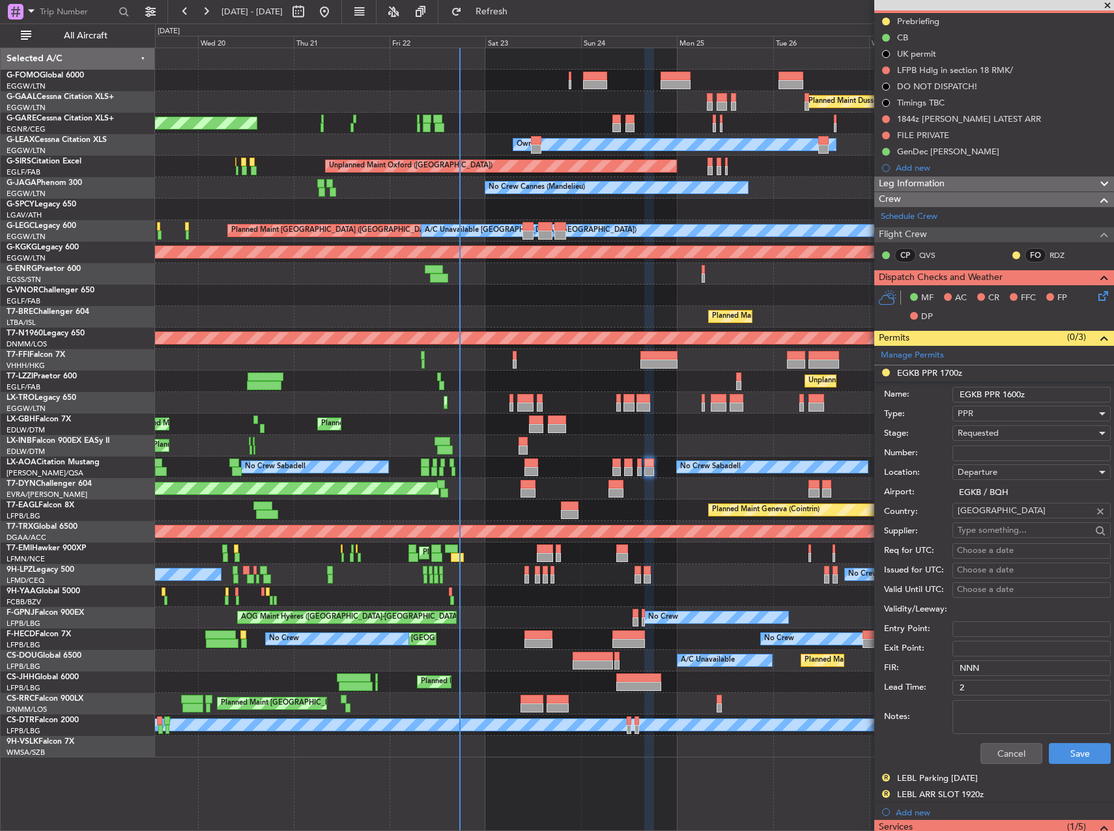
scroll to position [130, 0]
type input "EGKB PPR 1600z"
click at [1085, 746] on button "Save" at bounding box center [1080, 753] width 62 height 21
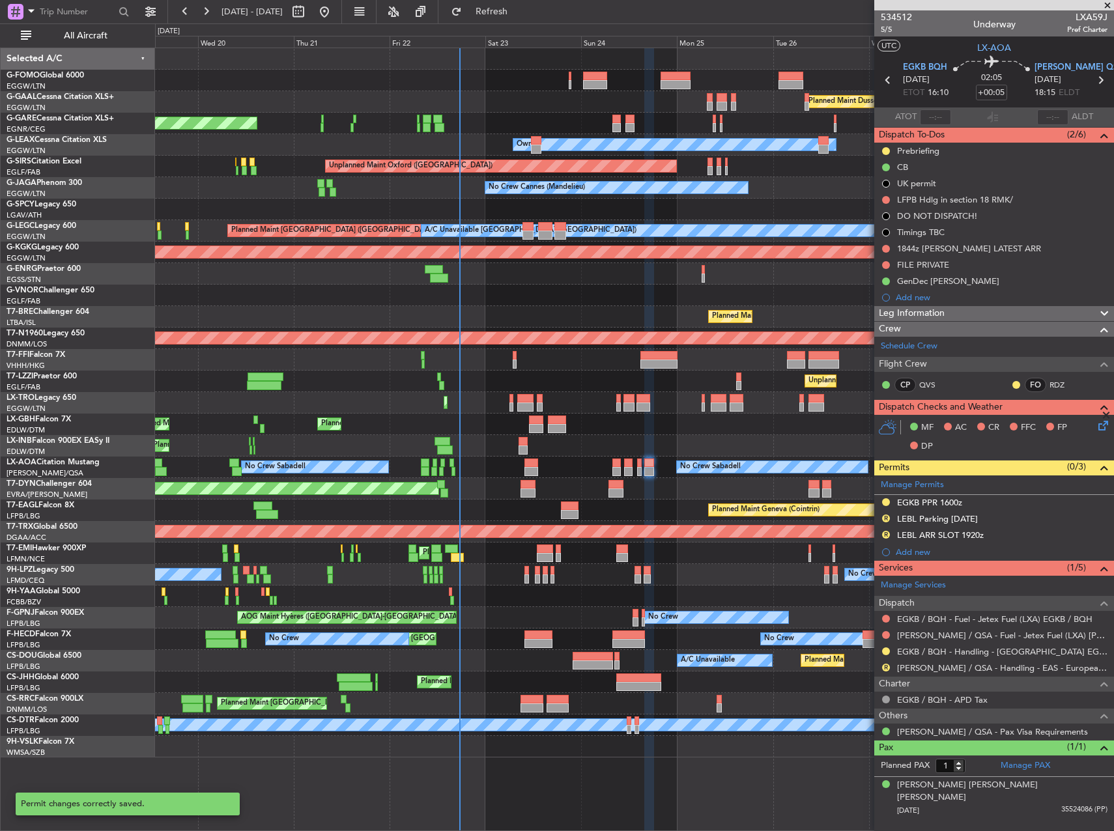
scroll to position [0, 0]
drag, startPoint x: 931, startPoint y: 670, endPoint x: 868, endPoint y: 661, distance: 63.3
click at [885, 662] on body "19 Aug 2025 - 29 Aug 2025 Refresh Quick Links All Aircraft Planned Maint Dussel…" at bounding box center [557, 415] width 1114 height 831
drag, startPoint x: 868, startPoint y: 661, endPoint x: 973, endPoint y: 664, distance: 104.3
click at [973, 664] on link "LELL / QSA - Handling - EAS - European Aviation School" at bounding box center [1002, 668] width 210 height 11
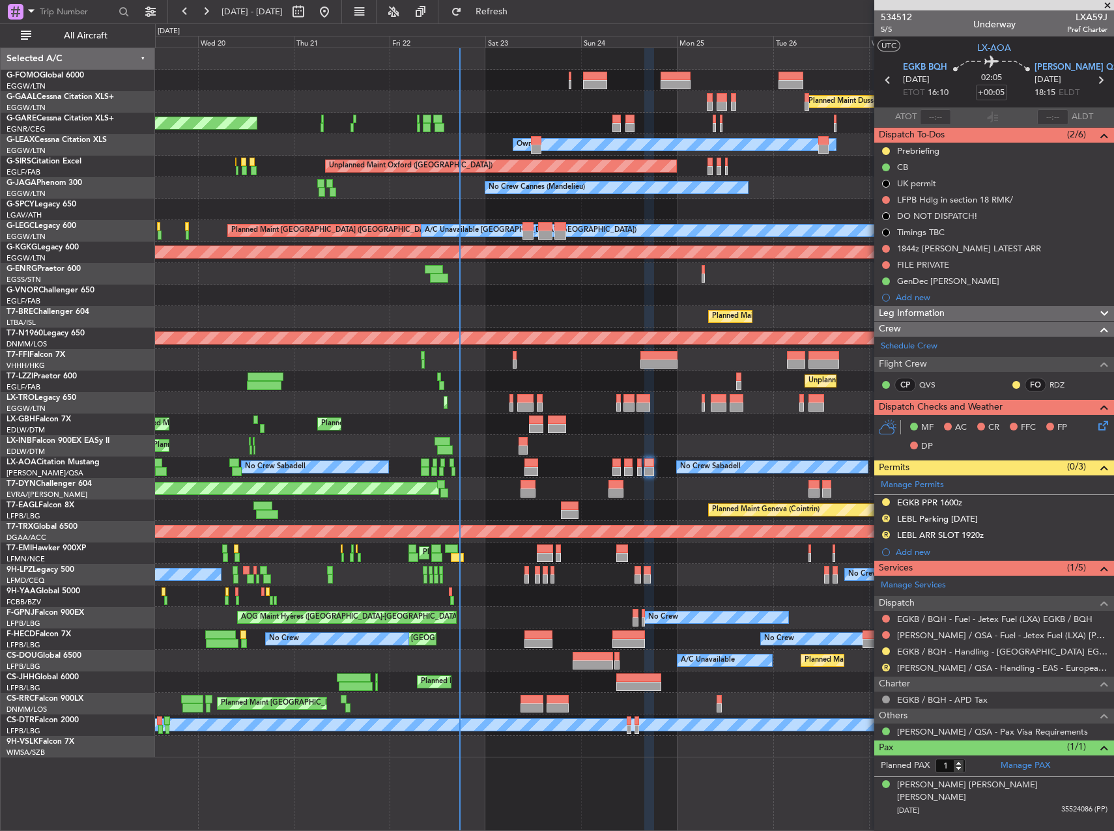
click at [762, 587] on div at bounding box center [634, 597] width 958 height 22
click at [910, 819] on article "534512 5/5 Underway LXA59J Pref Charter UTC LX-AOA EGKB BQH 24/08/2025 ETOT 16:…" at bounding box center [994, 420] width 240 height 821
click at [757, 391] on div "Unplanned Maint London (Farnborough) Owner London (Farnborough)" at bounding box center [634, 382] width 958 height 22
click at [786, 205] on div at bounding box center [634, 210] width 958 height 22
click at [963, 670] on link "LELL / QSA - Handling - EAS - European Aviation School" at bounding box center [1002, 668] width 210 height 11
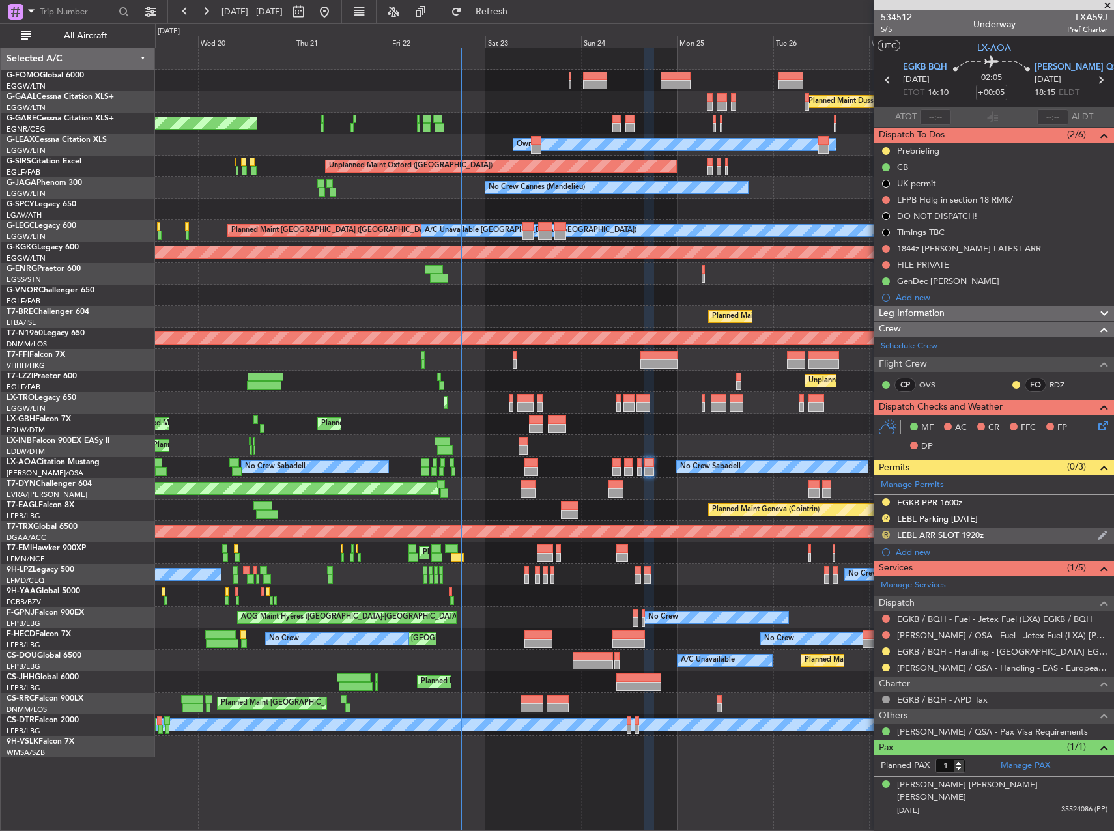
click at [883, 532] on button "R" at bounding box center [886, 535] width 8 height 8
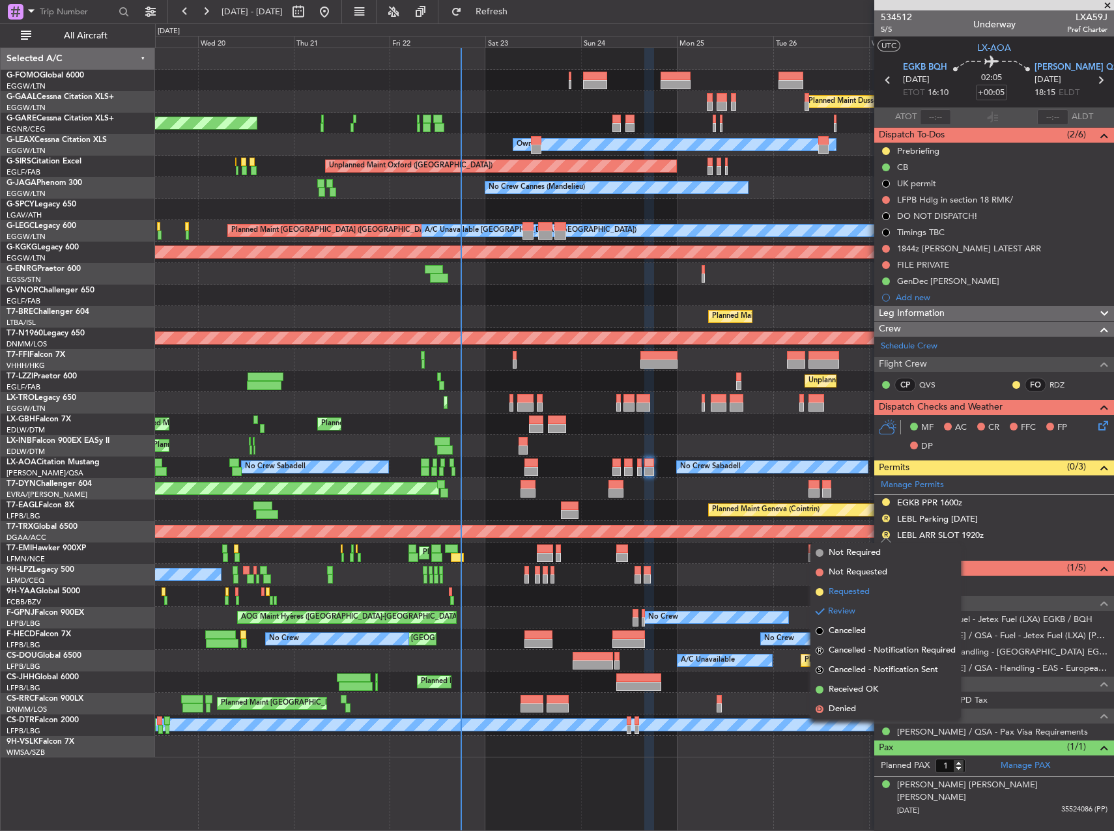
click at [853, 589] on span "Requested" at bounding box center [849, 592] width 41 height 13
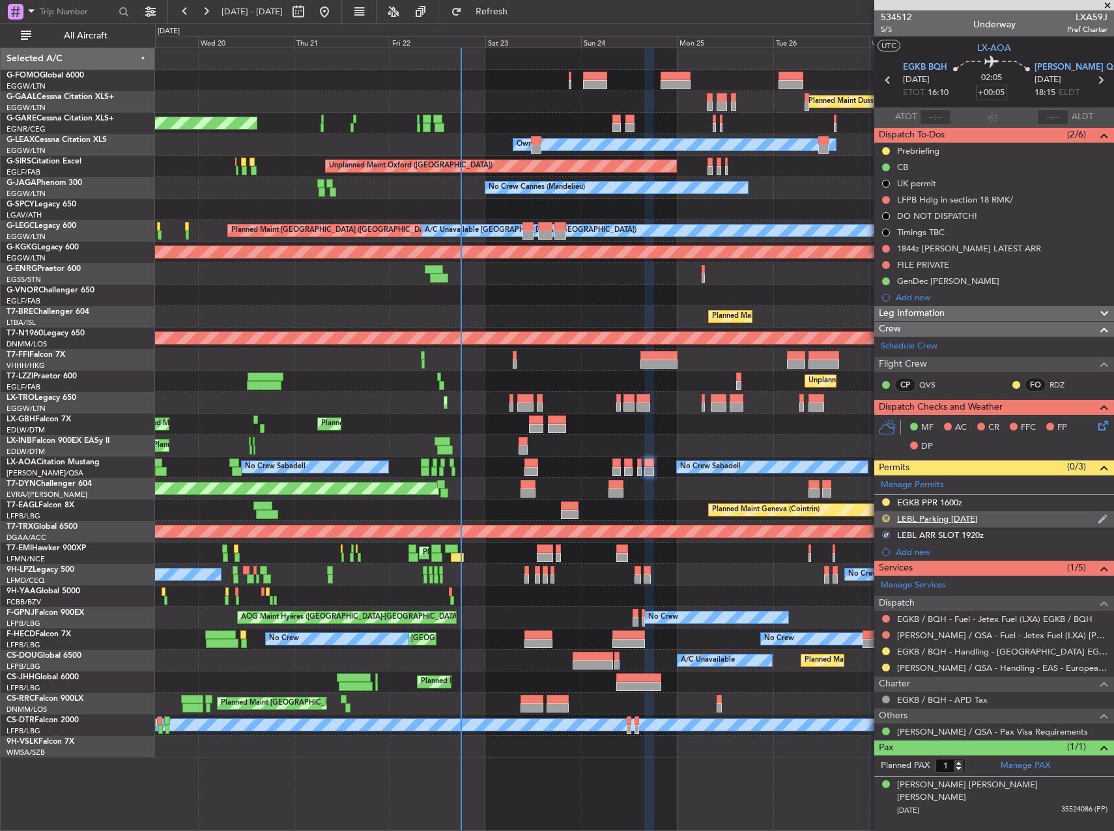
click at [885, 516] on button "R" at bounding box center [886, 519] width 8 height 8
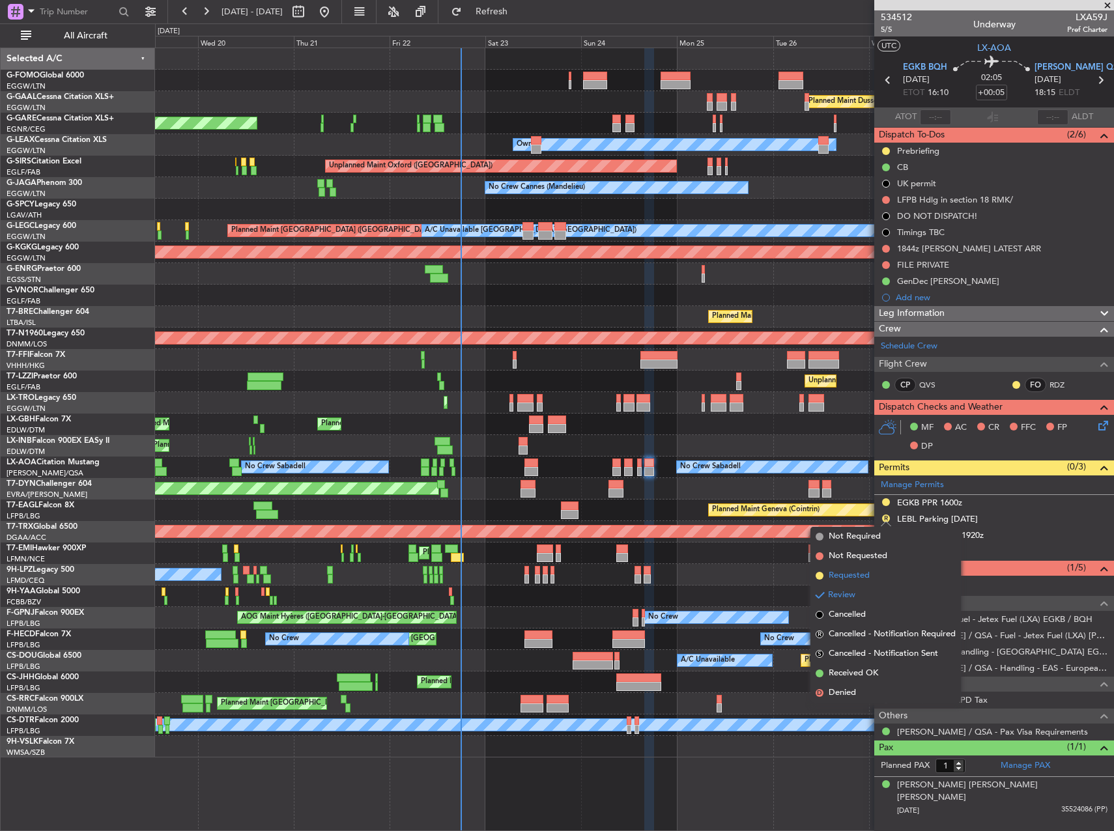
click at [859, 579] on span "Requested" at bounding box center [849, 575] width 41 height 13
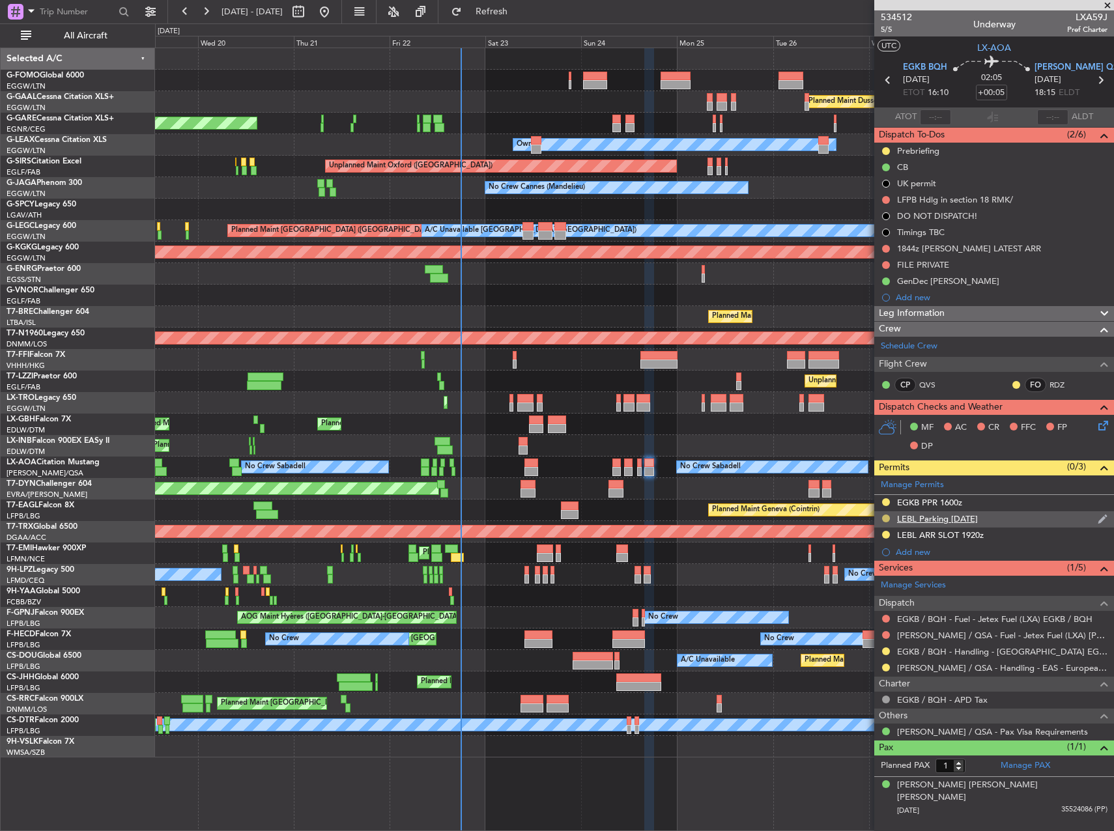
click at [883, 517] on button at bounding box center [886, 519] width 8 height 8
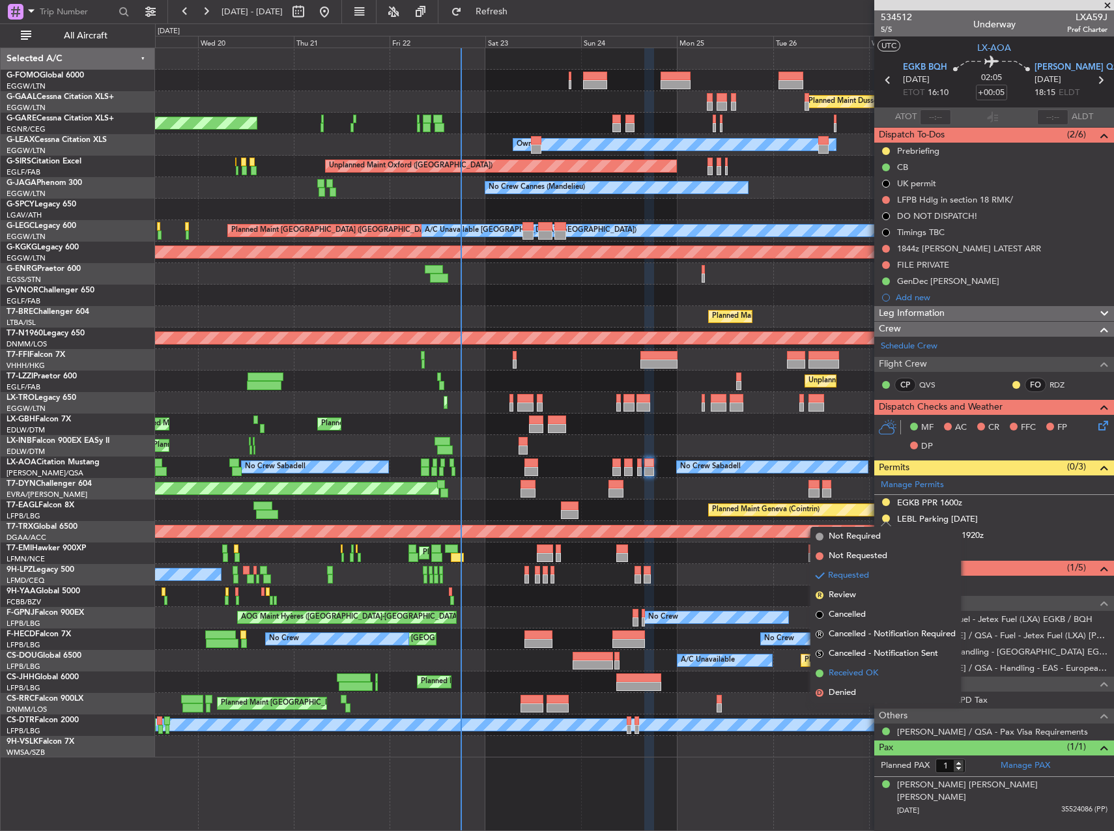
click at [861, 676] on span "Received OK" at bounding box center [854, 673] width 50 height 13
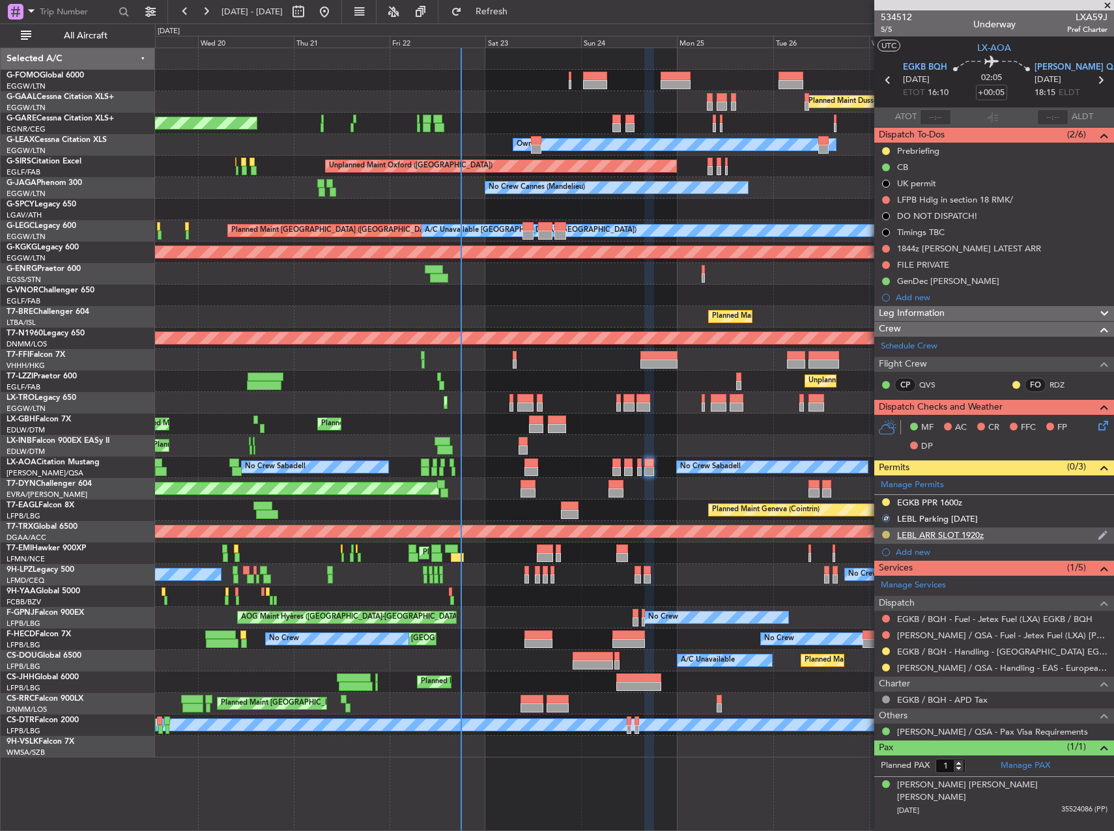
click at [885, 532] on button at bounding box center [886, 535] width 8 height 8
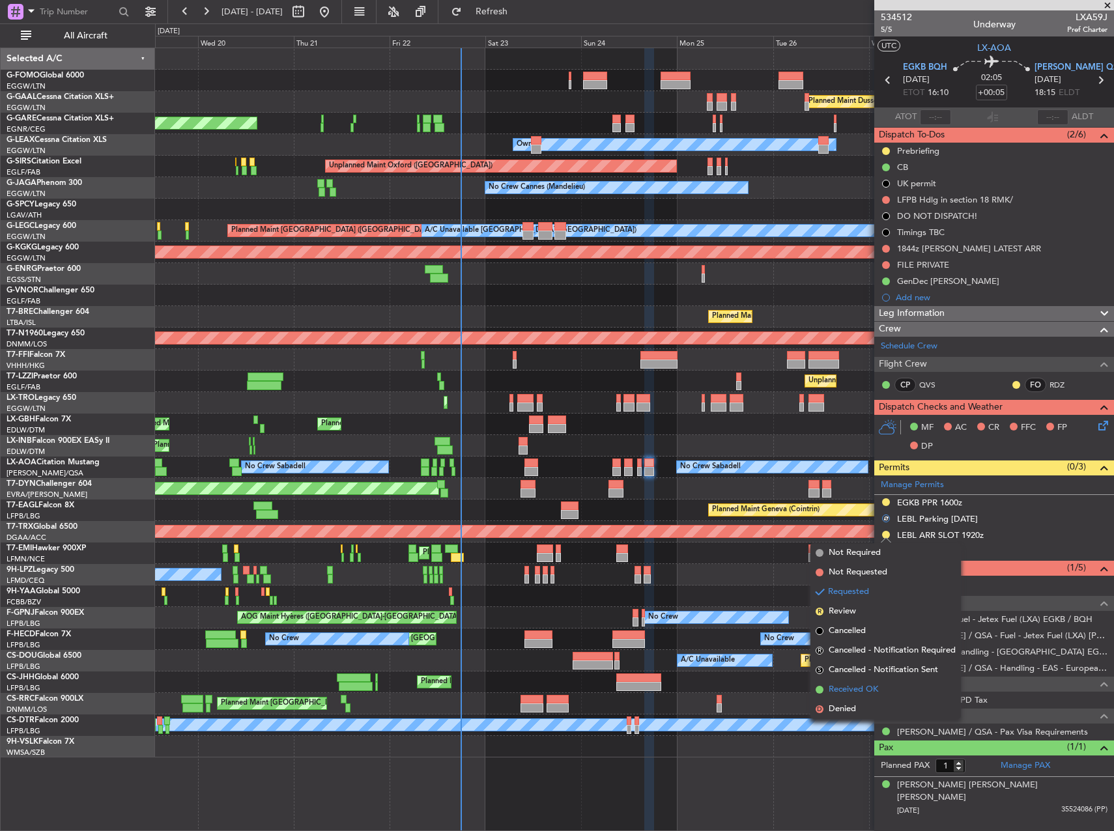
click at [856, 688] on span "Received OK" at bounding box center [854, 689] width 50 height 13
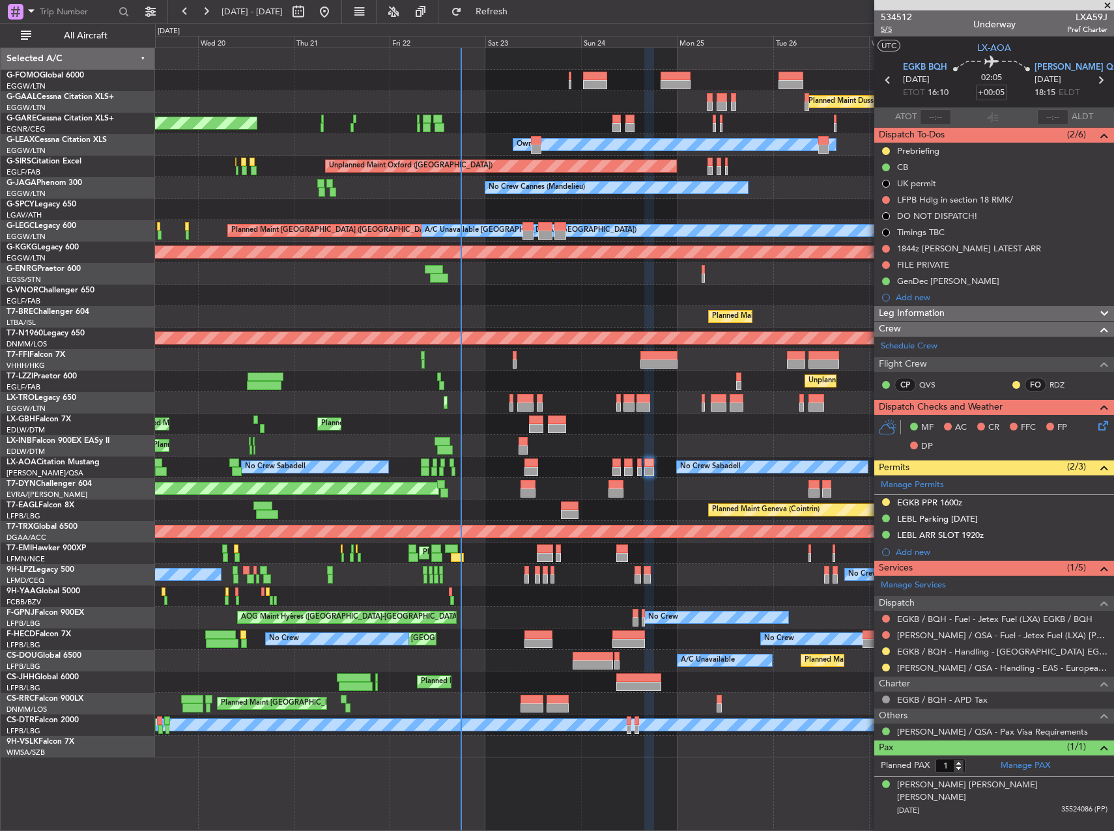
click at [886, 31] on span "5/5" at bounding box center [896, 29] width 31 height 11
click at [519, 10] on span "Refresh" at bounding box center [492, 11] width 55 height 9
click at [885, 502] on button at bounding box center [886, 502] width 8 height 8
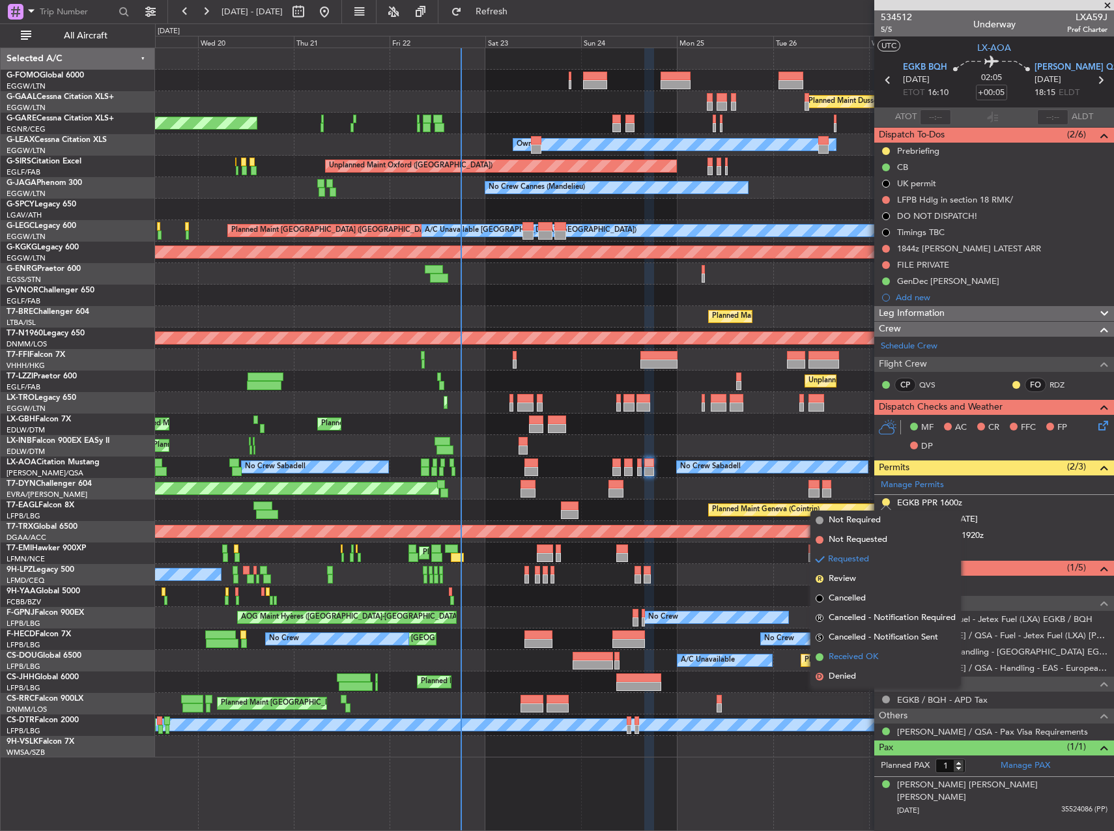
click at [863, 653] on span "Received OK" at bounding box center [854, 657] width 50 height 13
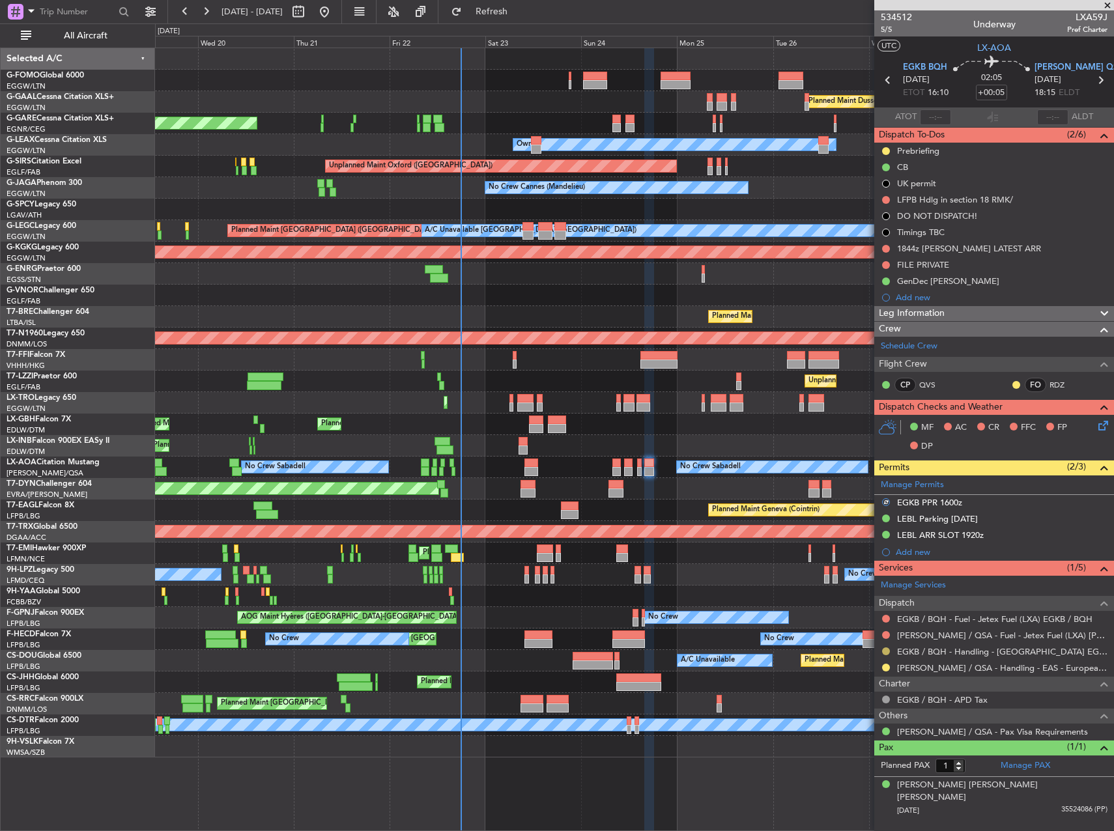
click at [886, 650] on button at bounding box center [886, 652] width 8 height 8
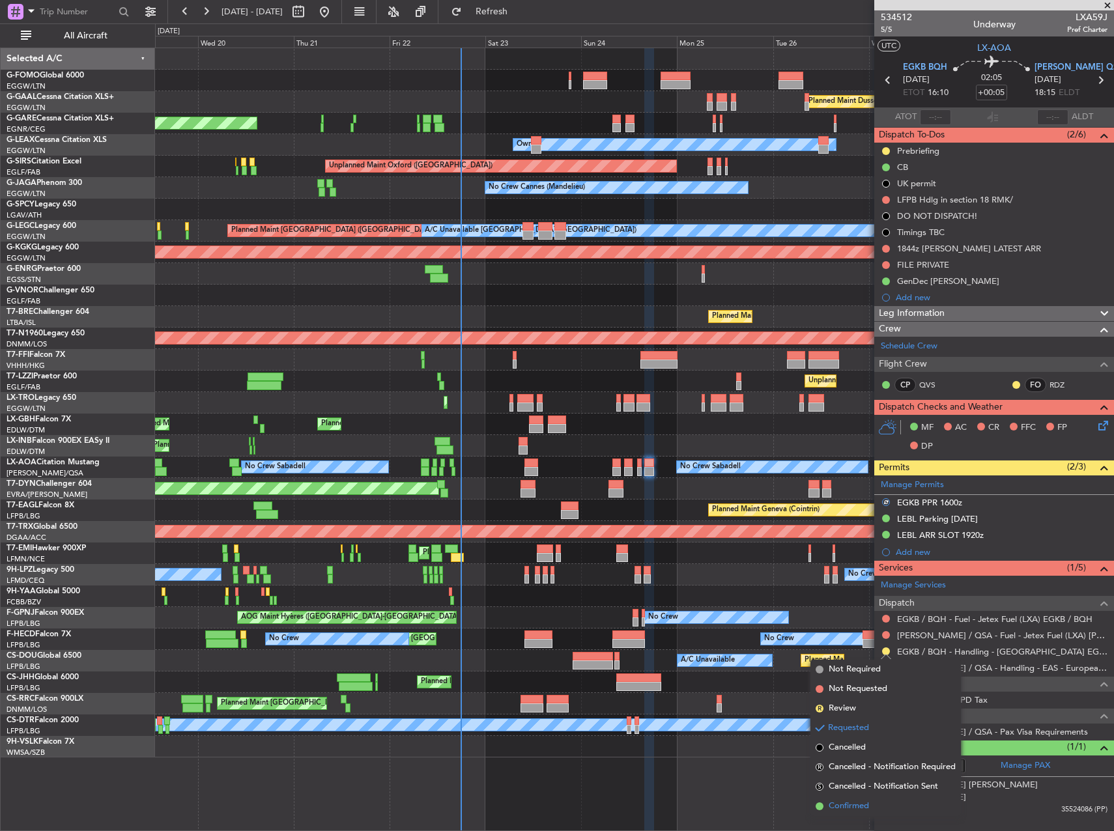
click at [875, 812] on li "Confirmed" at bounding box center [885, 807] width 151 height 20
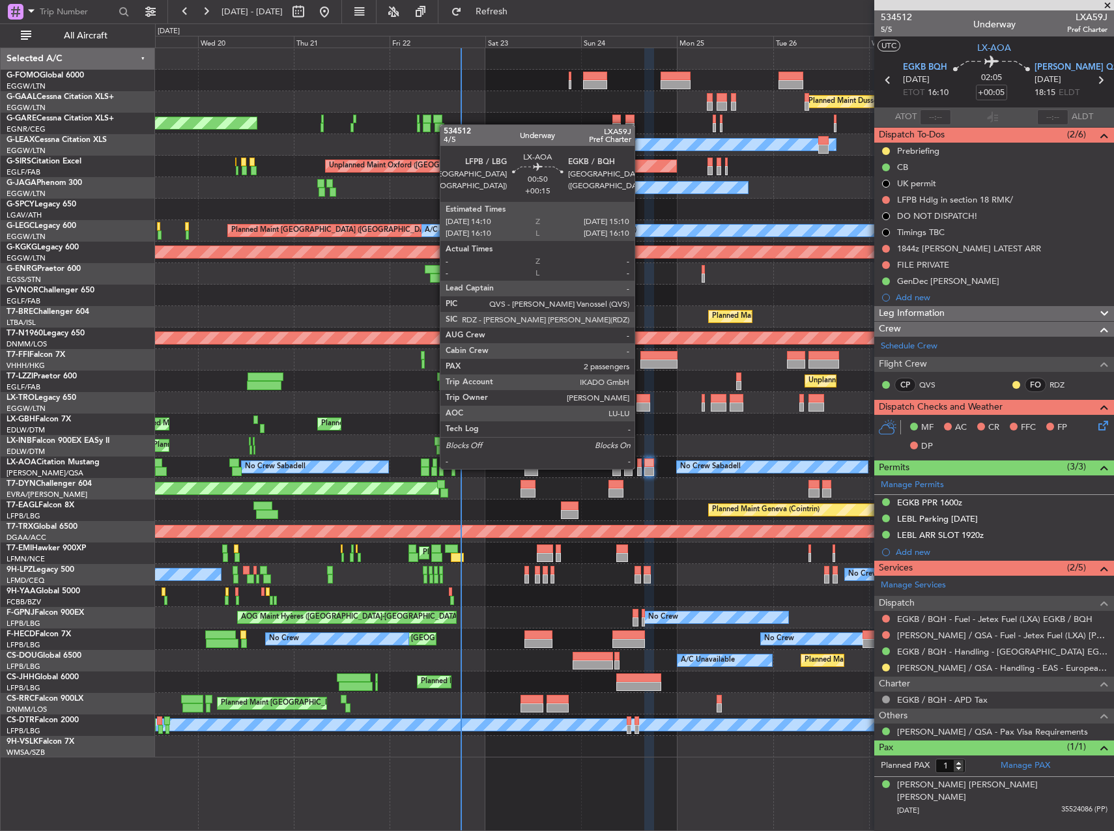
click at [640, 468] on div at bounding box center [639, 471] width 5 height 9
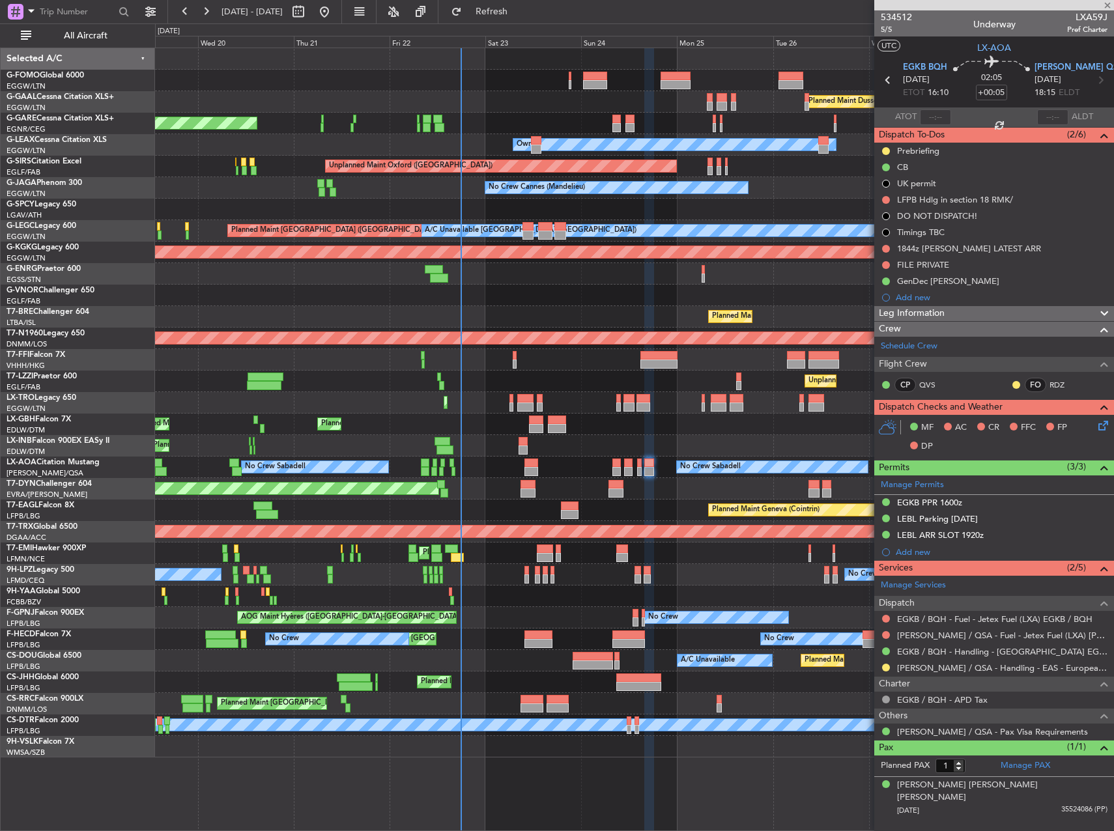
type input "+00:15"
type input "2"
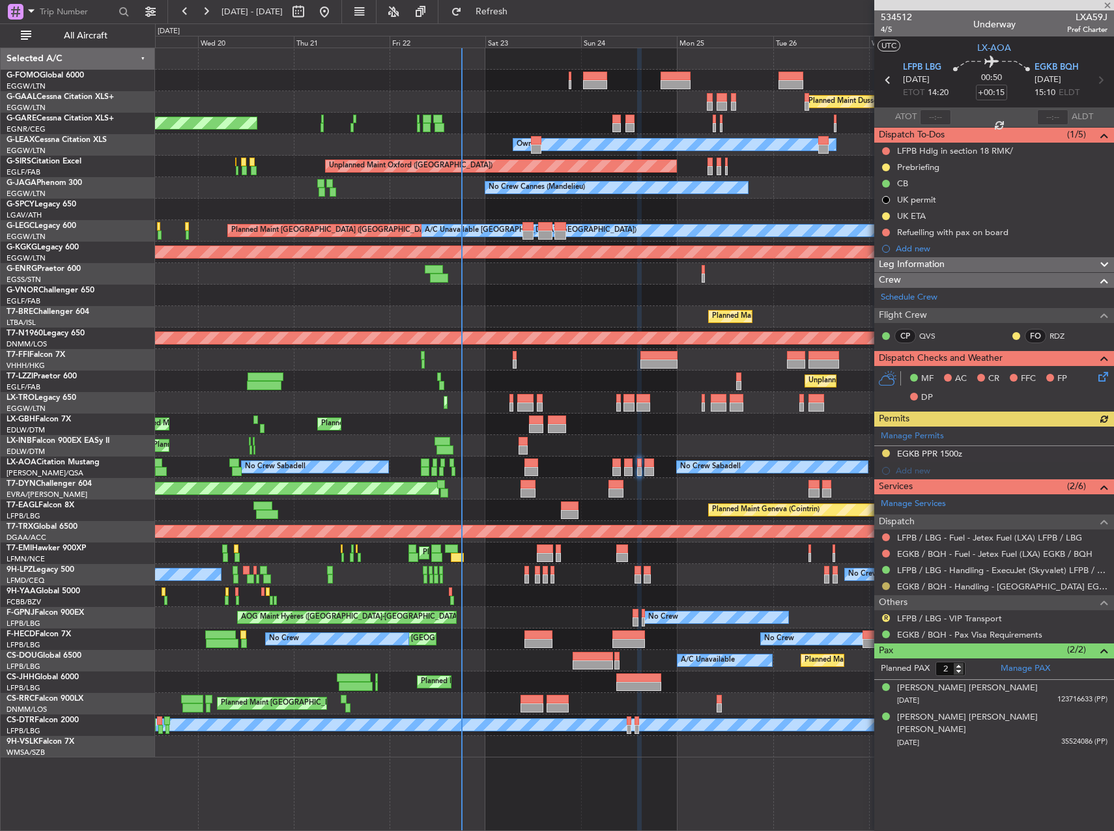
click at [889, 588] on button at bounding box center [886, 586] width 8 height 8
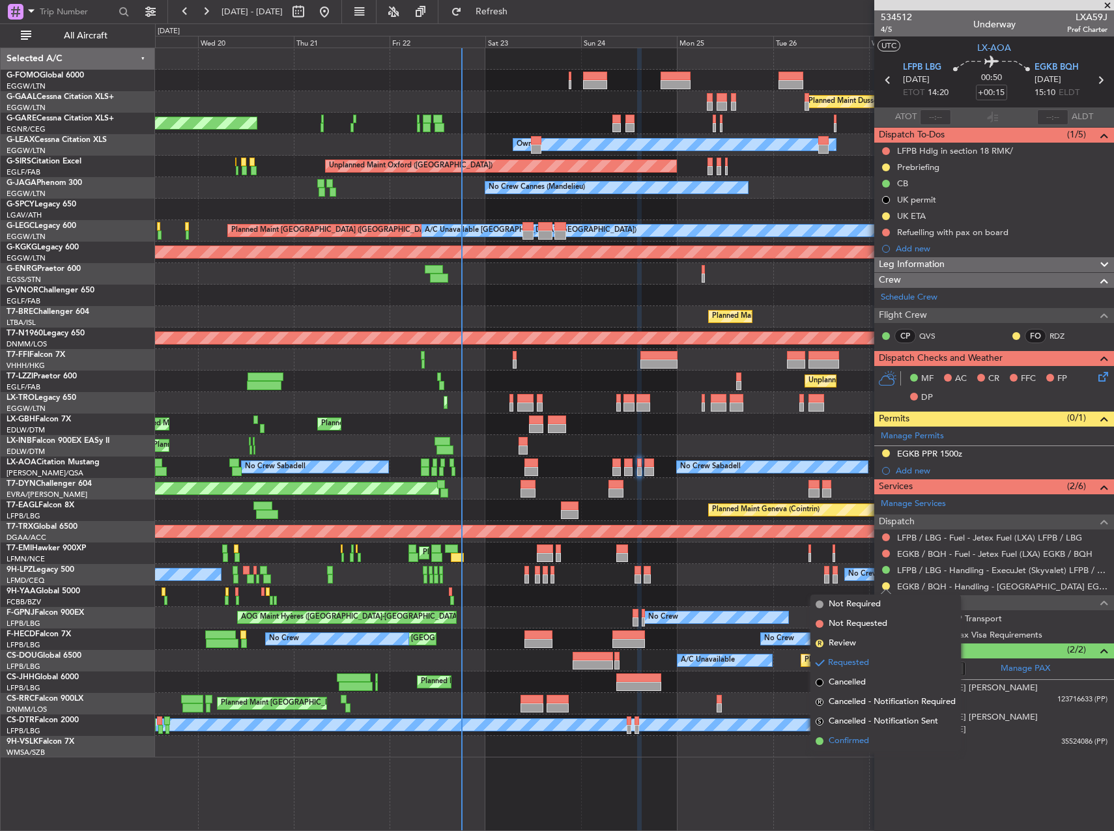
click at [874, 739] on li "Confirmed" at bounding box center [885, 742] width 151 height 20
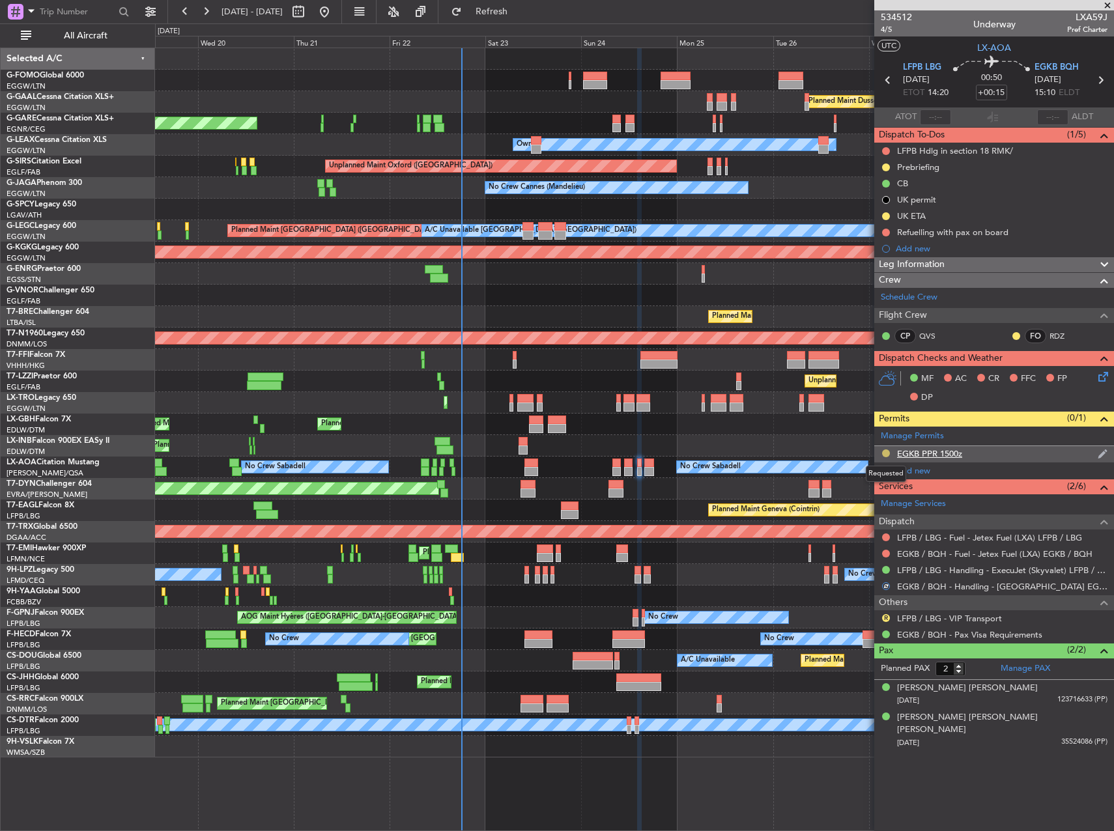
click at [885, 450] on button at bounding box center [886, 454] width 8 height 8
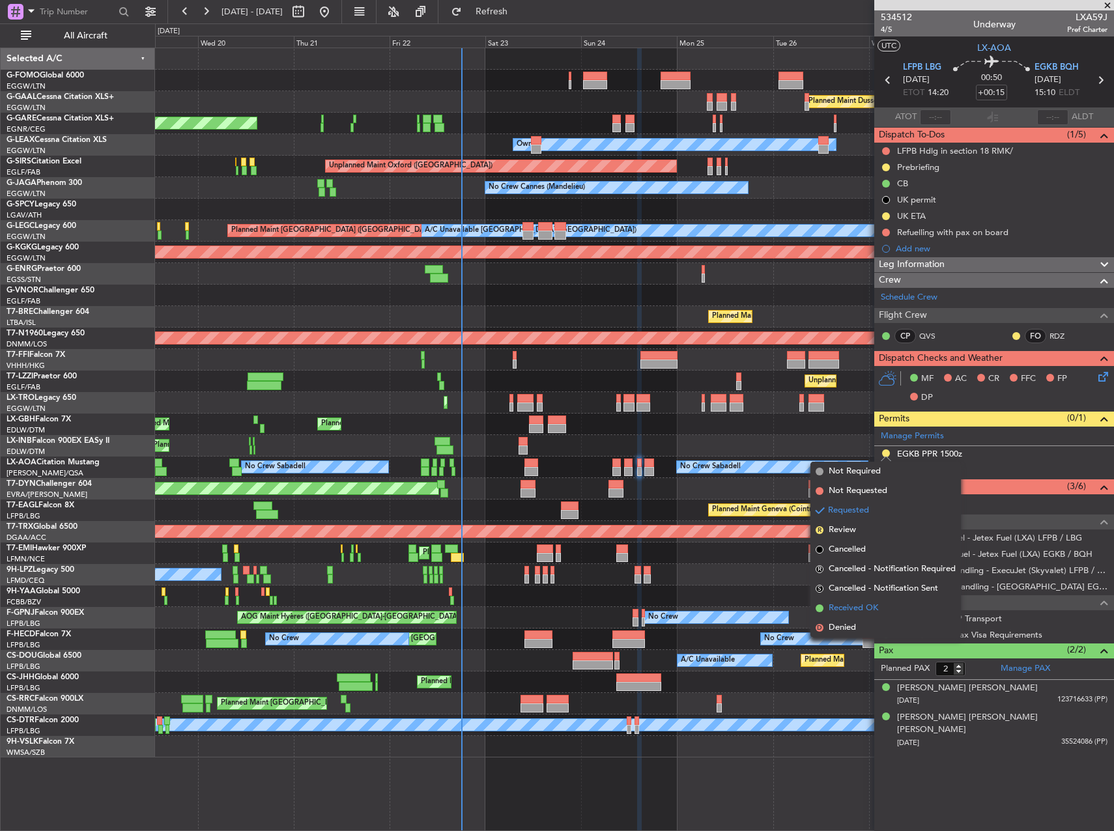
click at [857, 609] on span "Received OK" at bounding box center [854, 608] width 50 height 13
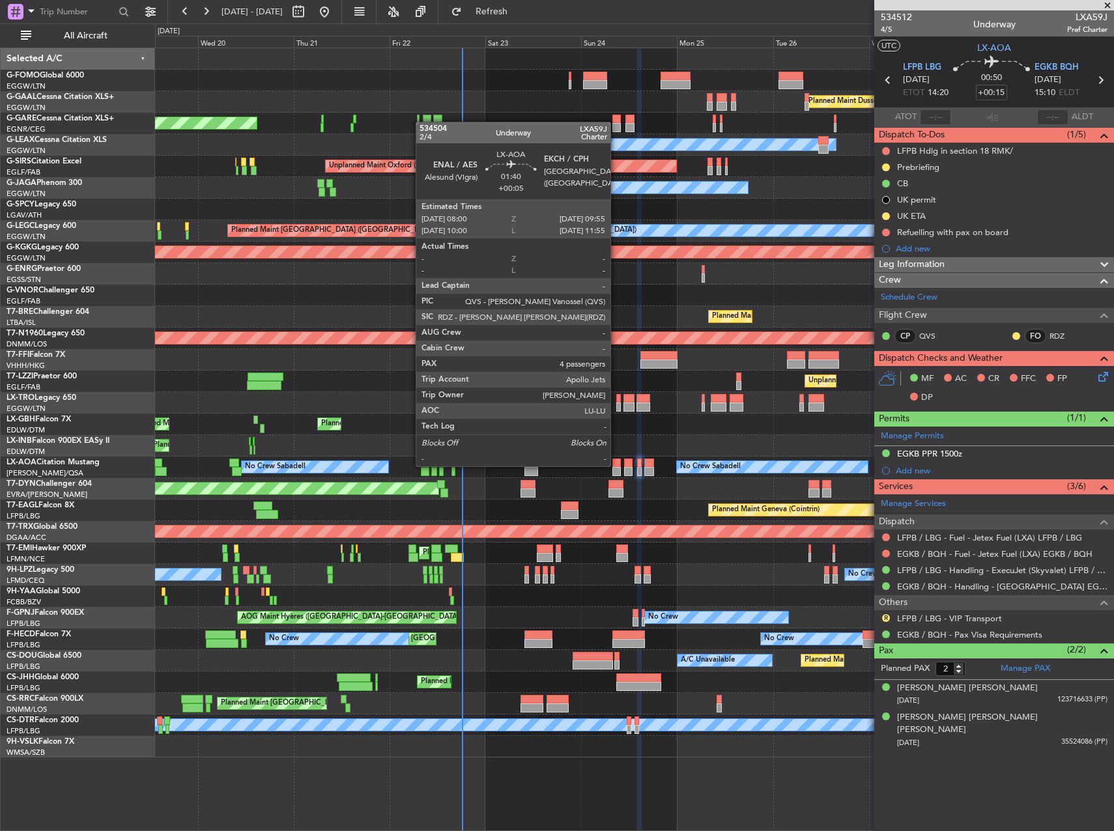
click at [616, 465] on div at bounding box center [616, 463] width 8 height 9
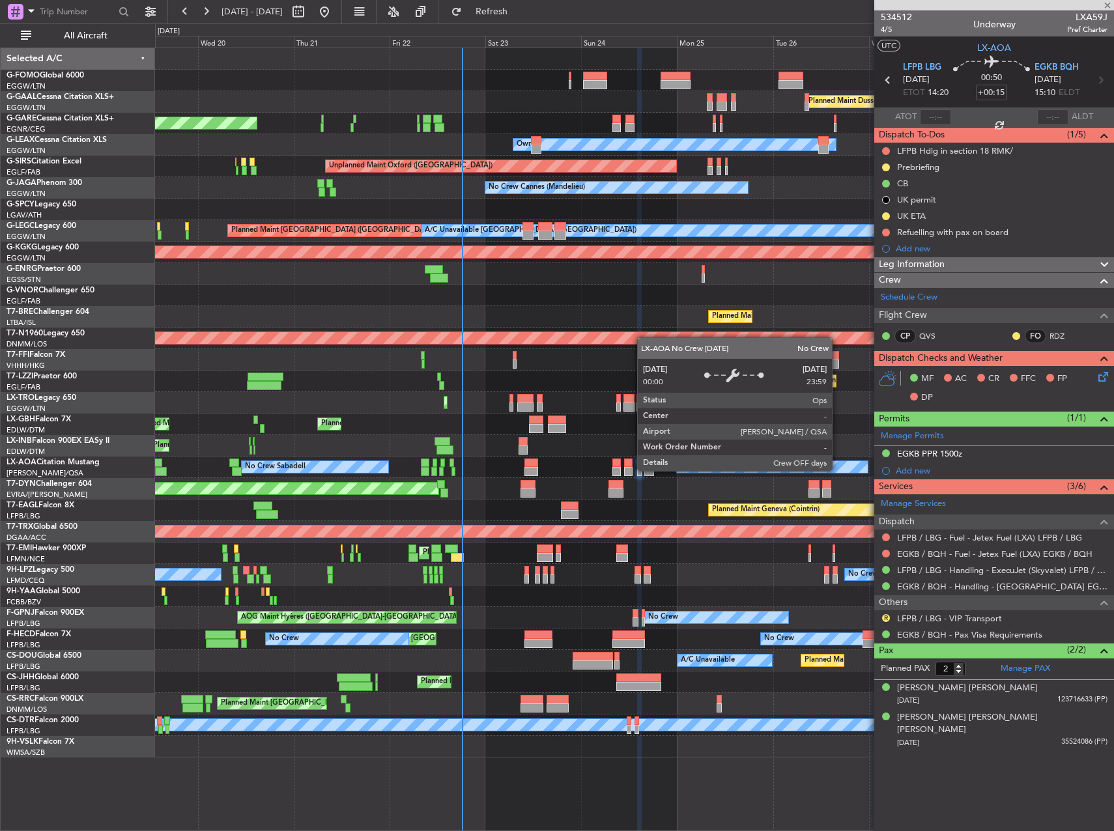
type input "+00:05"
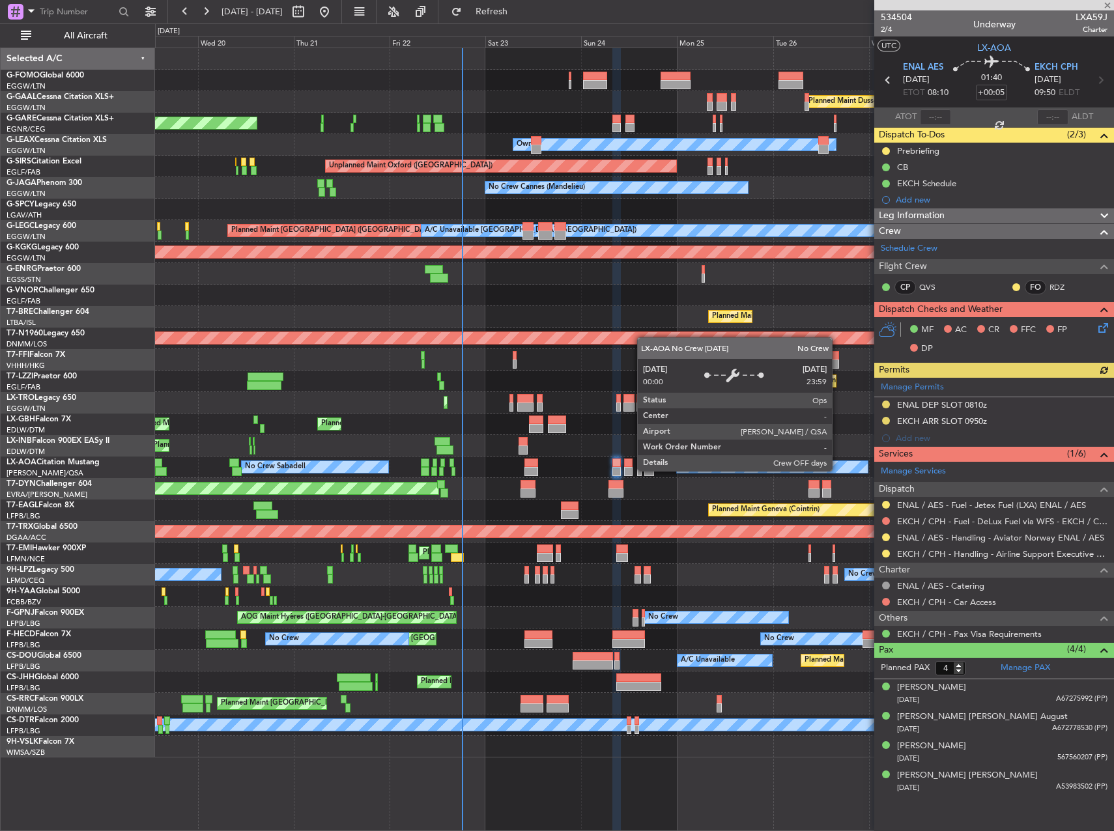
click at [887, 422] on div "Manage Permits ENAL DEP SLOT 0810z EKCH ARR SLOT 0950z Add new" at bounding box center [994, 412] width 240 height 69
click at [886, 417] on div "Requested" at bounding box center [886, 417] width 0 height 0
click at [887, 414] on div "EKCH ARR SLOT 0950z" at bounding box center [994, 422] width 240 height 16
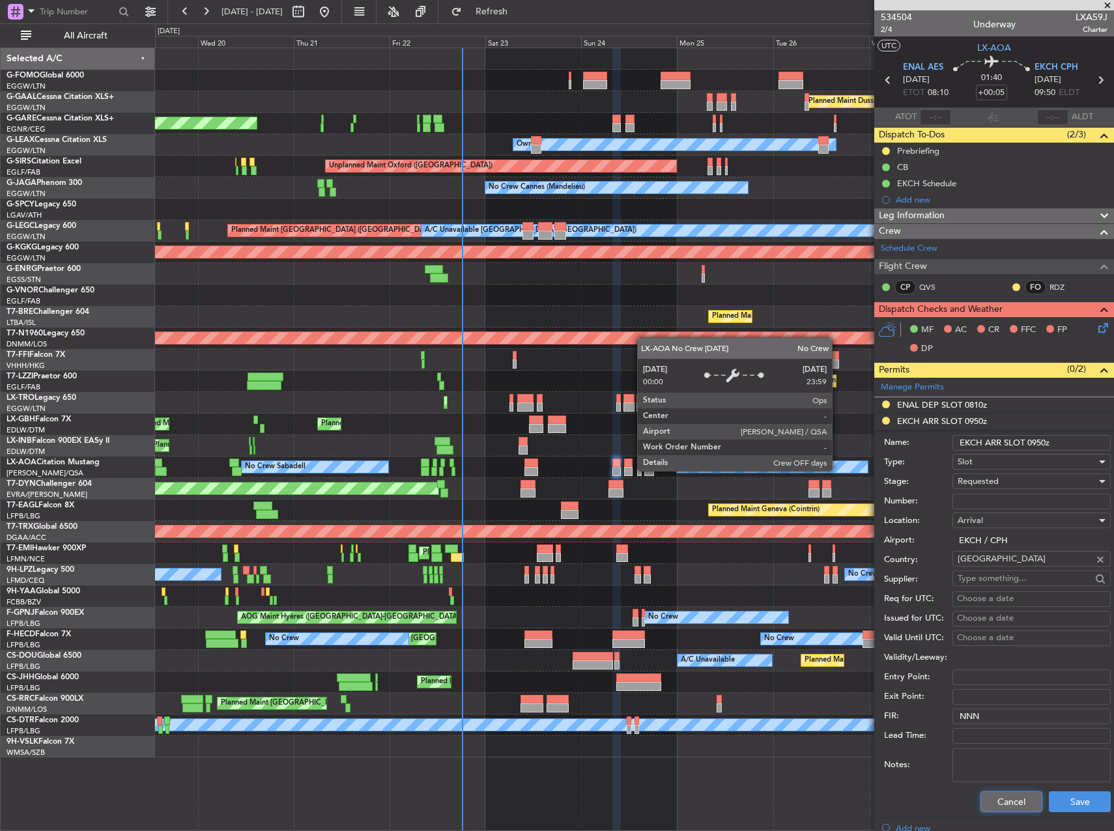
click at [1005, 795] on button "Cancel" at bounding box center [1012, 802] width 62 height 21
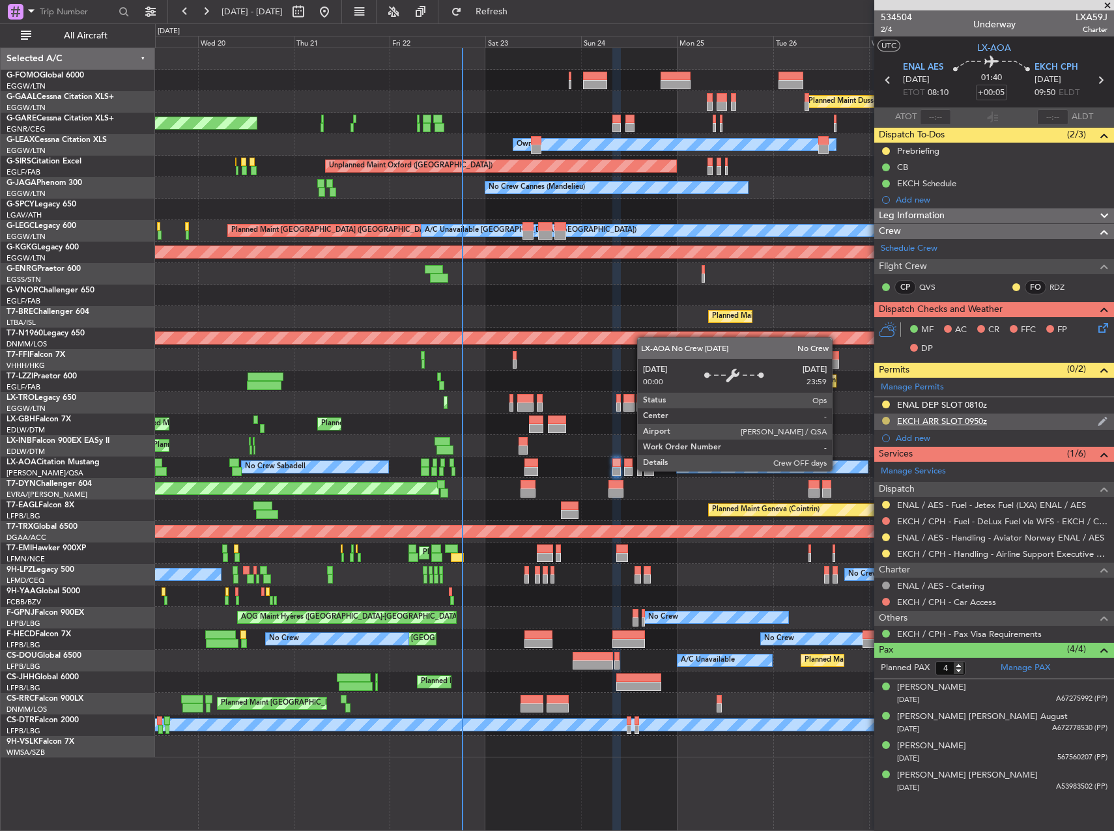
click at [885, 422] on button at bounding box center [886, 421] width 8 height 8
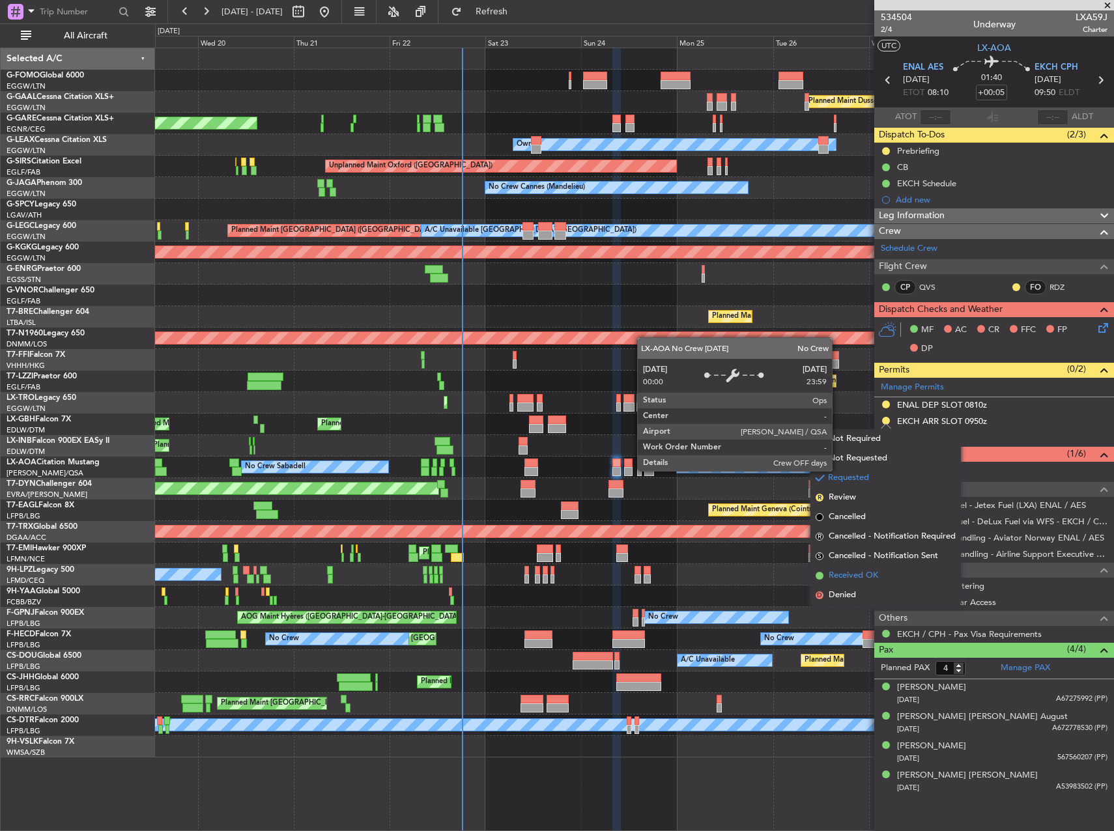
click at [853, 579] on span "Received OK" at bounding box center [854, 575] width 50 height 13
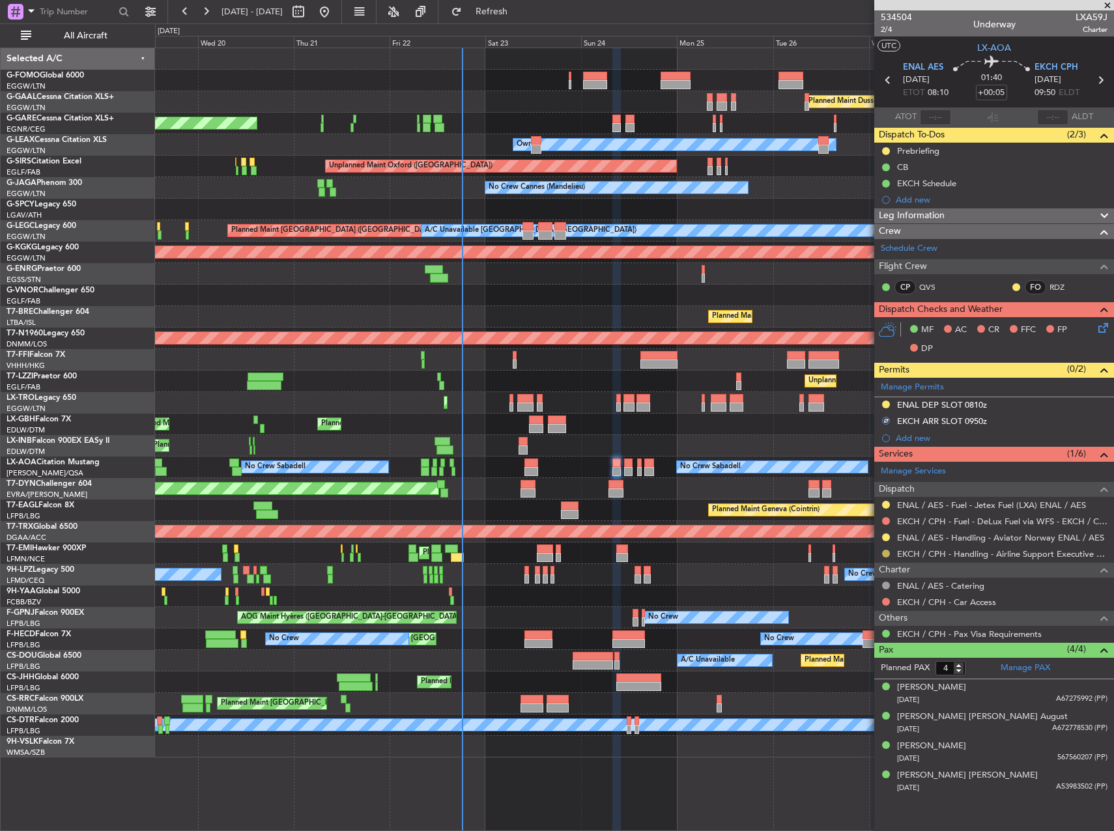
click at [887, 551] on button at bounding box center [886, 554] width 8 height 8
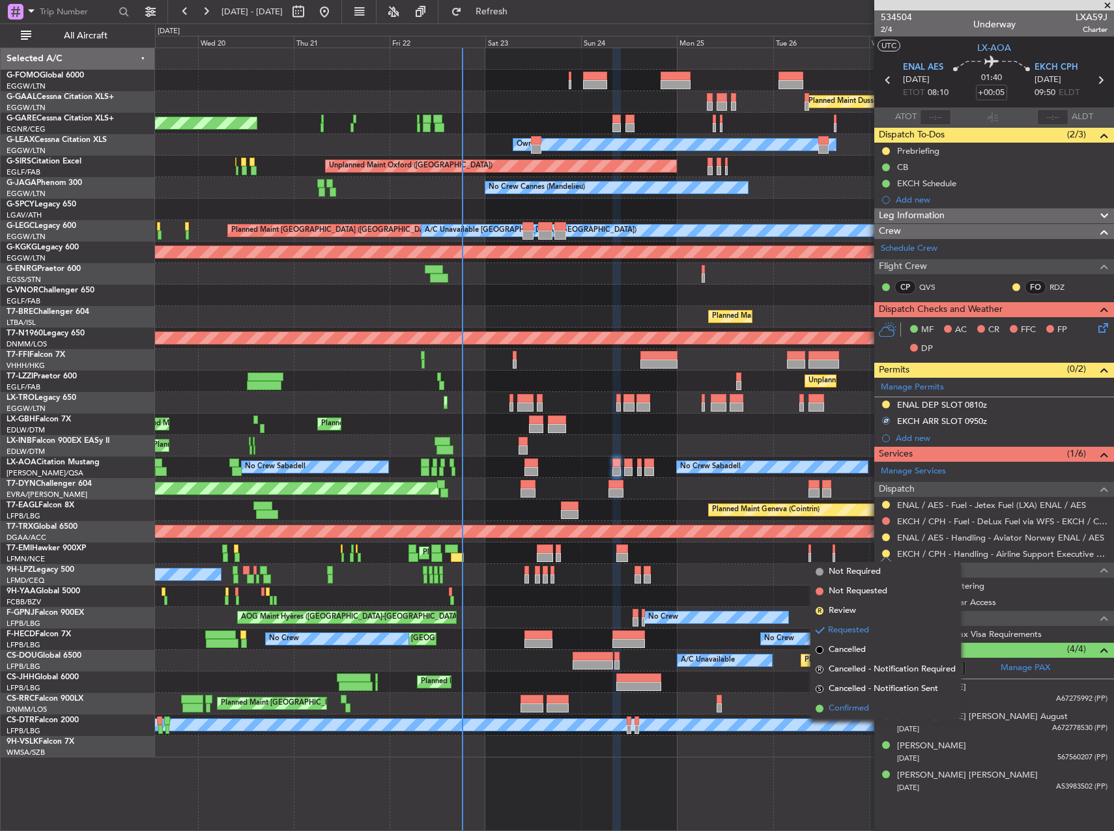
click at [863, 713] on span "Confirmed" at bounding box center [849, 708] width 40 height 13
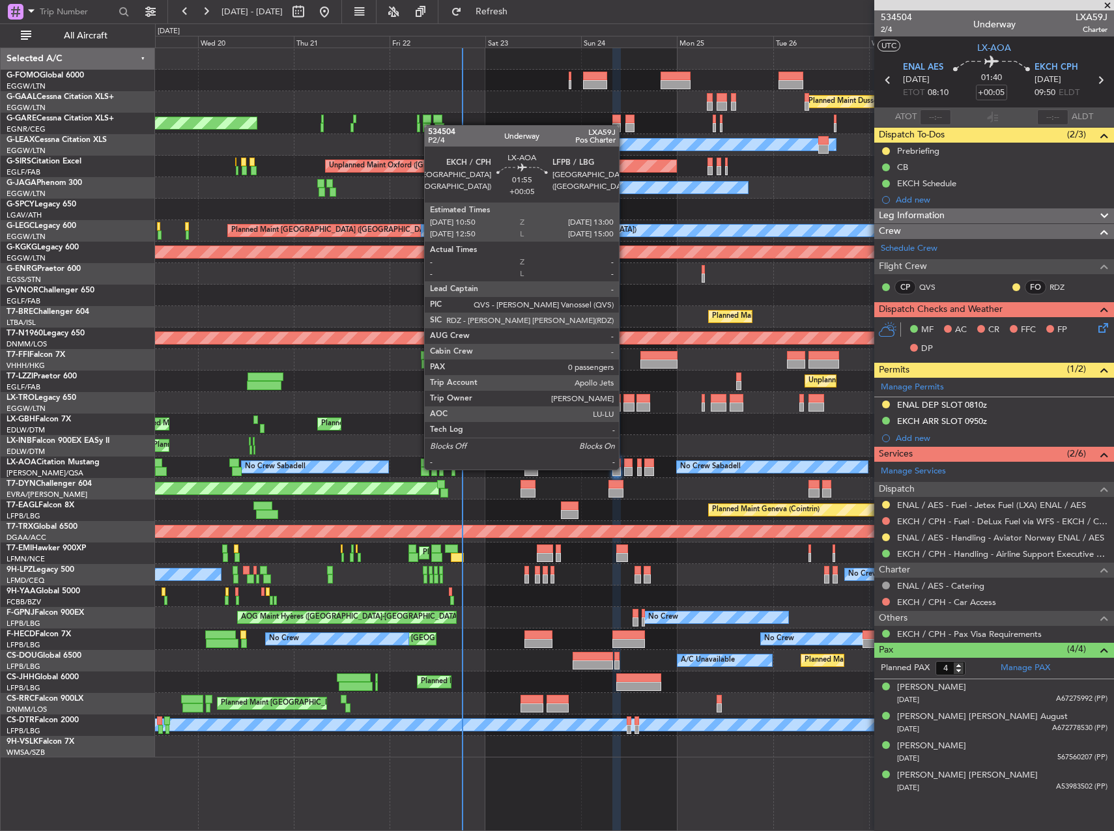
click at [625, 468] on div at bounding box center [628, 471] width 9 height 9
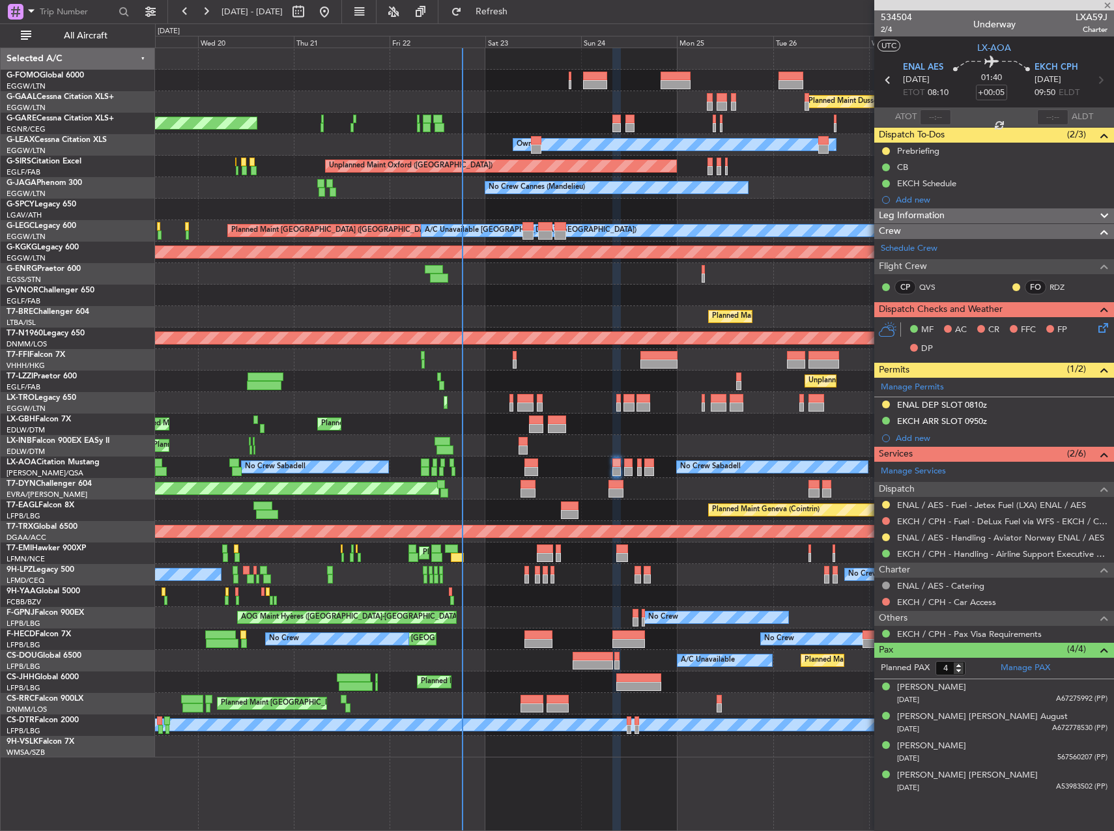
type input "0"
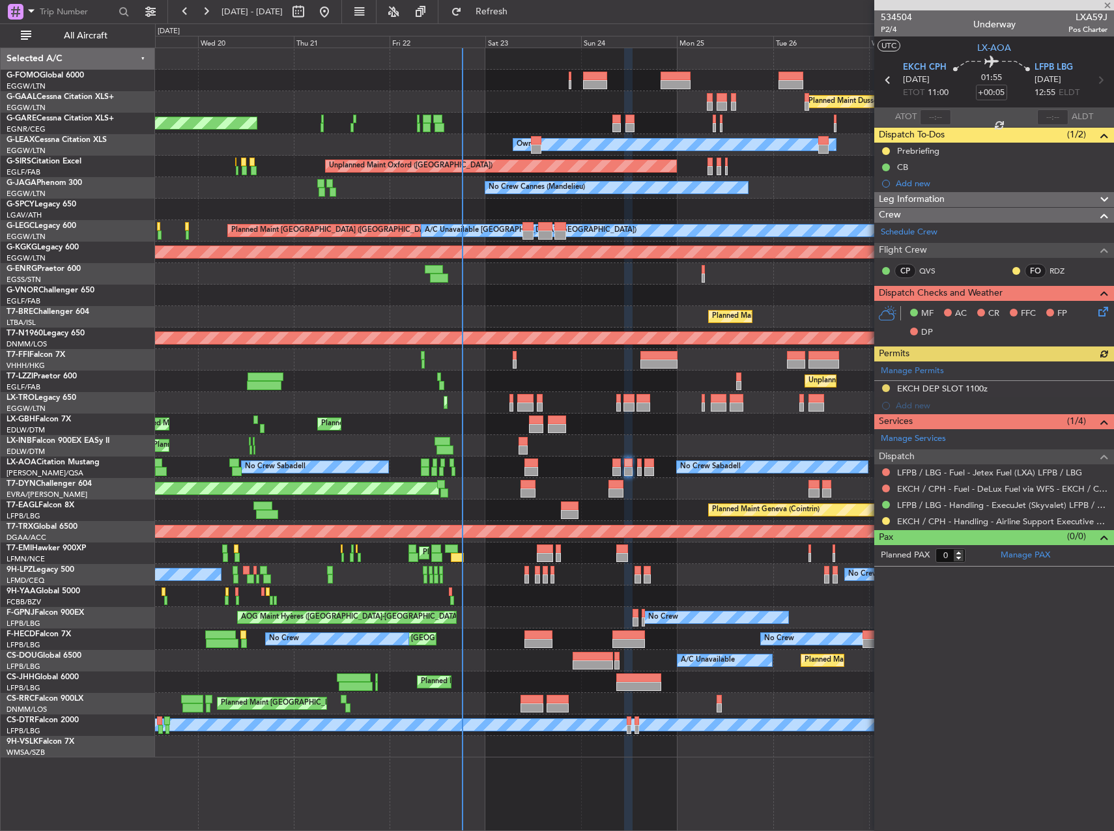
click at [883, 388] on div "Manage Permits EKCH DEP SLOT 1100z Add new" at bounding box center [994, 388] width 240 height 53
click at [884, 386] on button at bounding box center [886, 388] width 8 height 8
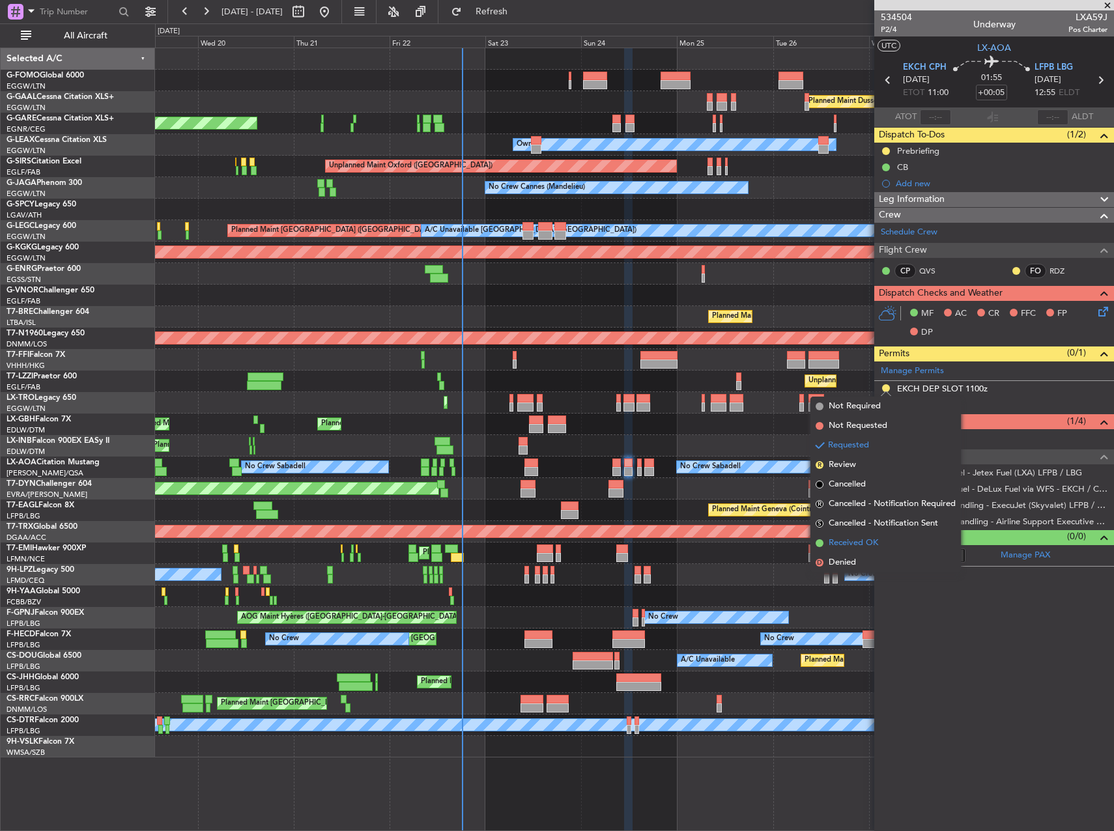
click at [867, 541] on span "Received OK" at bounding box center [854, 543] width 50 height 13
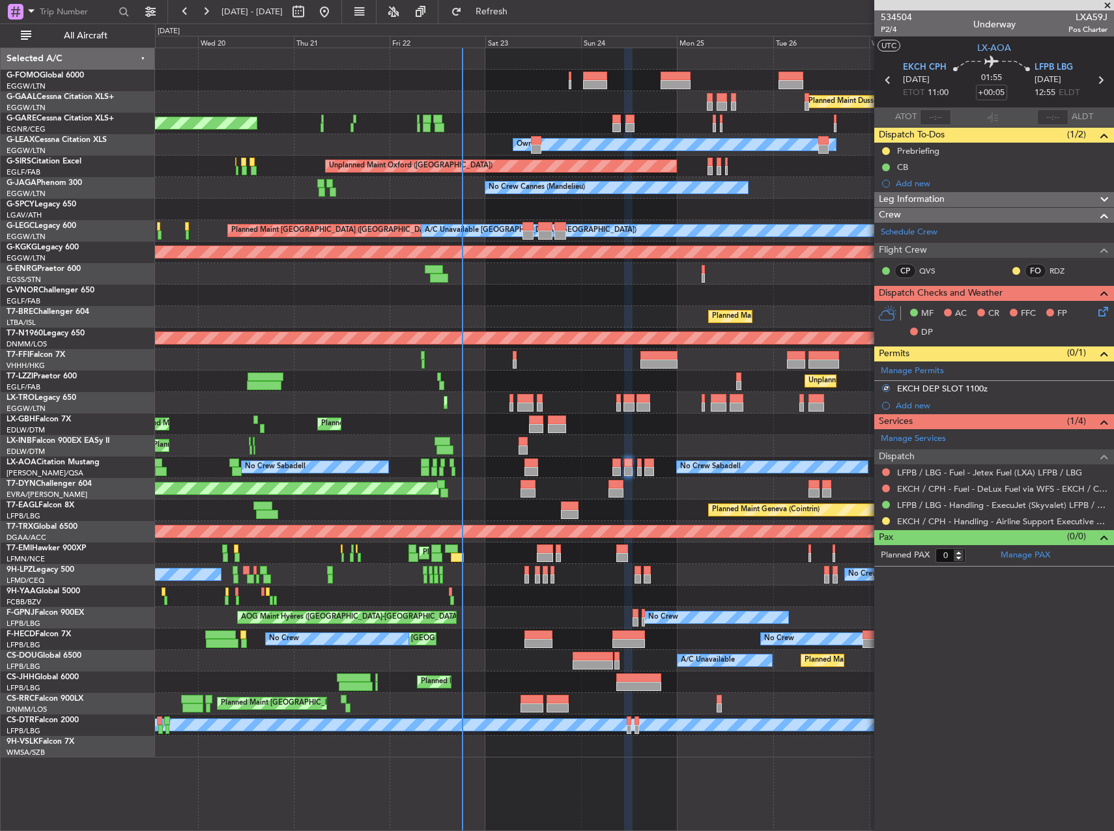
drag, startPoint x: 867, startPoint y: 541, endPoint x: 936, endPoint y: 577, distance: 77.5
click at [939, 609] on article "534504 P2/4 Underway LXA59J Pos Charter UTC LX-AOA EKCH CPH 24/08/2025 ETOT 11:…" at bounding box center [994, 420] width 240 height 821
click at [883, 524] on mat-tooltip-component "Confirmed" at bounding box center [886, 525] width 59 height 35
click at [908, 609] on article "534504 P2/4 Underway LXA59J Pos Charter UTC LX-AOA EKCH CPH 24/08/2025 ETOT 11:…" at bounding box center [994, 420] width 240 height 821
click at [887, 525] on div at bounding box center [886, 521] width 10 height 10
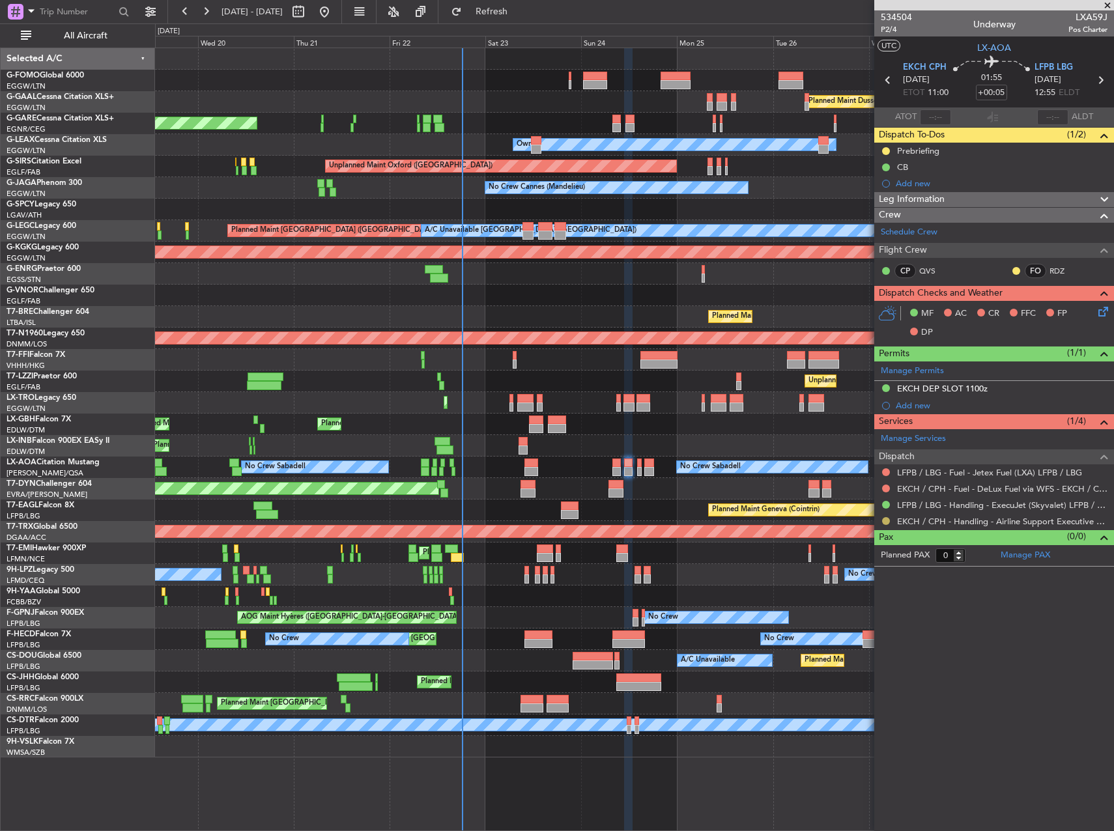
click at [887, 524] on button at bounding box center [886, 521] width 8 height 8
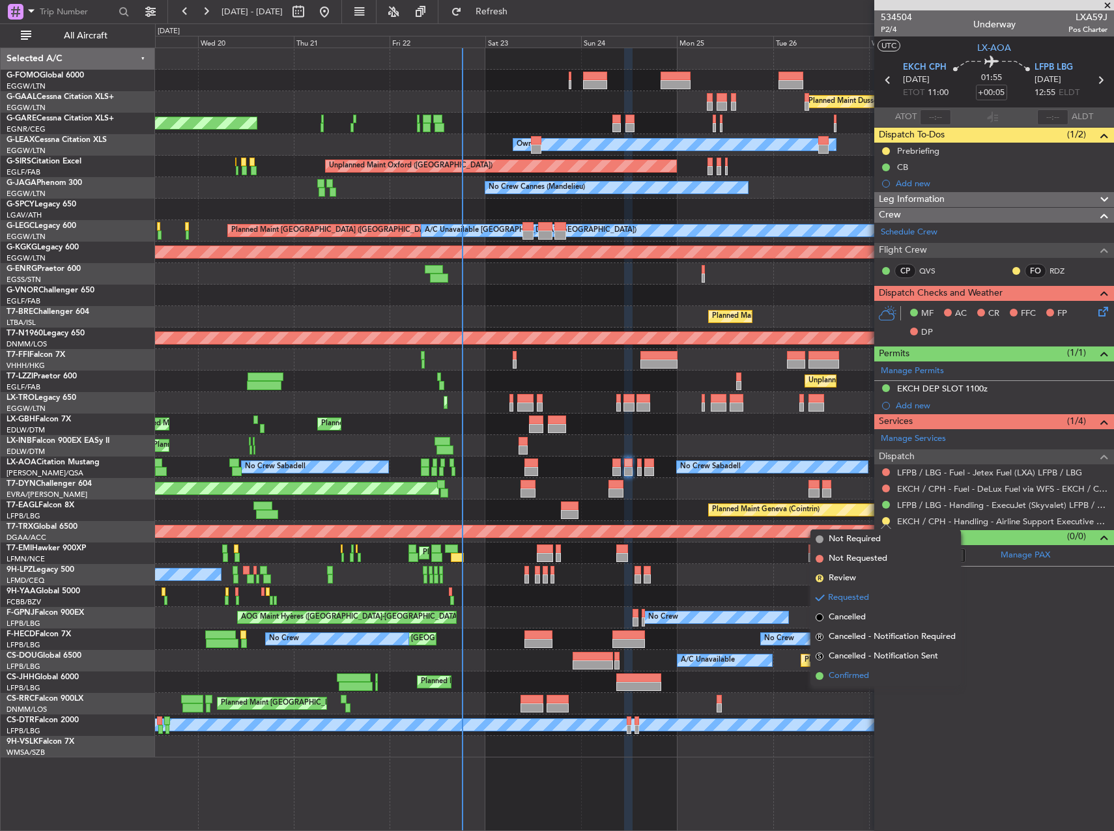
click at [878, 681] on li "Confirmed" at bounding box center [885, 677] width 151 height 20
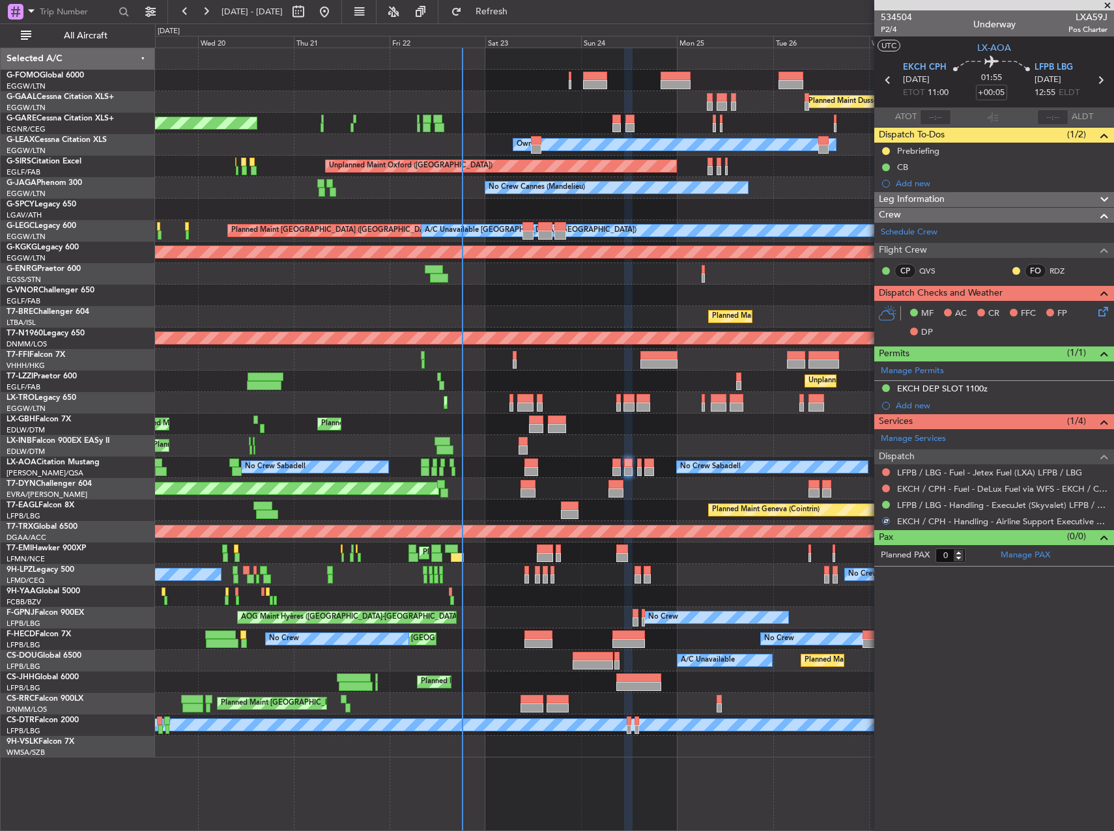
click at [940, 613] on article "534504 P2/4 Underway LXA59J Pos Charter UTC LX-AOA EKCH CPH 24/08/2025 ETOT 11:…" at bounding box center [994, 420] width 240 height 821
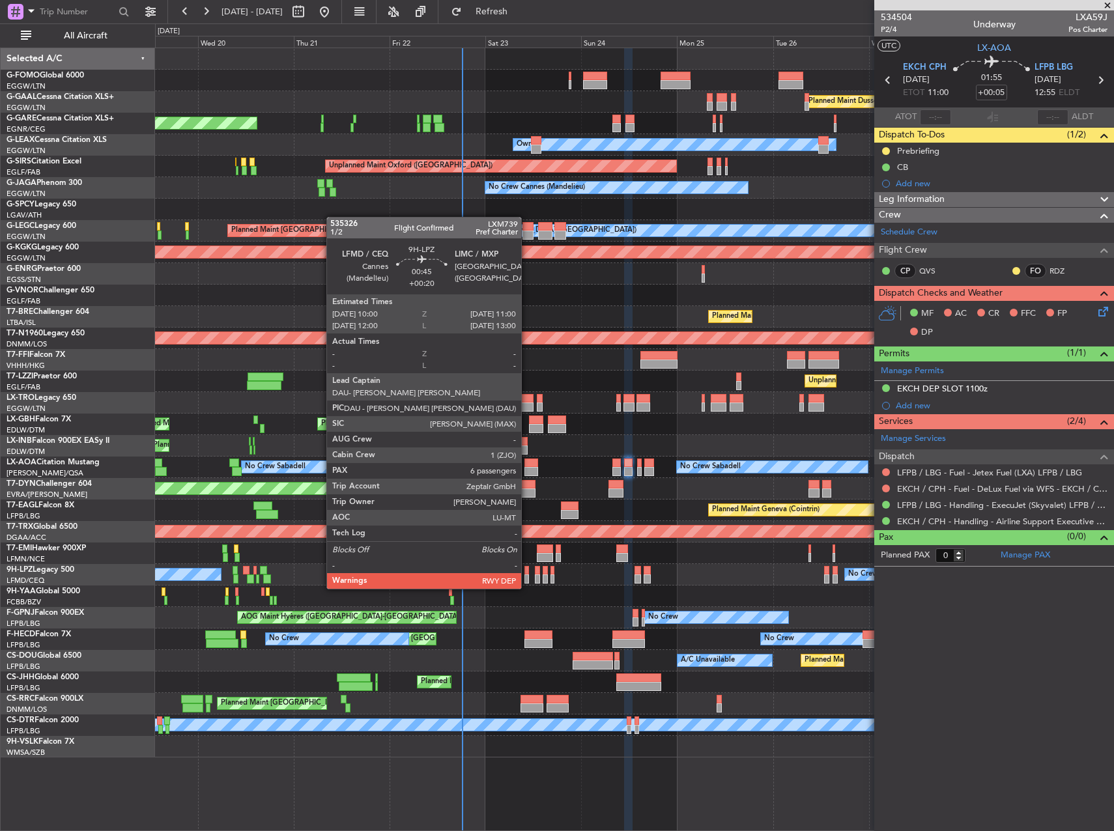
click at [527, 576] on div at bounding box center [526, 579] width 5 height 9
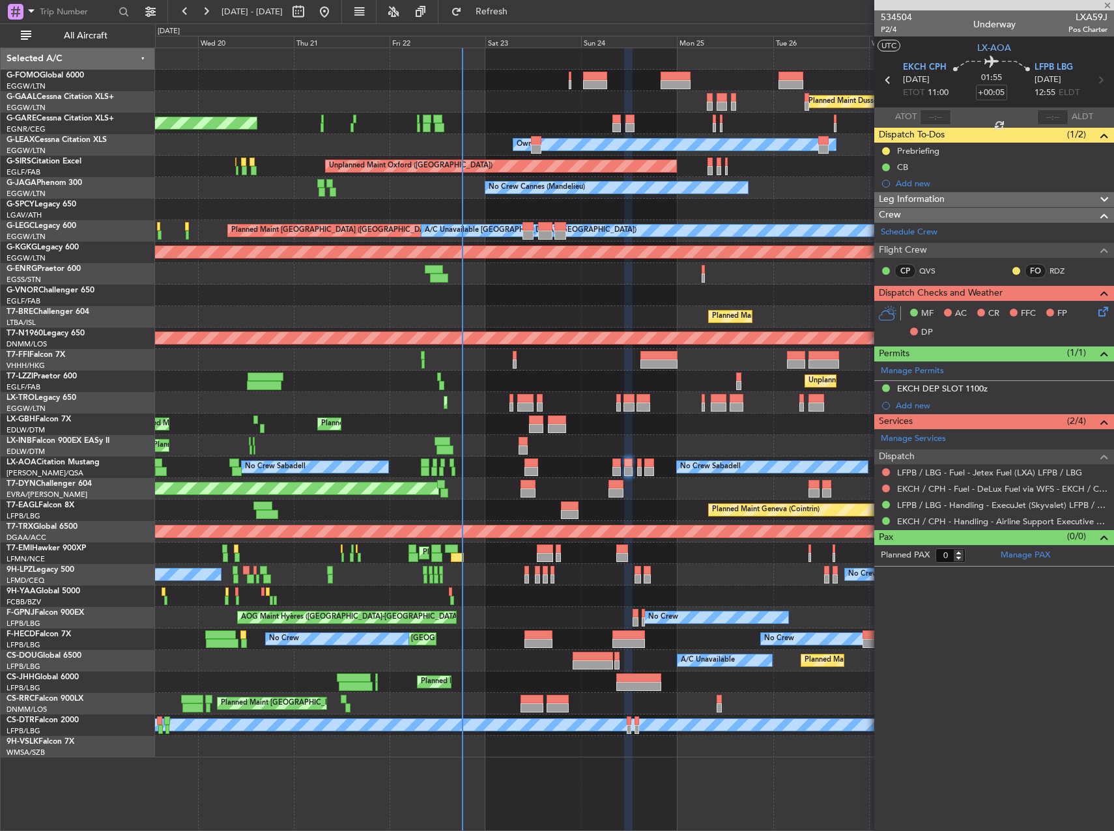
type input "+00:20"
type input "6"
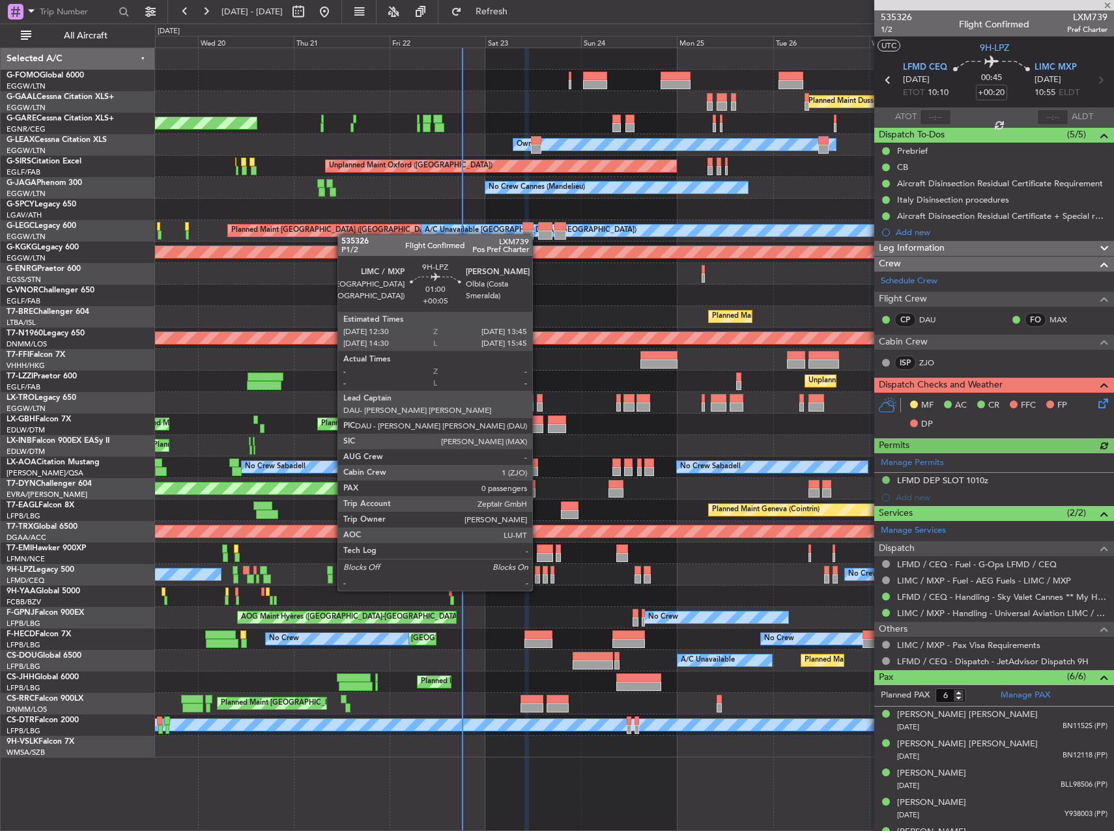
click at [538, 578] on div at bounding box center [537, 579] width 5 height 9
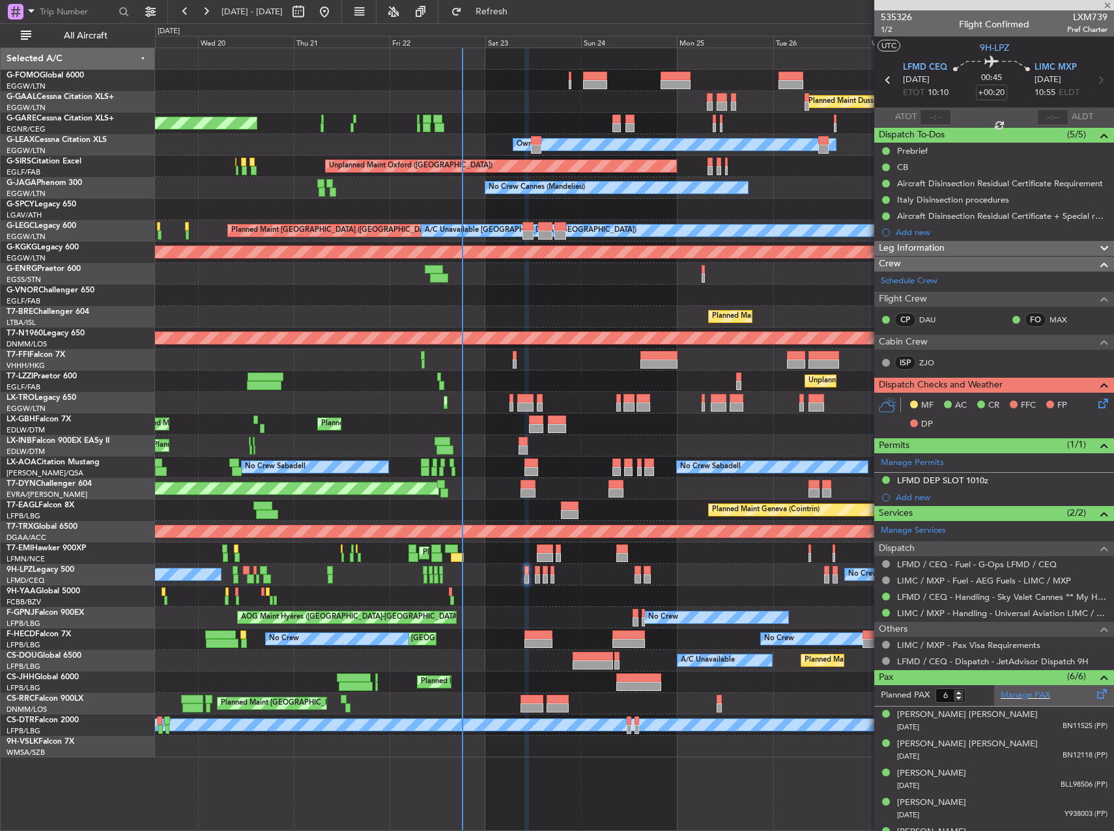
type input "+00:05"
type input "0"
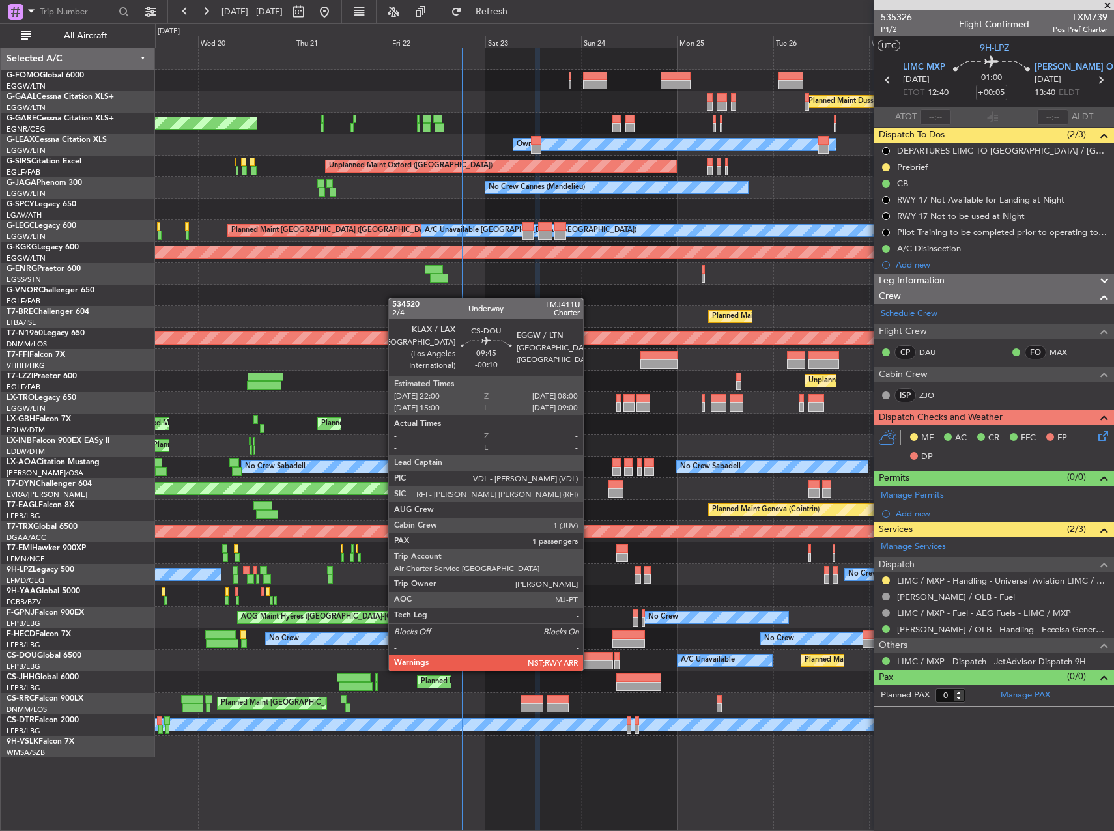
click at [589, 658] on div at bounding box center [593, 656] width 40 height 9
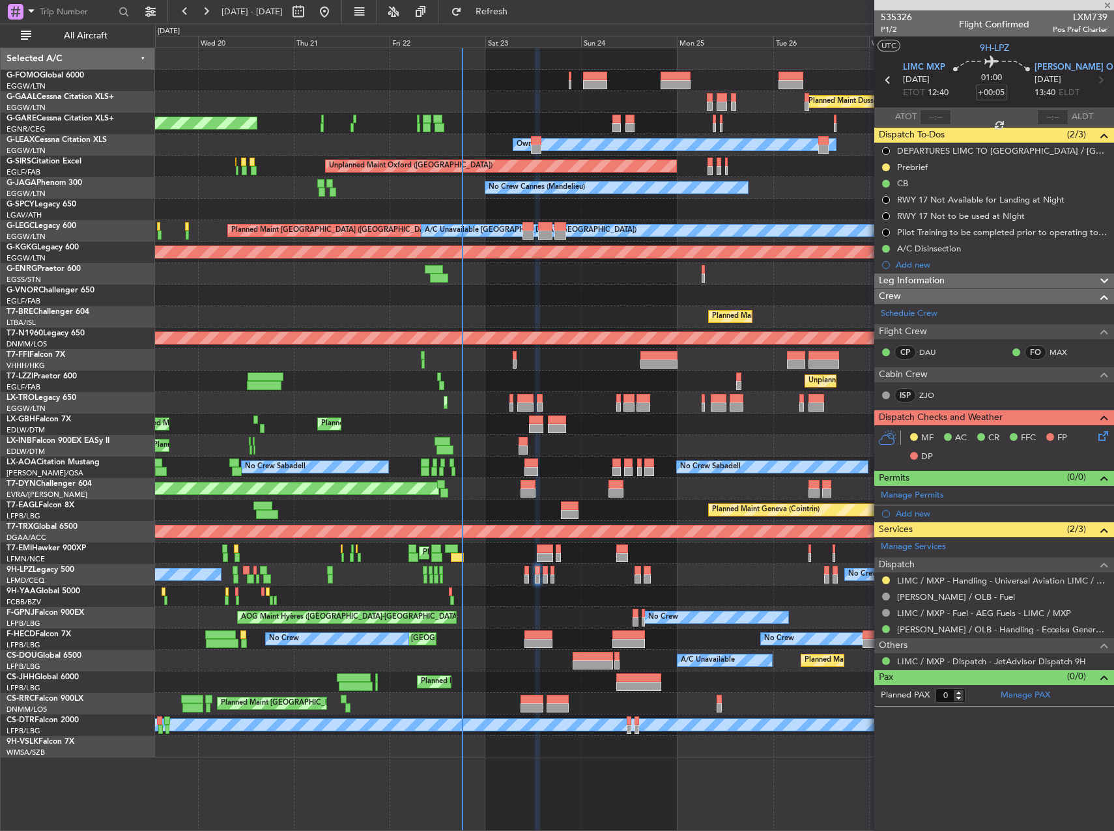
type input "-00:10"
type input "1"
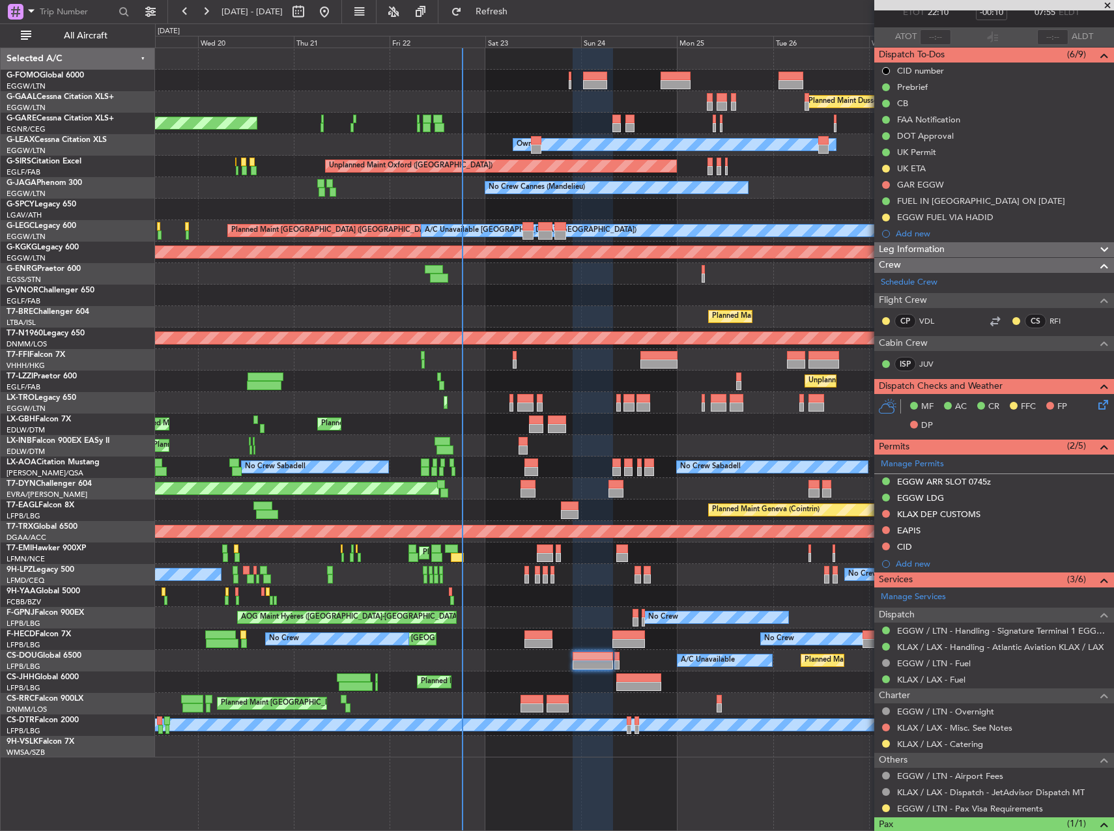
scroll to position [132, 0]
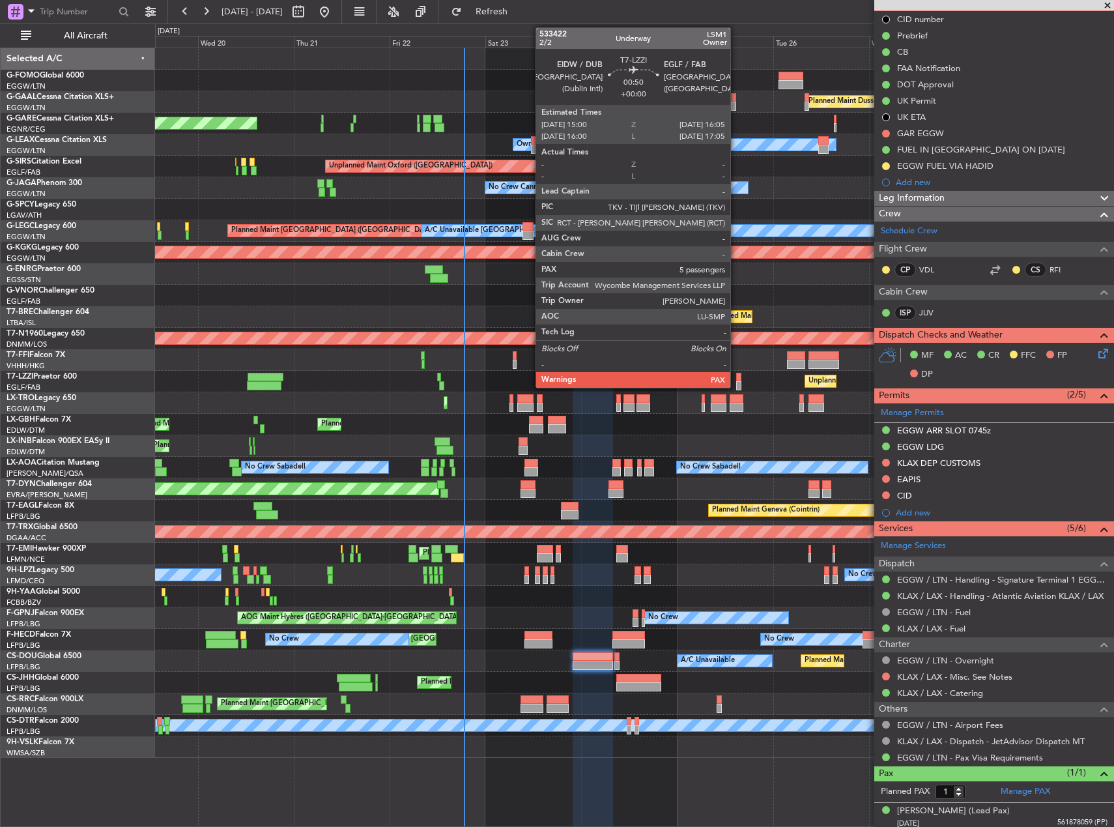
scroll to position [128, 0]
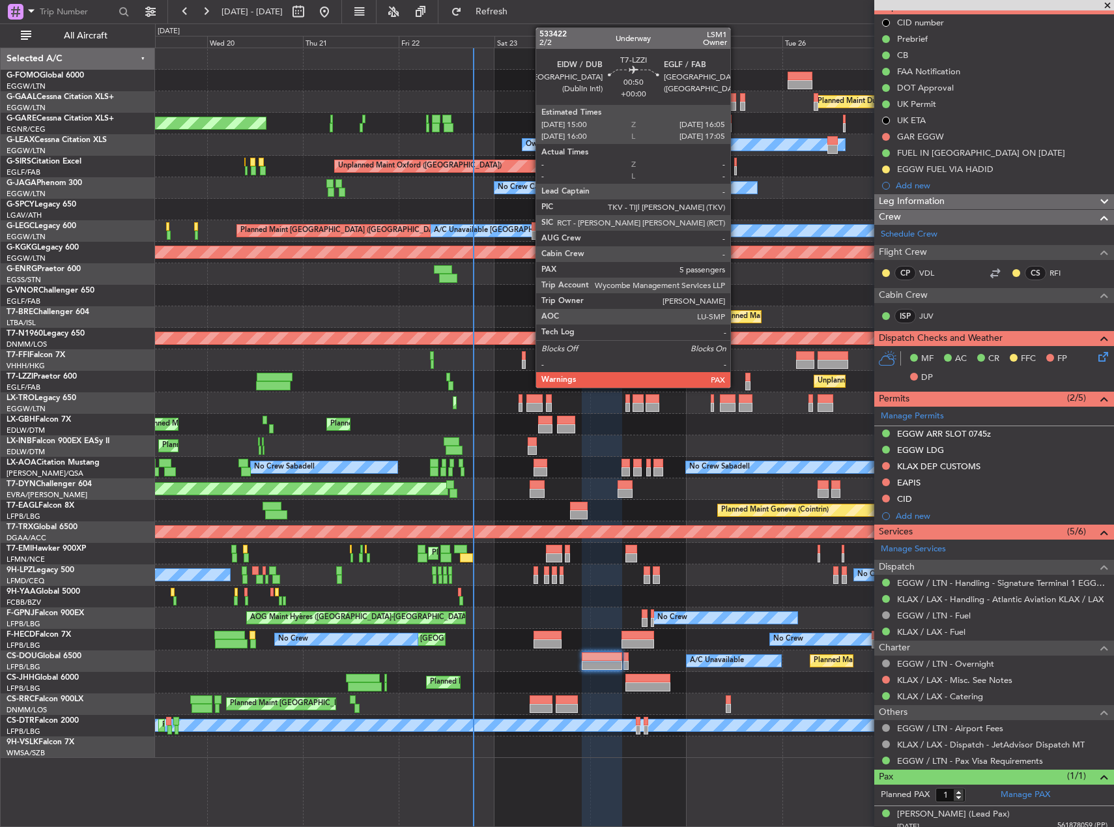
click at [610, 475] on div "No Crew Sabadell No Crew Sabadell No Crew Luxembourg (Findel)" at bounding box center [634, 468] width 958 height 22
click at [599, 477] on div "No Crew Sabadell No Crew Sabadell No Crew Luxembourg (Findel)" at bounding box center [634, 468] width 958 height 22
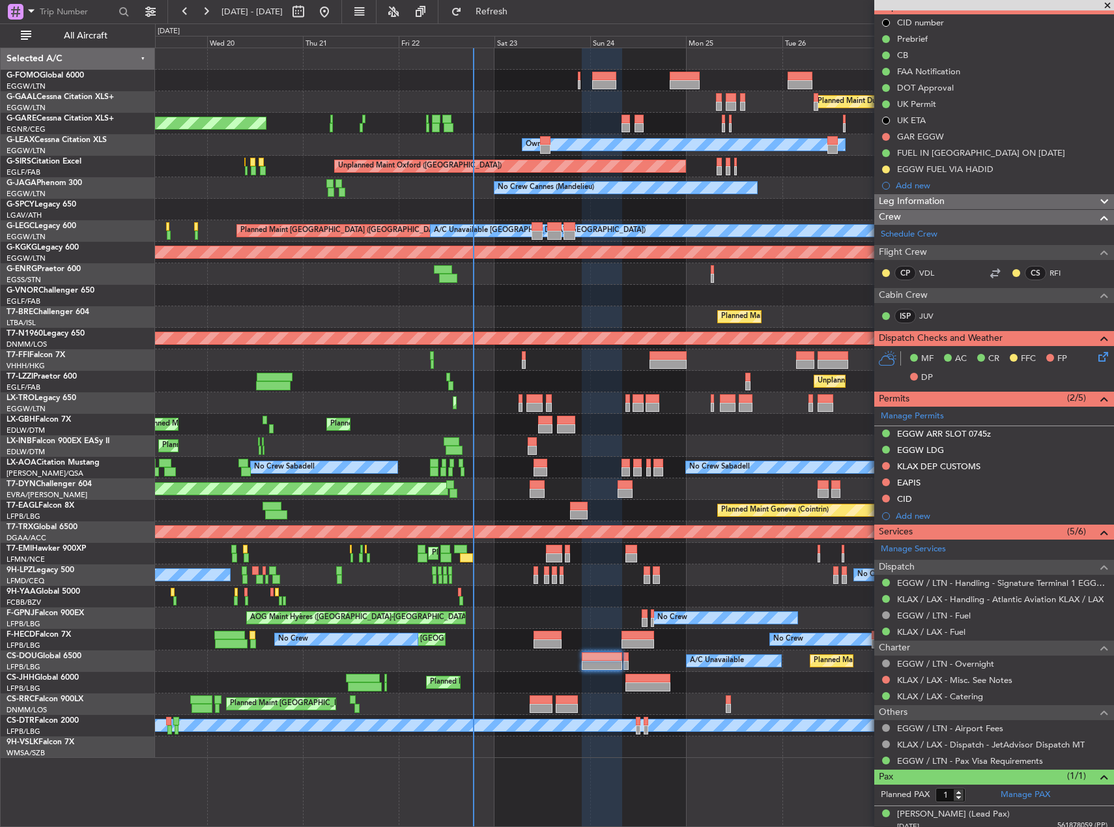
click at [734, 563] on div "Planned Maint [PERSON_NAME]" at bounding box center [634, 554] width 958 height 22
click at [702, 579] on div "No Crew No Crew" at bounding box center [634, 575] width 958 height 22
click at [722, 565] on div "No Crew No Crew" at bounding box center [634, 575] width 958 height 22
click at [712, 509] on div "Planned Maint Geneva (Cointrin)" at bounding box center [634, 511] width 958 height 22
click at [691, 551] on div "Planned Maint [PERSON_NAME]" at bounding box center [634, 554] width 958 height 22
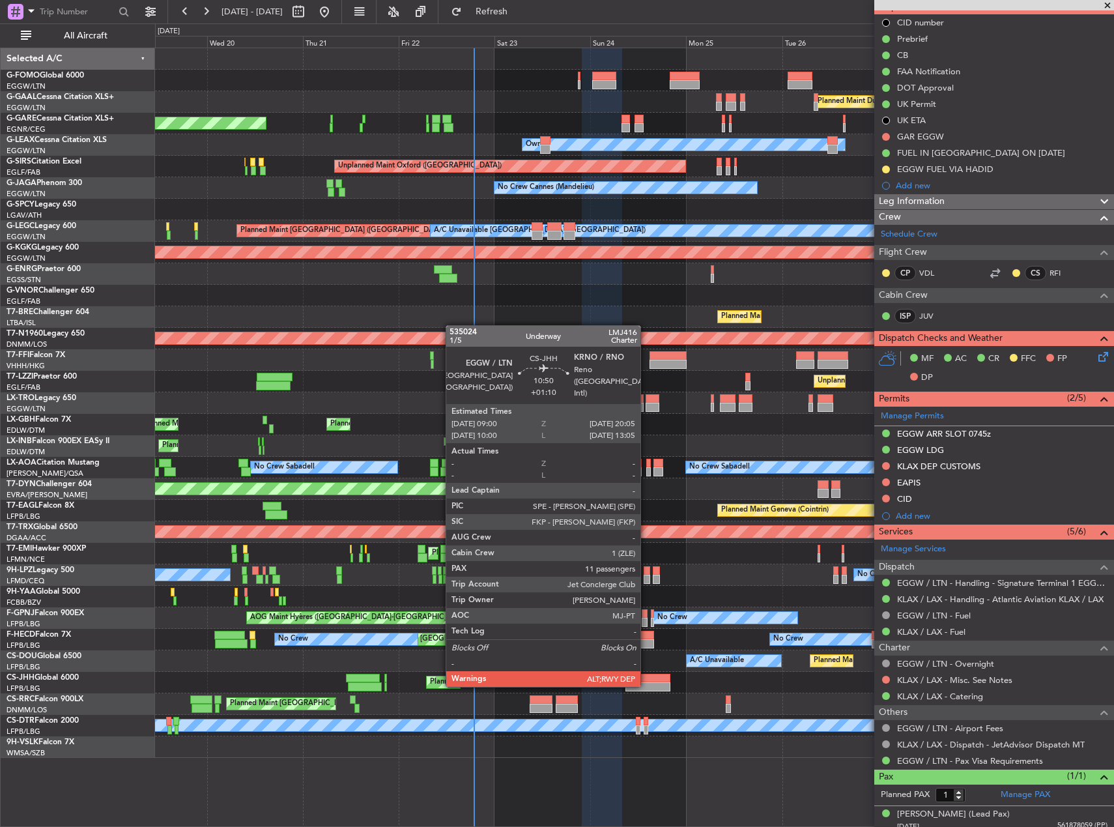
click at [646, 685] on div at bounding box center [647, 686] width 44 height 9
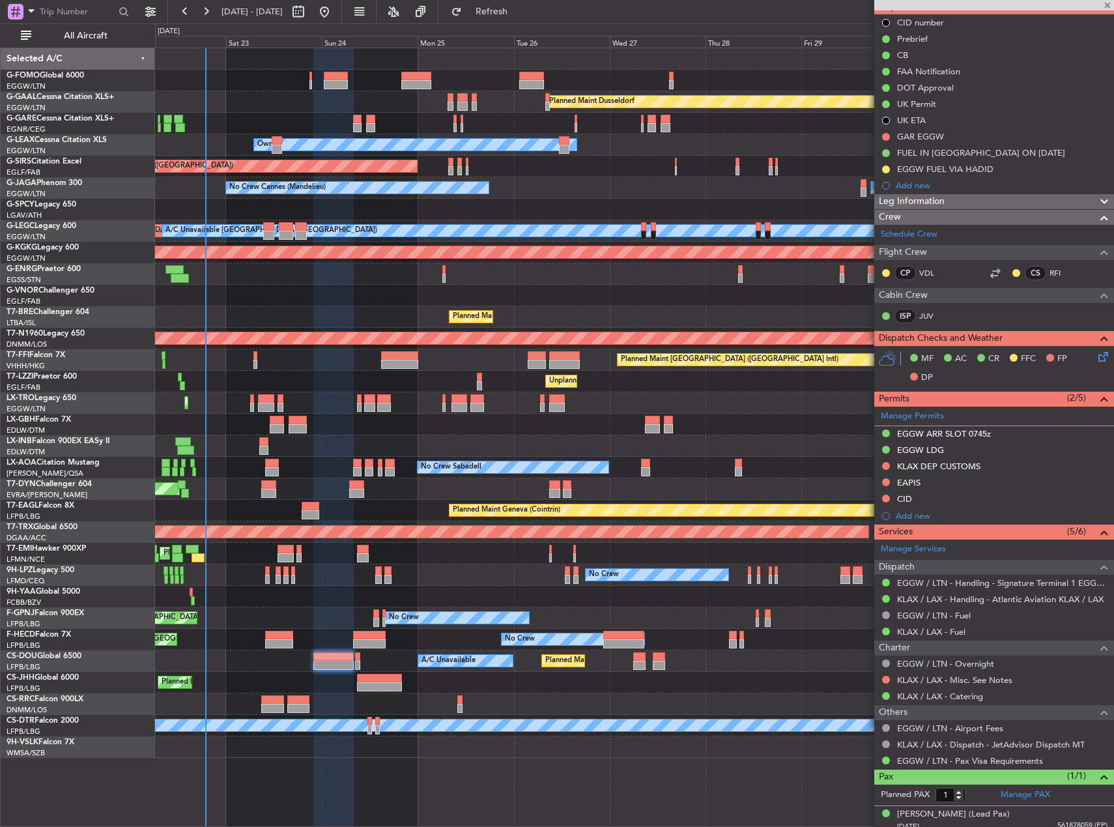
click at [429, 661] on div "Planned Maint Dusseldorf Unplanned Maint Chester Owner Unplanned Maint Oxford (…" at bounding box center [634, 403] width 958 height 710
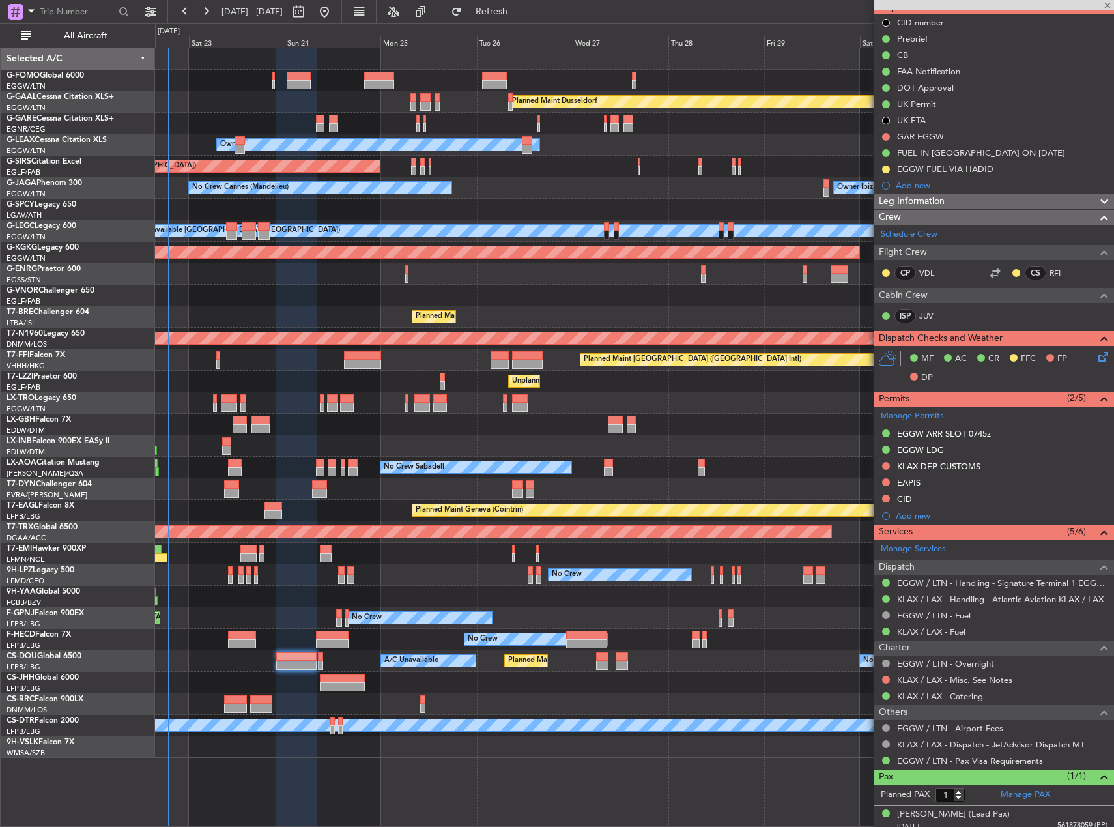
type input "+01:10"
type input "11"
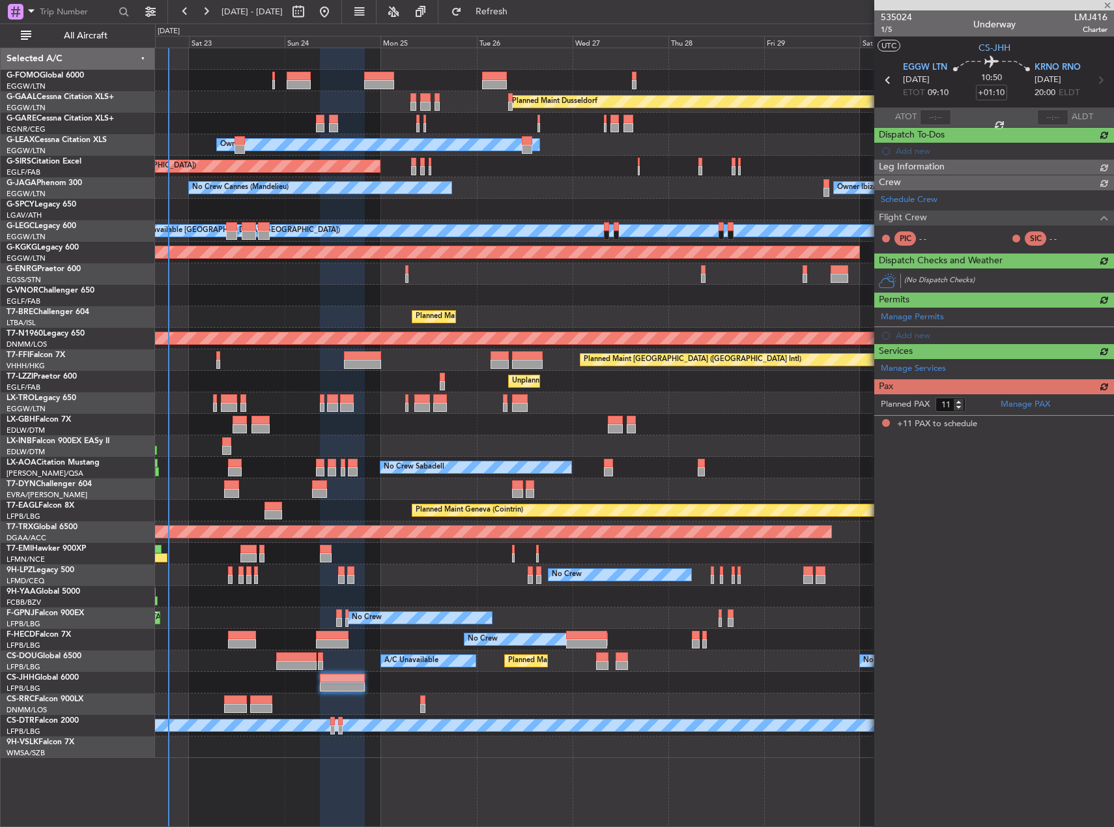
scroll to position [0, 0]
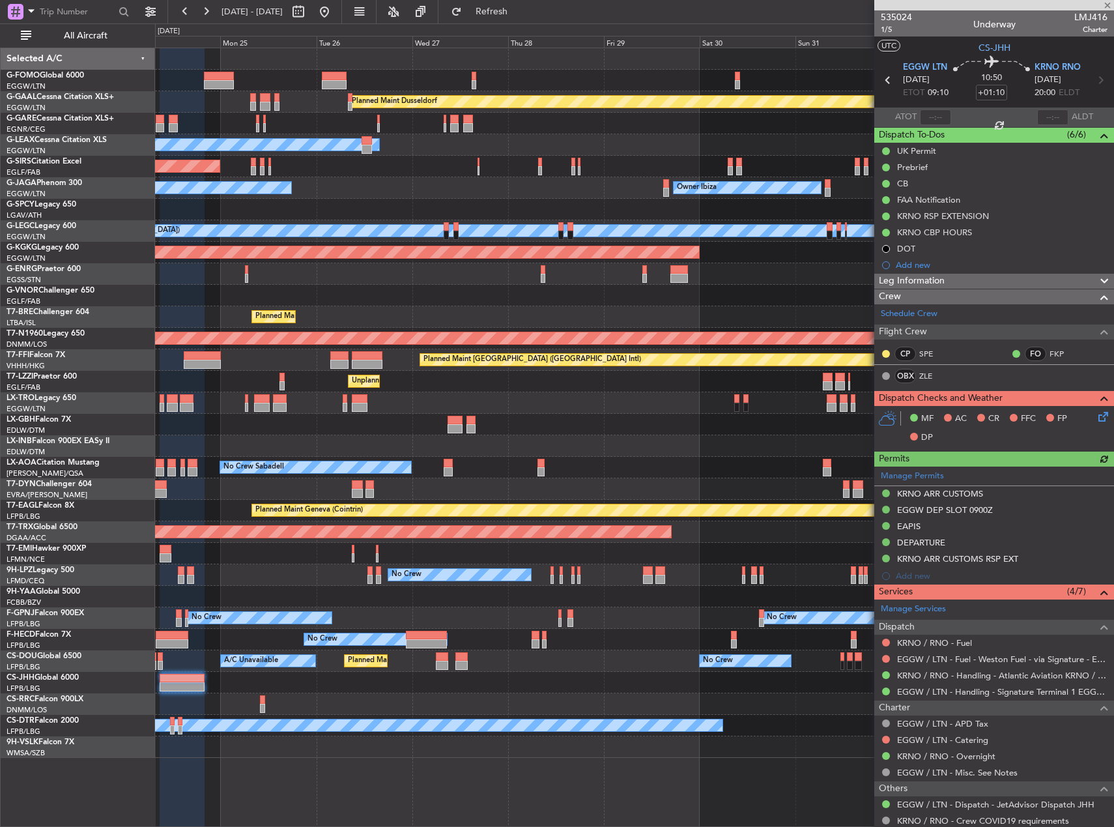
click at [569, 670] on div "Planned Maint Dusseldorf Owner Unplanned Maint Oxford (Kidlington) No Crew Cann…" at bounding box center [634, 403] width 958 height 710
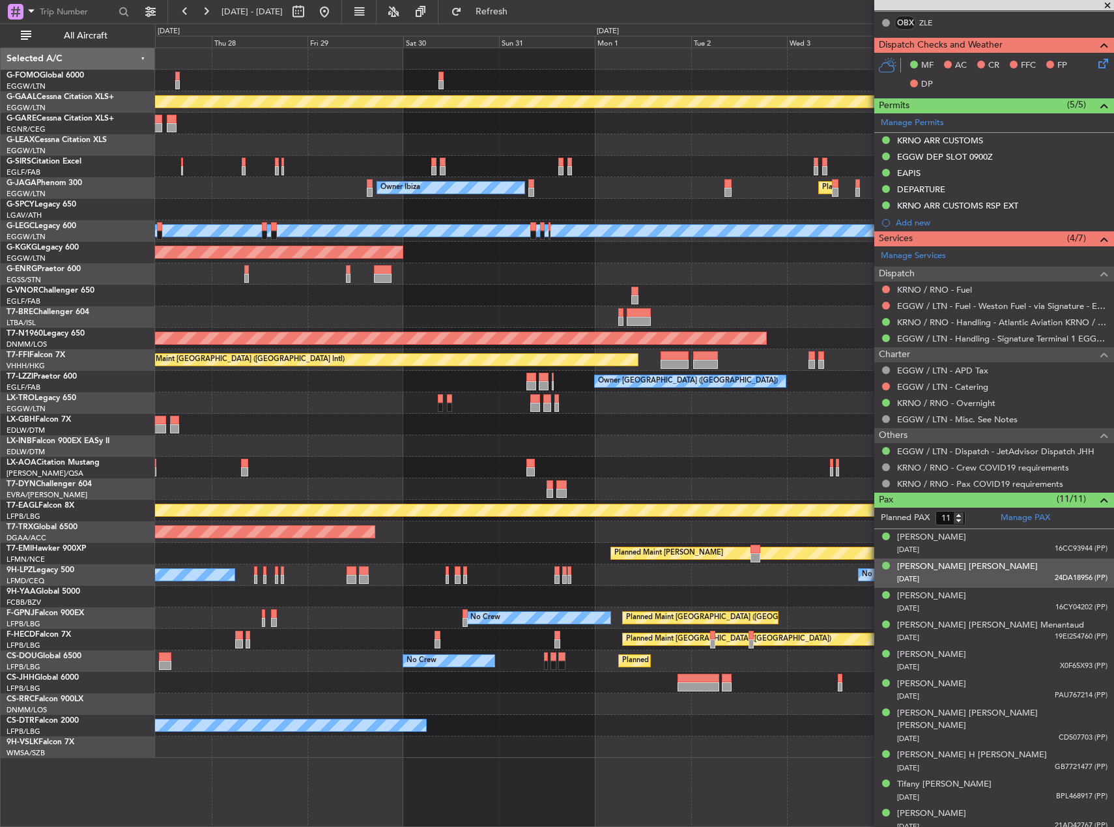
scroll to position [377, 0]
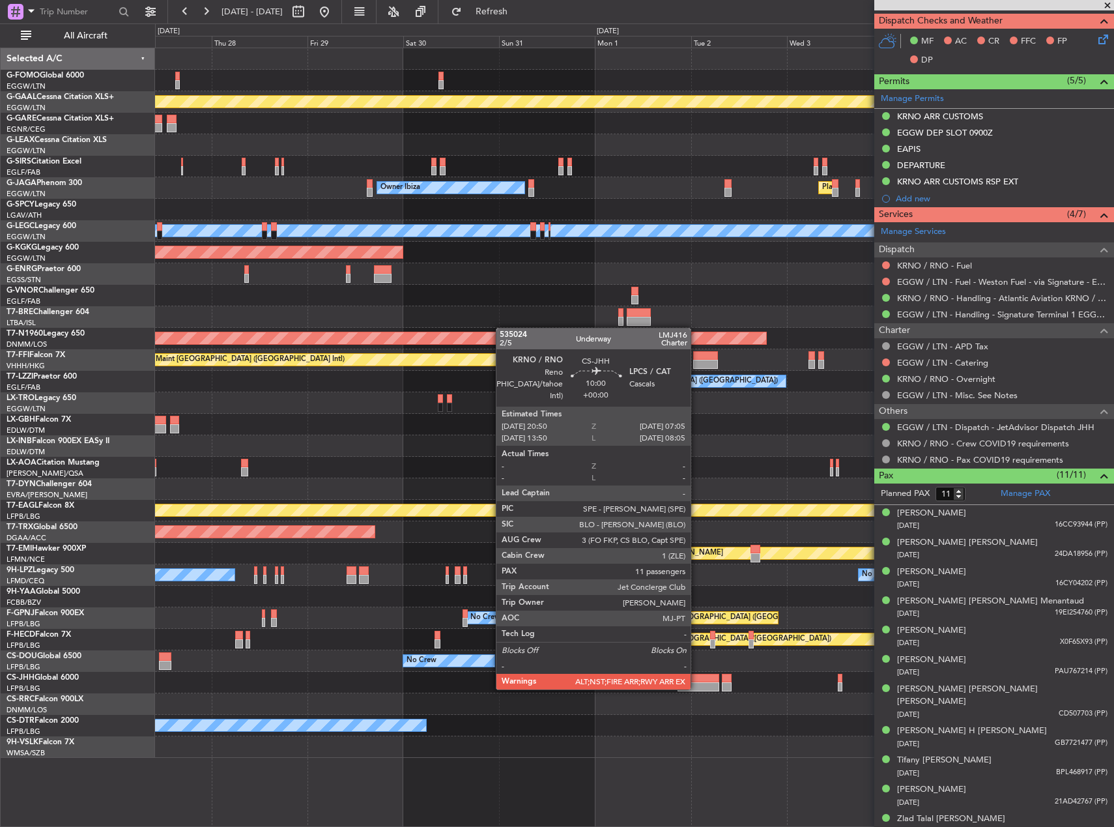
click at [696, 688] on div at bounding box center [698, 686] width 41 height 9
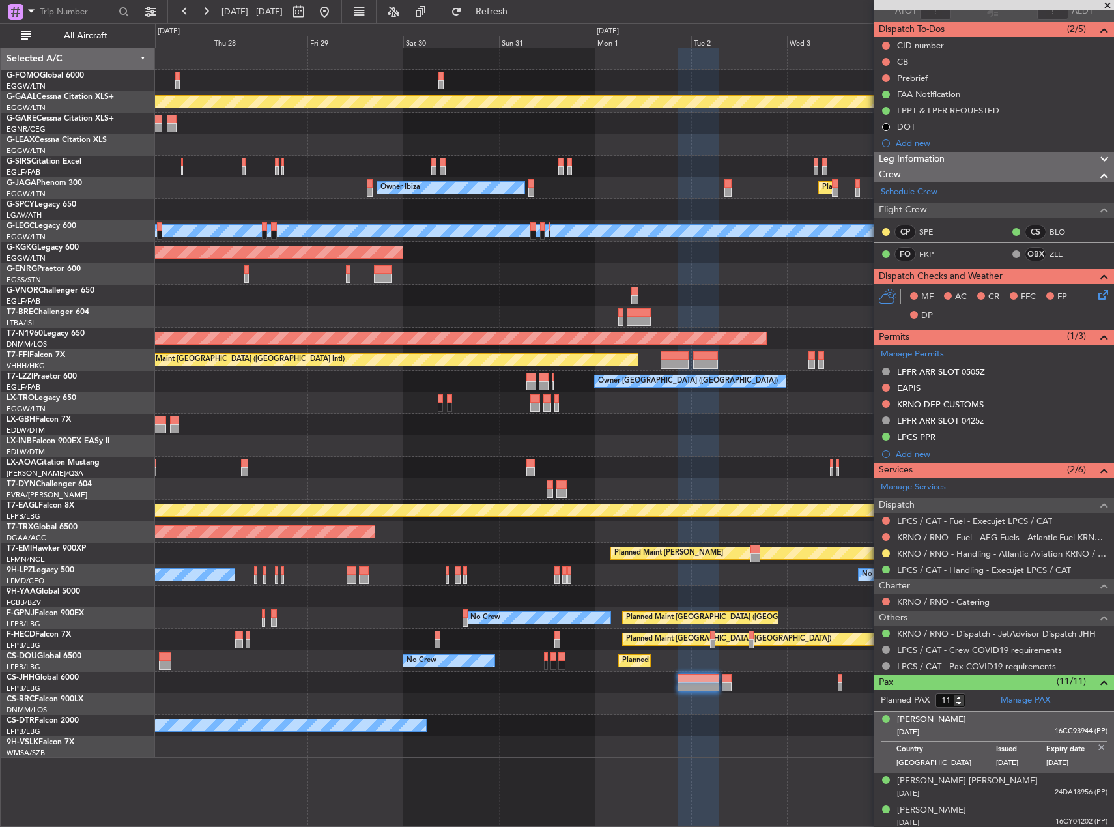
scroll to position [0, 0]
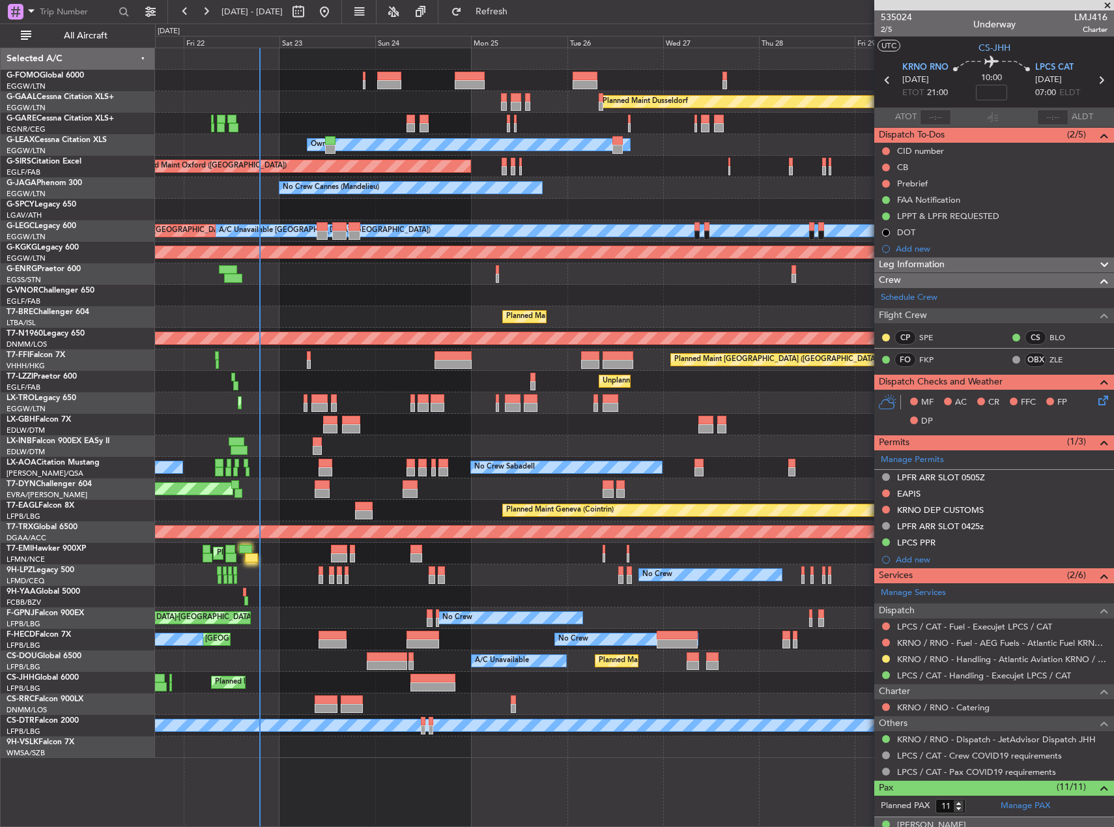
click at [1054, 300] on fb-app "27 Aug 2025 - 06 Sep 2025 Refresh Quick Links All Aircraft Planned Maint Dussel…" at bounding box center [557, 418] width 1114 height 817
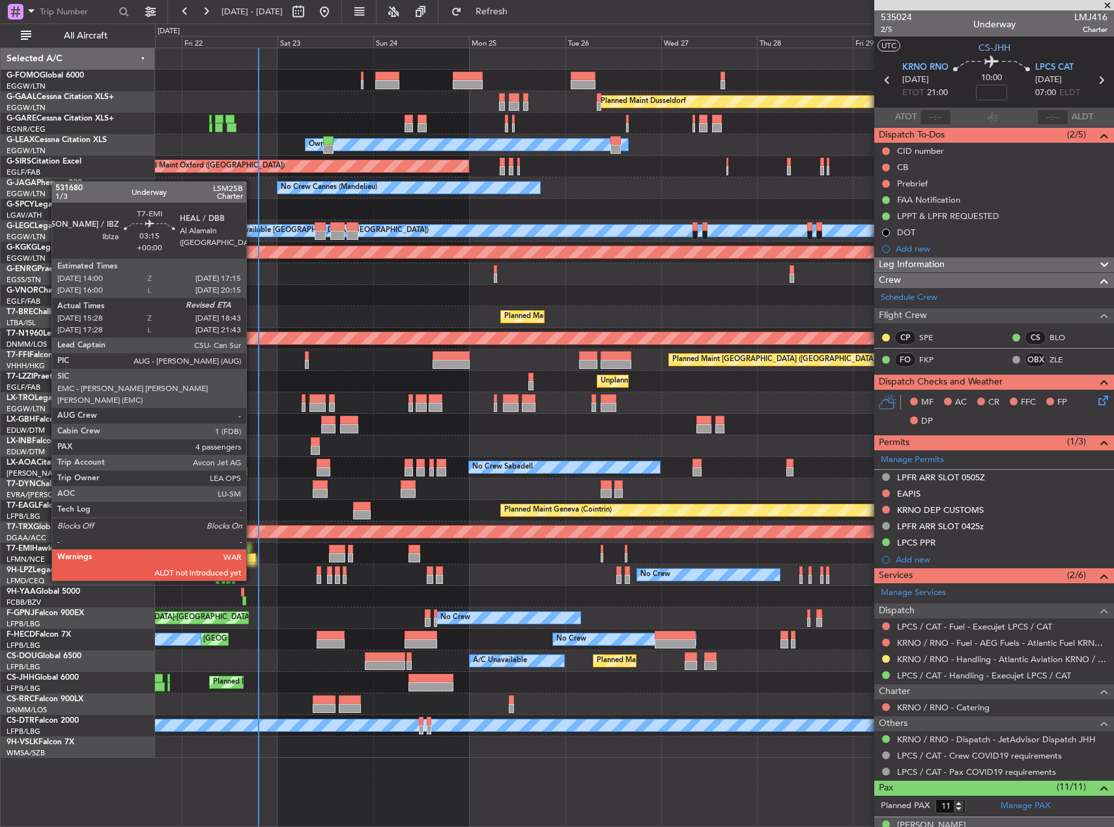
click at [252, 556] on div at bounding box center [249, 557] width 13 height 9
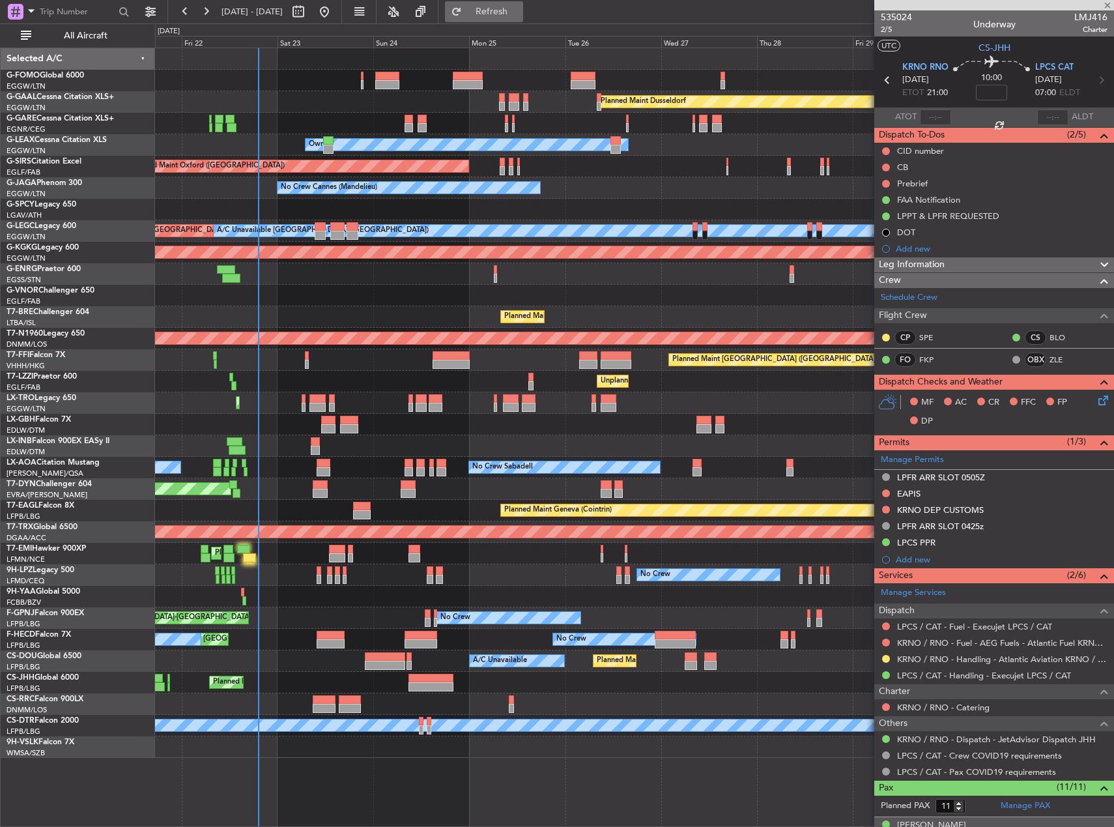
click at [519, 8] on span "Refresh" at bounding box center [492, 11] width 55 height 9
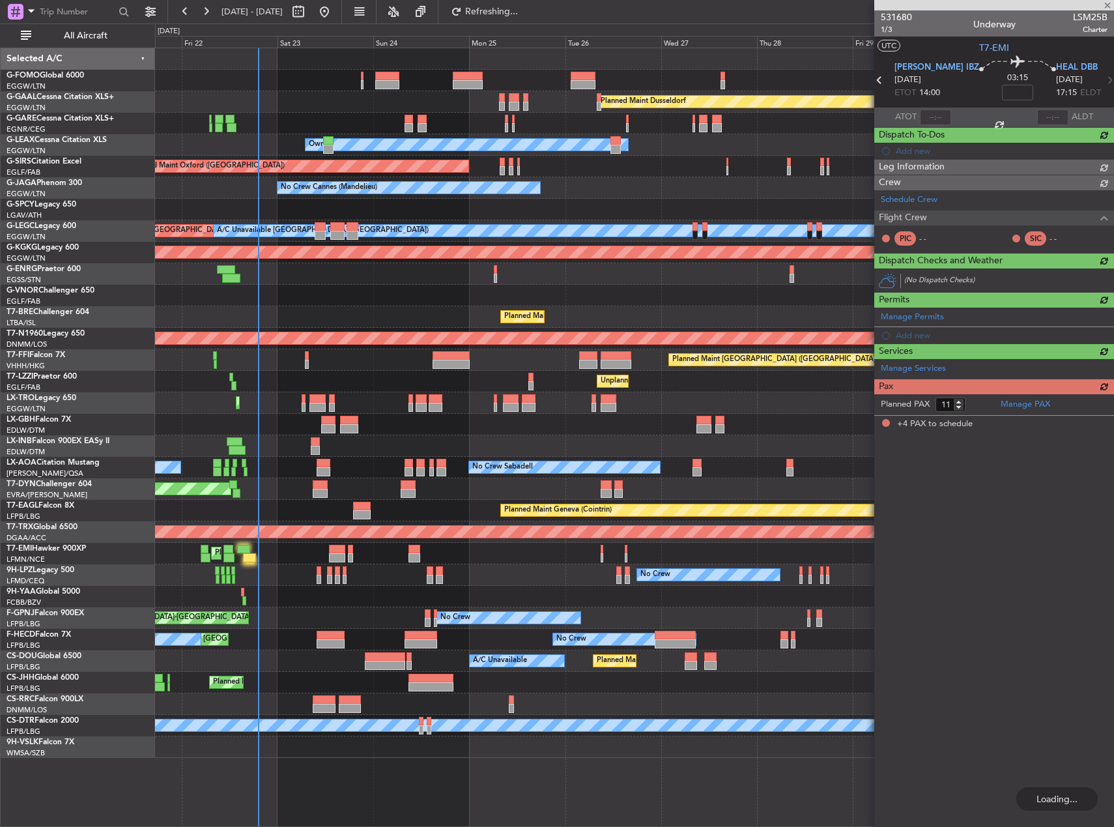
type input "15:28"
type input "4"
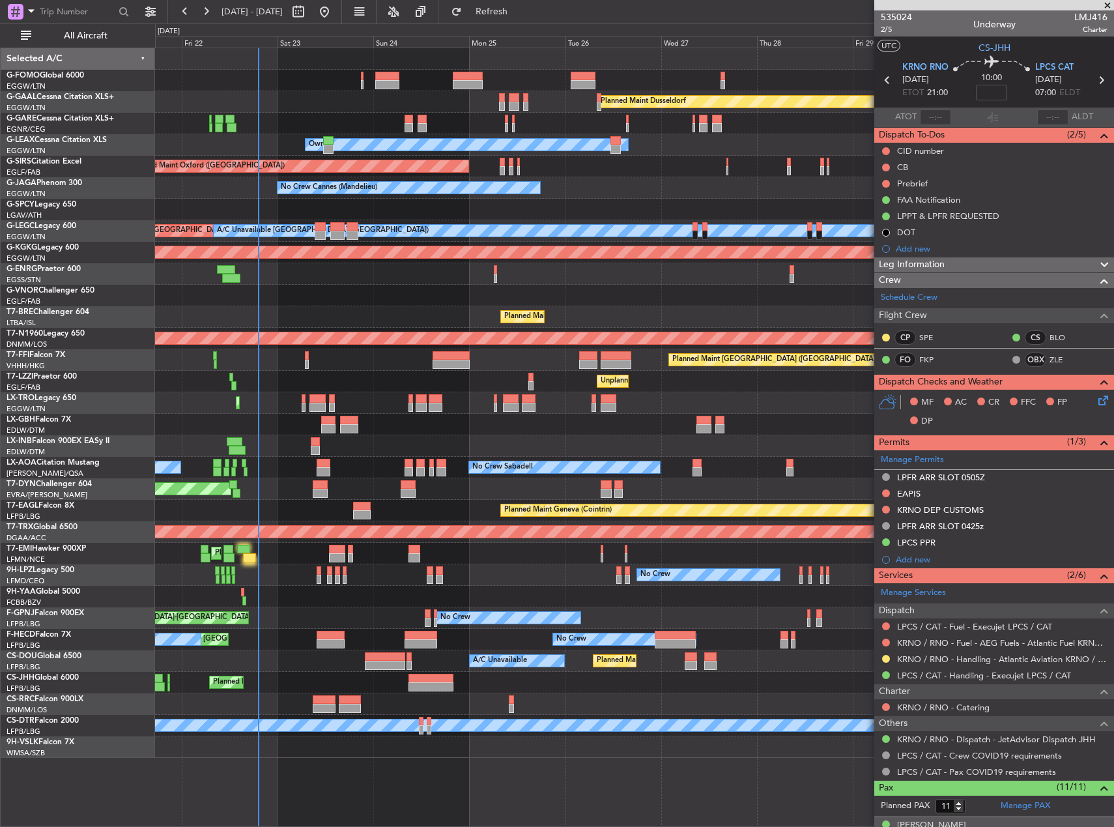
click at [747, 455] on div "Planned Maint Geneva (Cointrin)" at bounding box center [634, 446] width 958 height 22
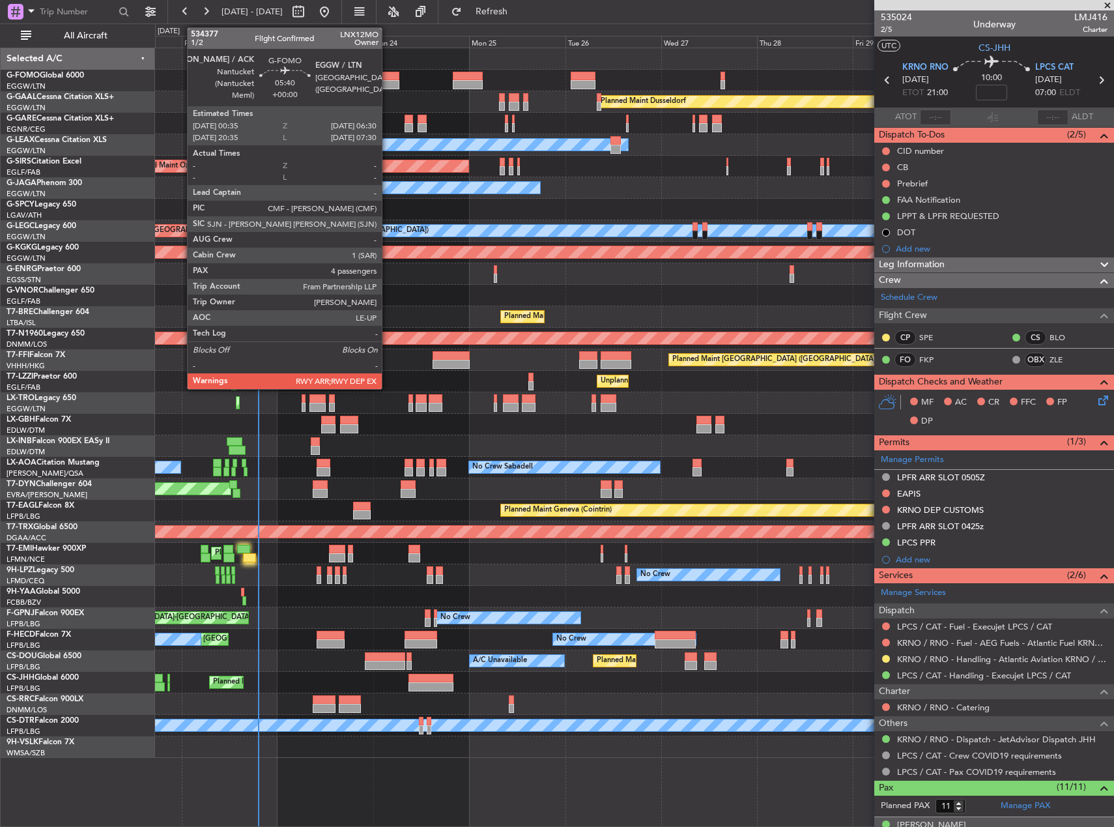
click at [388, 81] on div at bounding box center [387, 84] width 24 height 9
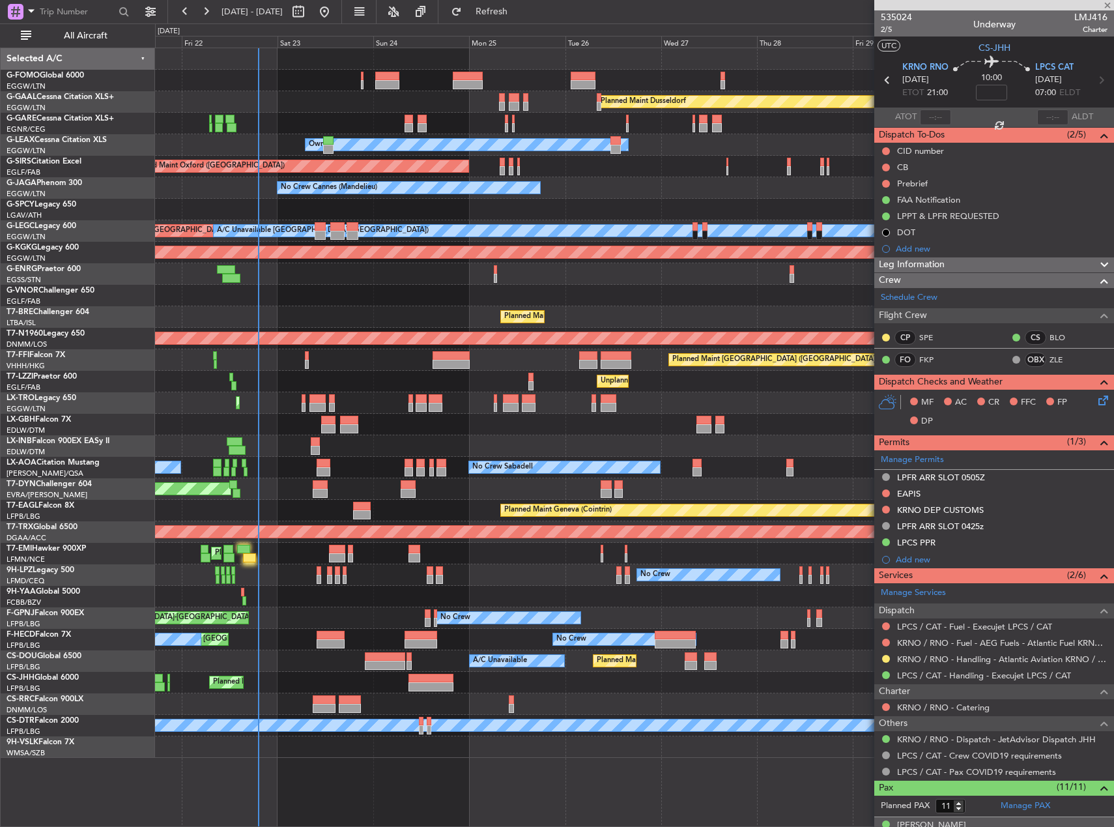
type input "4"
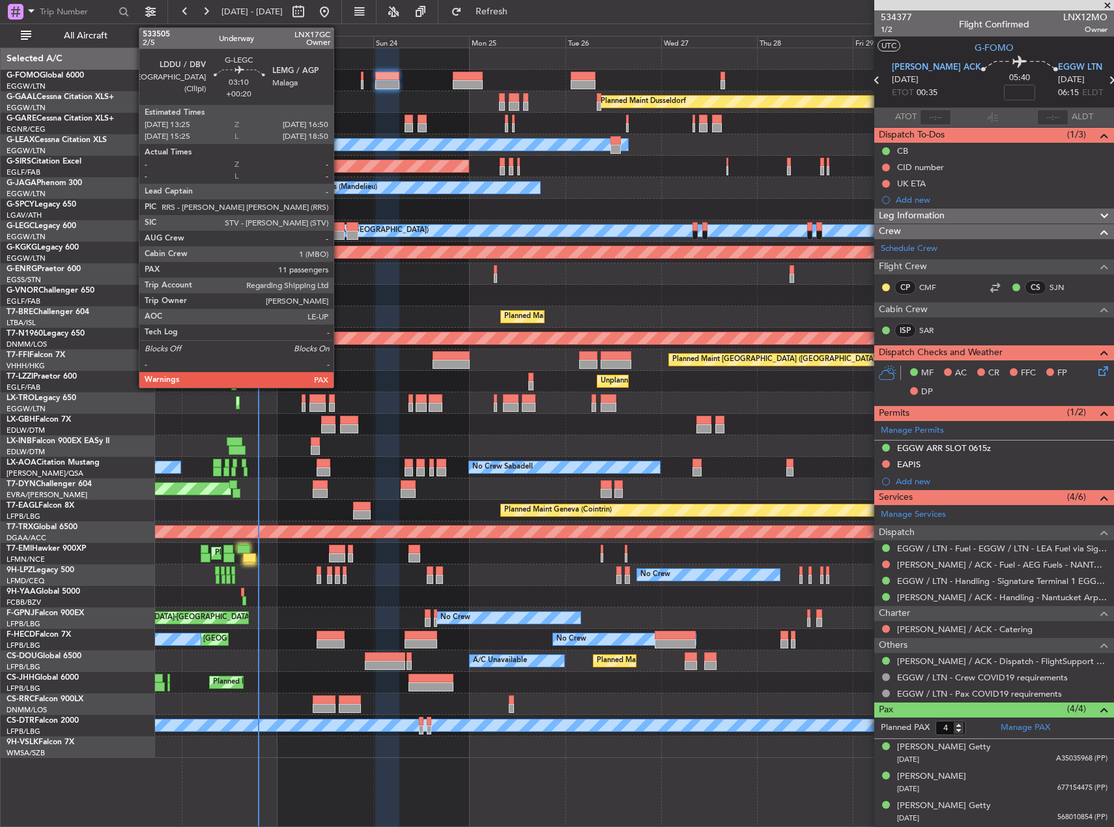
click at [339, 226] on div at bounding box center [337, 226] width 14 height 9
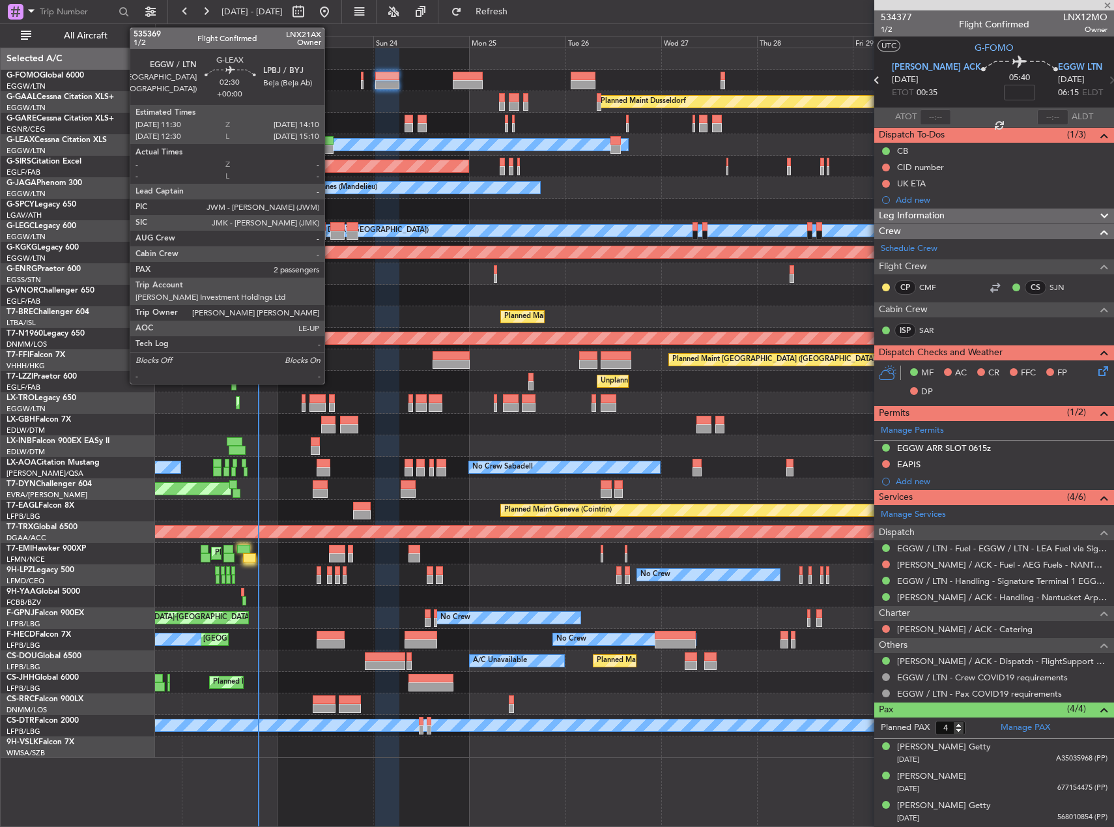
type input "+00:20"
type input "11"
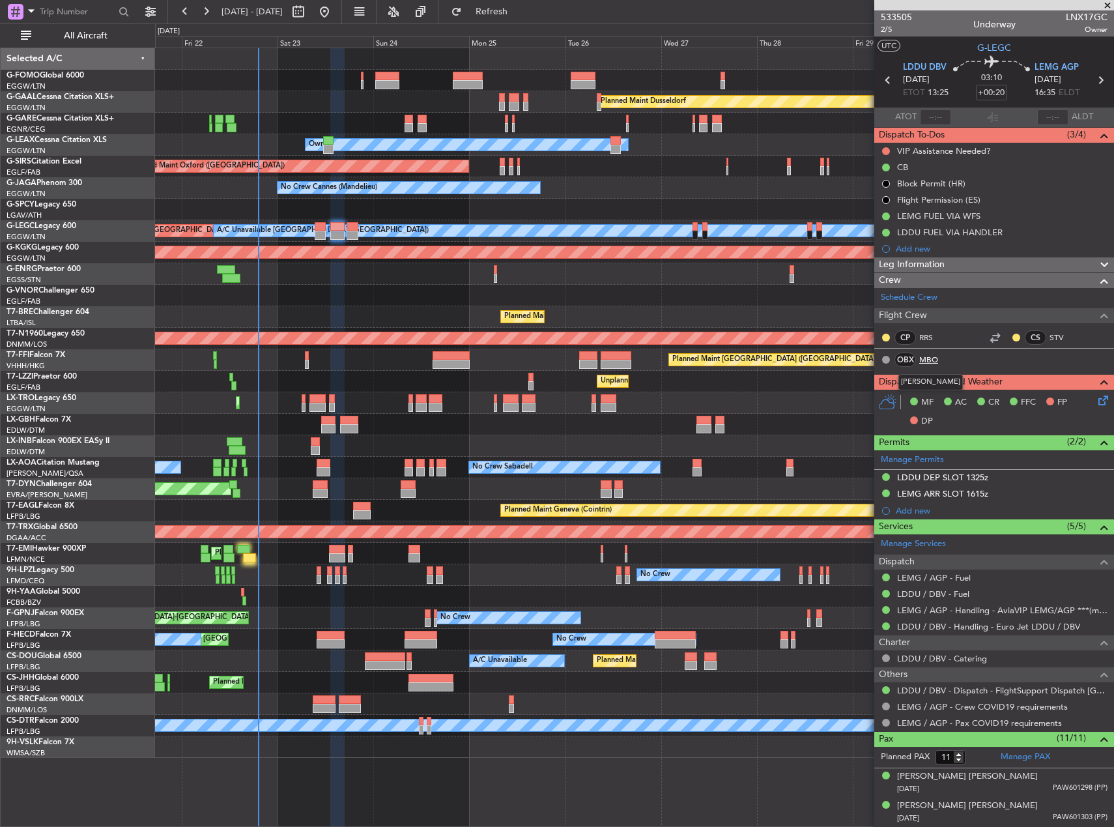
click at [929, 357] on link "MBO" at bounding box center [933, 360] width 29 height 12
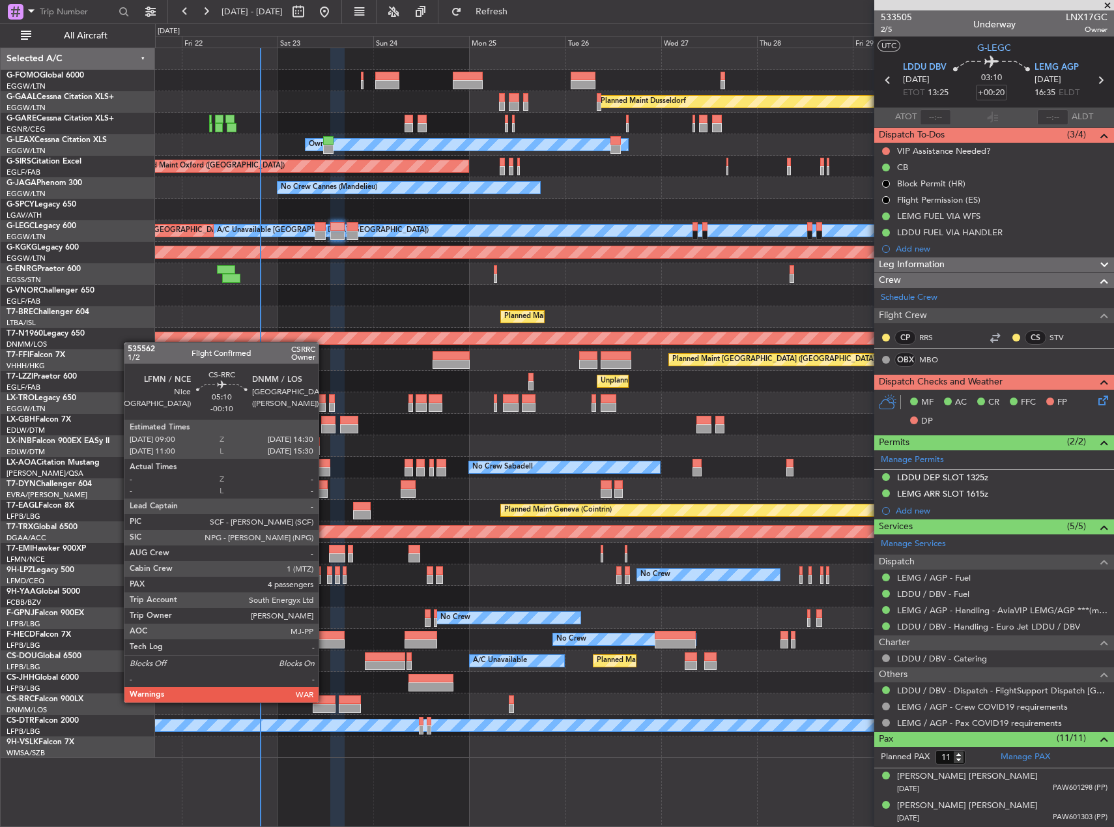
click at [323, 701] on div at bounding box center [324, 699] width 22 height 9
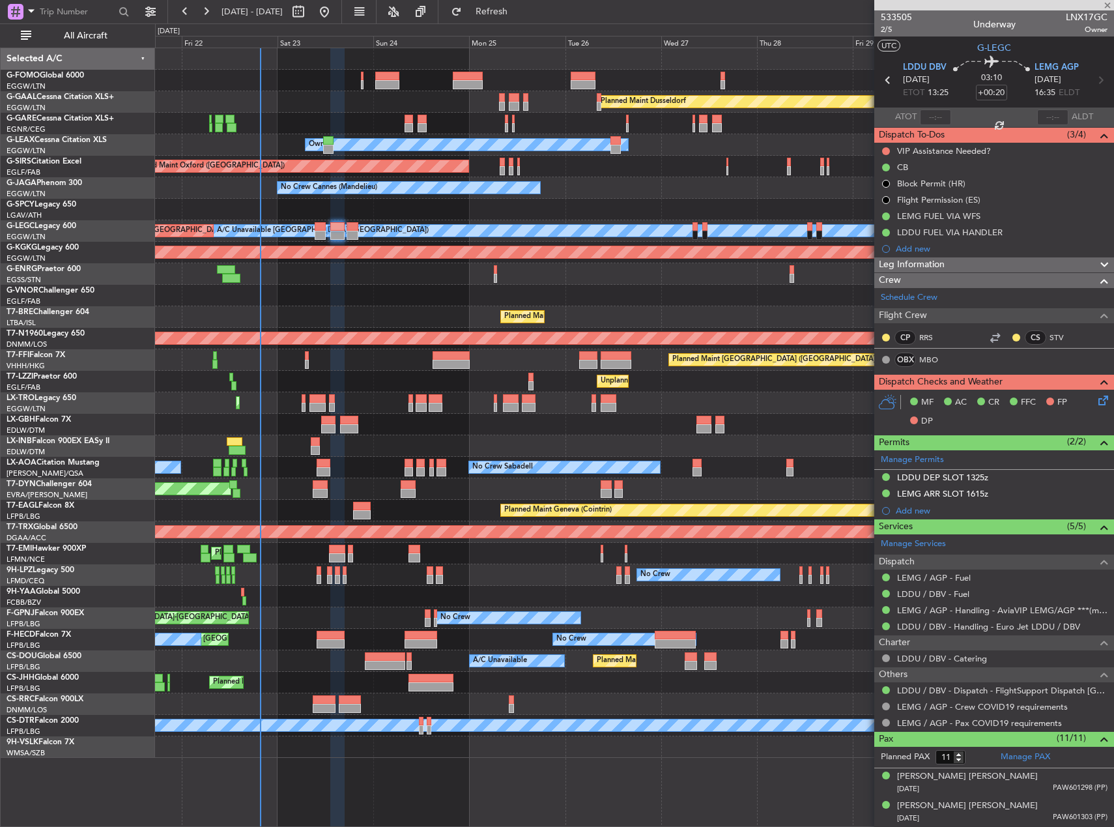
type input "-00:10"
type input "4"
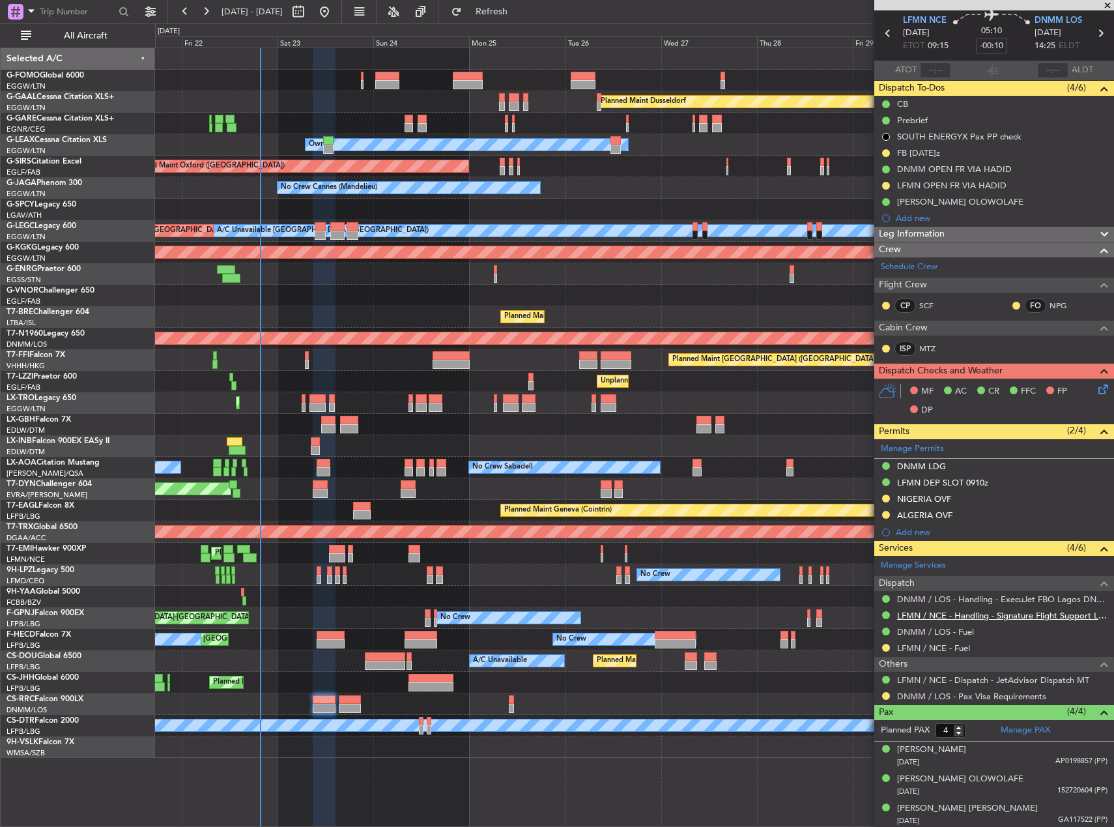
scroll to position [78, 0]
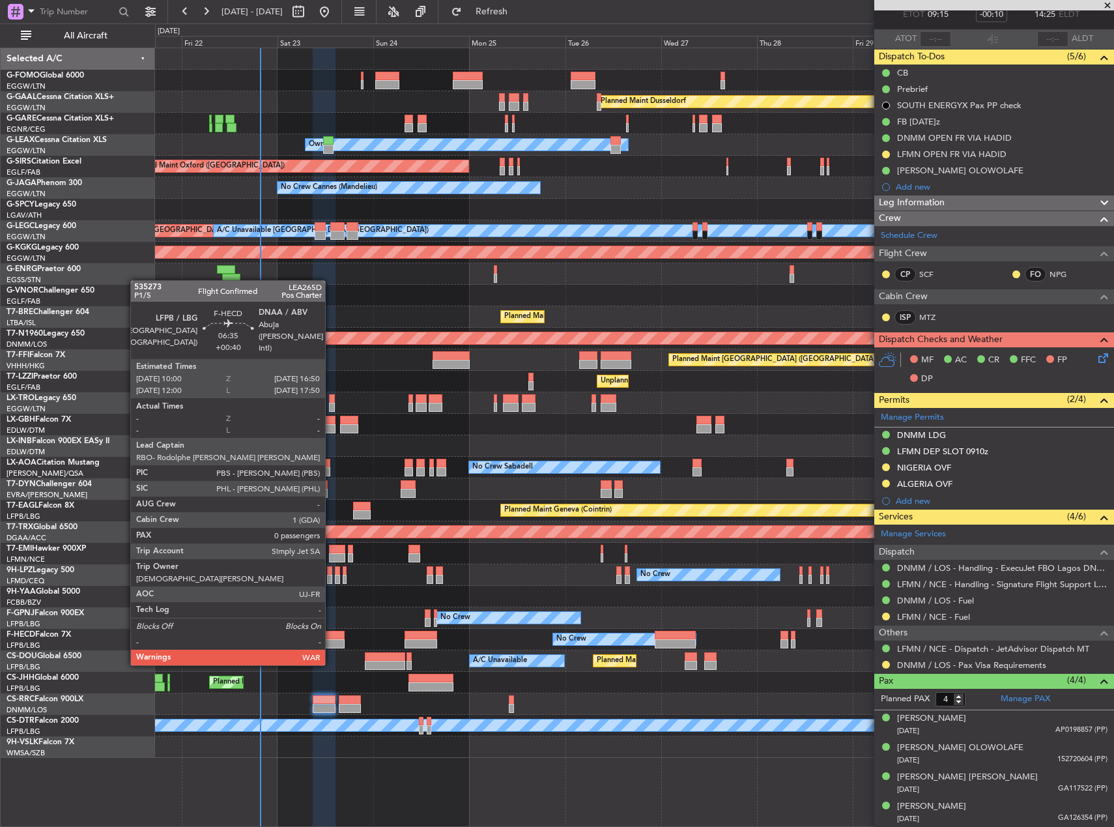
click at [331, 639] on div at bounding box center [330, 643] width 27 height 9
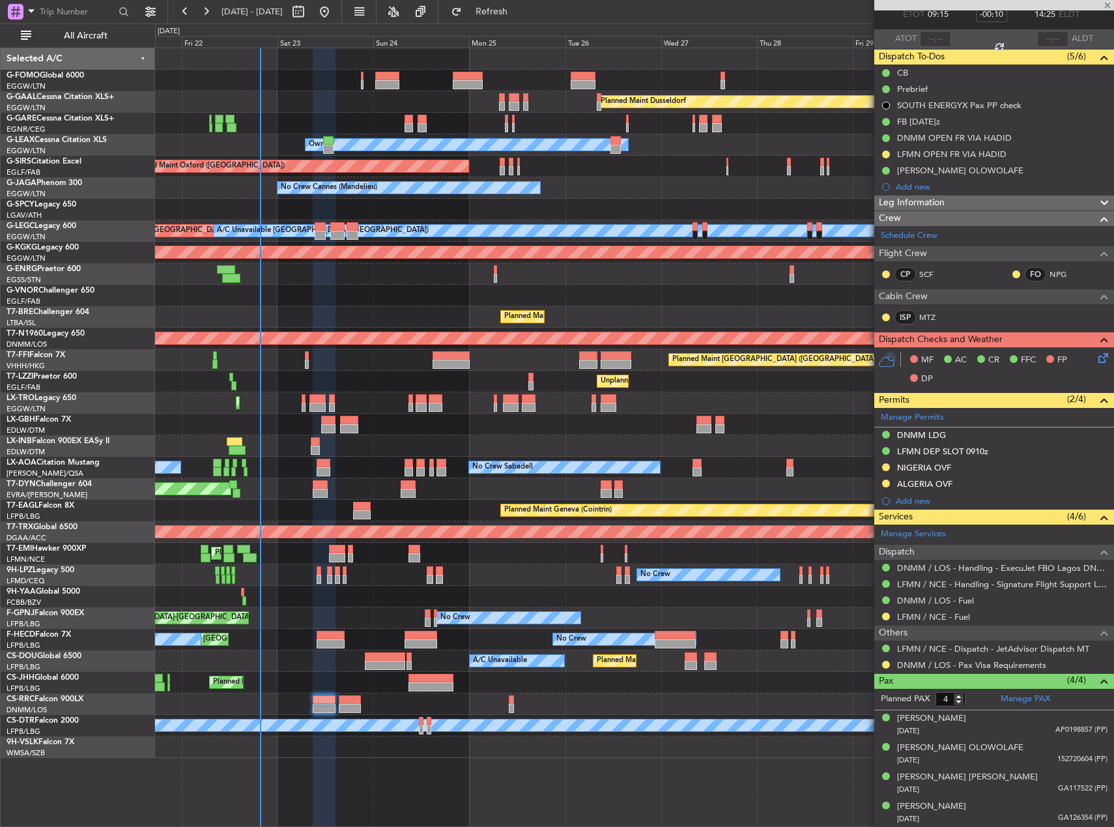
type input "+00:40"
type input "0"
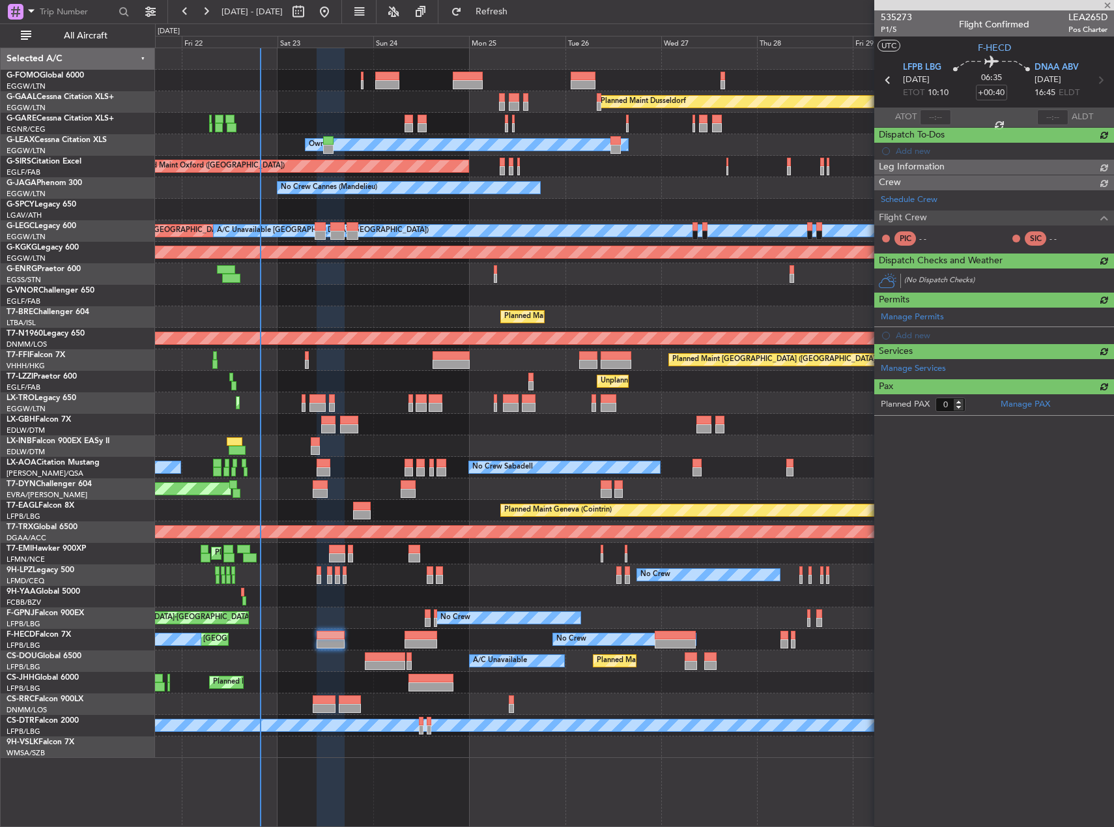
scroll to position [0, 0]
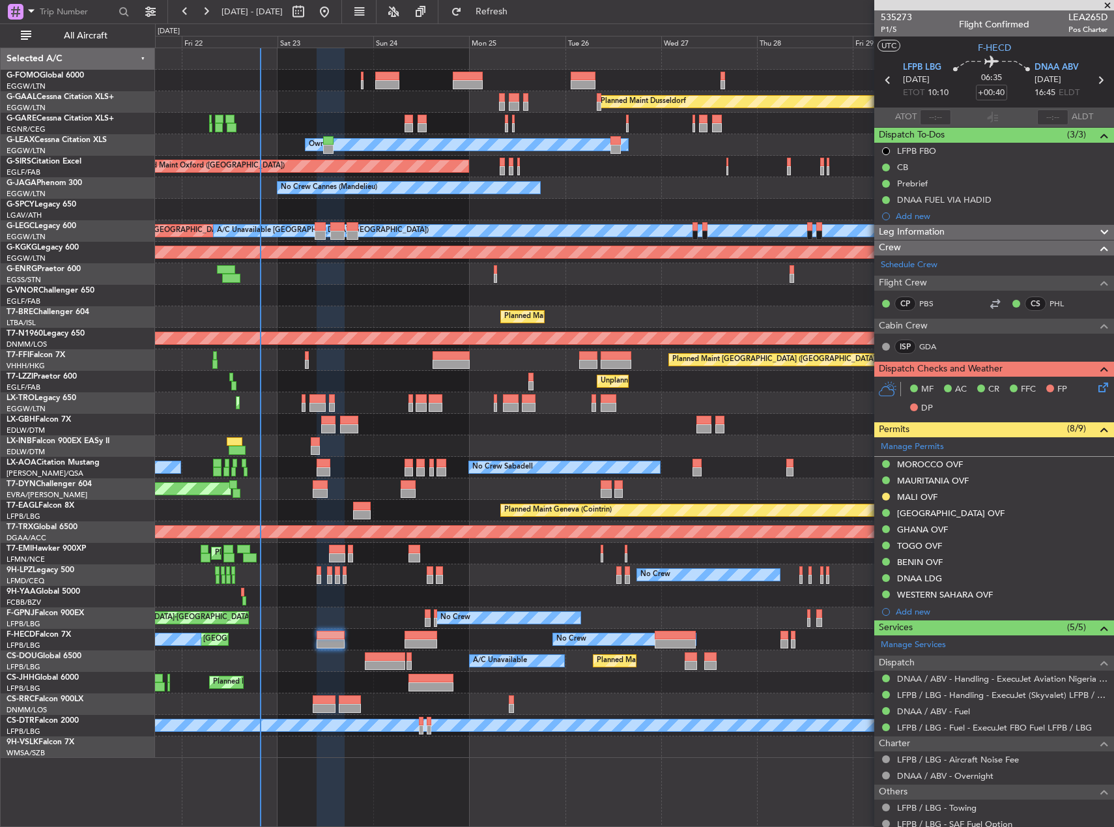
click at [929, 496] on div "MALI OVF" at bounding box center [917, 496] width 40 height 11
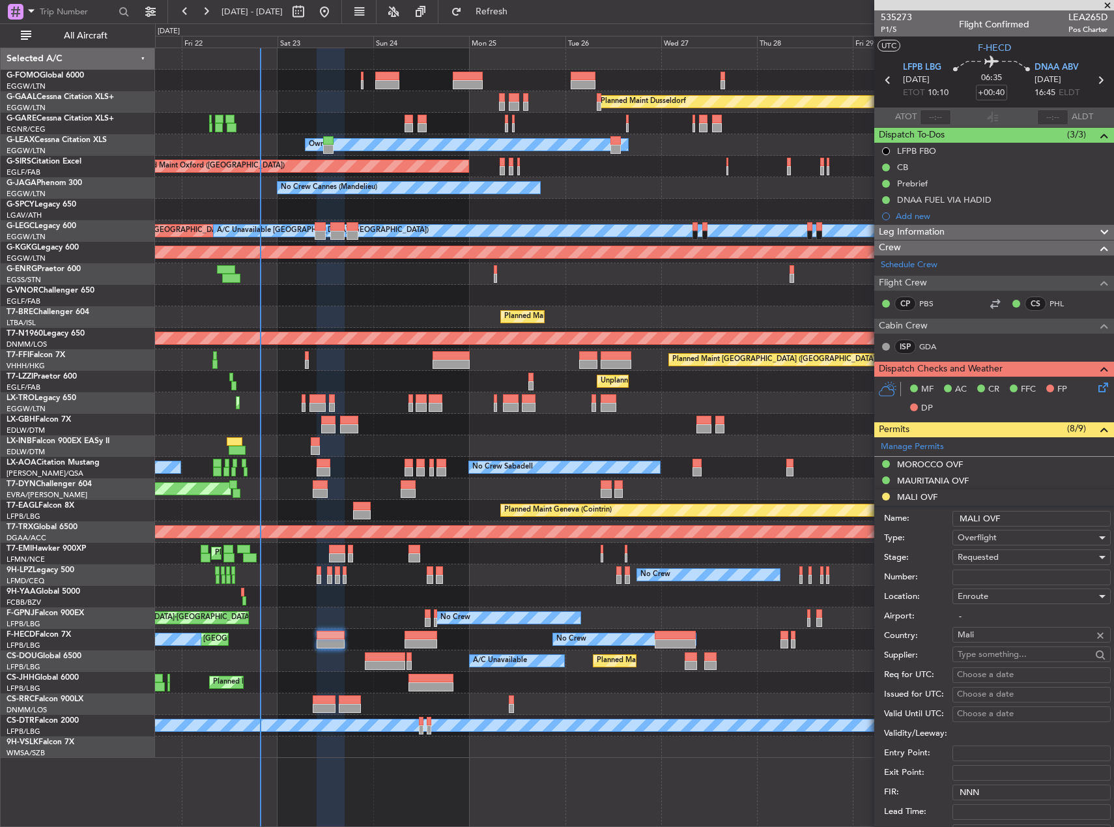
click at [998, 572] on input "Number:" at bounding box center [1032, 577] width 158 height 16
paste input "N°1617/ANAC/DG DU 22/08/2025"
type input "N°1617/ANAC/DG DU 22/08/2025"
click at [986, 560] on span "Requested" at bounding box center [978, 557] width 41 height 12
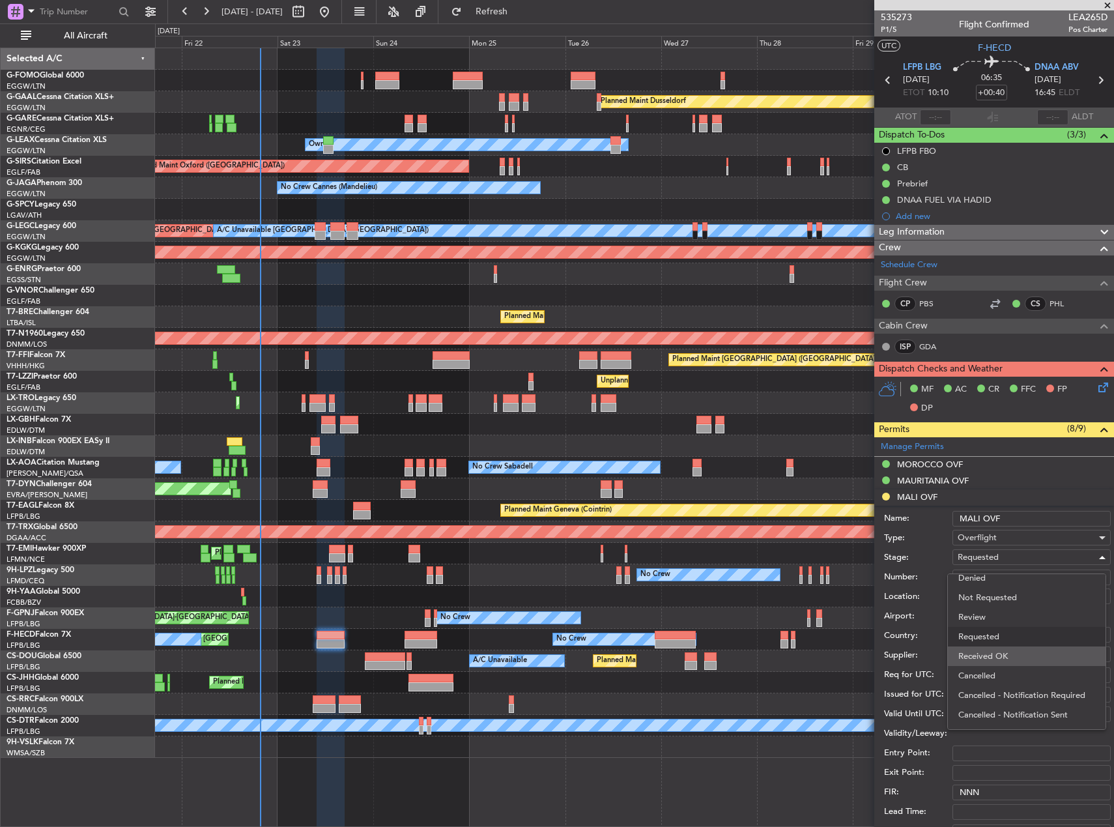
click at [1017, 661] on span "Received OK" at bounding box center [1026, 656] width 137 height 20
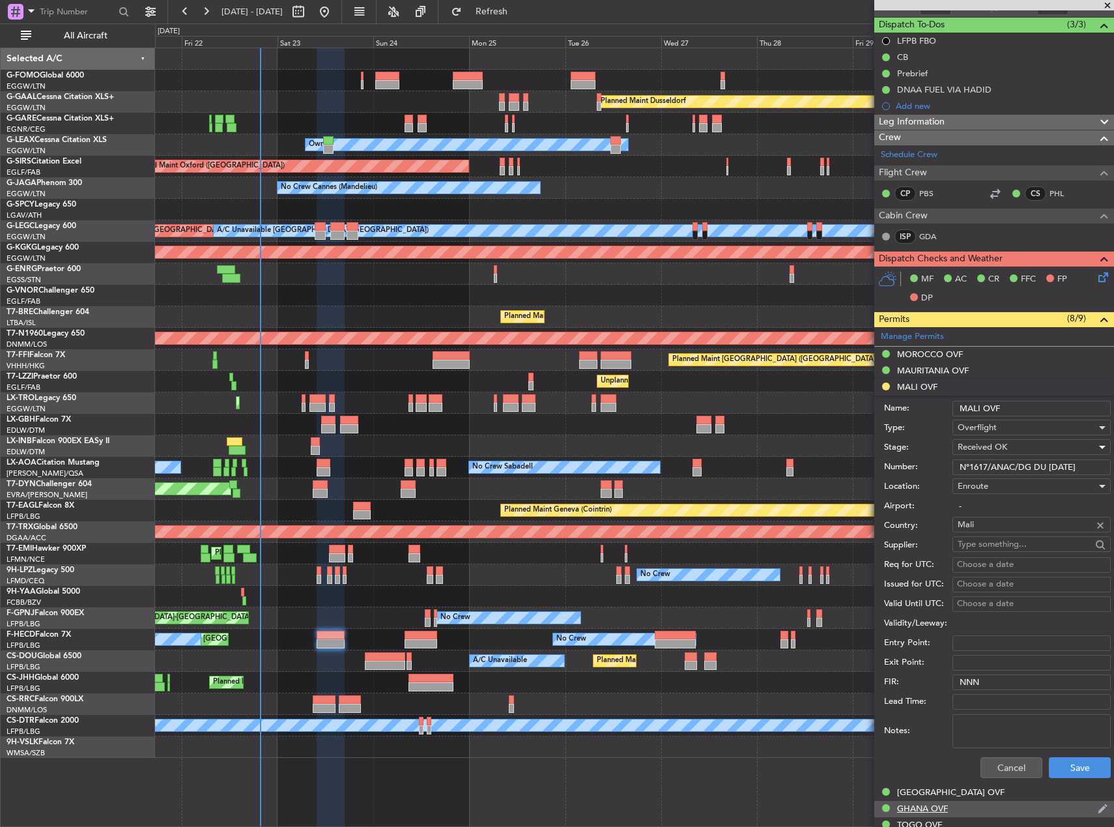
scroll to position [195, 0]
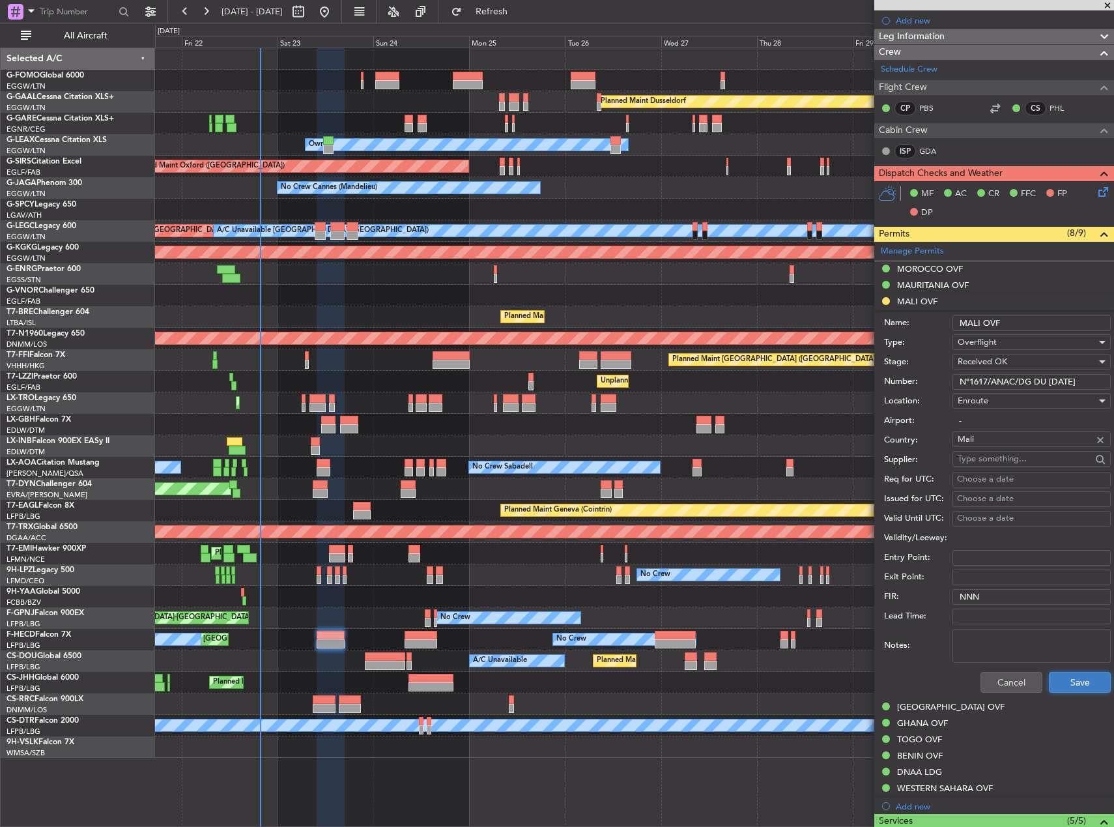
click at [1067, 683] on button "Save" at bounding box center [1080, 682] width 62 height 21
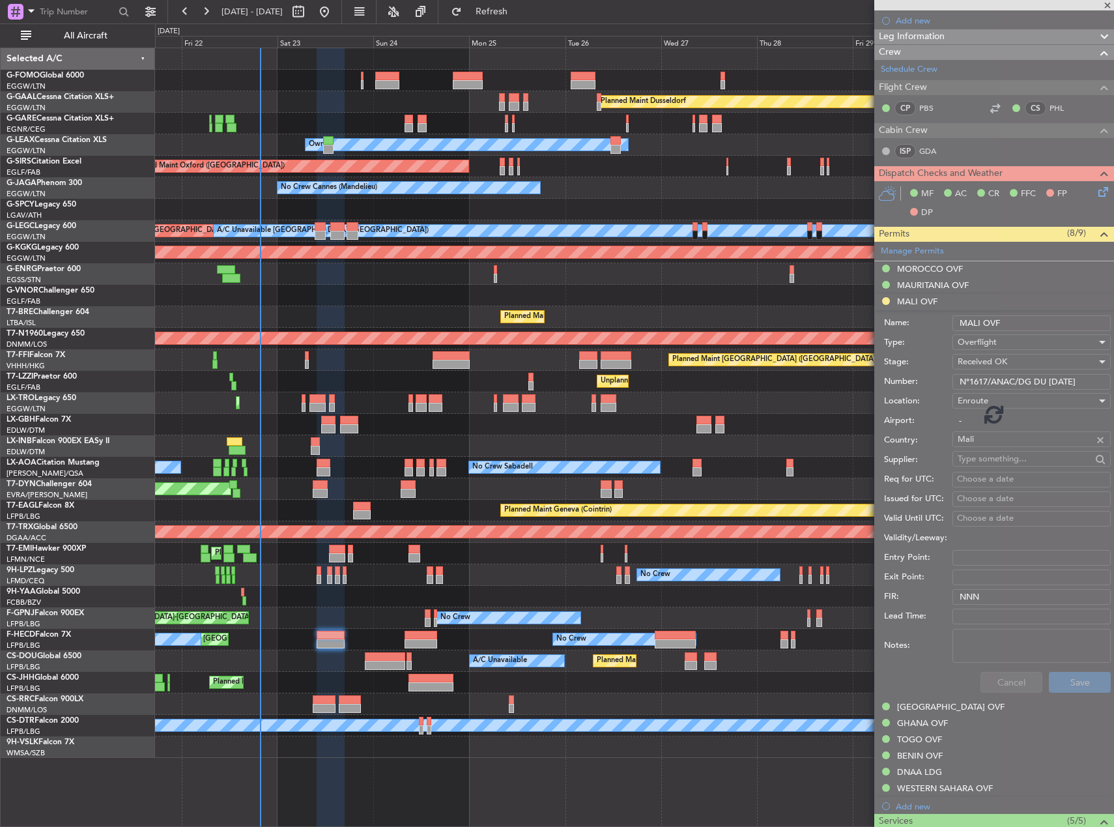
scroll to position [58, 0]
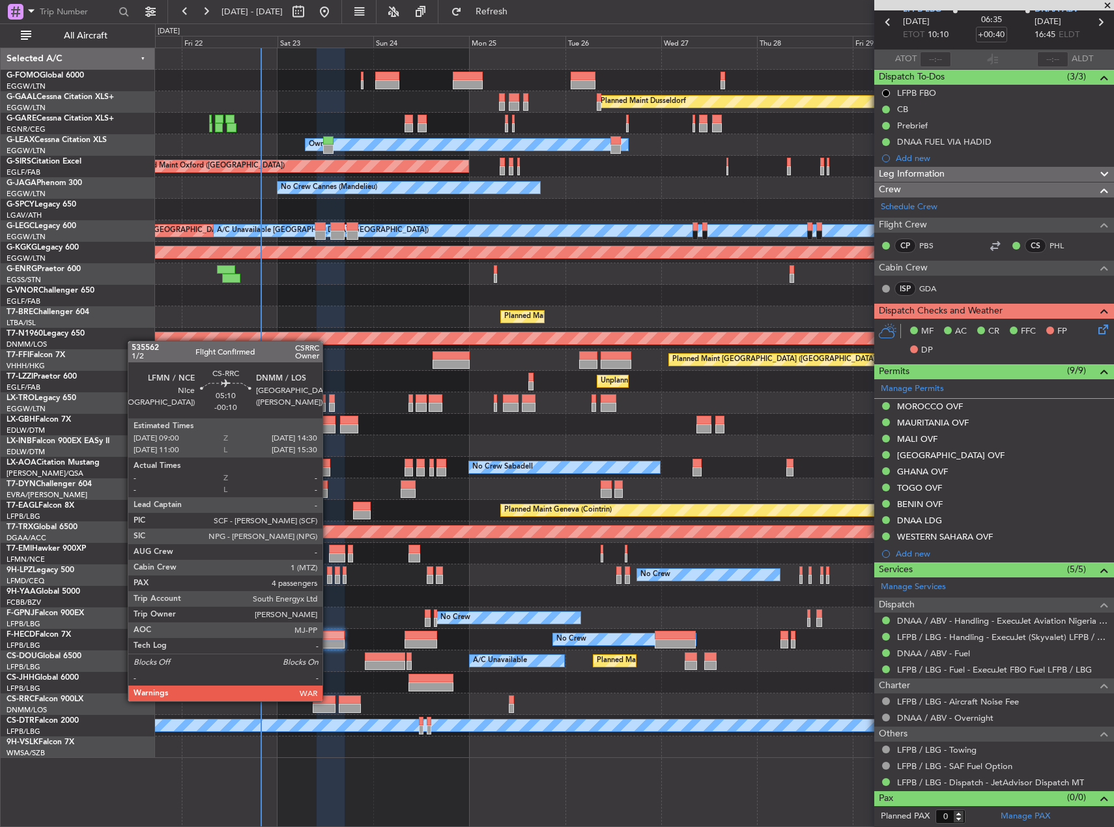
click at [328, 700] on div at bounding box center [324, 699] width 22 height 9
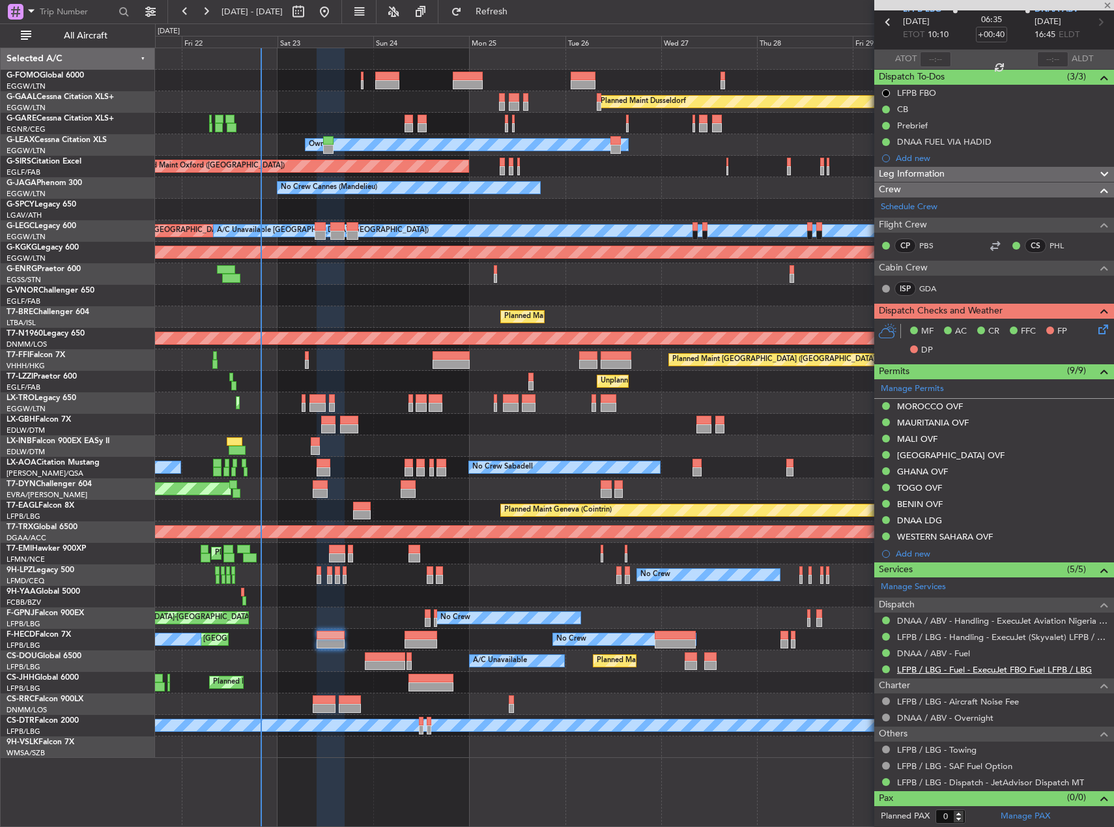
type input "-00:10"
type input "4"
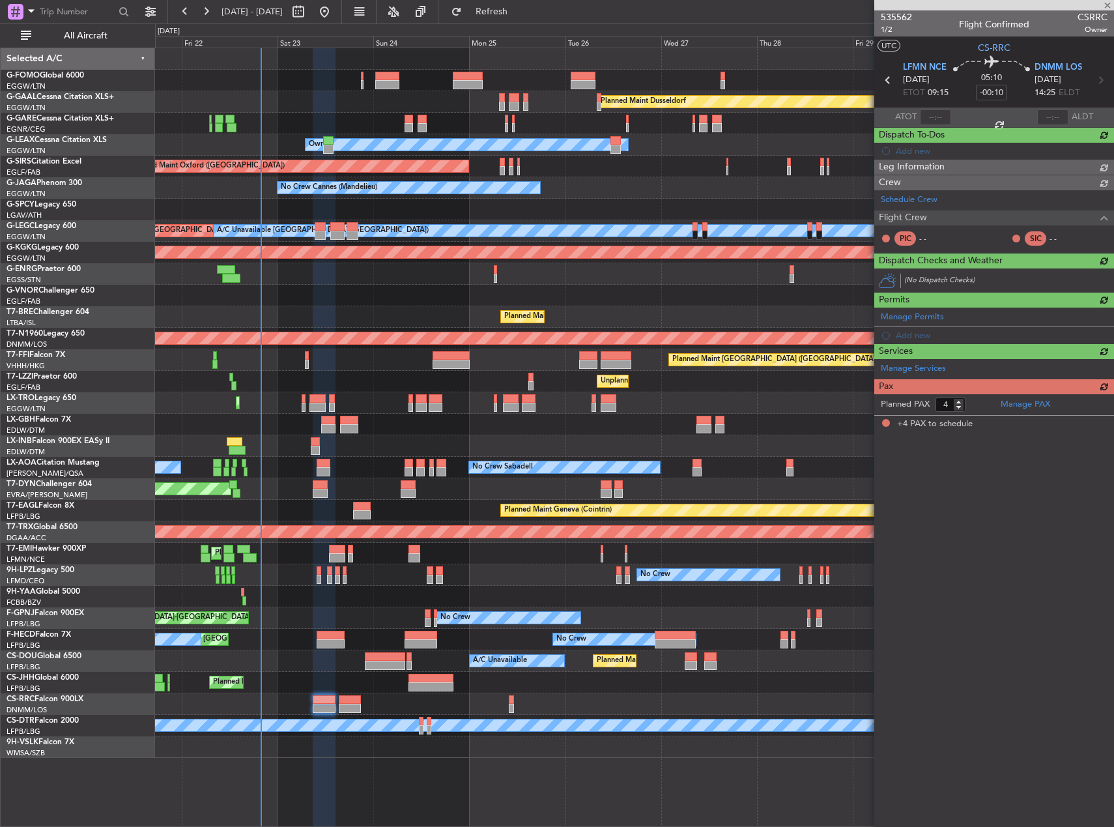
scroll to position [0, 0]
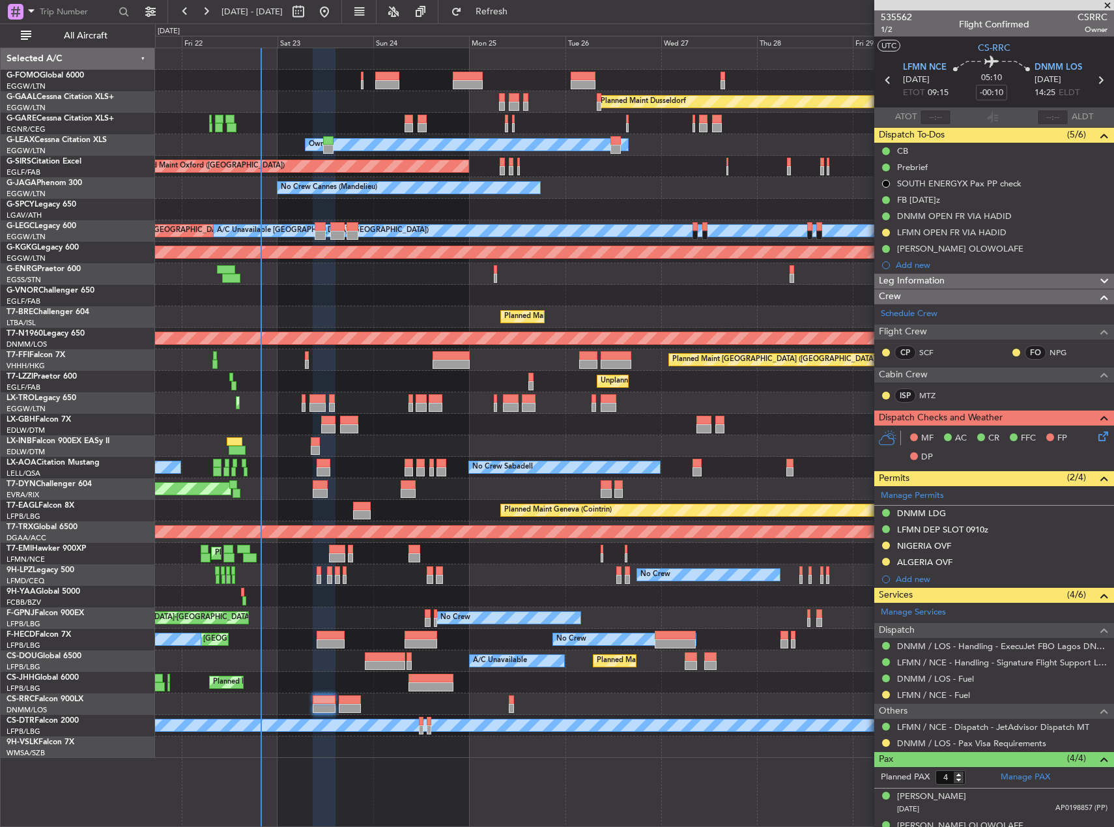
click at [922, 557] on div "ALGERIA OVF" at bounding box center [924, 561] width 55 height 11
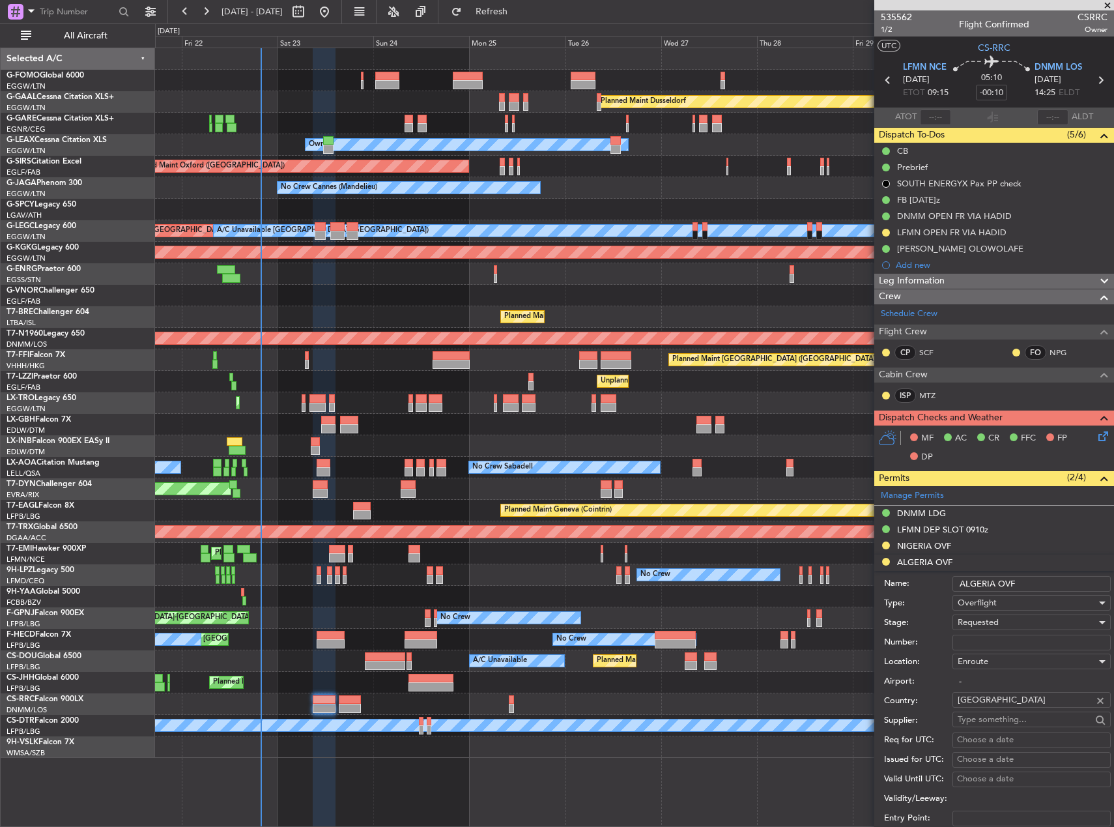
click at [1007, 638] on input "Number:" at bounding box center [1032, 643] width 158 height 16
paste input "NR 7141/ANAC/BS/2025"
type input "NR 7141/ANAC/BS/2025"
click at [939, 660] on label "Location:" at bounding box center [918, 661] width 68 height 13
click at [975, 624] on span "Requested" at bounding box center [978, 622] width 41 height 12
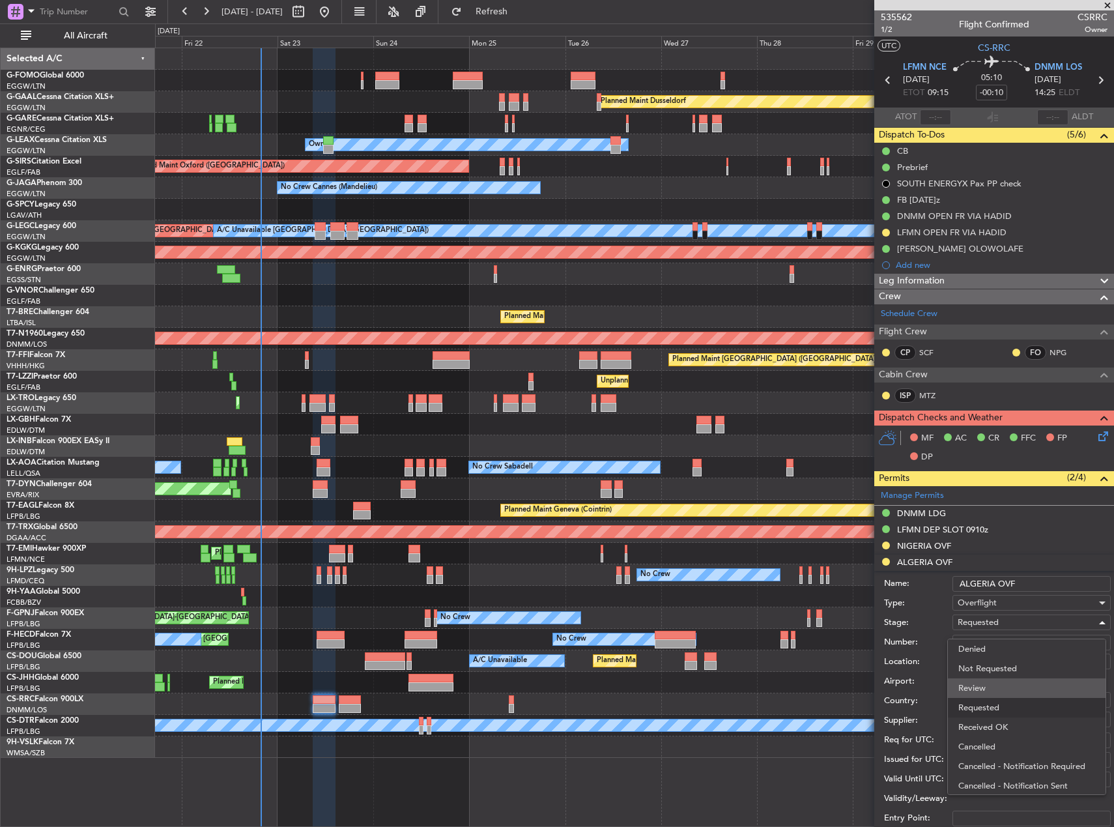
scroll to position [6, 0]
click at [1007, 718] on span "Received OK" at bounding box center [1026, 721] width 137 height 20
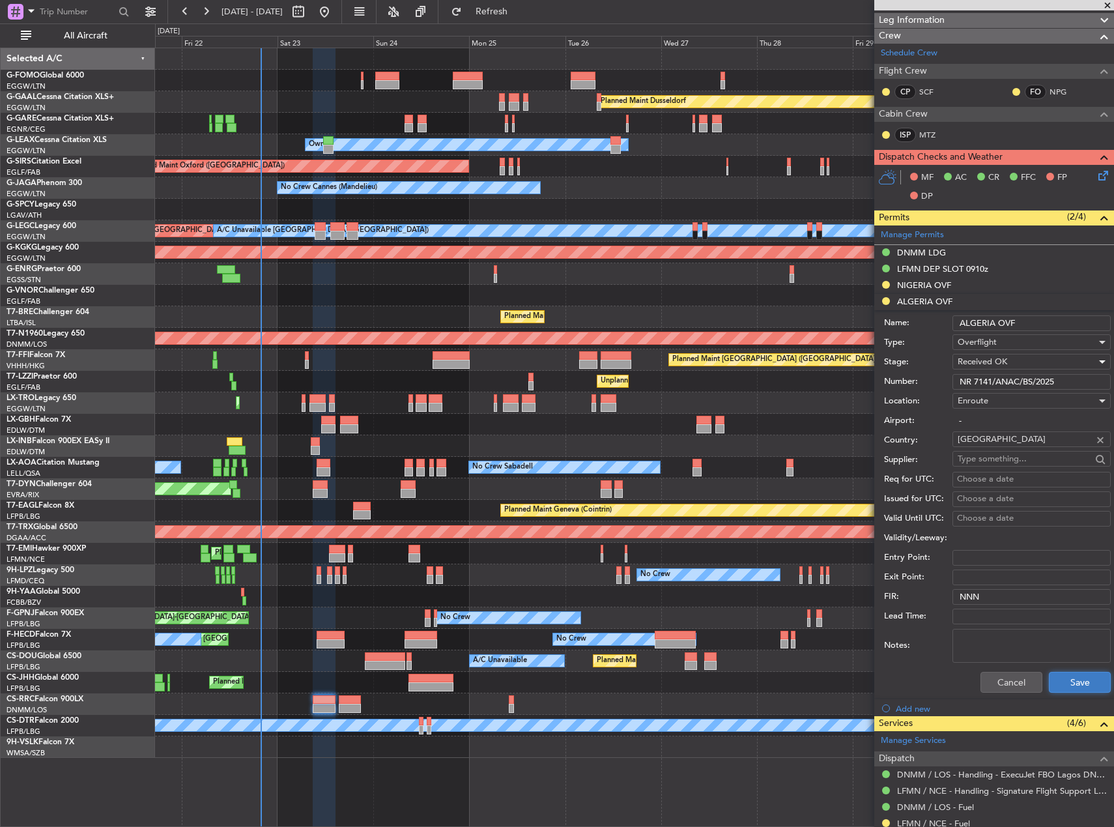
click at [1078, 678] on button "Save" at bounding box center [1080, 682] width 62 height 21
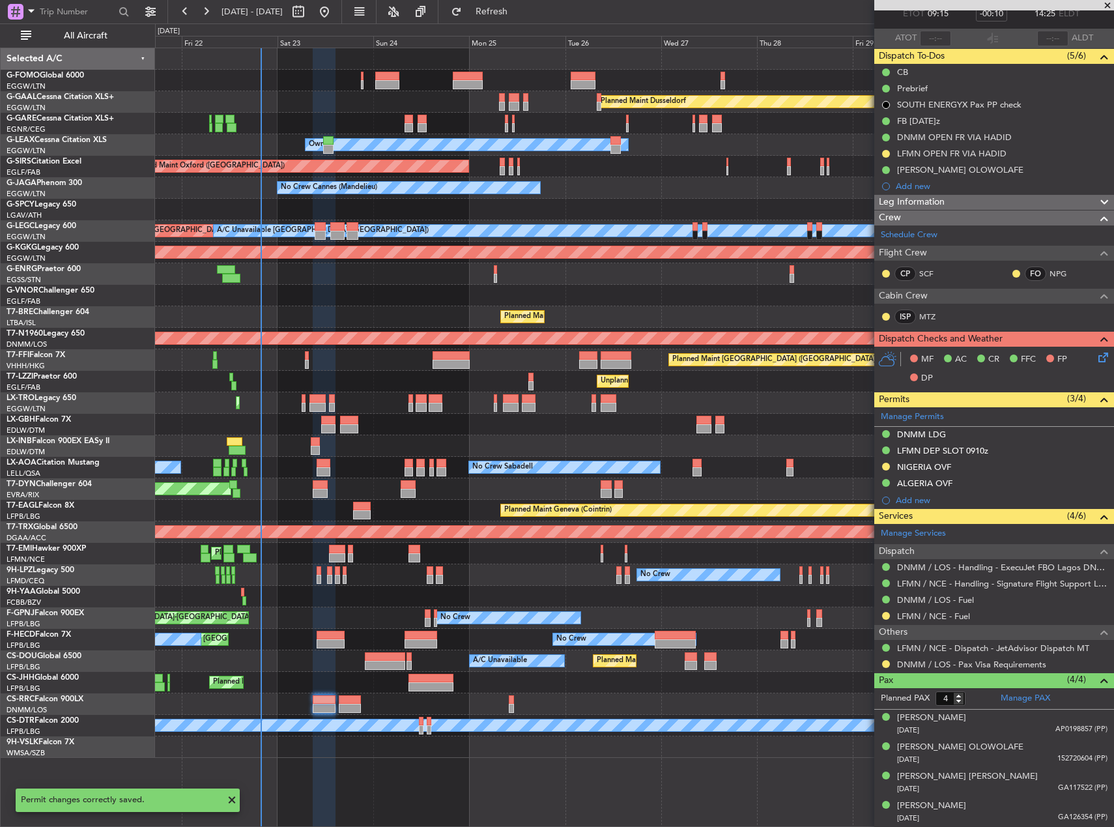
scroll to position [78, 0]
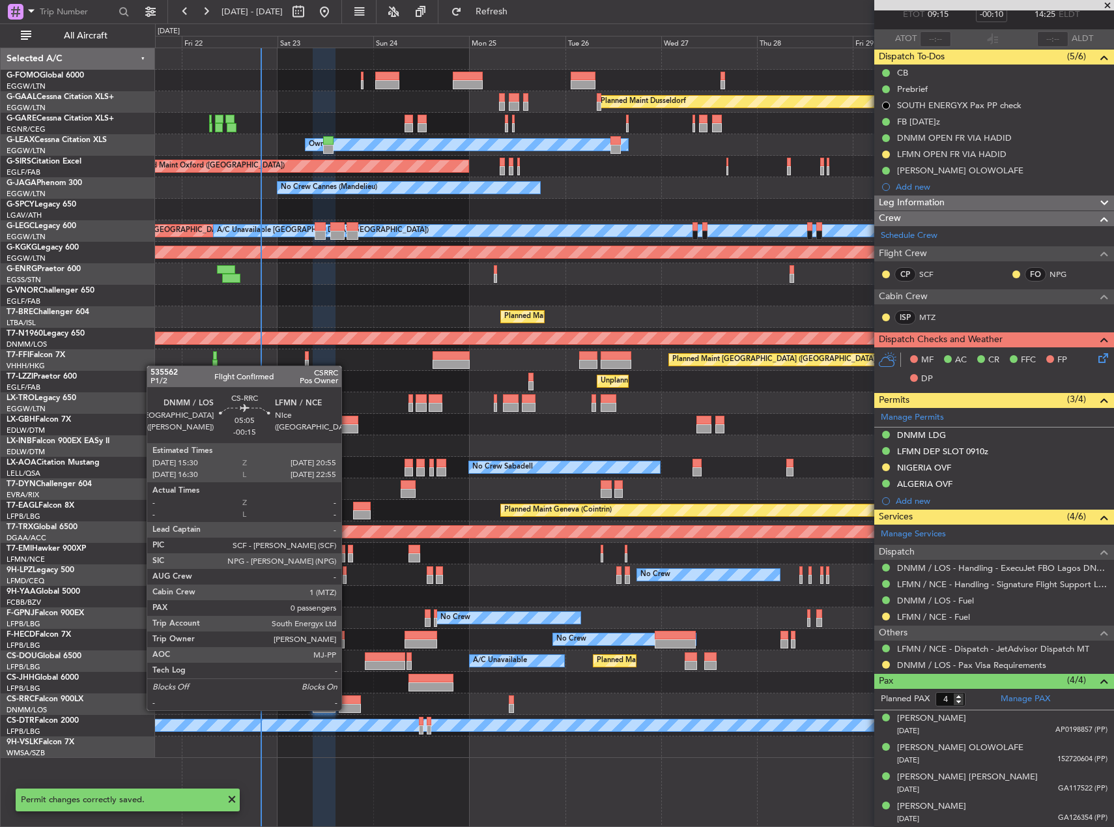
click at [347, 709] on div at bounding box center [350, 708] width 22 height 9
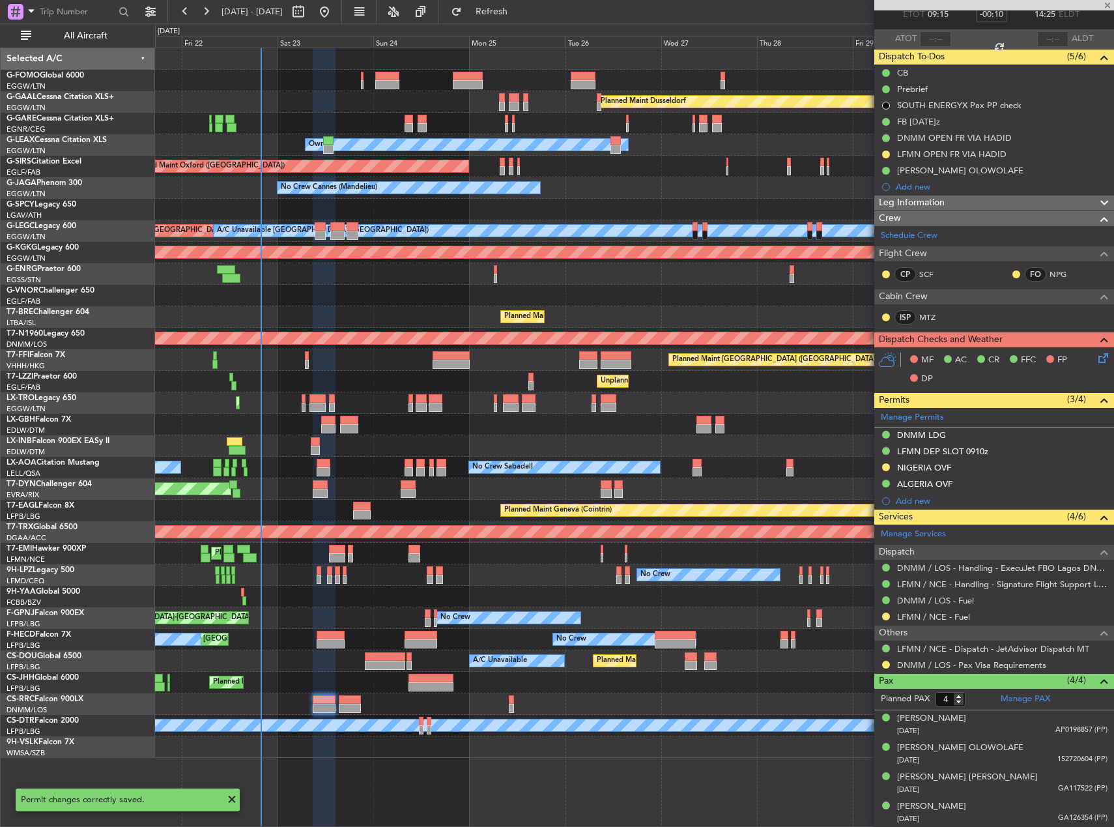
type input "-00:15"
type input "0"
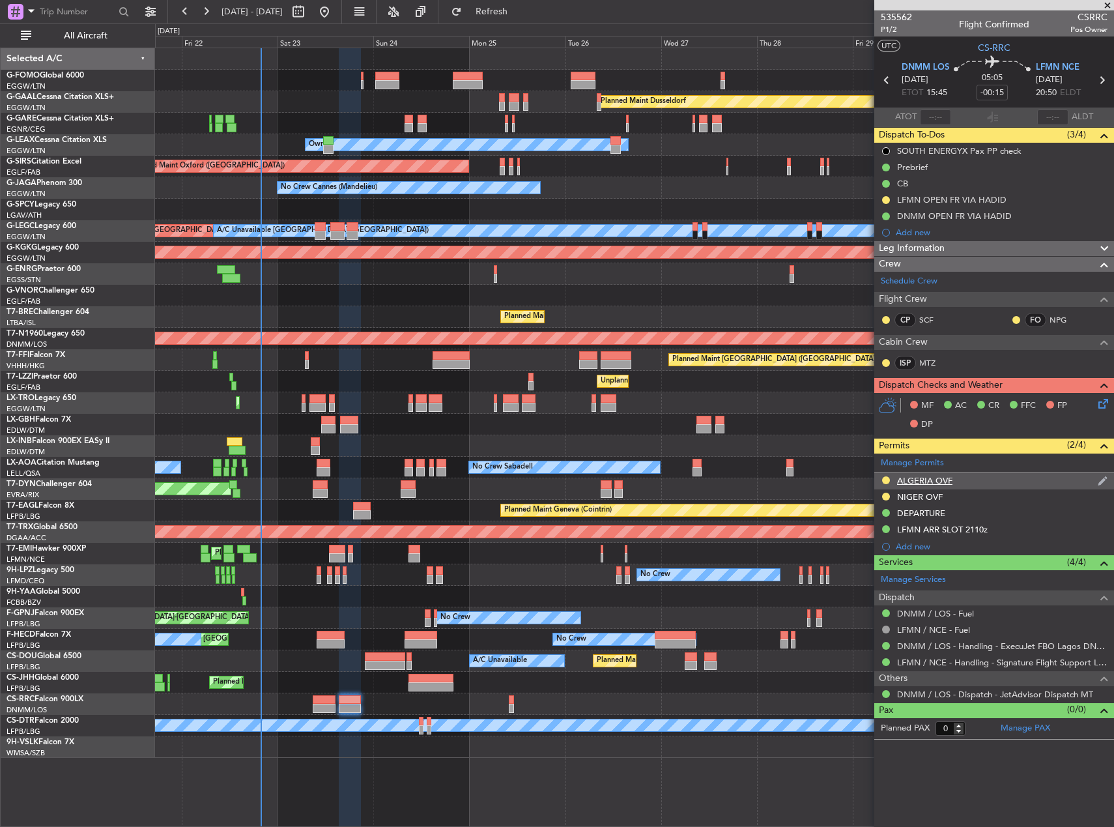
click at [916, 481] on div "ALGERIA OVF" at bounding box center [924, 480] width 55 height 11
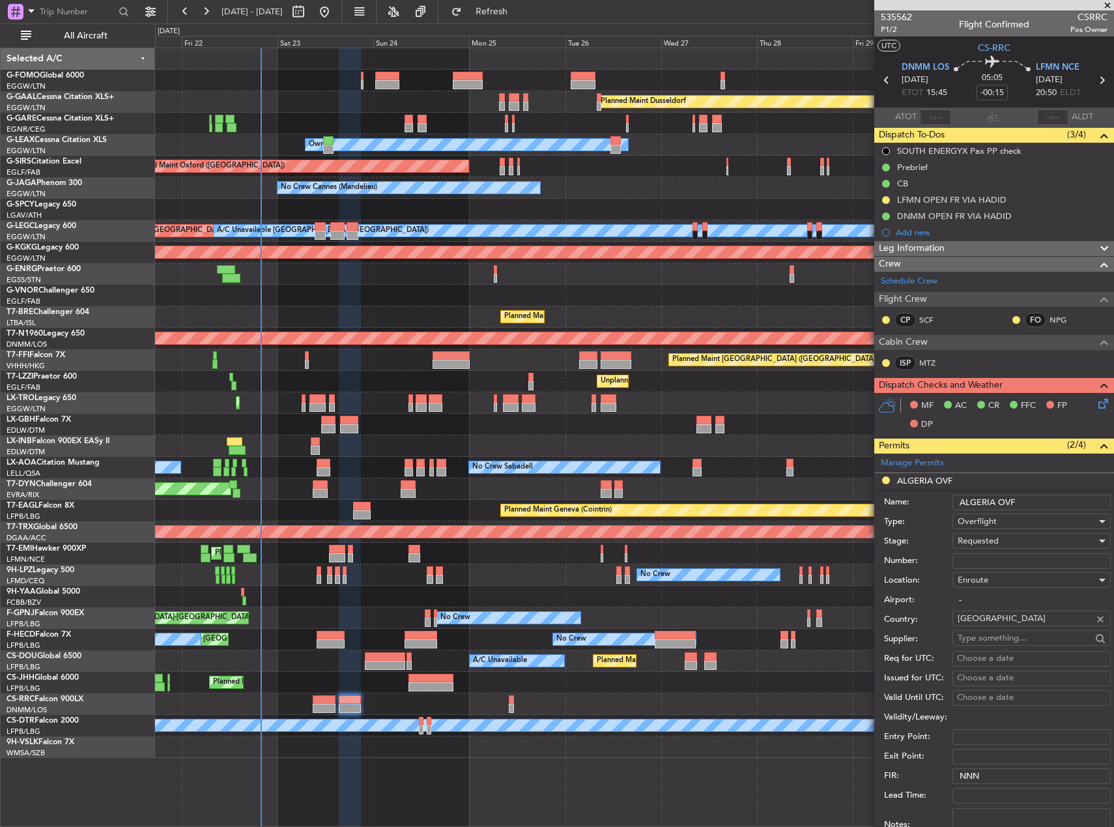
click at [983, 566] on input "Number:" at bounding box center [1032, 561] width 158 height 16
paste input "NR 7141/ANAC/BS/2025"
type input "NR 7141/ANAC/BS/2025"
click at [992, 541] on span "Requested" at bounding box center [978, 541] width 41 height 12
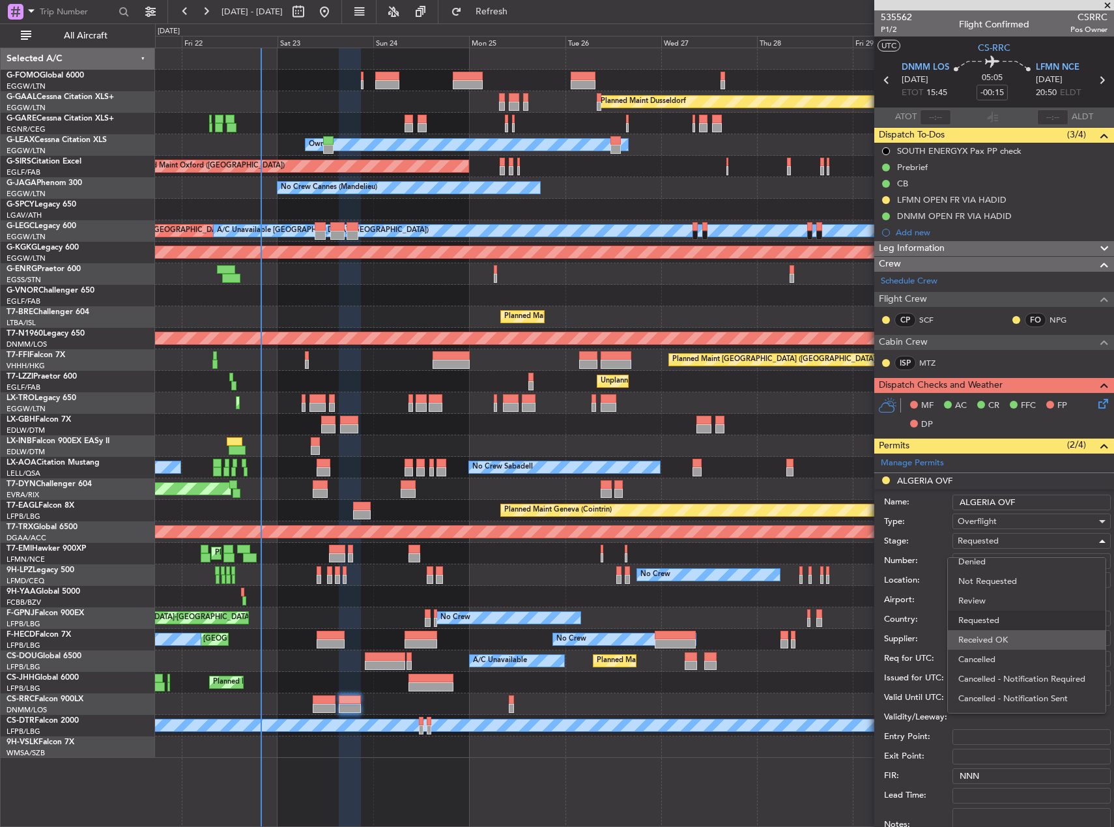
click at [1016, 638] on span "Received OK" at bounding box center [1026, 640] width 137 height 20
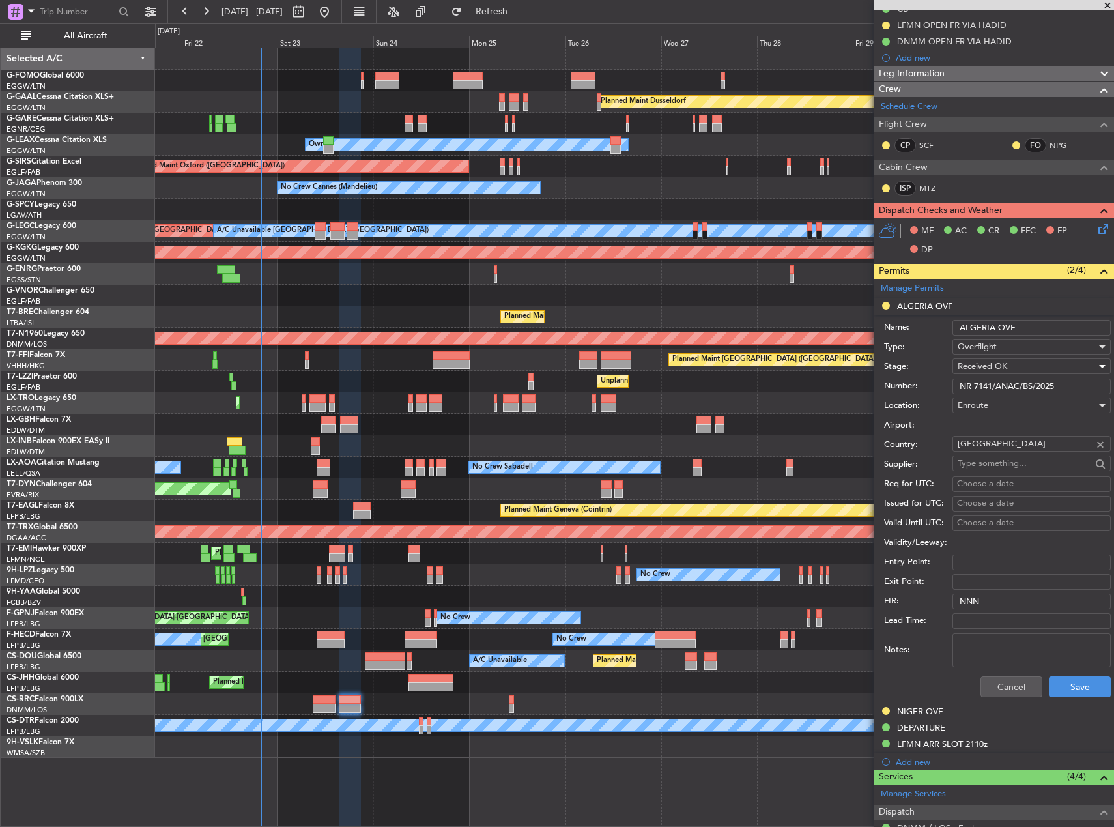
scroll to position [195, 0]
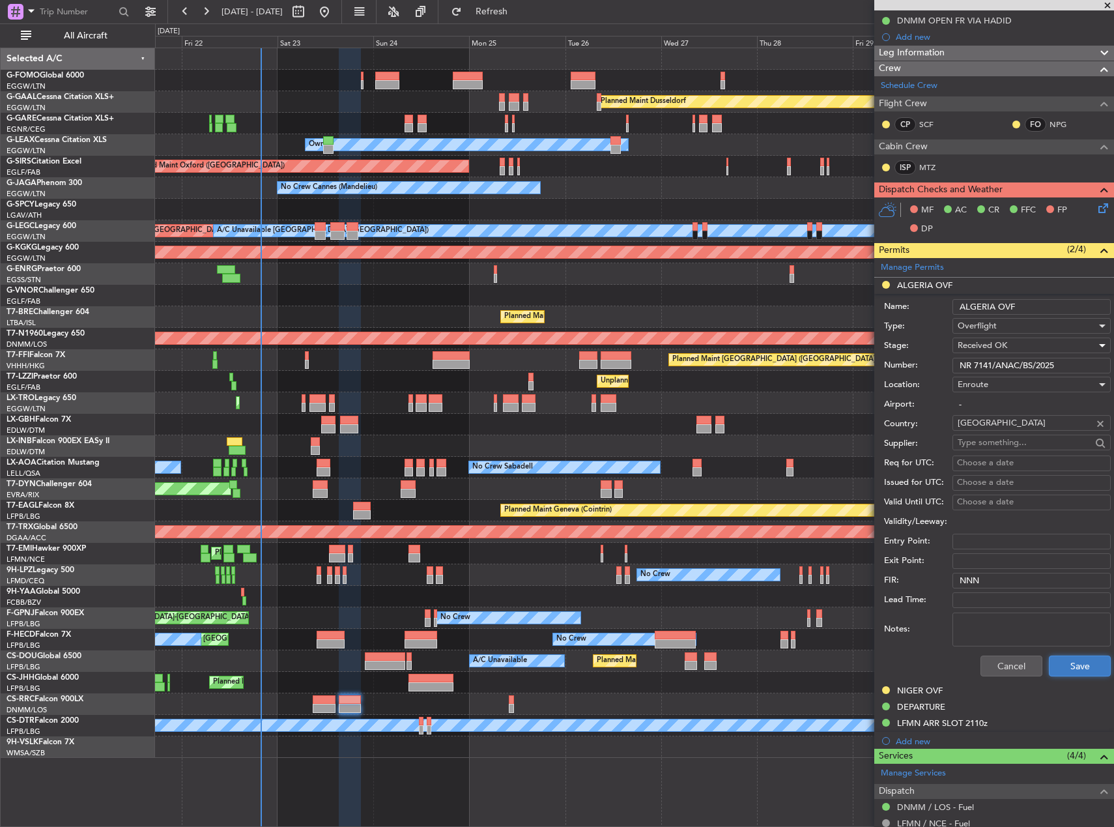
click at [1070, 662] on button "Save" at bounding box center [1080, 665] width 62 height 21
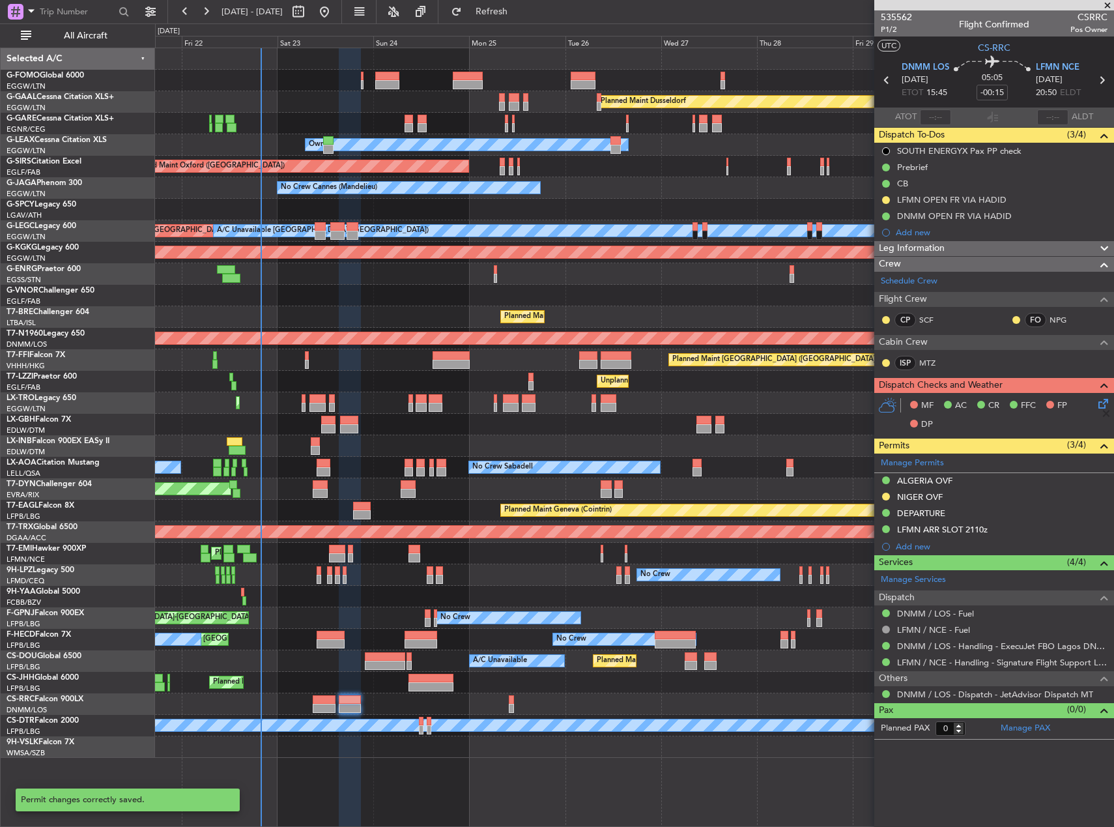
scroll to position [0, 0]
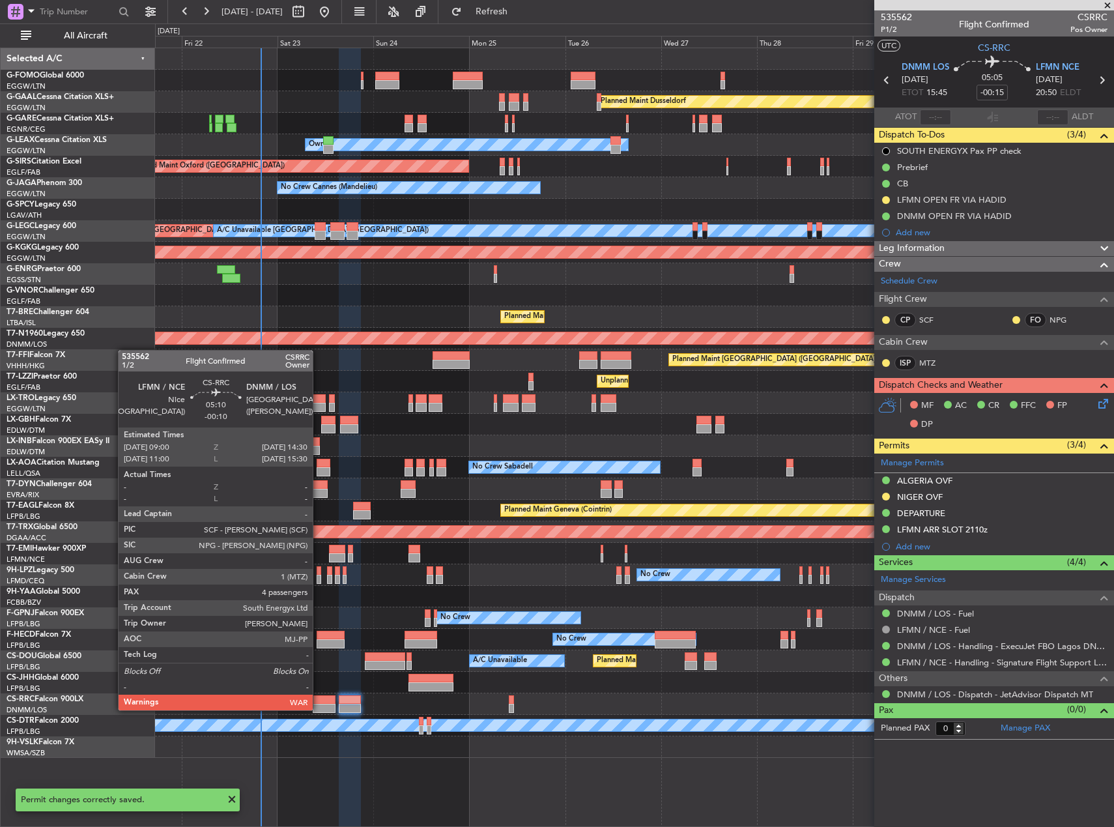
click at [319, 709] on div at bounding box center [324, 708] width 22 height 9
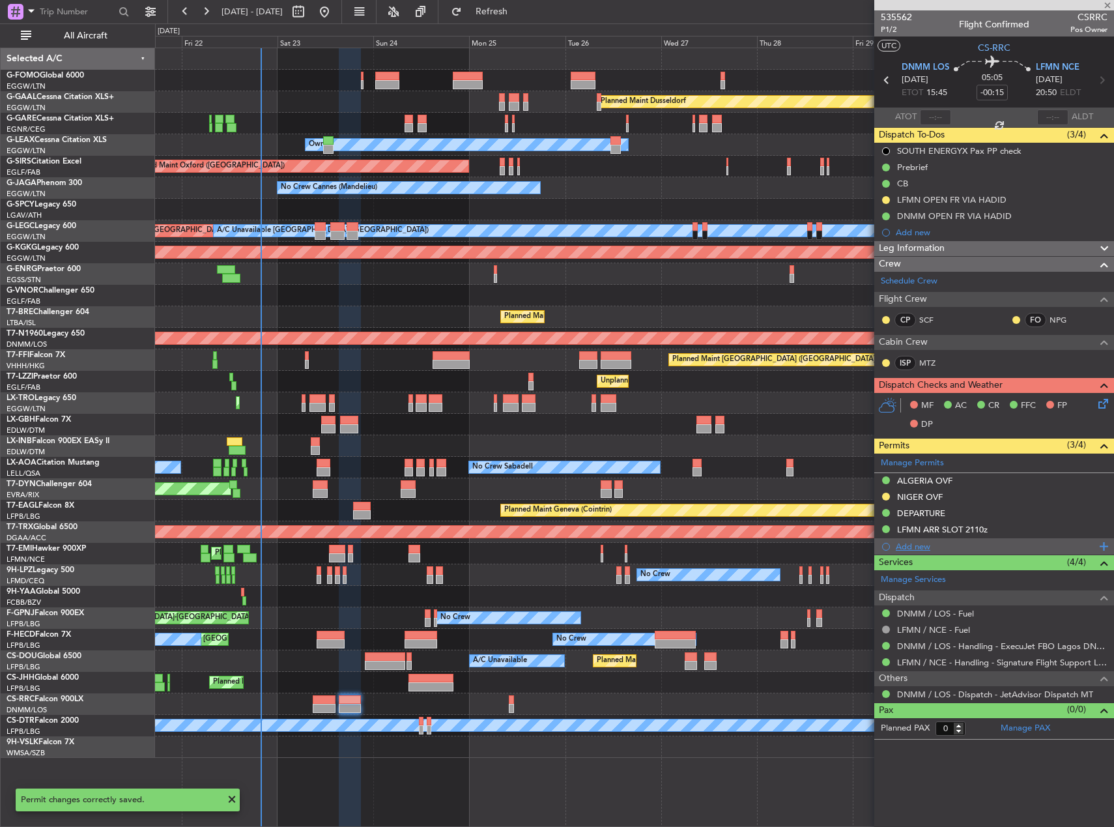
type input "-00:10"
type input "4"
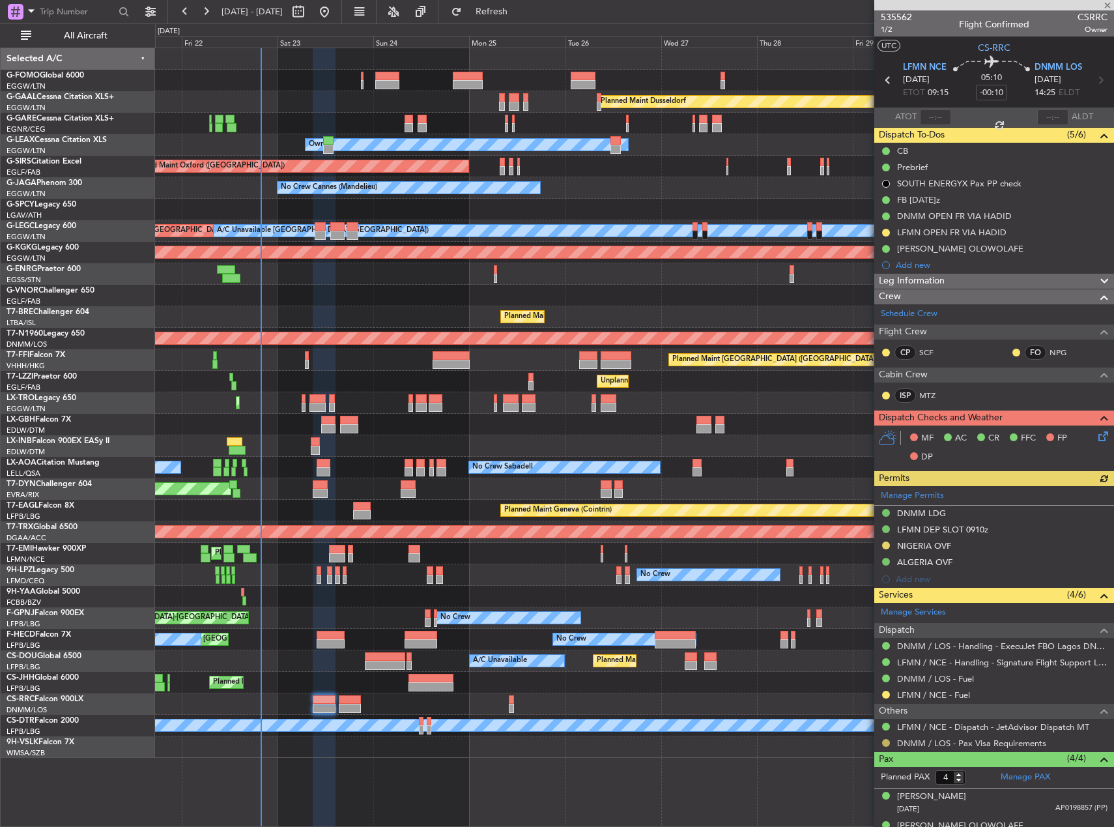
click at [883, 744] on button at bounding box center [886, 743] width 8 height 8
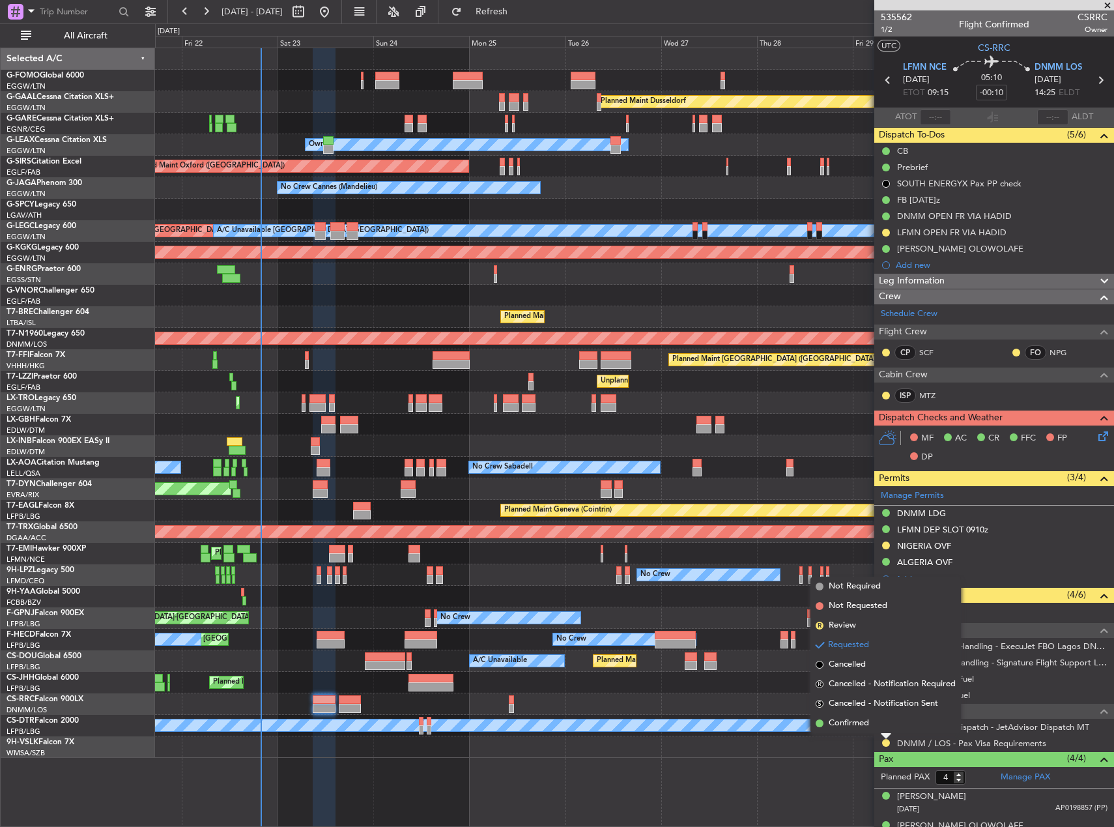
click at [819, 762] on div "Planned Maint Dusseldorf Unplanned Maint [PERSON_NAME] Owner Unplanned Maint [G…" at bounding box center [634, 437] width 959 height 779
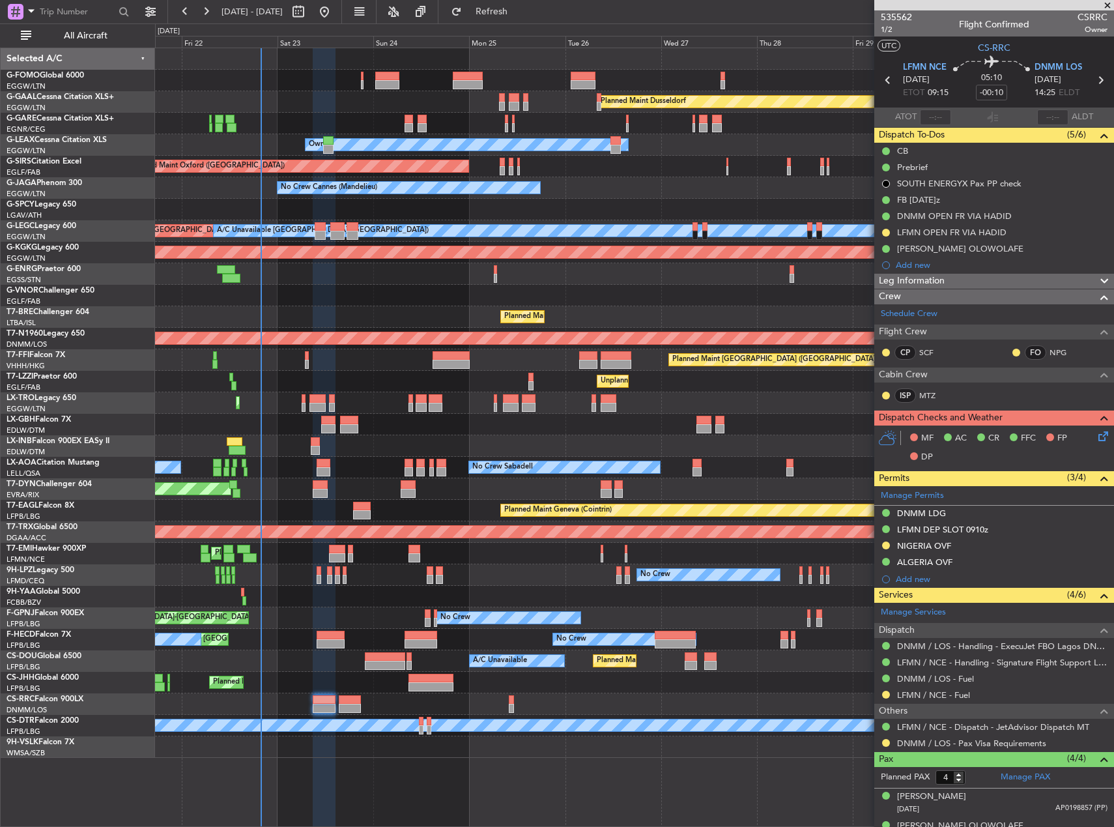
click at [882, 696] on div at bounding box center [886, 694] width 10 height 10
click at [887, 696] on button at bounding box center [886, 695] width 8 height 8
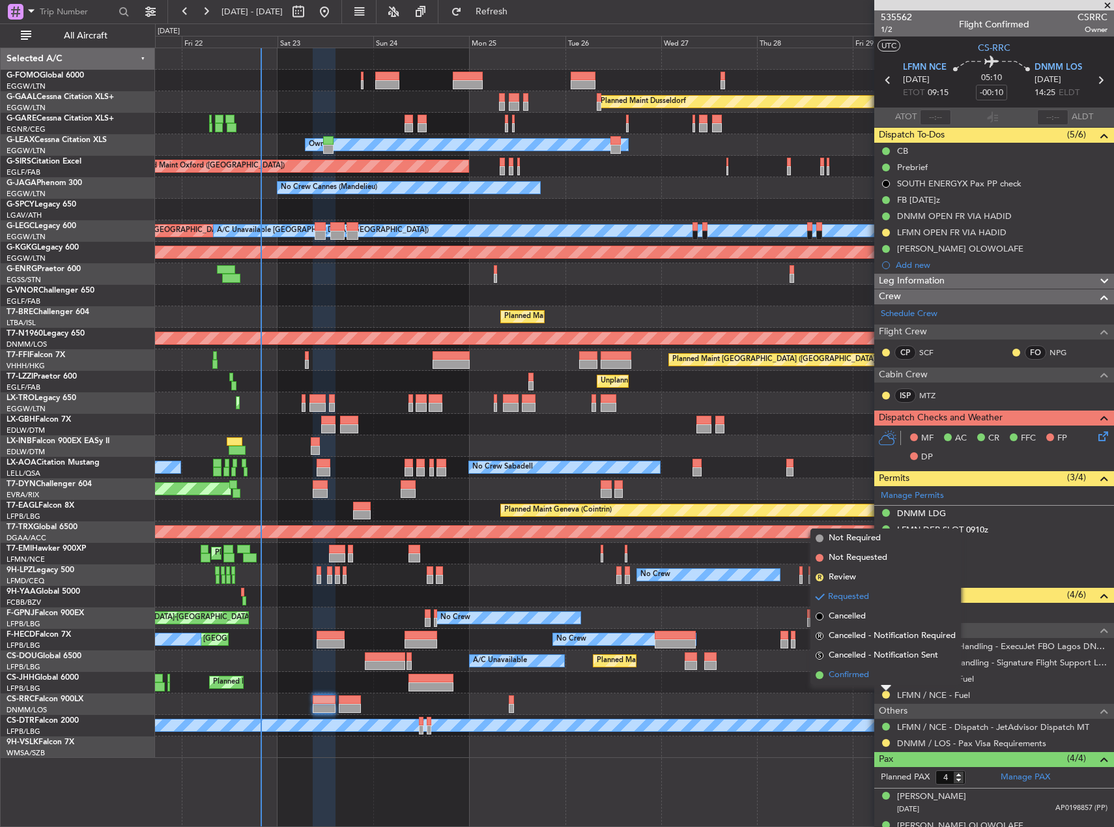
click at [859, 670] on span "Confirmed" at bounding box center [849, 674] width 40 height 13
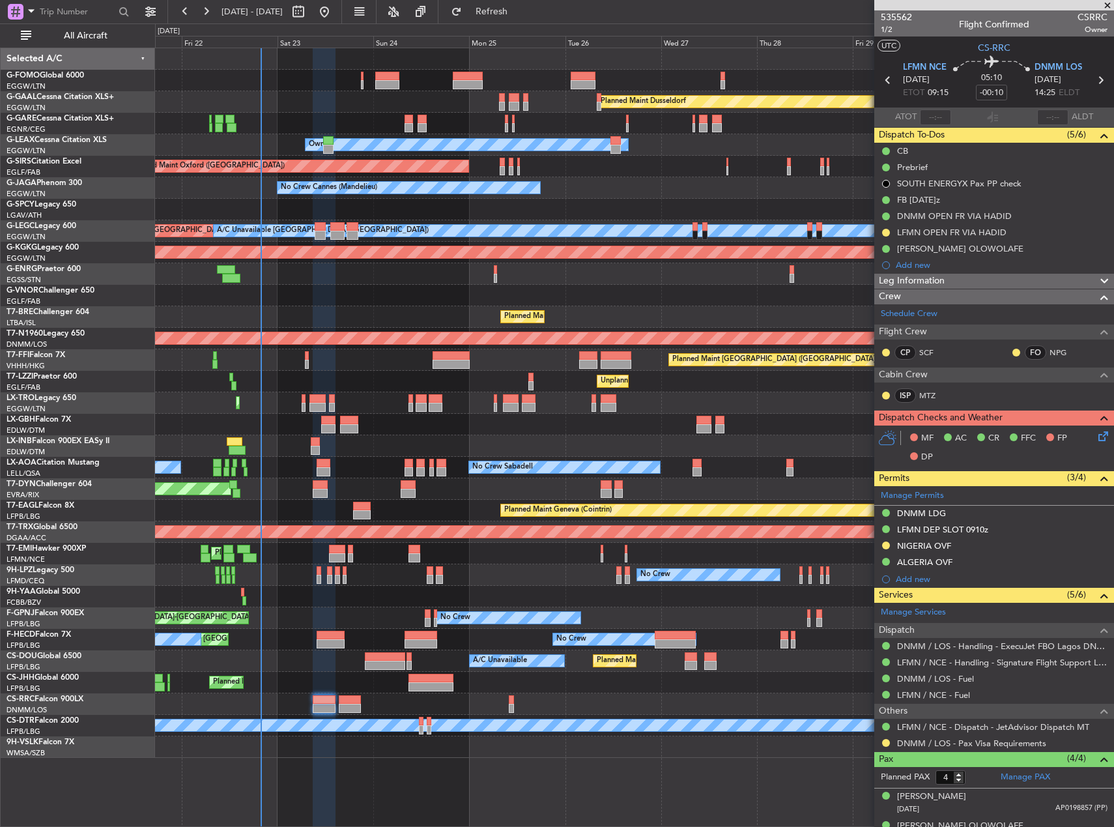
click at [326, 447] on div "Planned Maint Geneva (Cointrin)" at bounding box center [634, 446] width 958 height 22
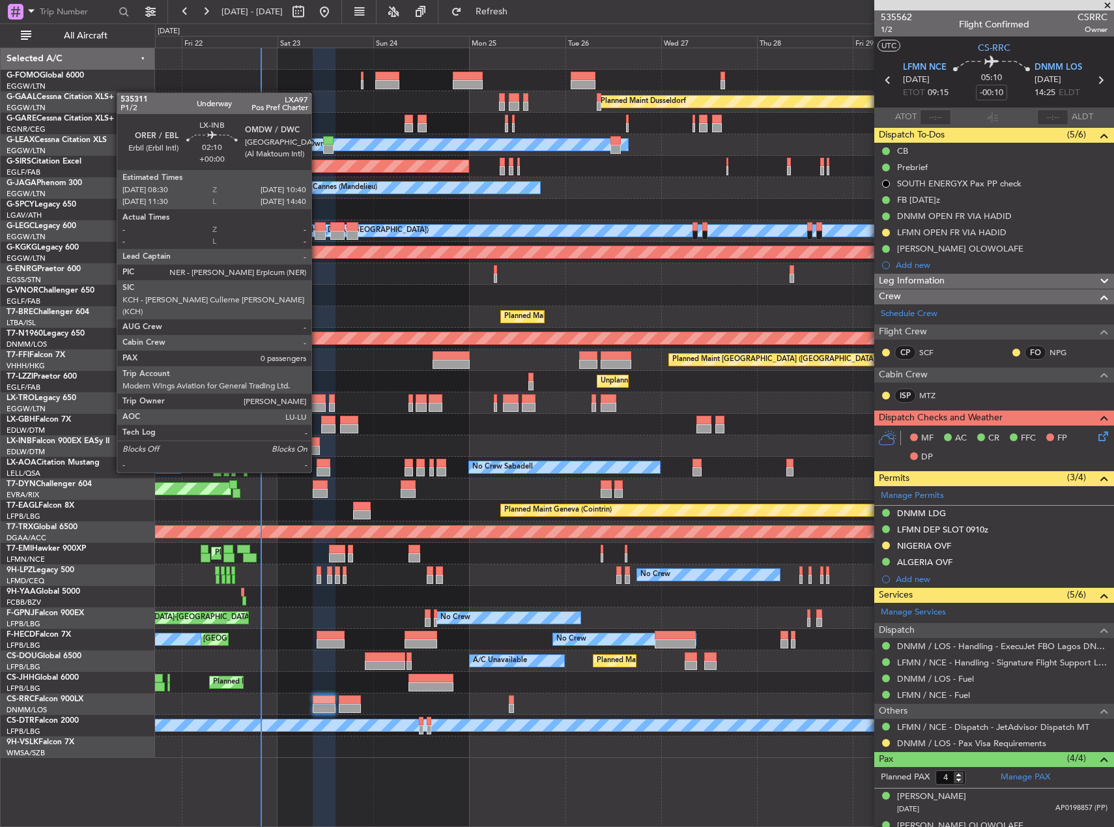
click at [317, 448] on div at bounding box center [315, 450] width 9 height 9
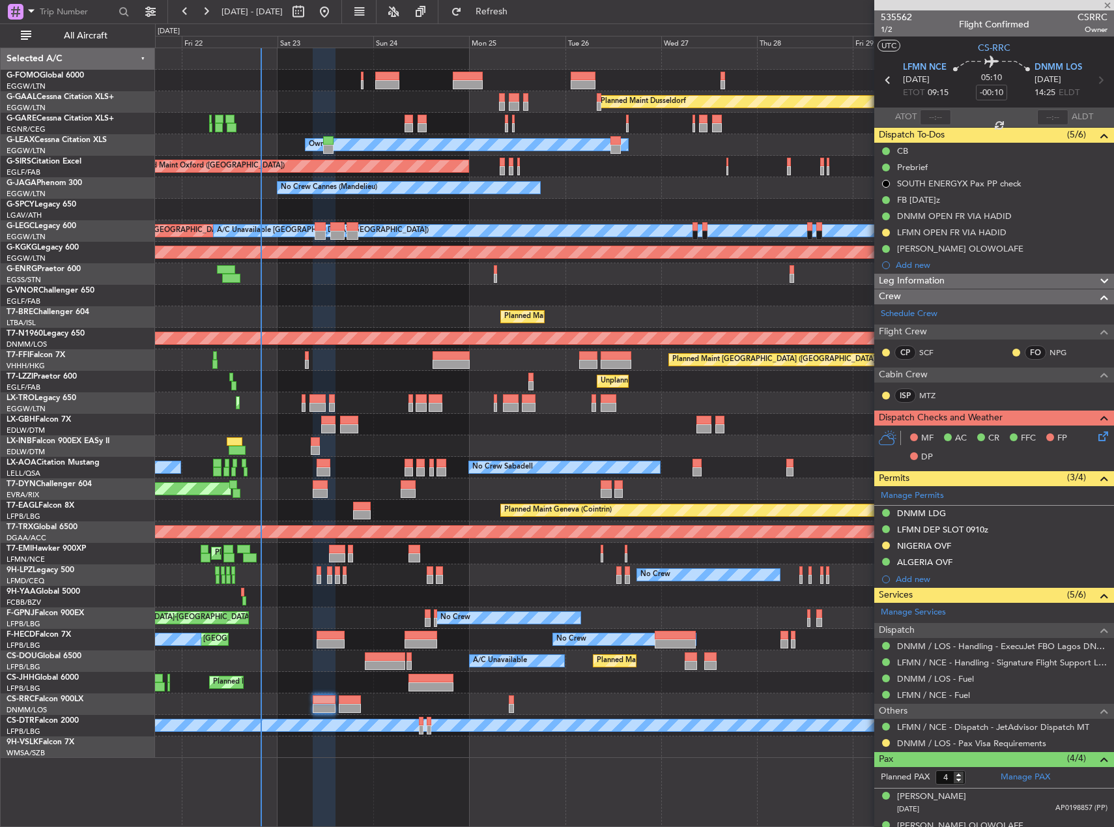
type input "0"
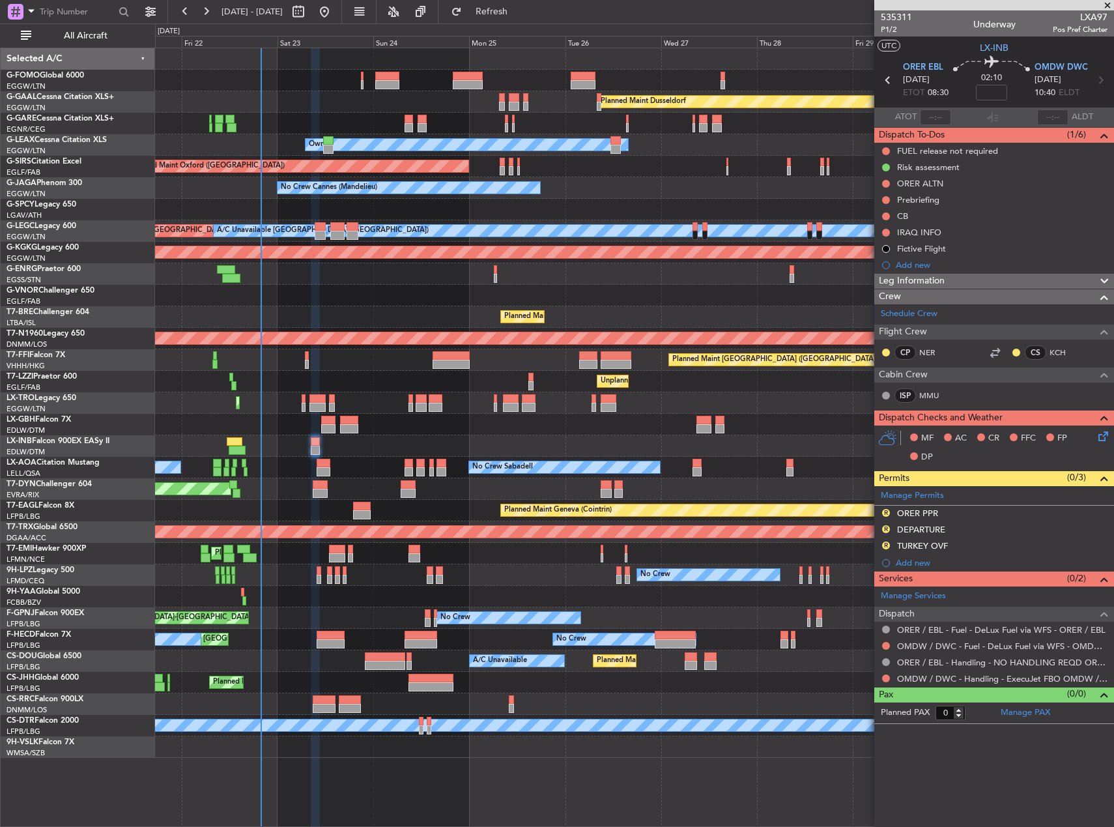
drag, startPoint x: 951, startPoint y: 648, endPoint x: 951, endPoint y: 662, distance: 14.3
click at [951, 662] on mat-tooltip-component "ORER / EBL - Fuel - DeLux Fuel via WFS - ORER / EBL" at bounding box center [1000, 652] width 198 height 35
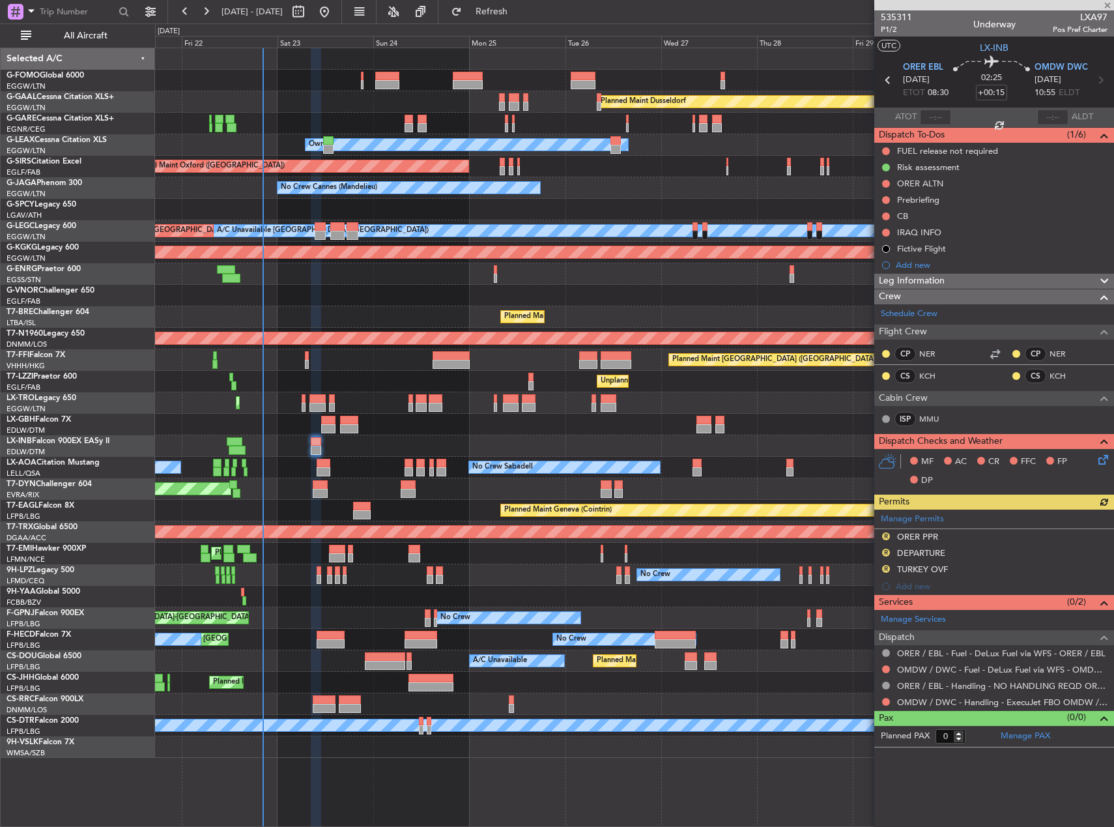
click at [395, 311] on div "Planned Maint Warsaw ([GEOGRAPHIC_DATA])" at bounding box center [634, 317] width 958 height 22
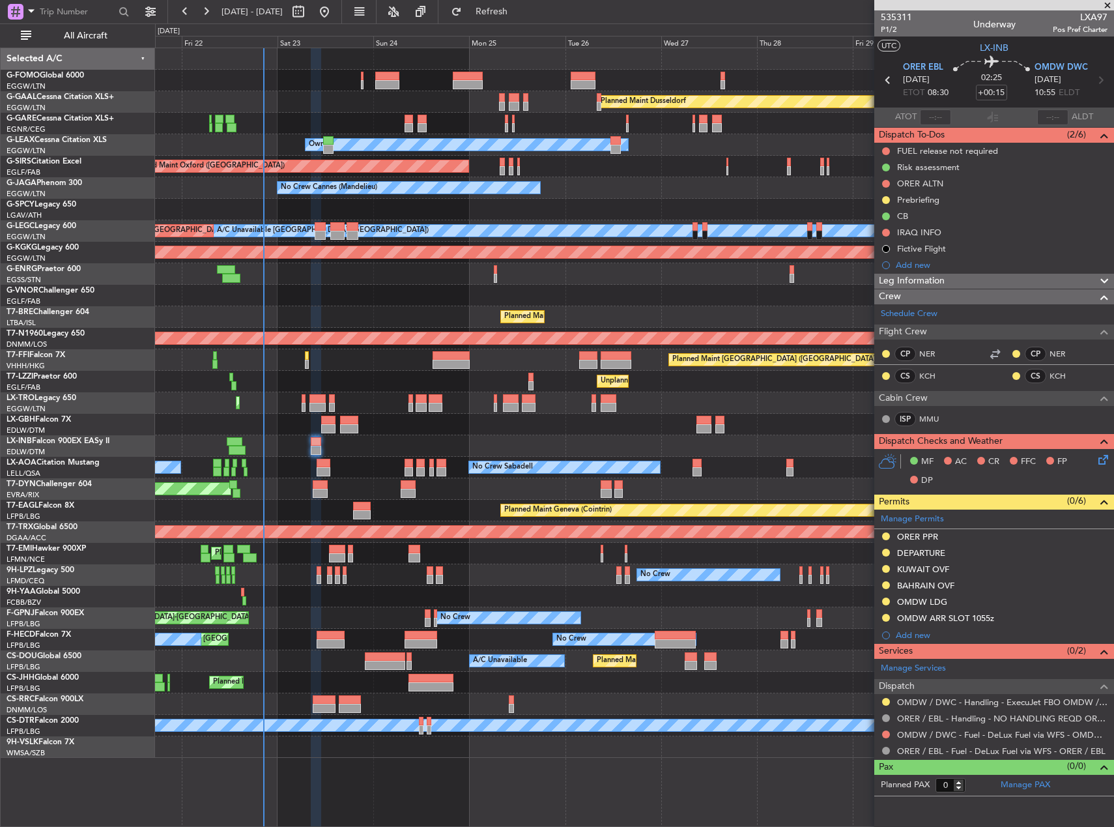
click at [804, 87] on div at bounding box center [634, 81] width 958 height 22
click at [485, 582] on div "No Crew No Crew" at bounding box center [634, 575] width 958 height 22
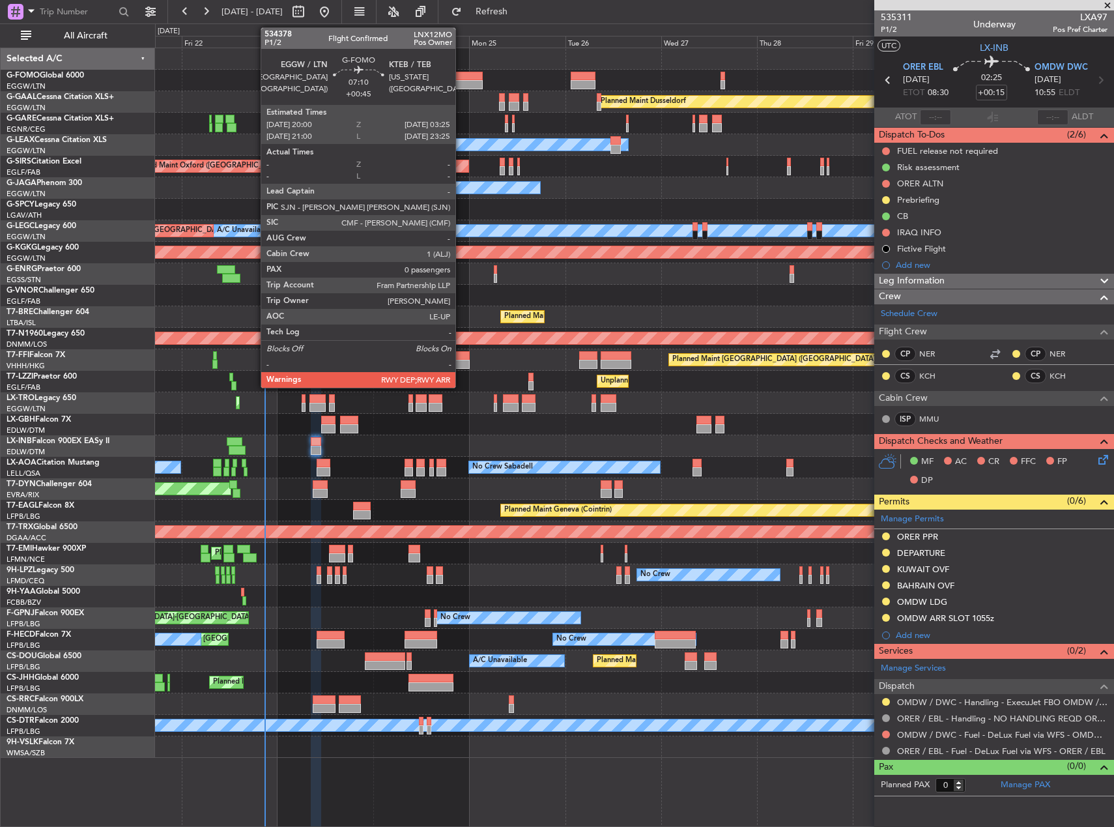
click at [461, 81] on div at bounding box center [468, 84] width 30 height 9
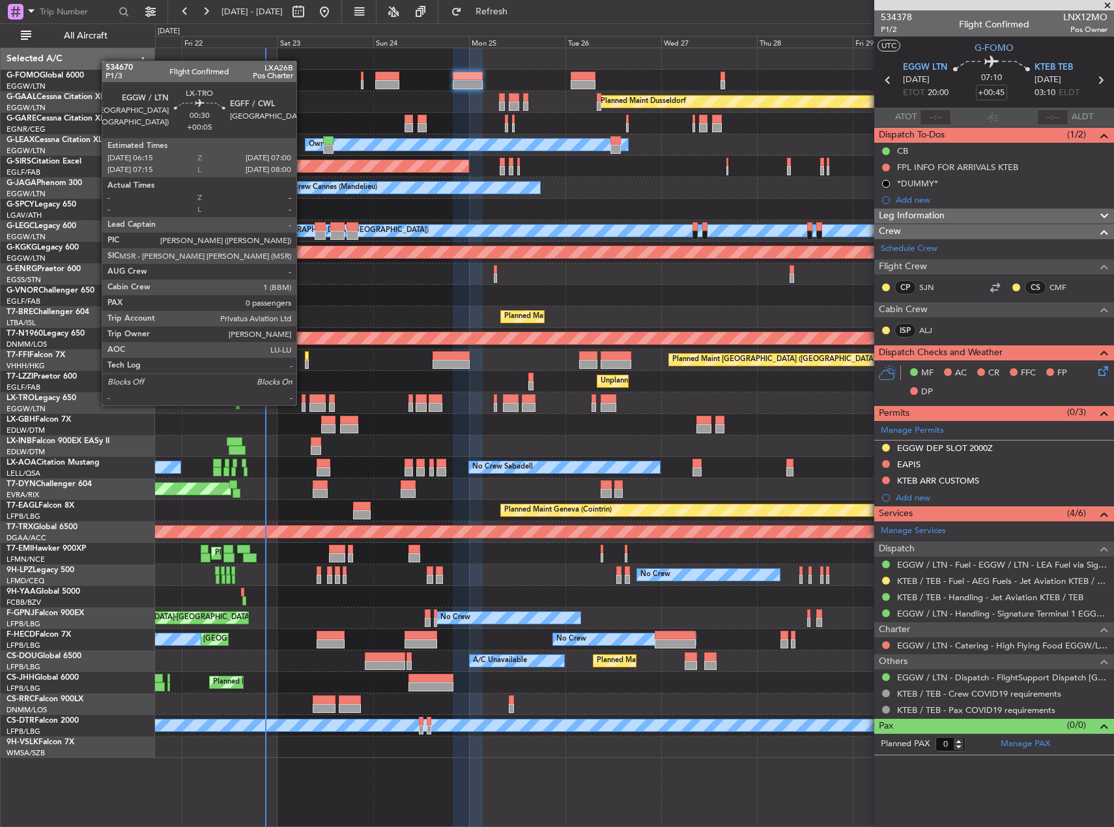
click at [302, 404] on div at bounding box center [303, 407] width 3 height 9
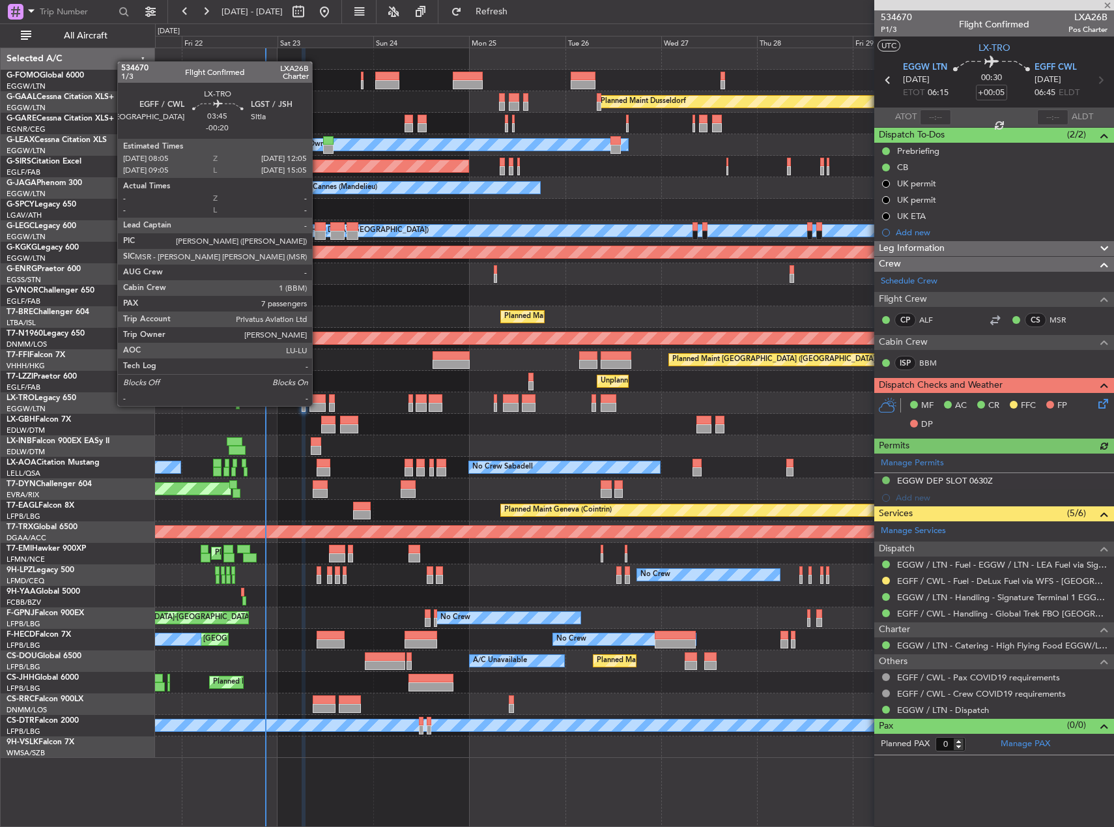
click at [318, 405] on div at bounding box center [317, 407] width 16 height 9
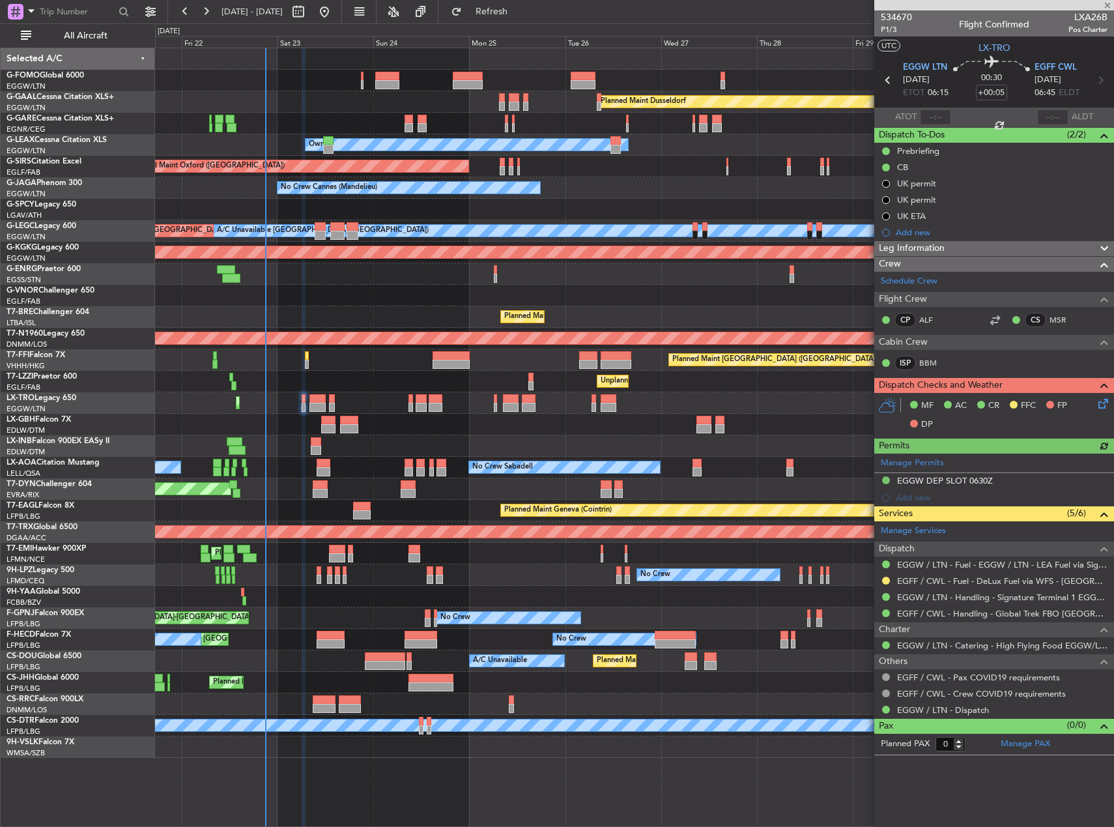
type input "-00:20"
type input "7"
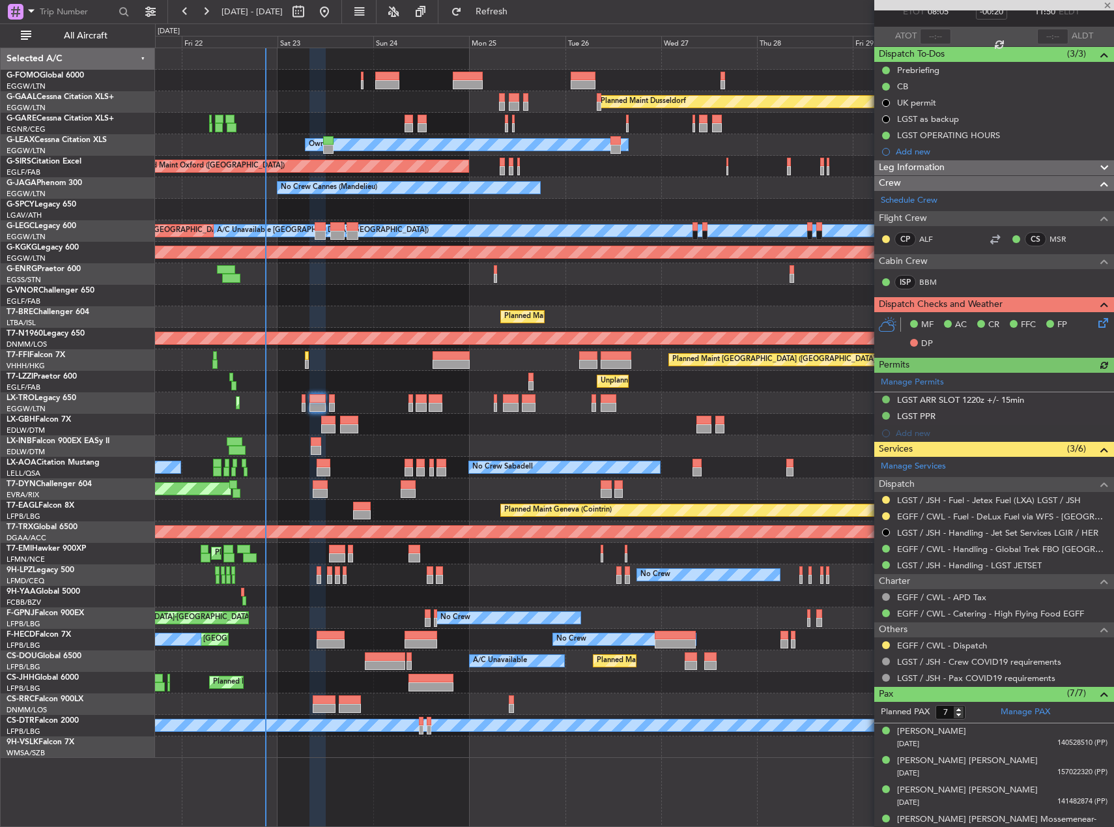
scroll to position [182, 0]
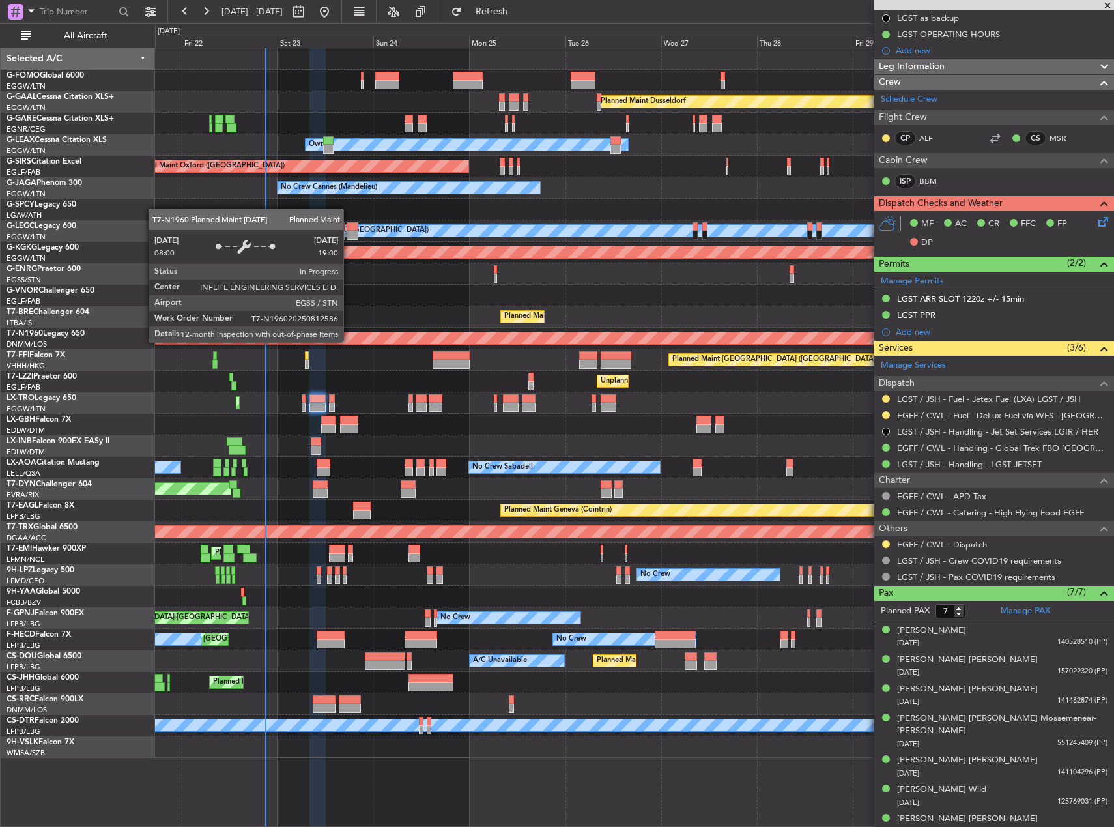
click at [349, 341] on div "Planned Maint [GEOGRAPHIC_DATA] ([GEOGRAPHIC_DATA])" at bounding box center [254, 338] width 2114 height 12
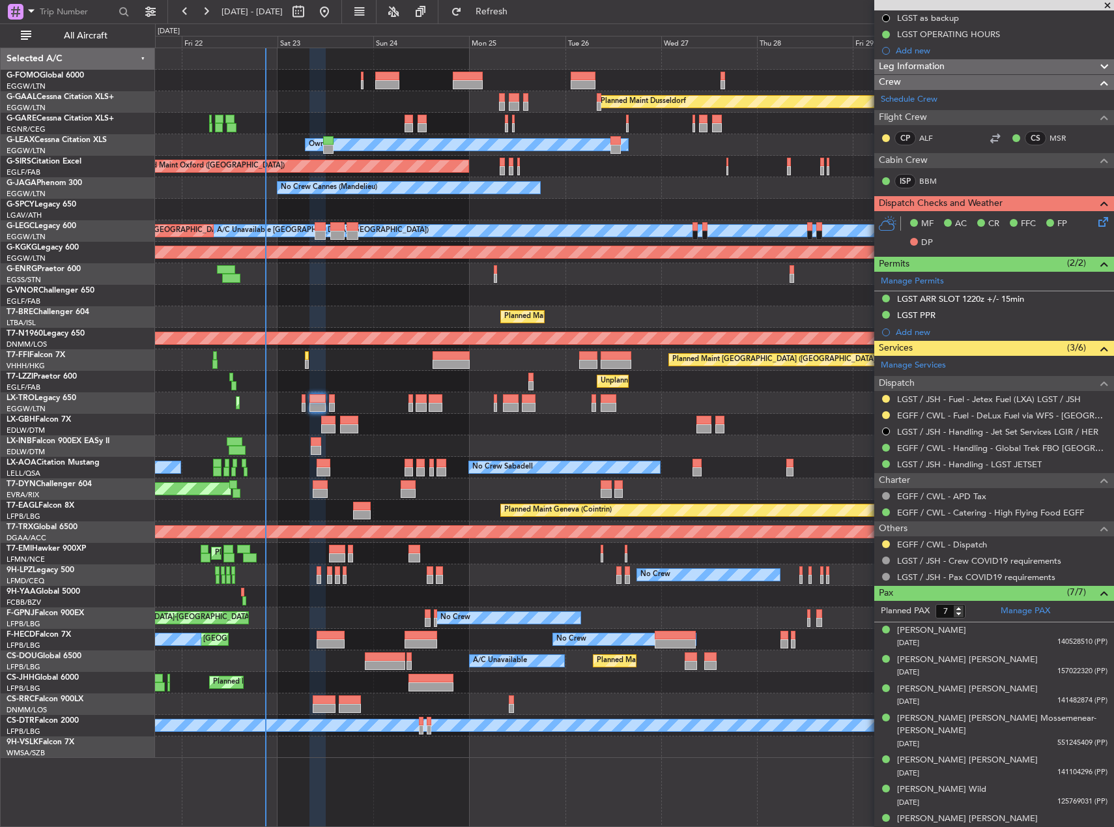
click at [351, 306] on div "Planned Maint Warsaw ([GEOGRAPHIC_DATA])" at bounding box center [634, 317] width 958 height 22
click at [396, 289] on div at bounding box center [634, 296] width 958 height 22
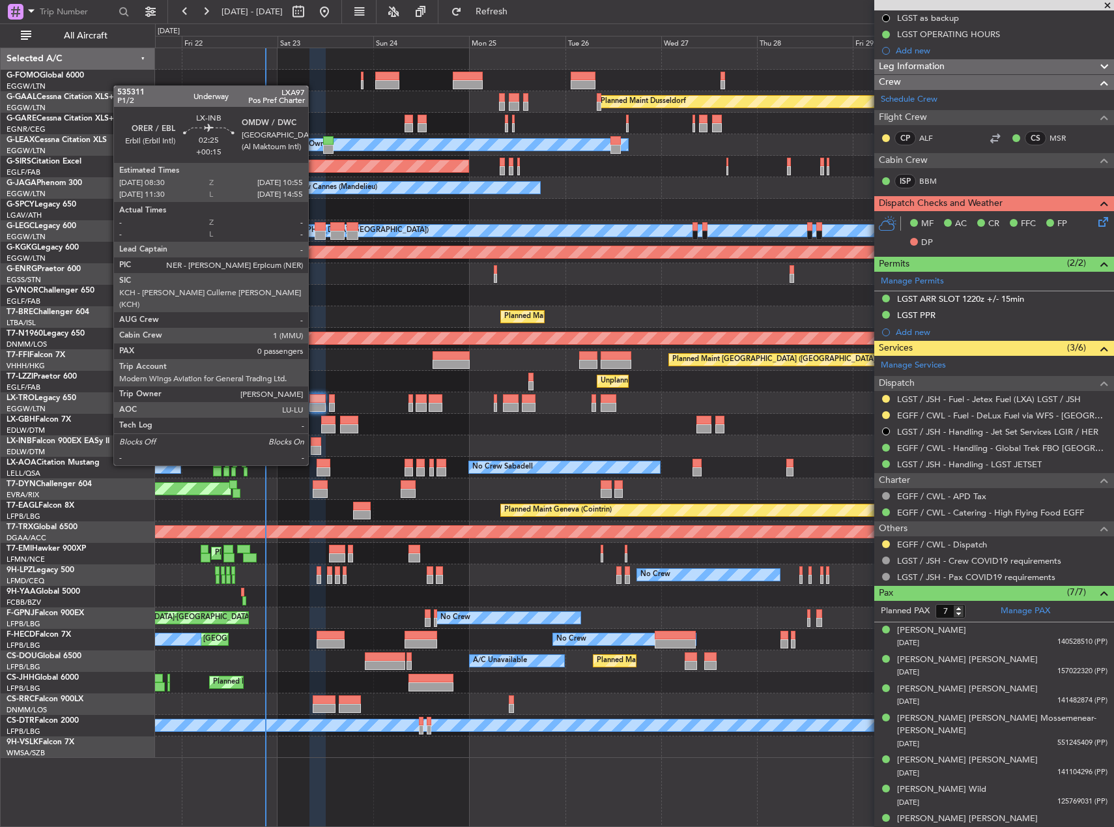
click at [314, 440] on div at bounding box center [316, 441] width 10 height 9
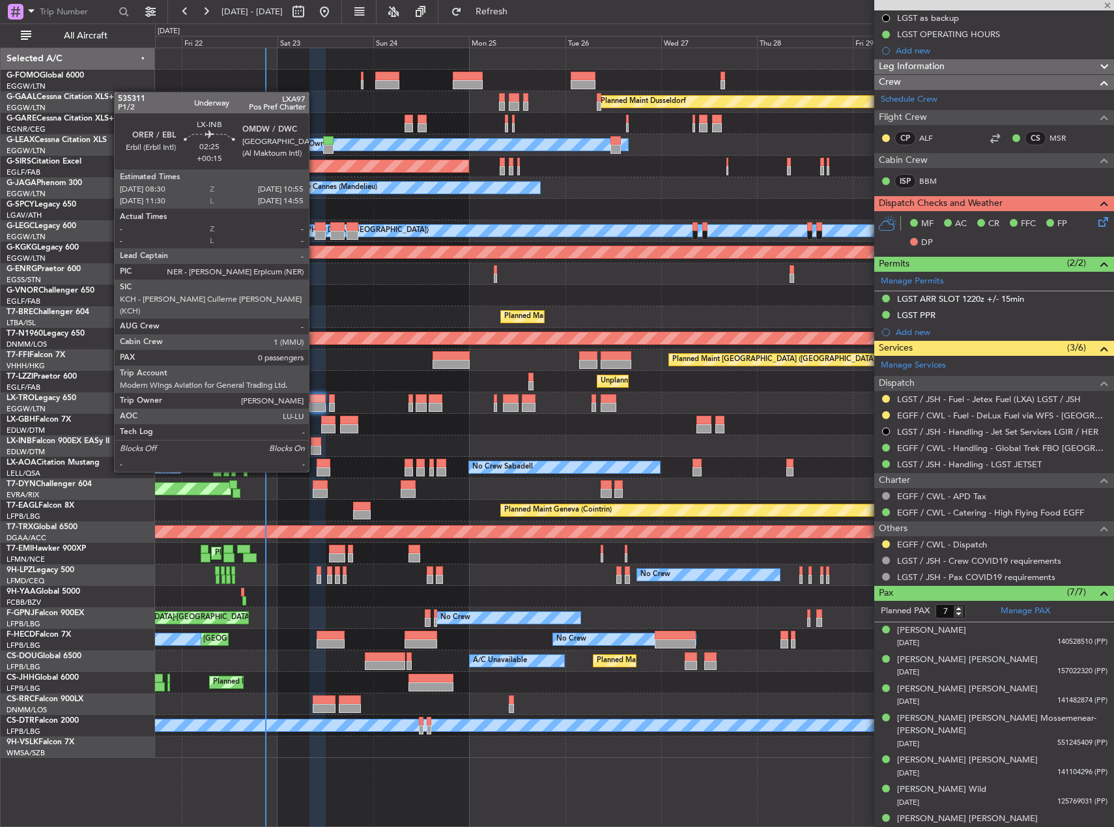
type input "+00:15"
type input "0"
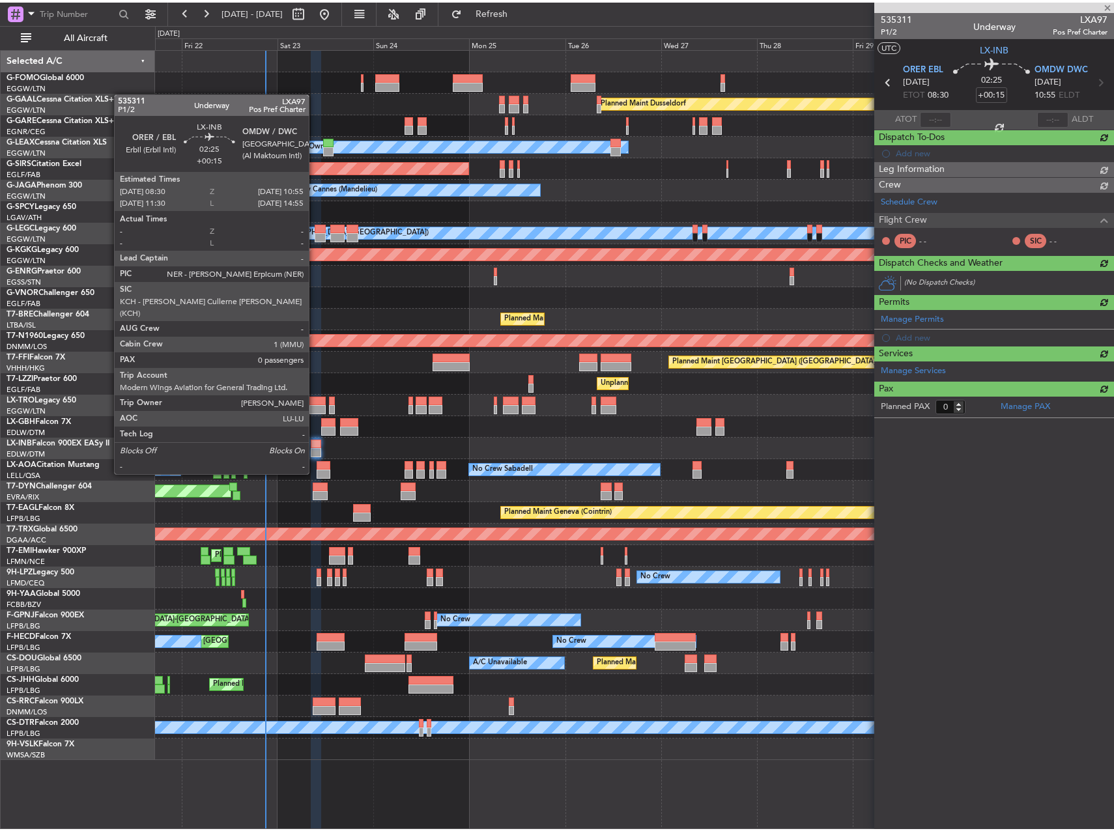
scroll to position [0, 0]
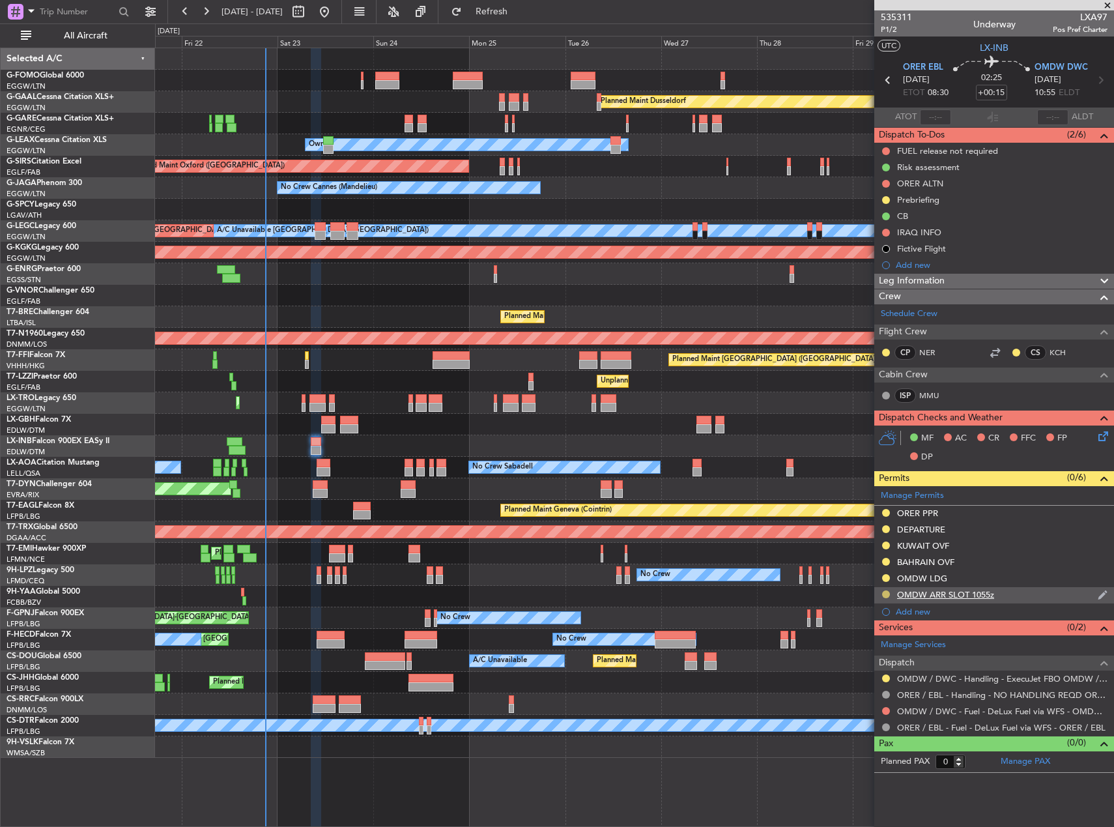
click at [889, 596] on button at bounding box center [886, 594] width 8 height 8
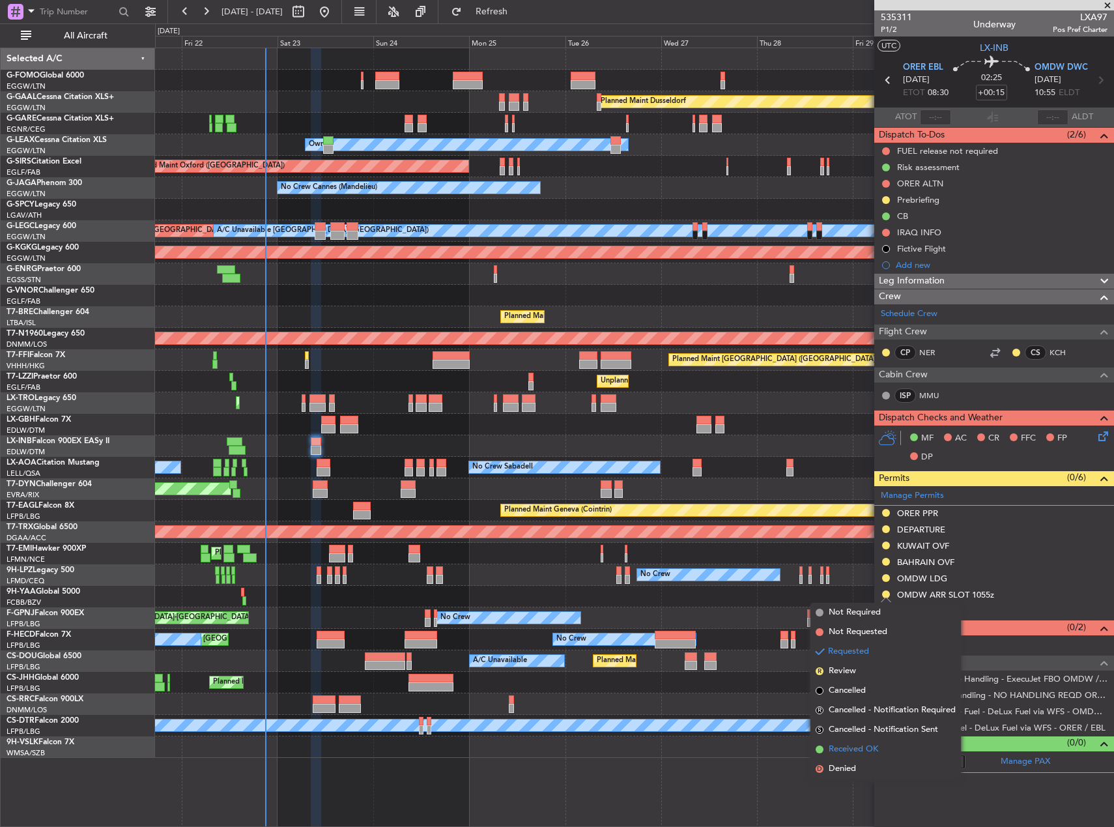
click at [868, 747] on span "Received OK" at bounding box center [854, 749] width 50 height 13
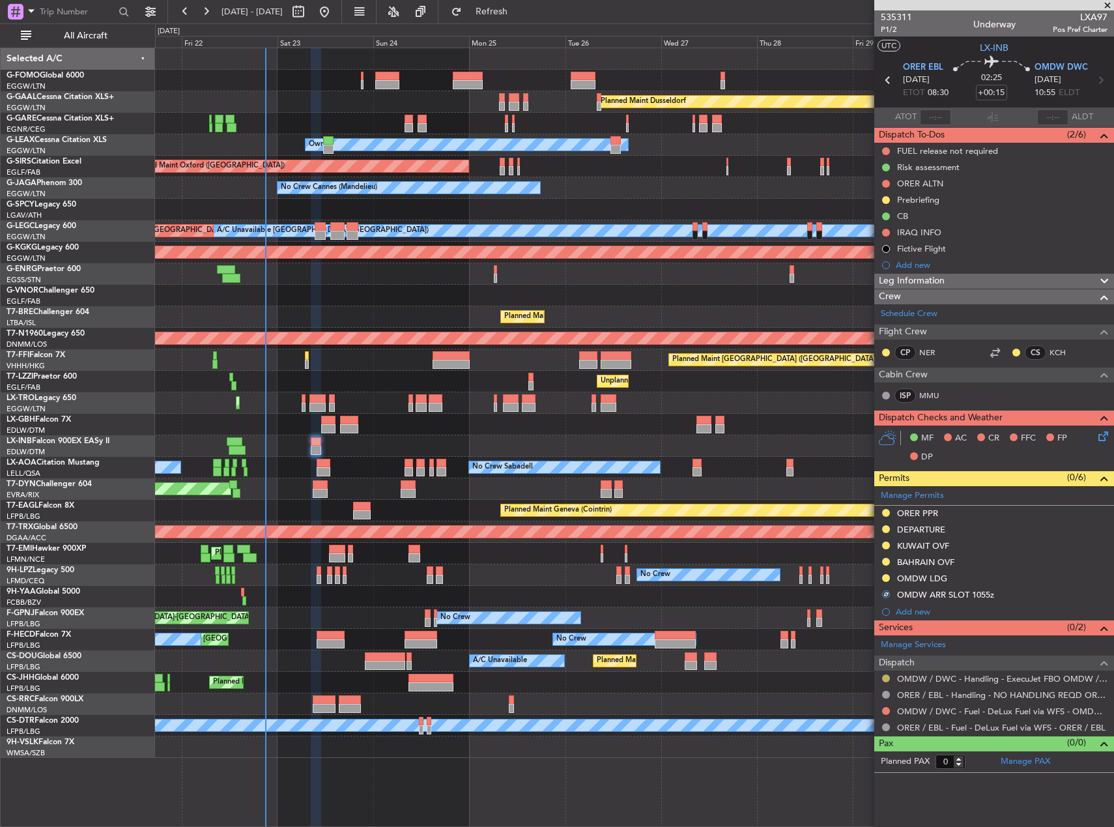
click at [887, 679] on button at bounding box center [886, 678] width 8 height 8
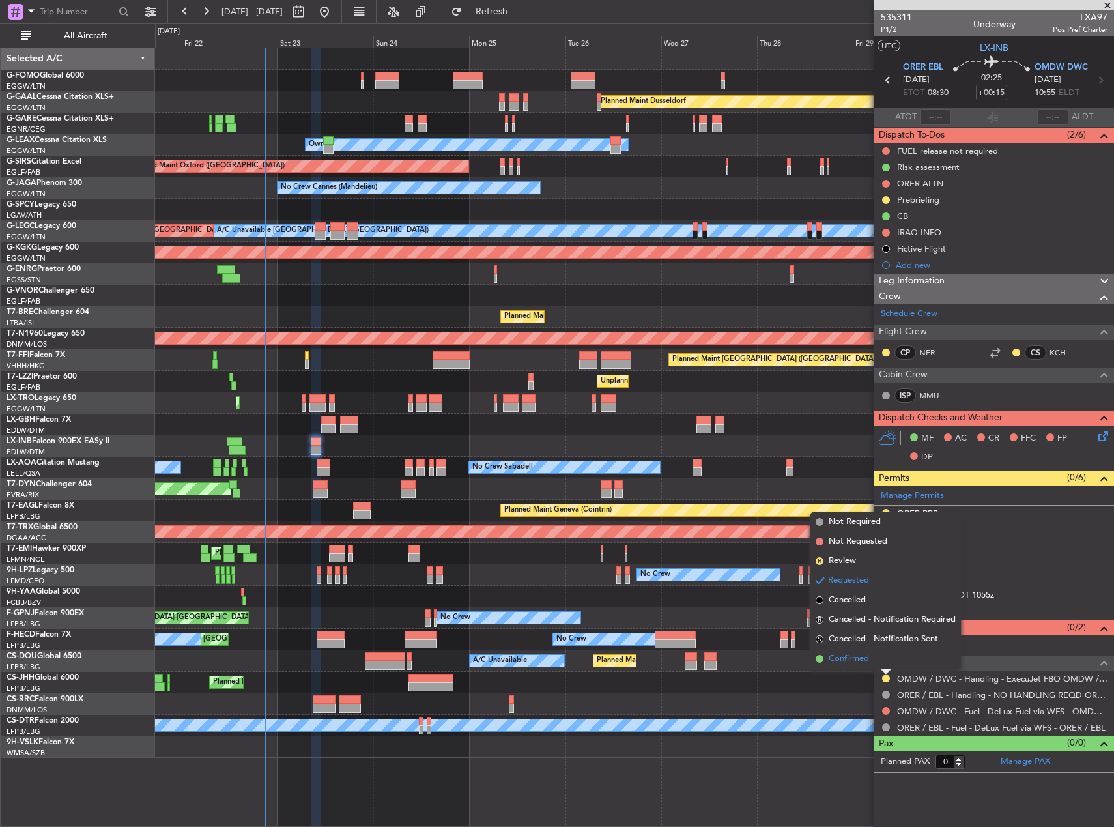
click at [859, 661] on span "Confirmed" at bounding box center [849, 658] width 40 height 13
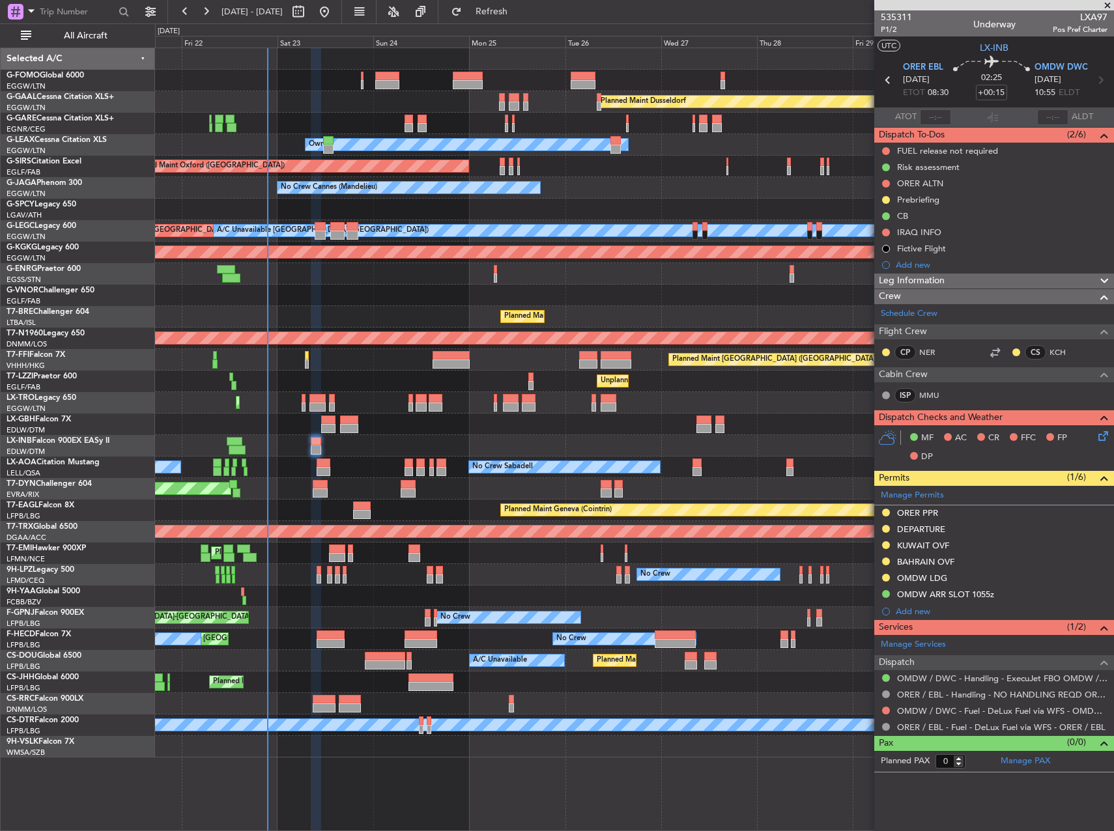
click at [753, 66] on div at bounding box center [634, 59] width 958 height 22
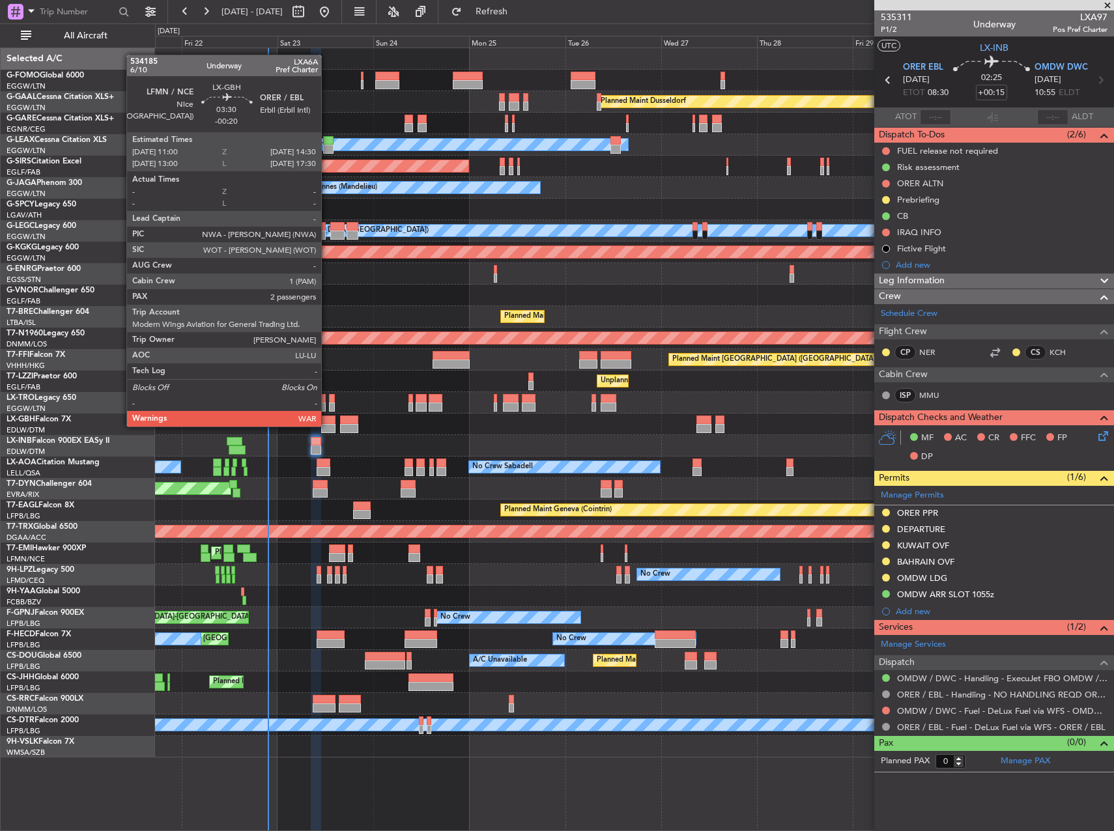
click at [327, 425] on div at bounding box center [328, 428] width 14 height 9
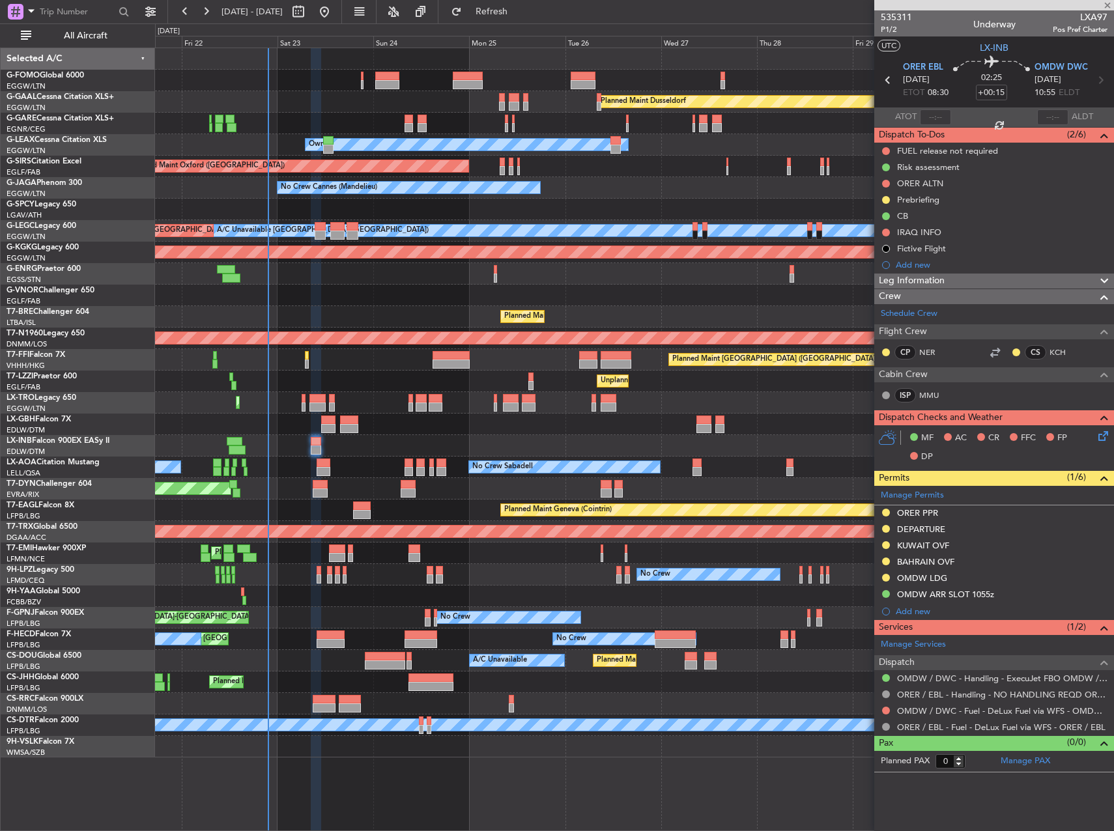
type input "-00:20"
type input "2"
